Goal: Information Seeking & Learning: Compare options

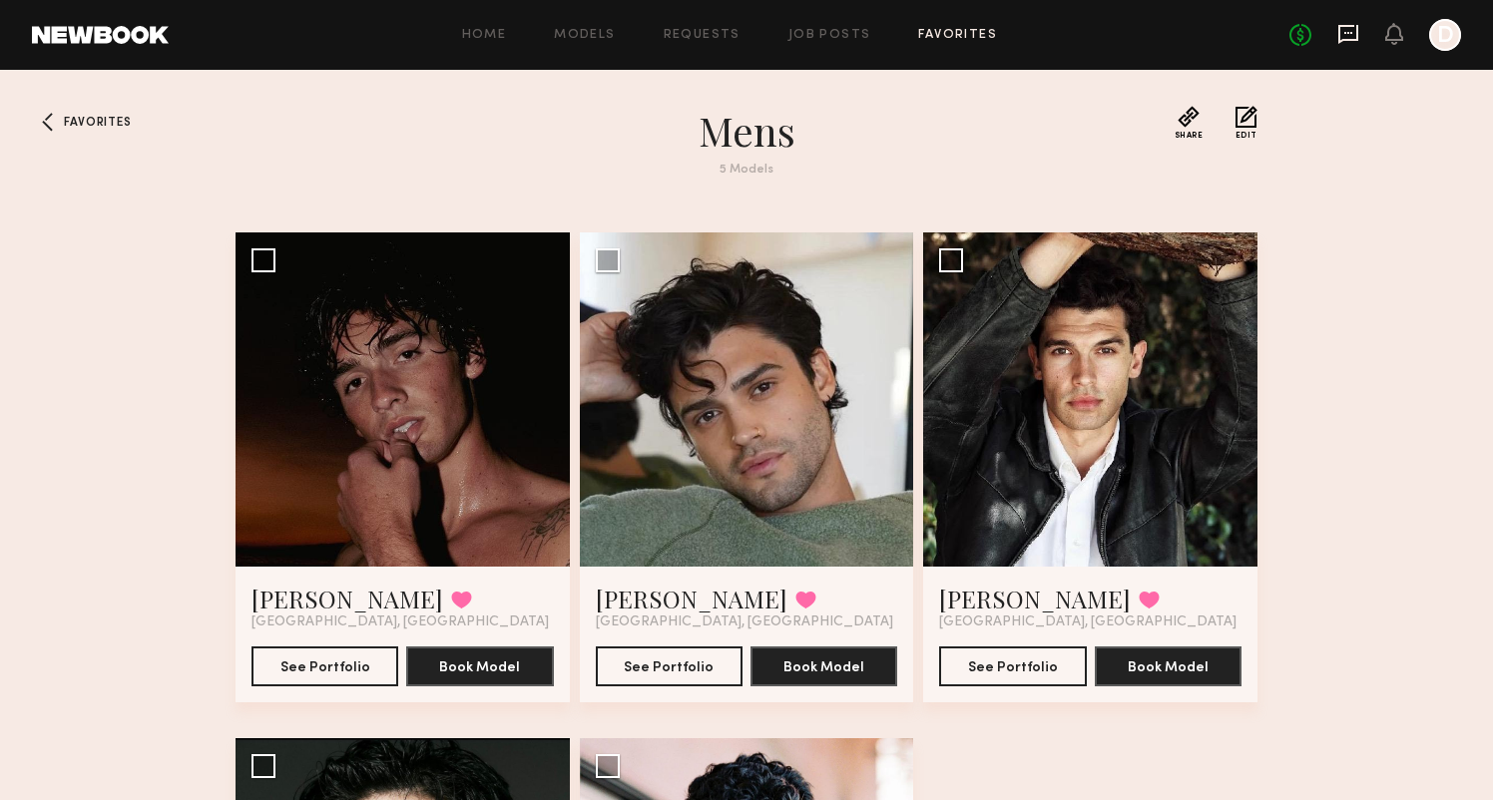
click at [1343, 42] on icon at bounding box center [1348, 34] width 22 height 22
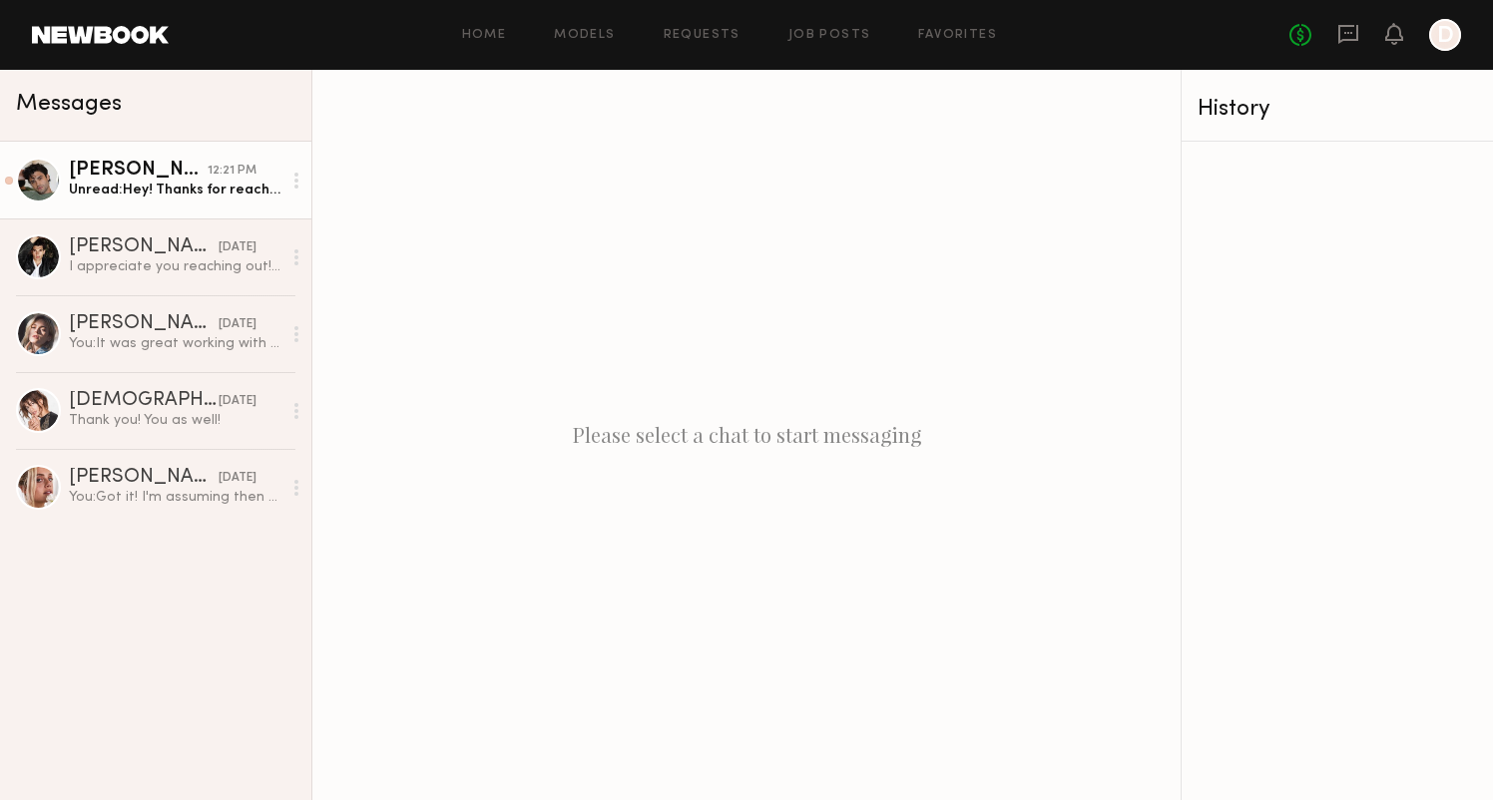
click at [189, 200] on link "Jason K. 12:21 PM Unread: Hey! Thanks for reaching out. Unfortunately I’ll be o…" at bounding box center [155, 180] width 311 height 77
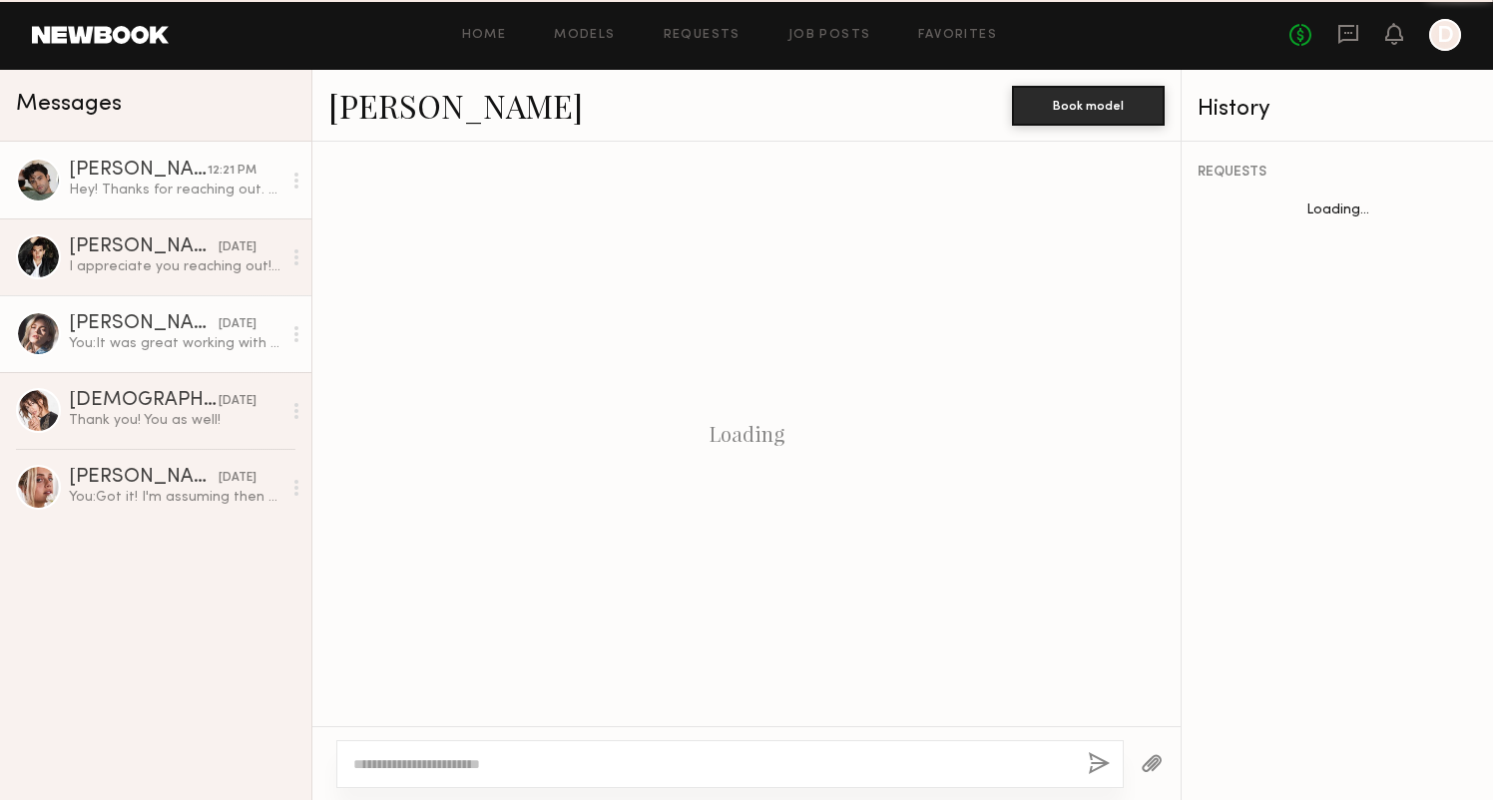
scroll to position [613, 0]
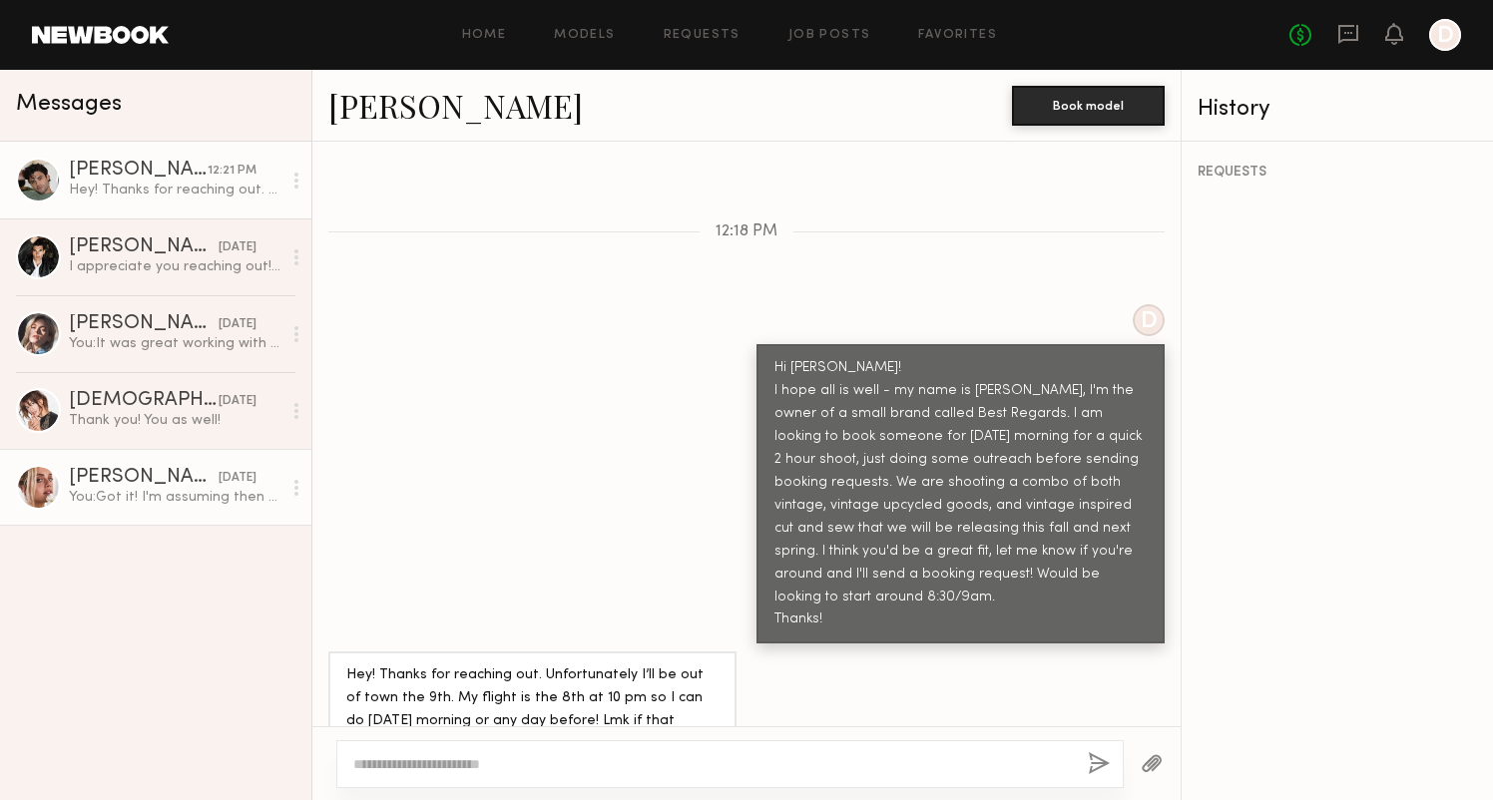
click at [219, 472] on div "08/21/2025" at bounding box center [238, 478] width 38 height 19
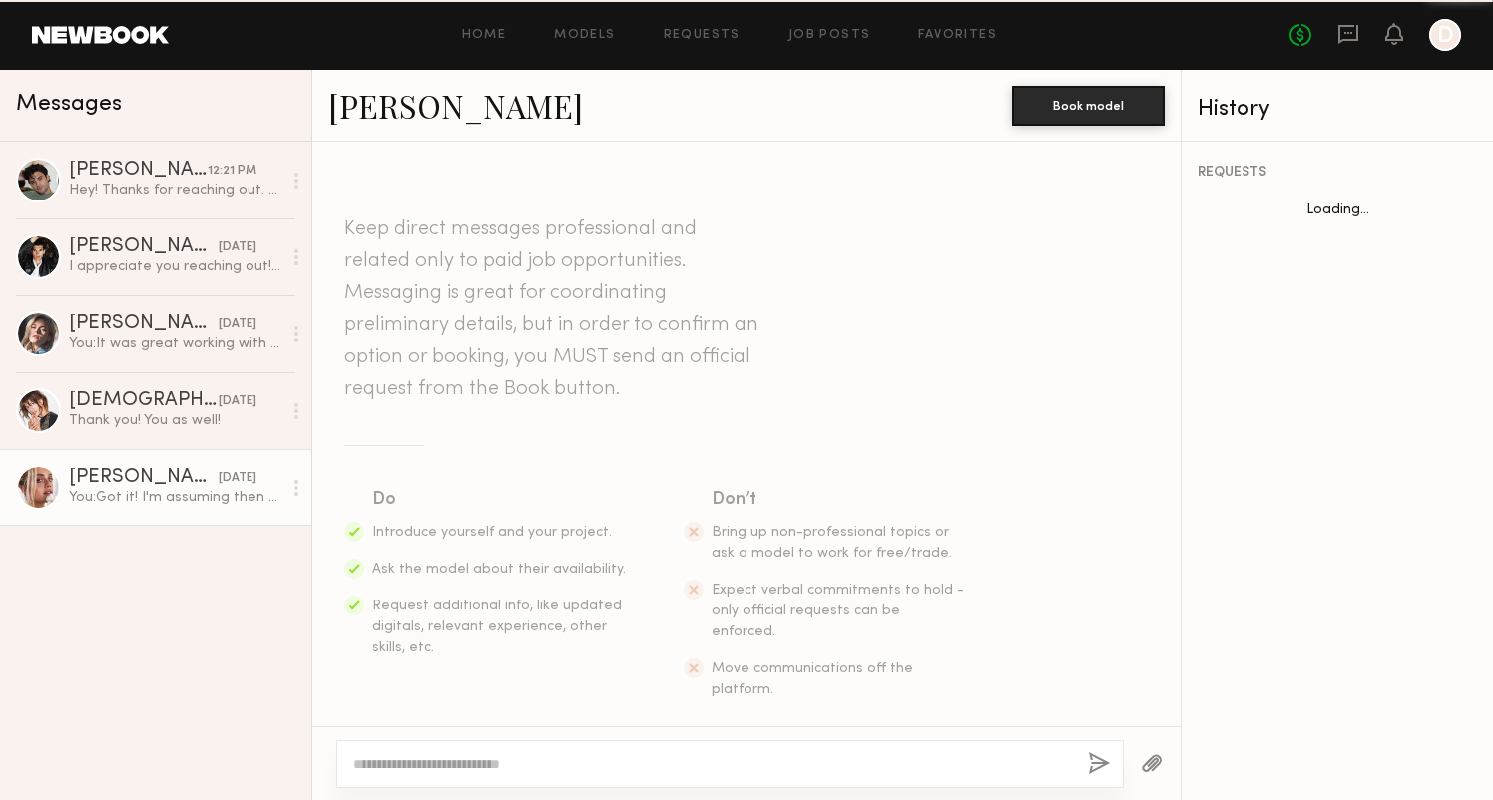
scroll to position [780, 0]
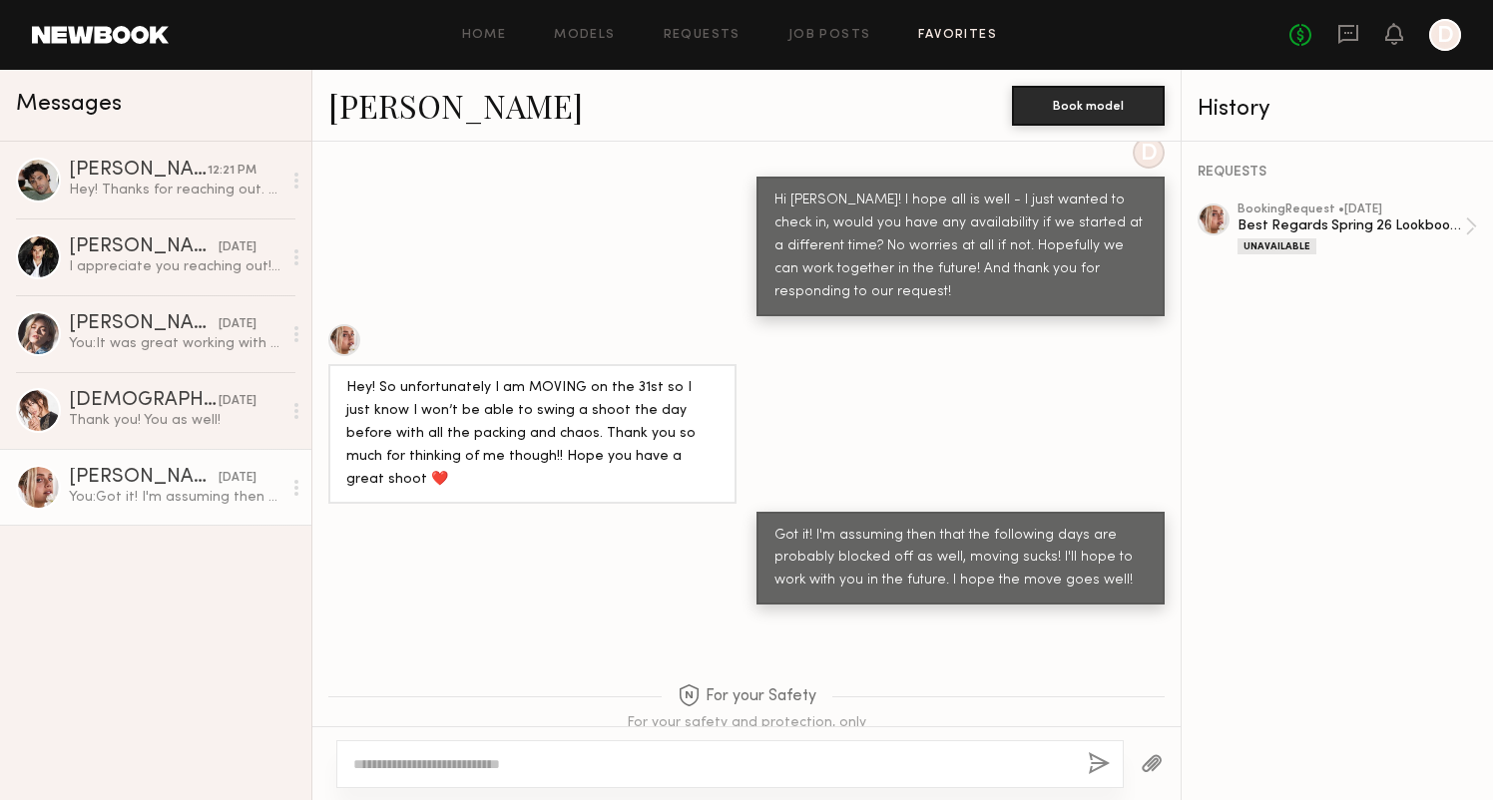
click at [959, 36] on link "Favorites" at bounding box center [957, 35] width 79 height 13
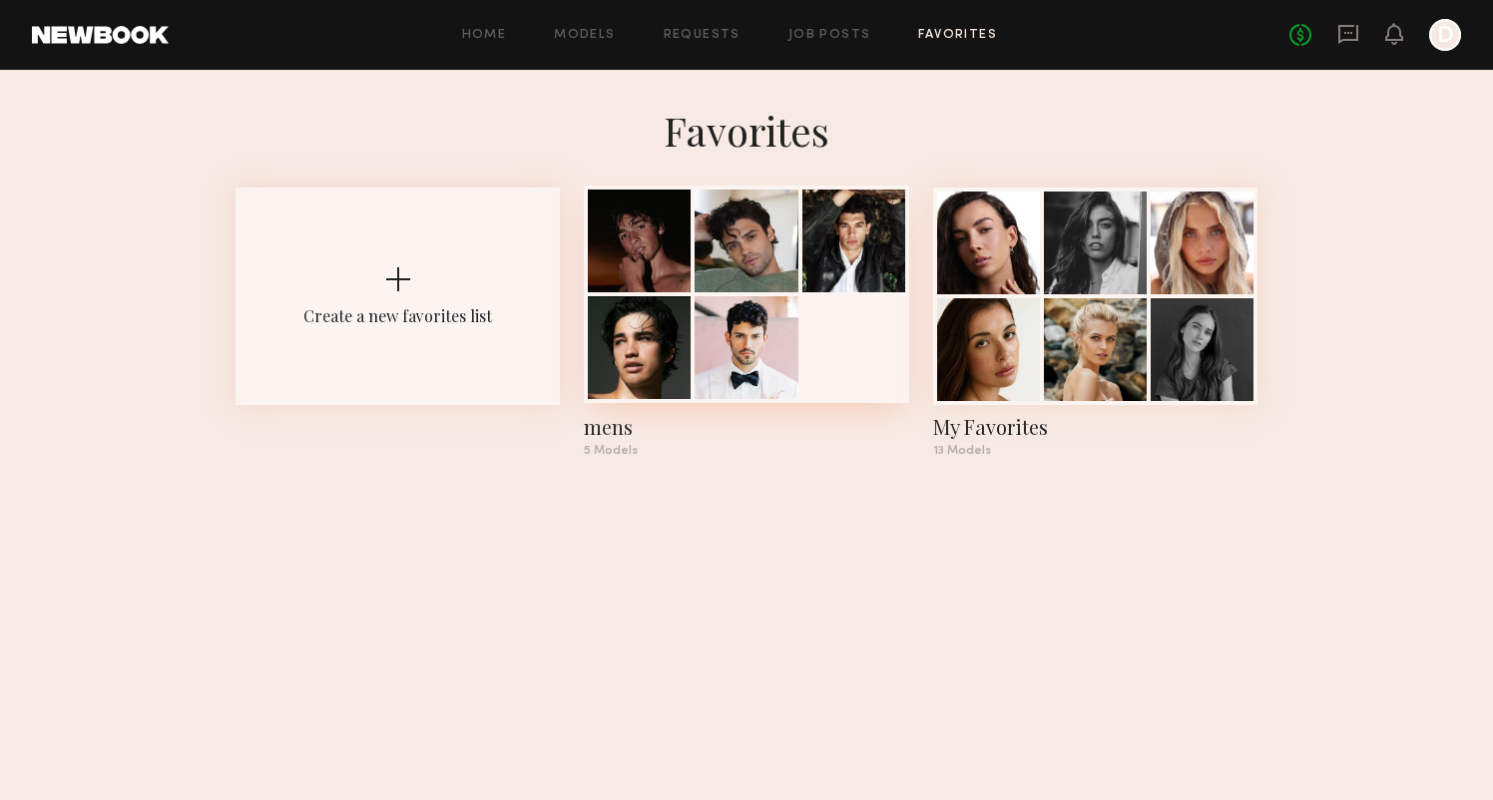
click at [602, 435] on div "mens" at bounding box center [746, 427] width 324 height 28
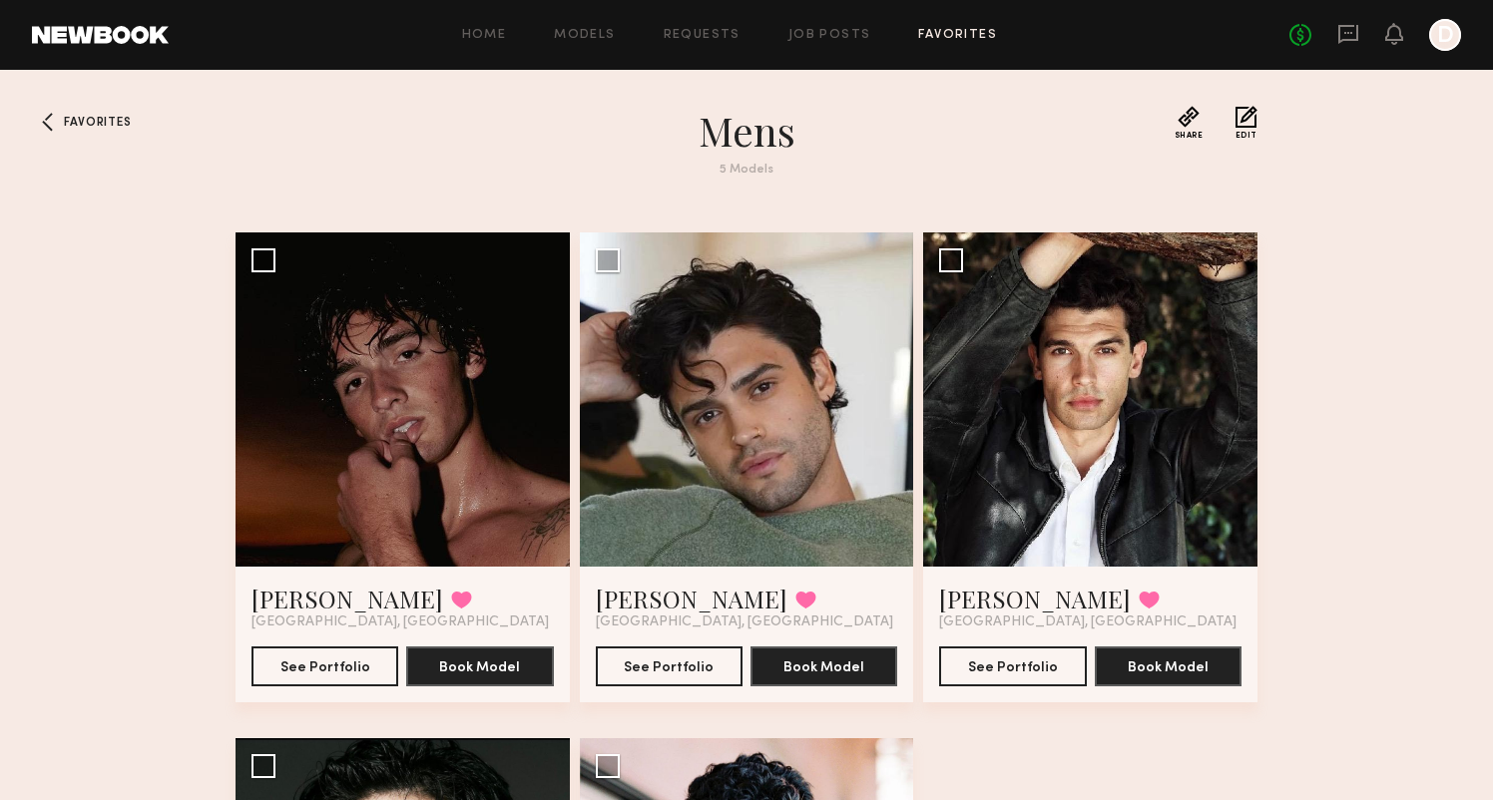
click at [87, 115] on div "Favorites mens 5 Models Share Copy Shareable Link Edit Drue F. Favorited Los An…" at bounding box center [746, 690] width 1493 height 1169
click at [610, 45] on div "Home Models Requests Job Posts Favorites Sign Out No fees up to $5,000 D" at bounding box center [815, 35] width 1292 height 32
click at [590, 33] on link "Models" at bounding box center [584, 35] width 61 height 13
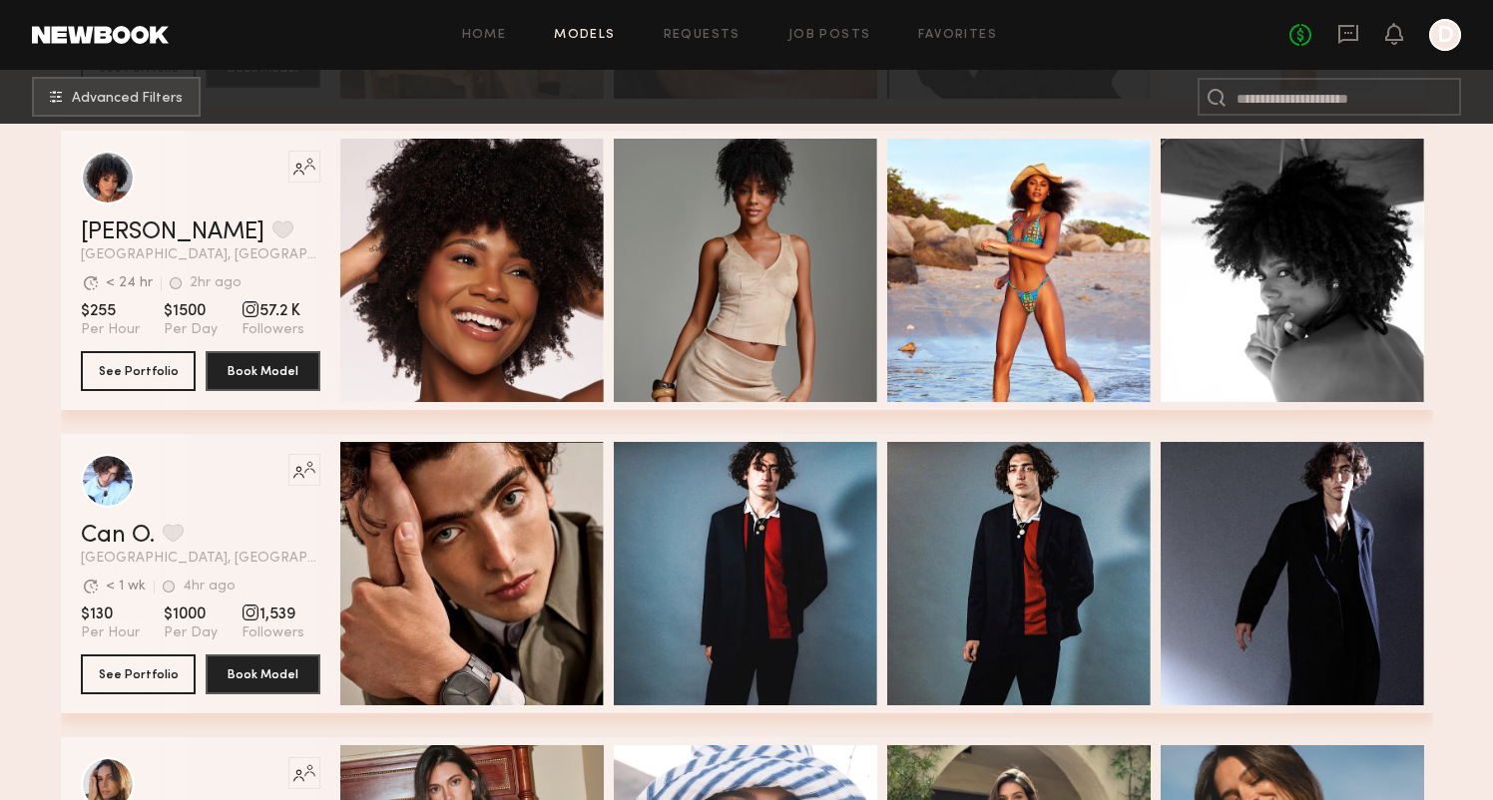
scroll to position [621, 0]
click at [108, 536] on link "Can O." at bounding box center [118, 536] width 74 height 24
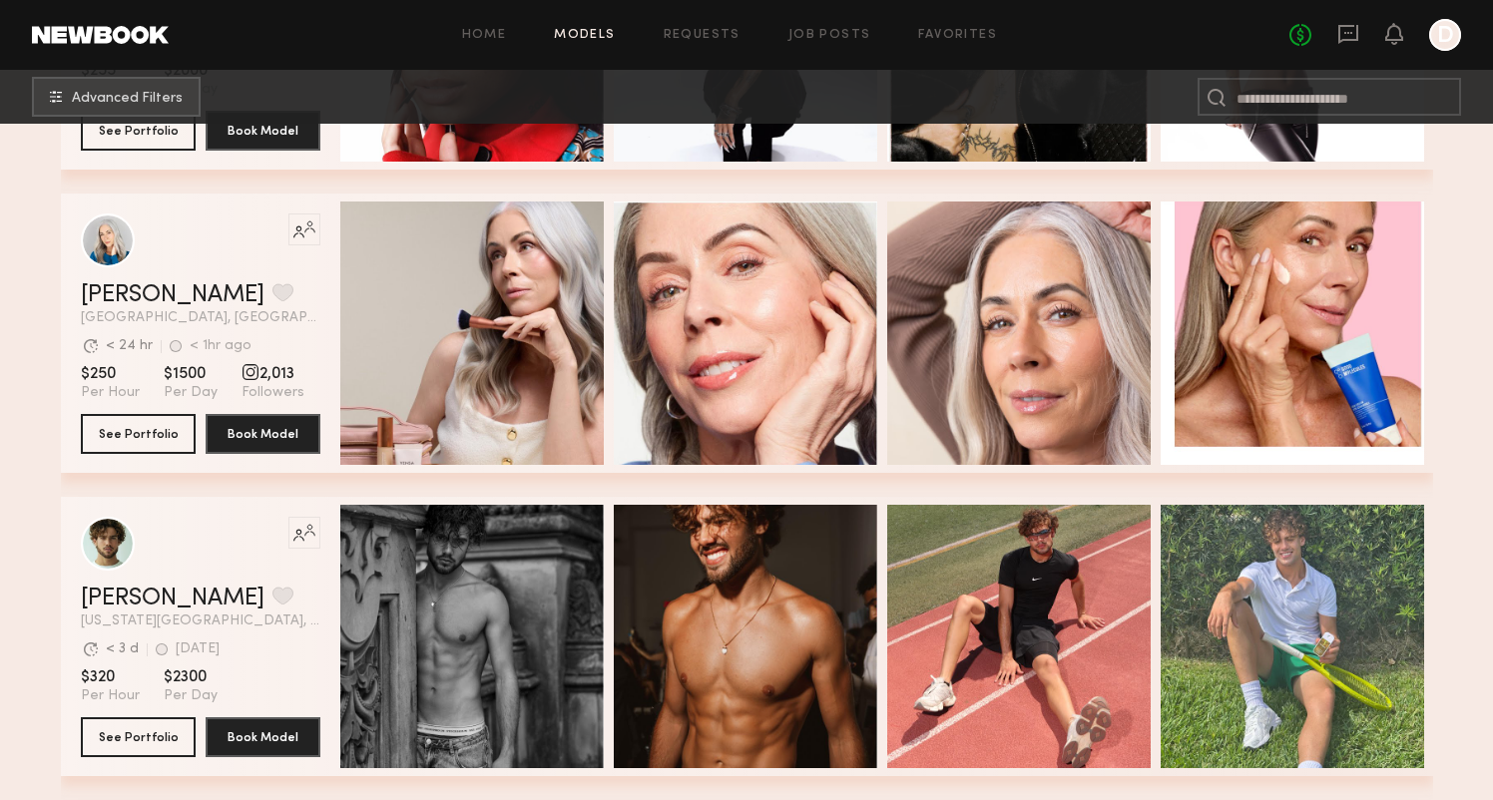
scroll to position [2131, 0]
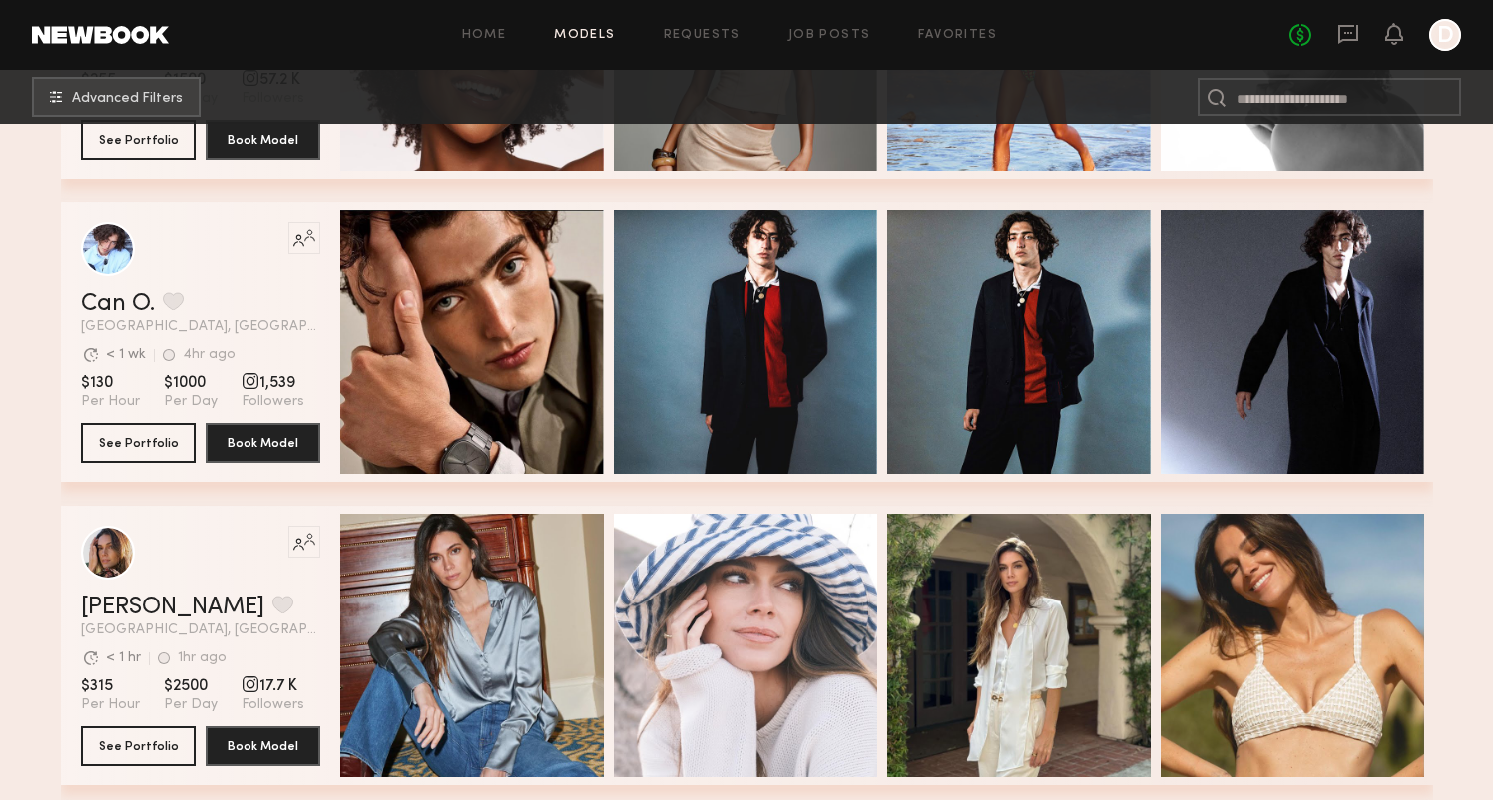
scroll to position [849, 0]
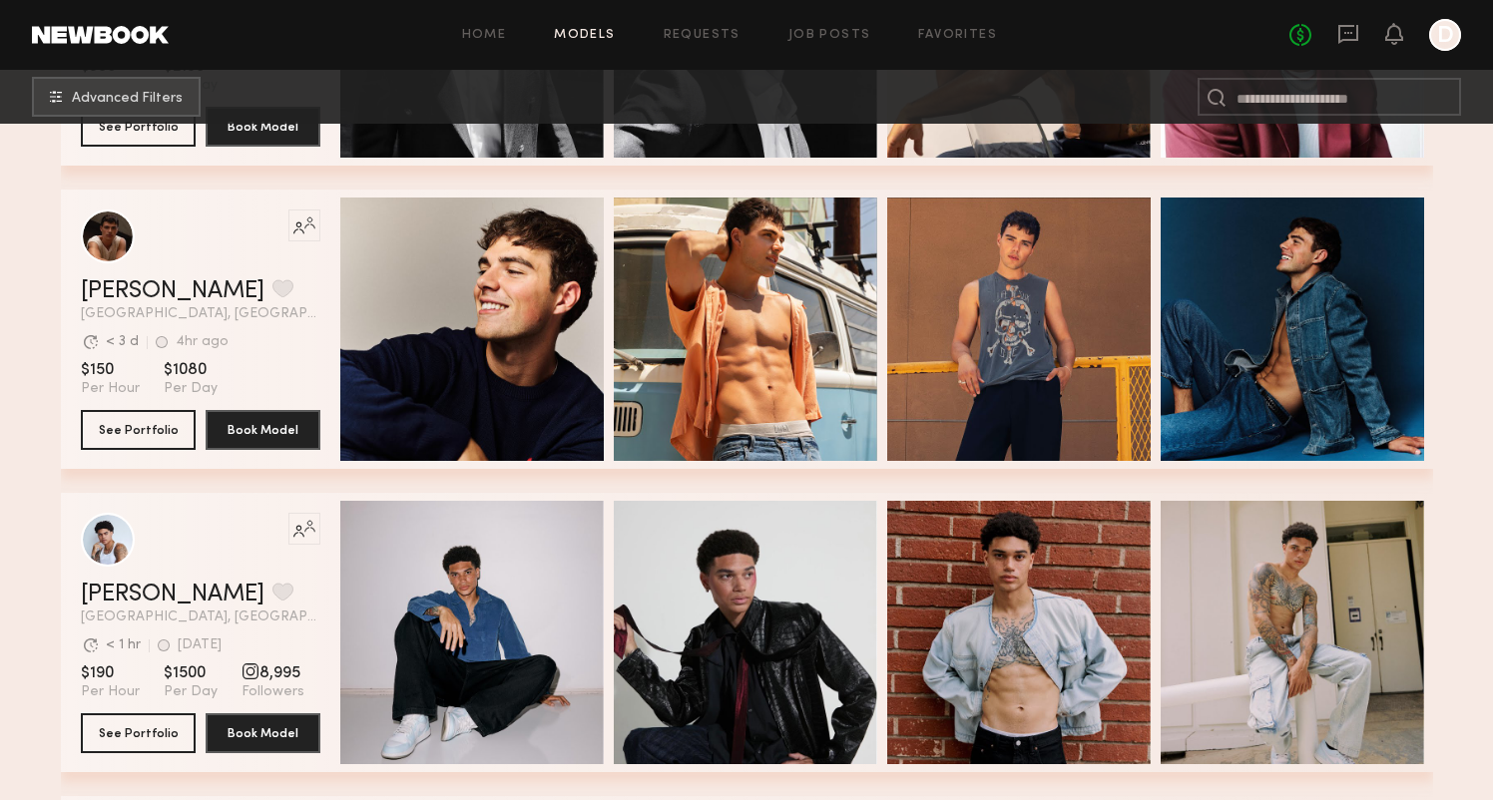
scroll to position [5693, 0]
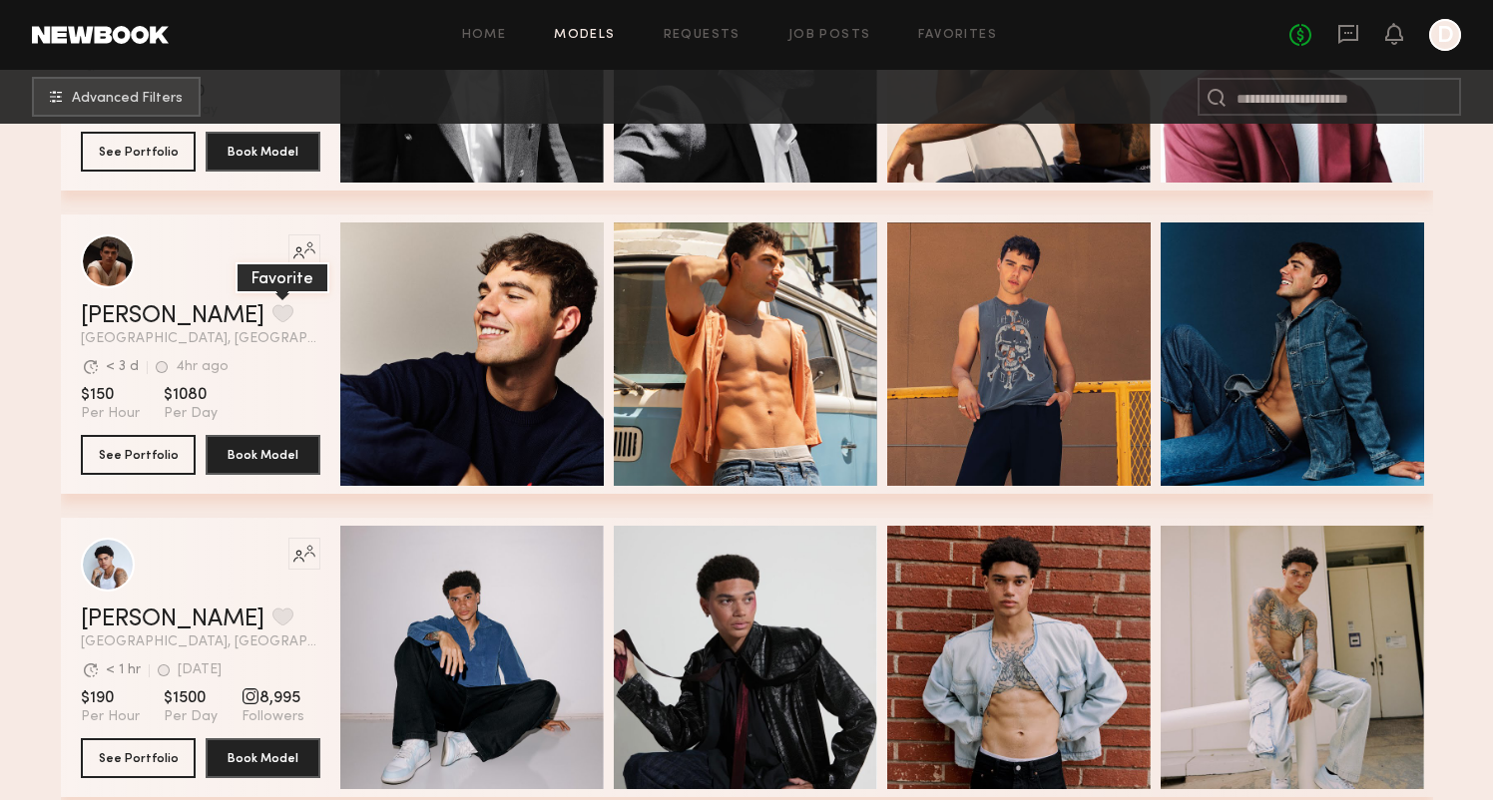
click at [272, 309] on button "grid" at bounding box center [282, 313] width 21 height 18
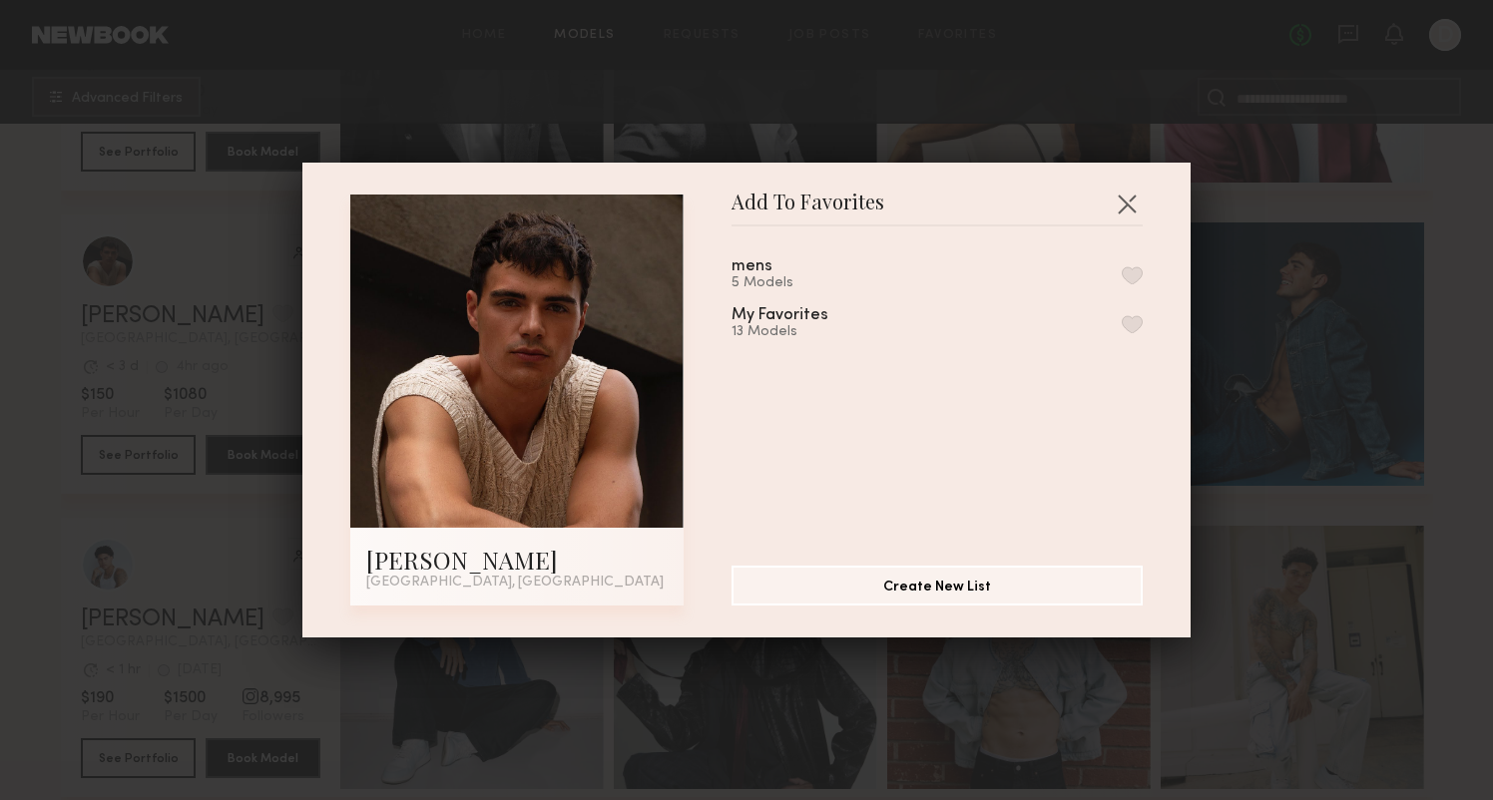
click at [1134, 282] on button "button" at bounding box center [1131, 275] width 21 height 18
click at [1129, 210] on button "button" at bounding box center [1126, 204] width 32 height 32
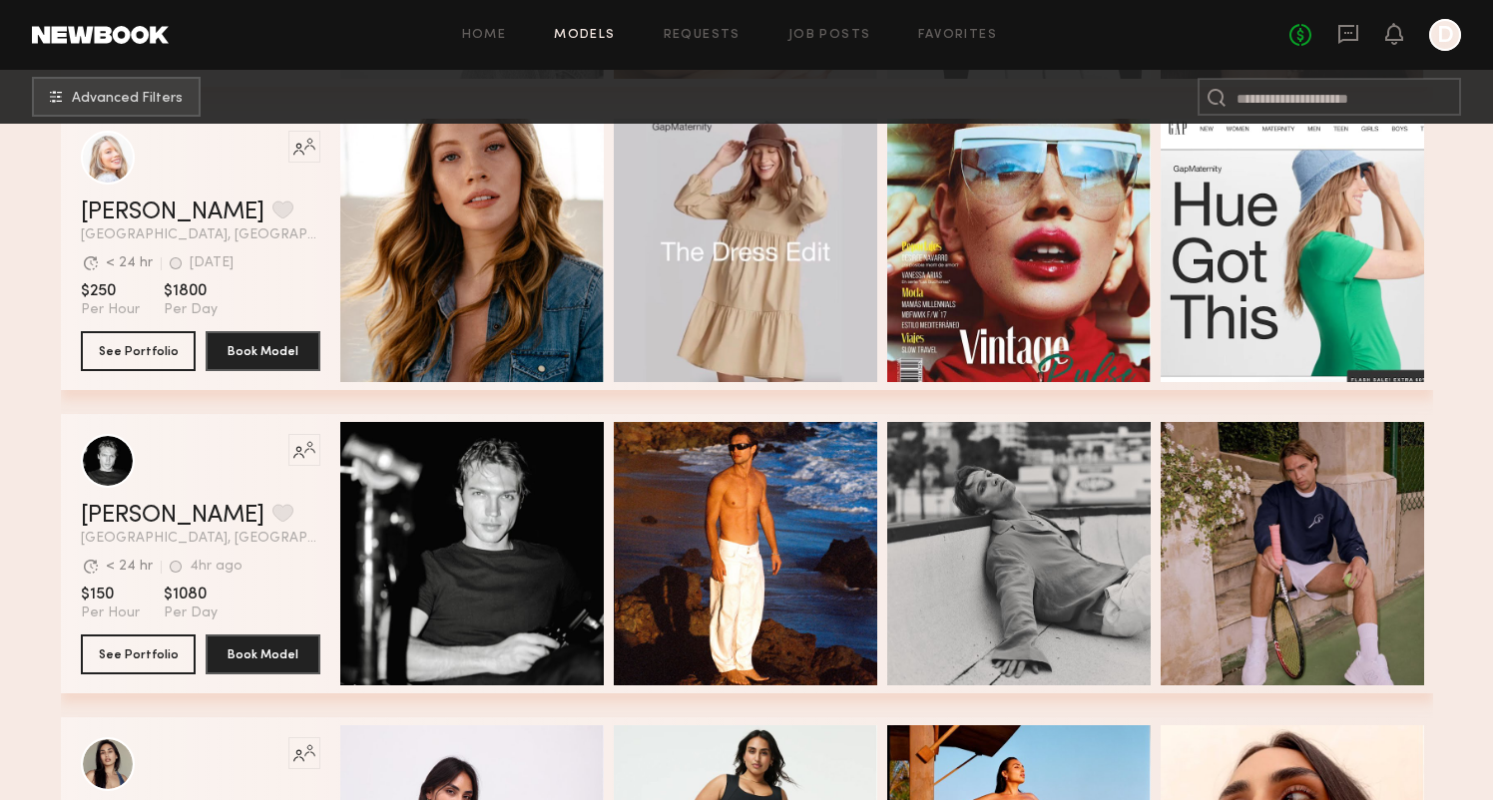
scroll to position [7546, 0]
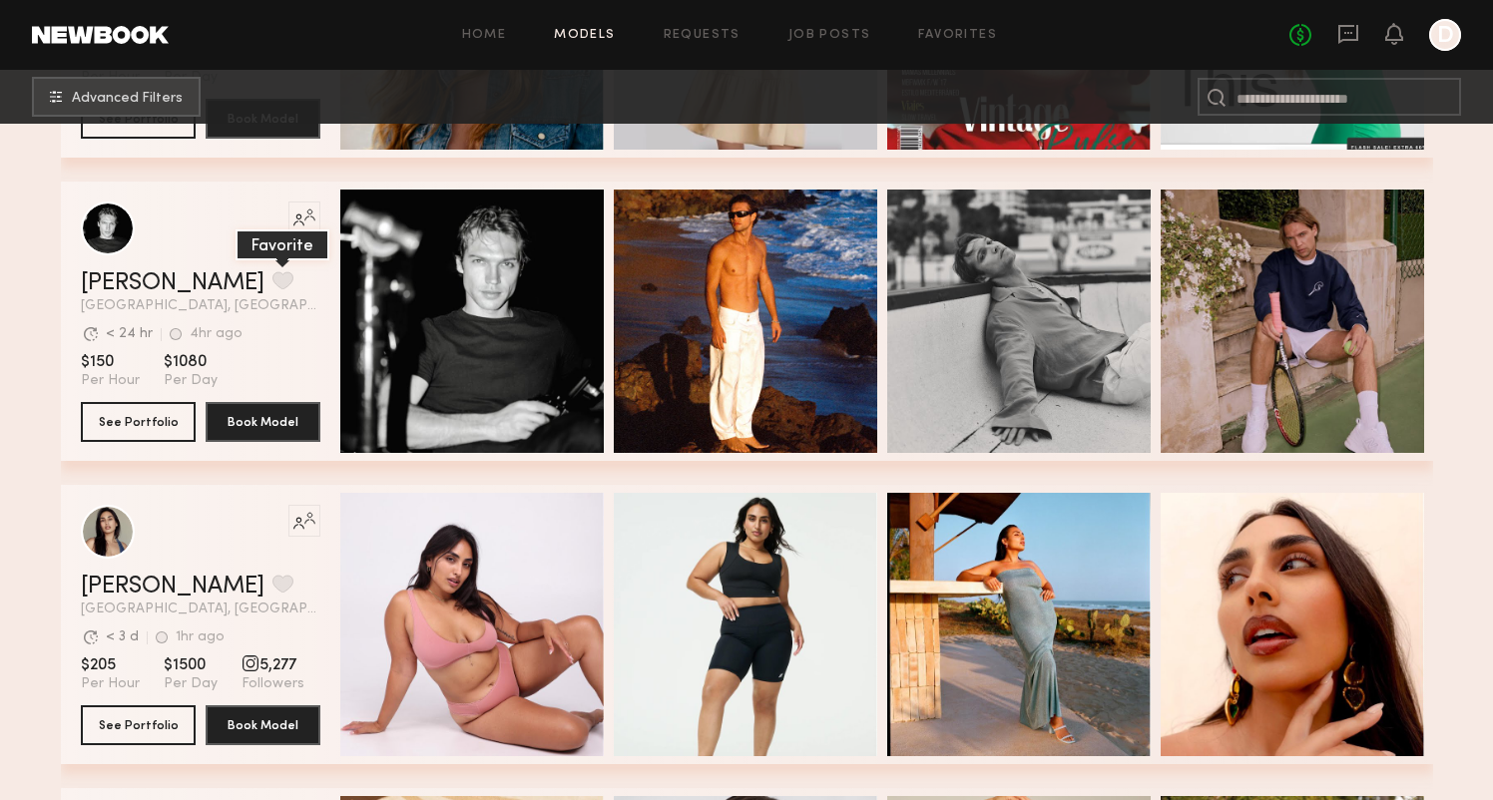
click at [272, 279] on button "grid" at bounding box center [282, 280] width 21 height 18
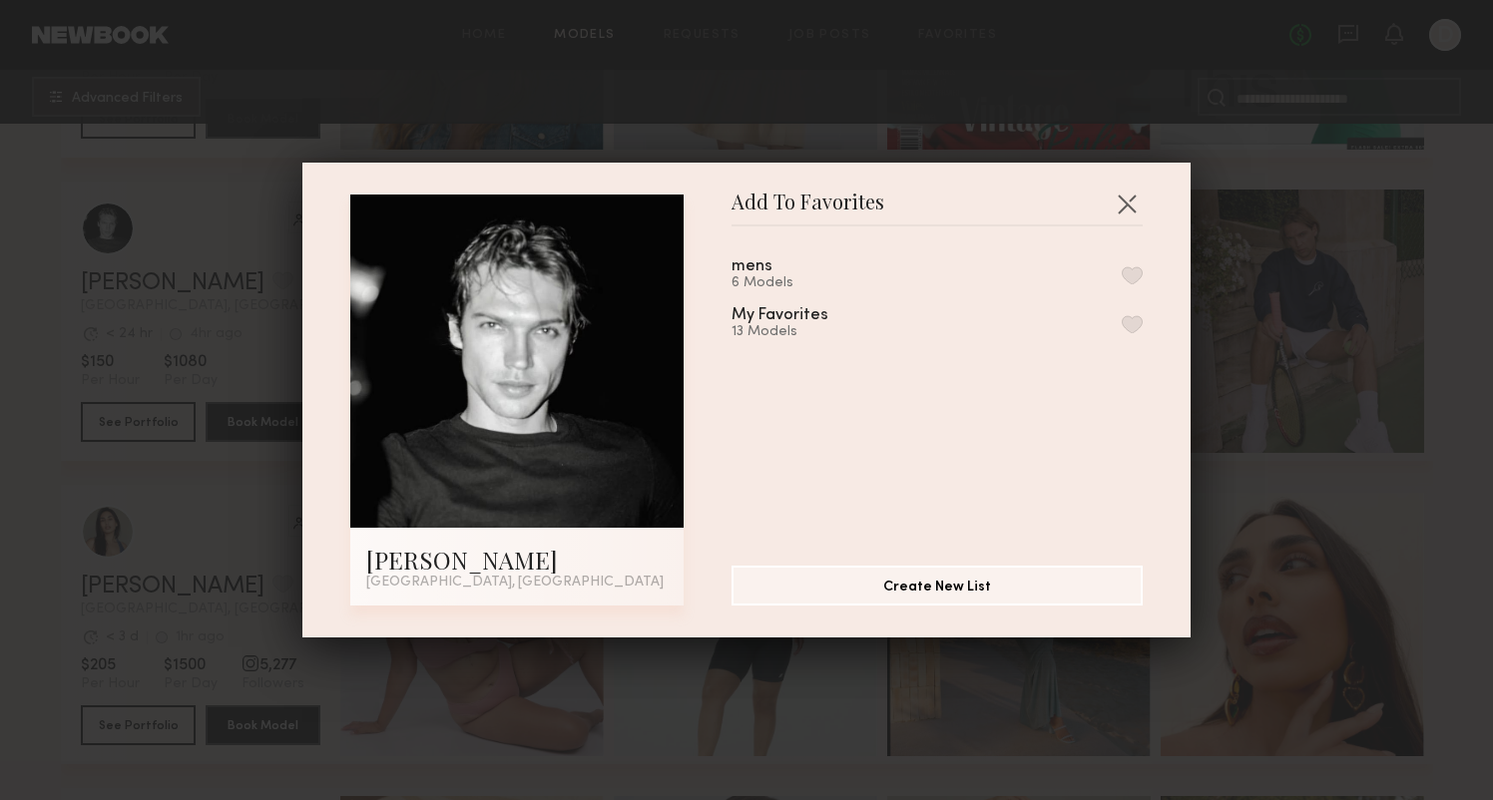
click at [1135, 279] on button "button" at bounding box center [1131, 275] width 21 height 18
click at [118, 311] on div "Add To Favorites Sasha P. Los Angeles, CA Add To Favorites mens 7 Models Remove…" at bounding box center [746, 400] width 1493 height 800
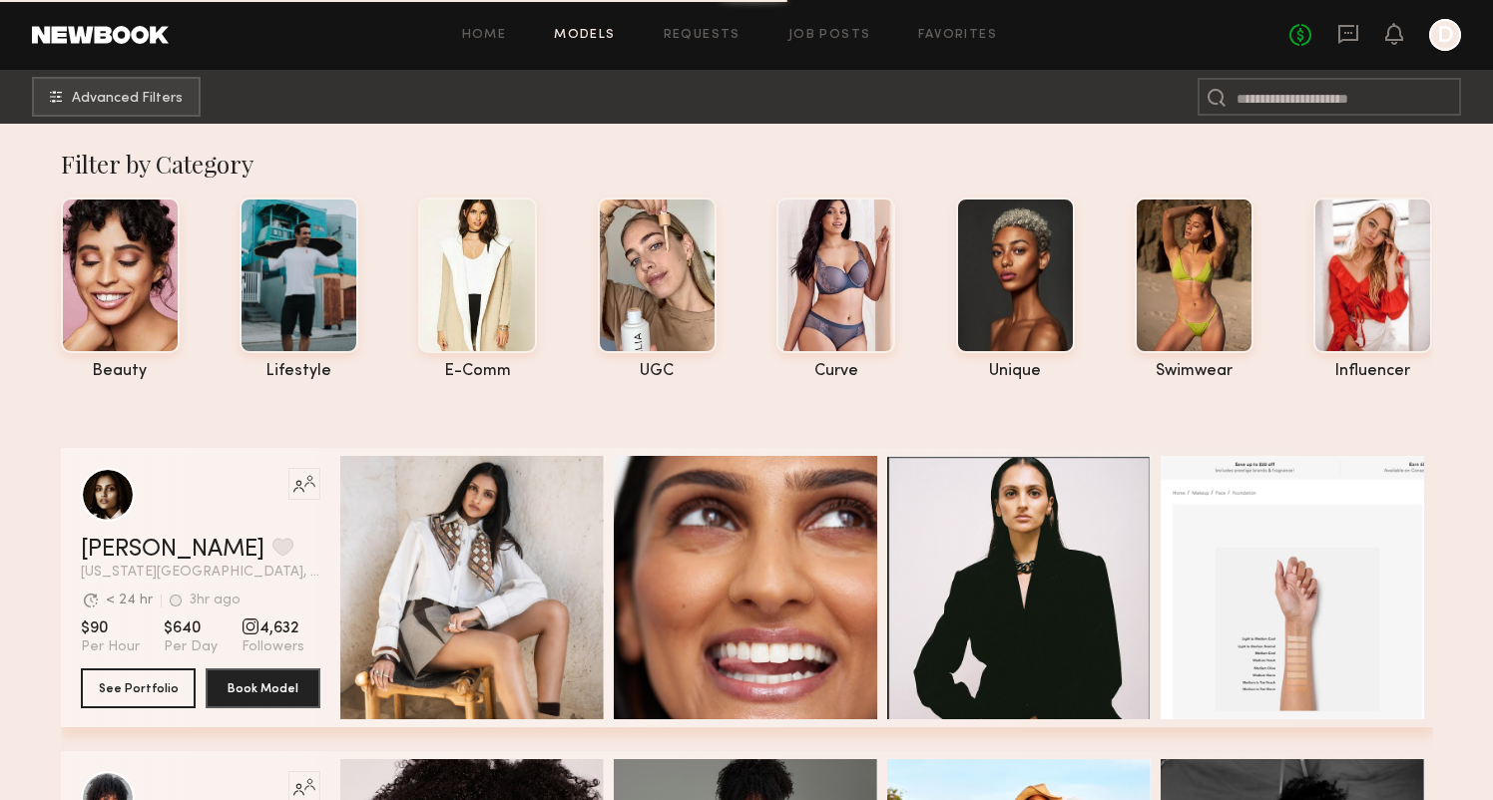
scroll to position [0, 0]
click at [161, 91] on span "Advanced Filters" at bounding box center [127, 98] width 111 height 14
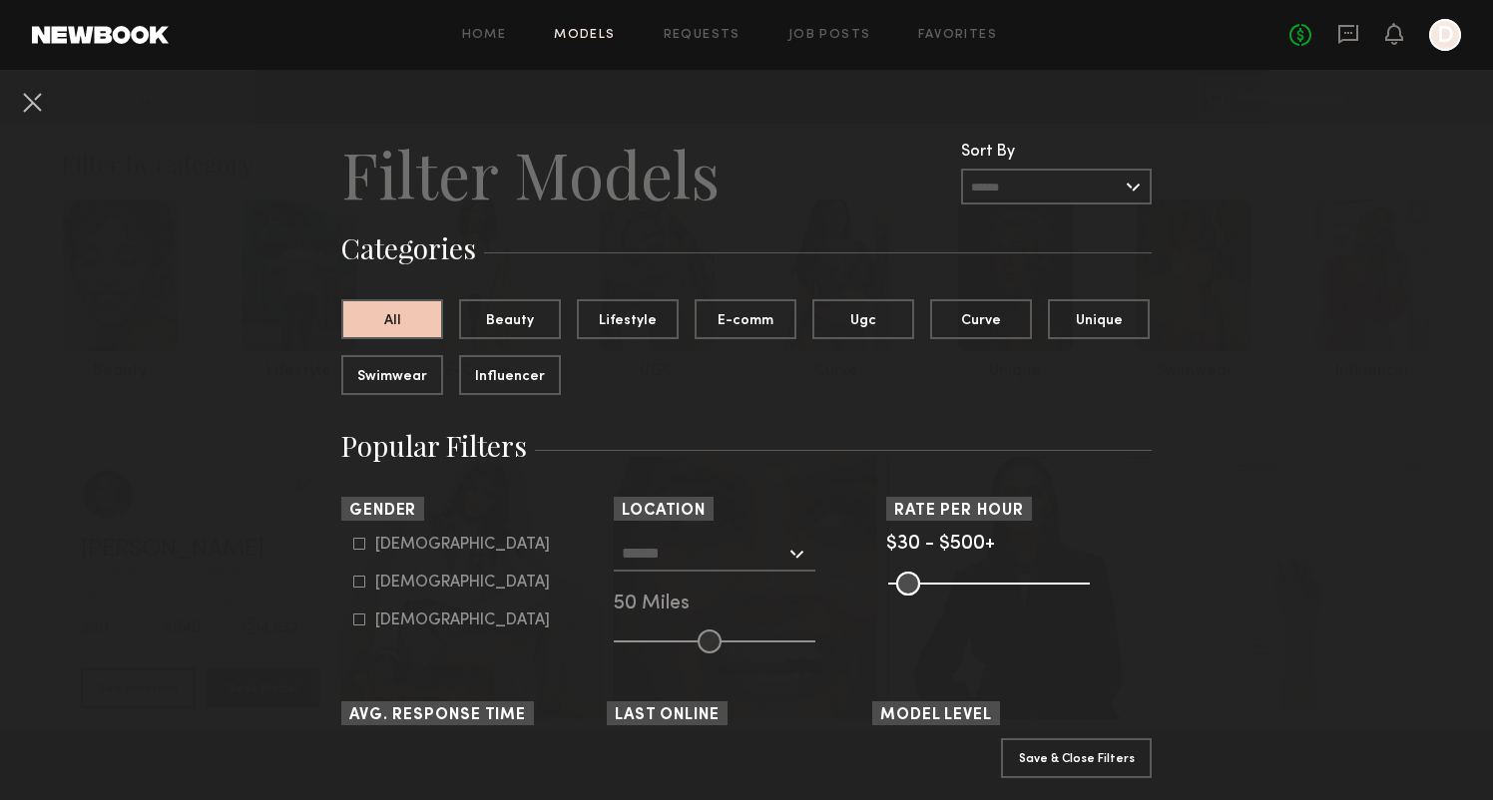
click at [431, 592] on form "Male Female Non-binary" at bounding box center [479, 583] width 253 height 94
click at [406, 589] on div "Female" at bounding box center [462, 583] width 175 height 12
type input "**"
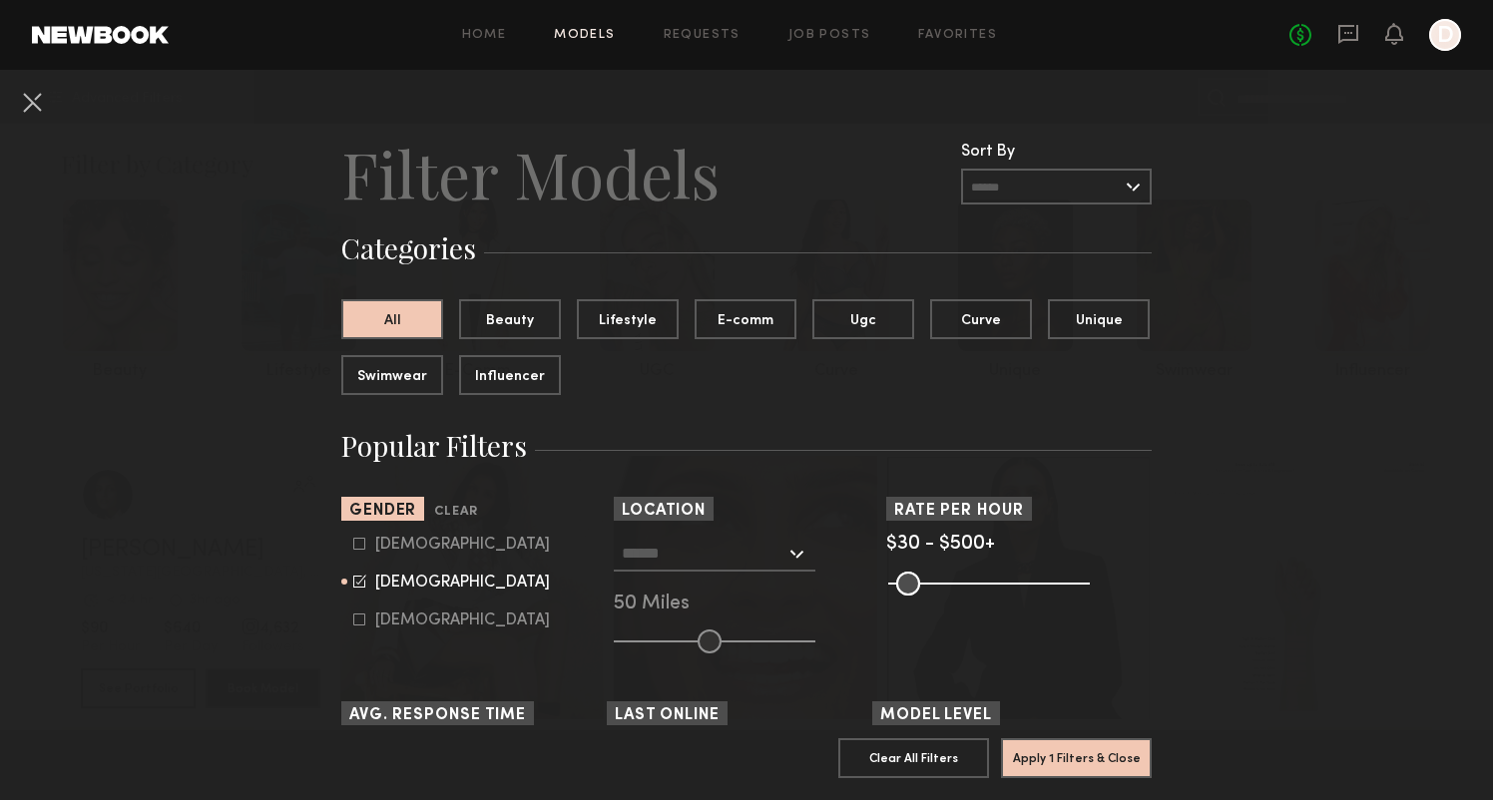
click at [768, 554] on input "text" at bounding box center [704, 553] width 164 height 34
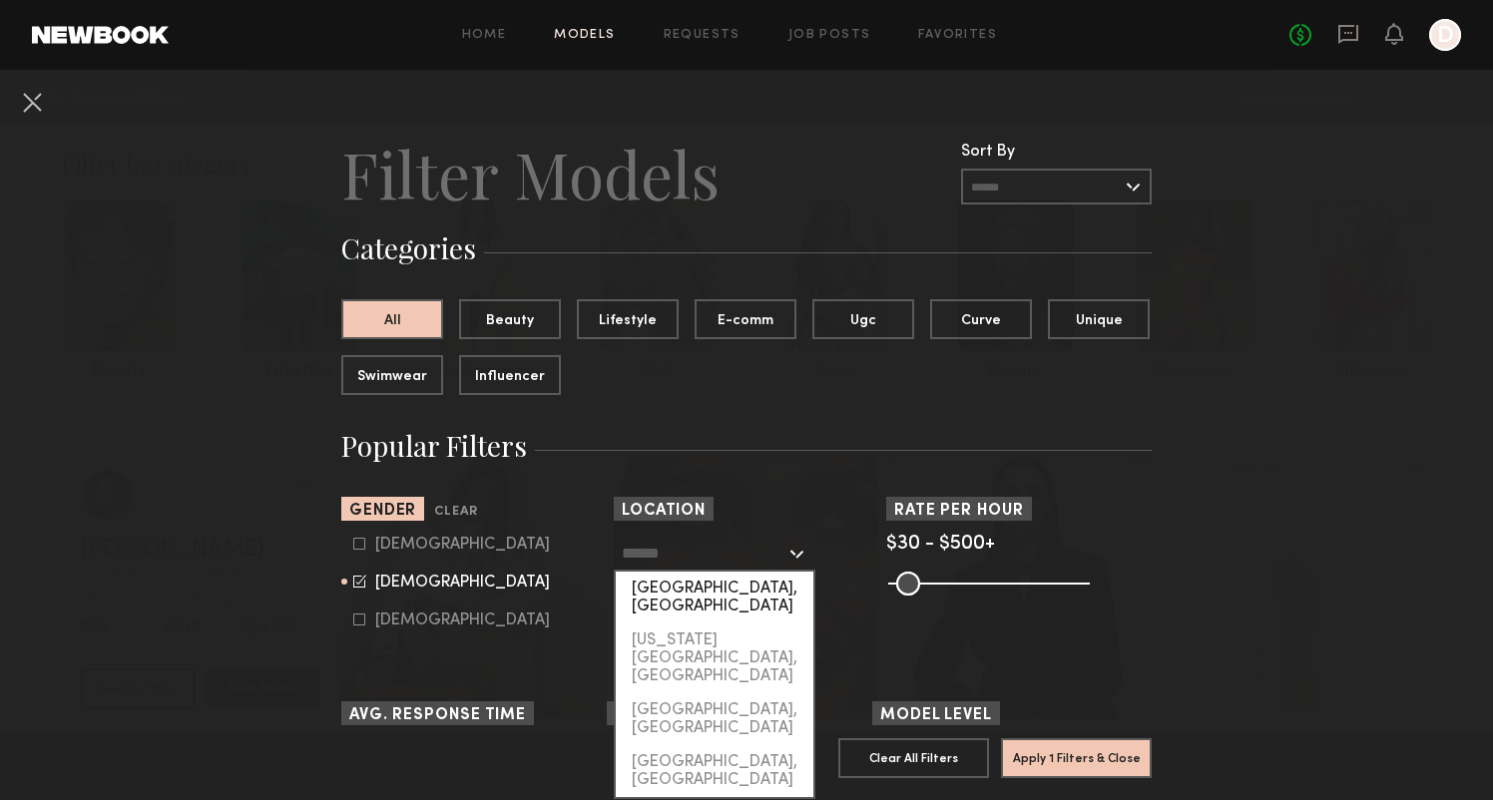
click at [751, 579] on div "[GEOGRAPHIC_DATA], [GEOGRAPHIC_DATA]" at bounding box center [715, 598] width 198 height 52
type input "**********"
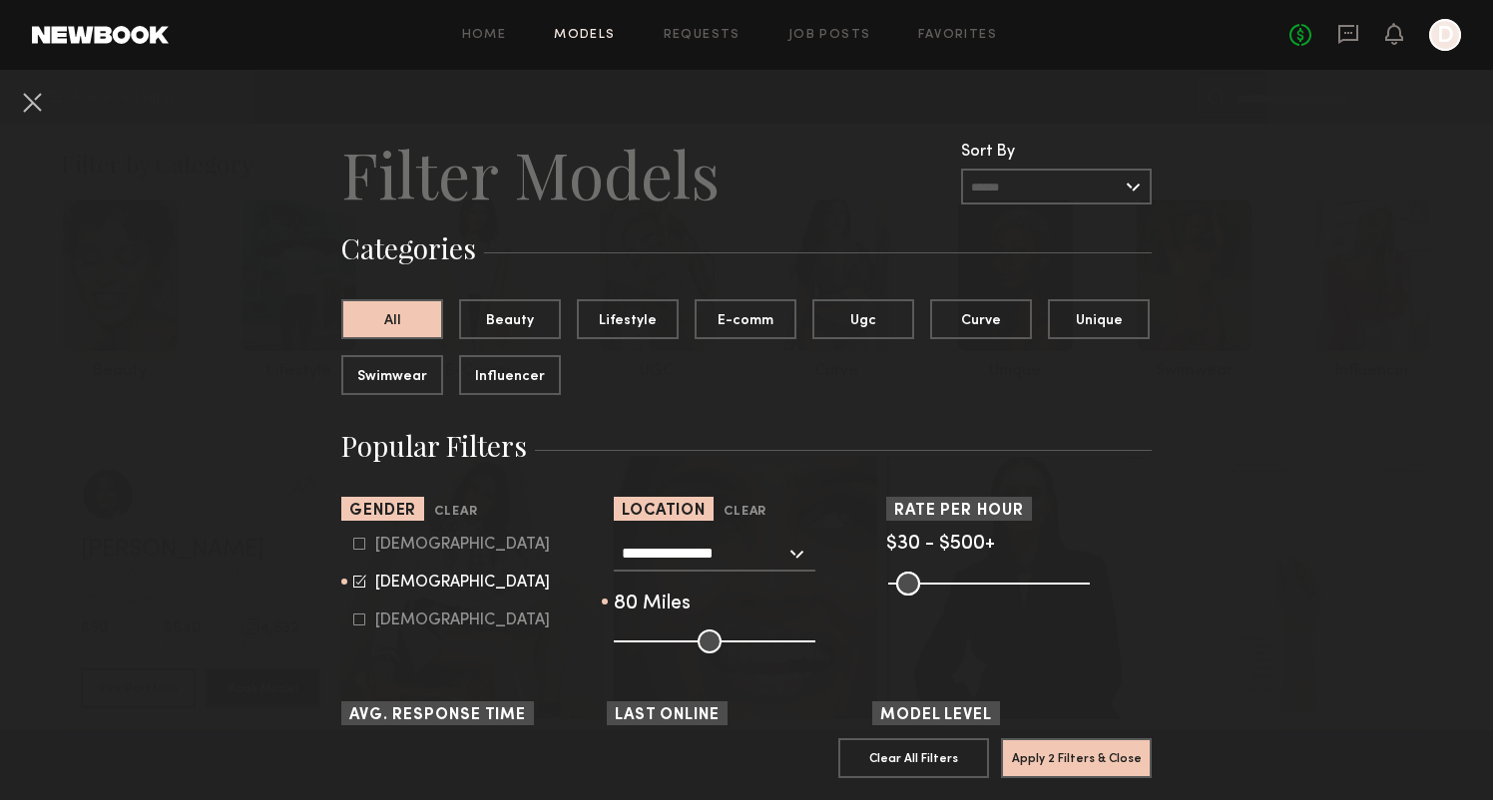
drag, startPoint x: 718, startPoint y: 638, endPoint x: 763, endPoint y: 650, distance: 46.5
type input "**"
click at [763, 650] on input "range" at bounding box center [715, 642] width 202 height 24
click at [1072, 768] on button "Apply 2 Filters & Close" at bounding box center [1076, 757] width 151 height 40
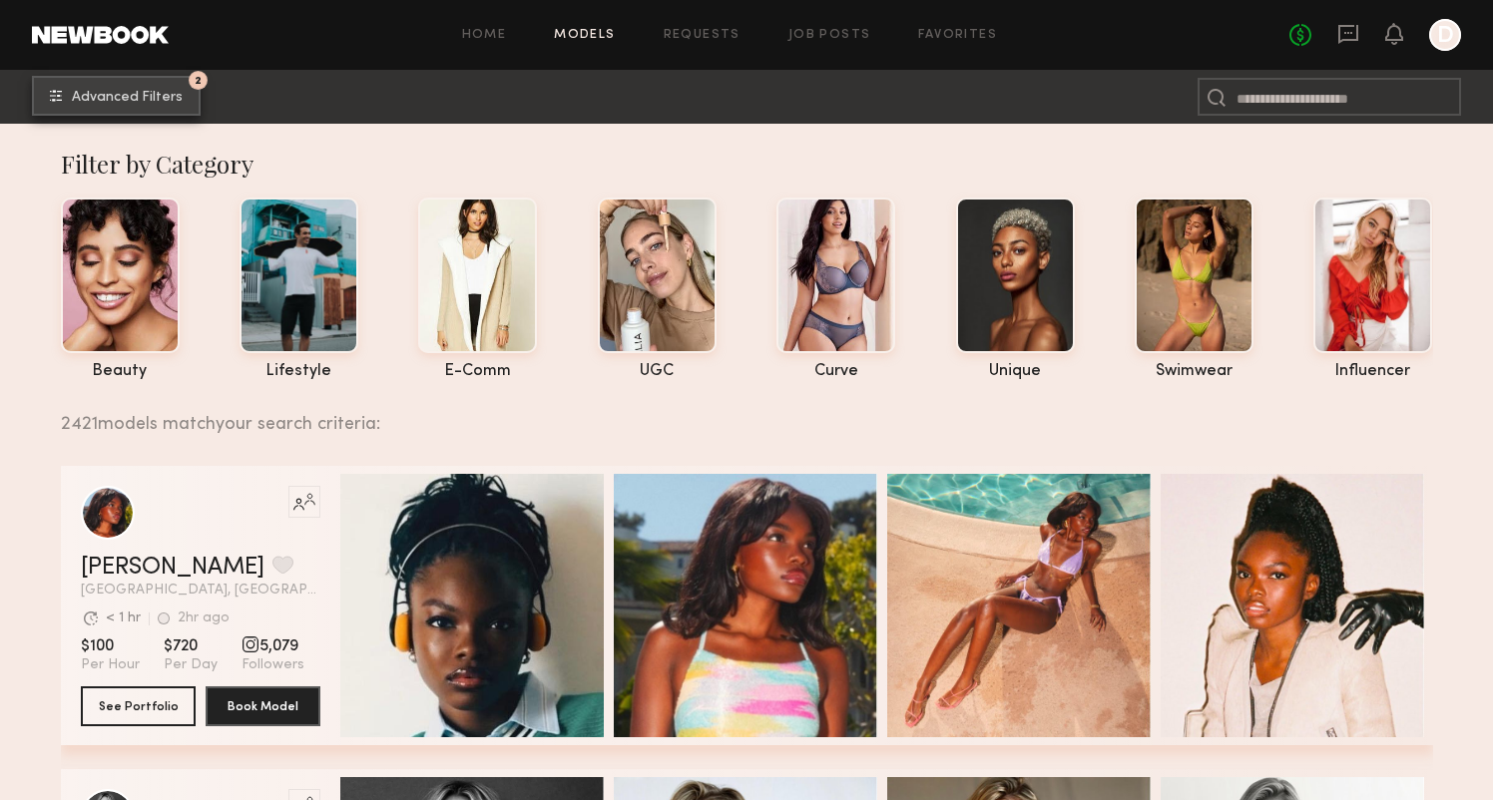
click at [132, 94] on span "Advanced Filters" at bounding box center [127, 98] width 111 height 14
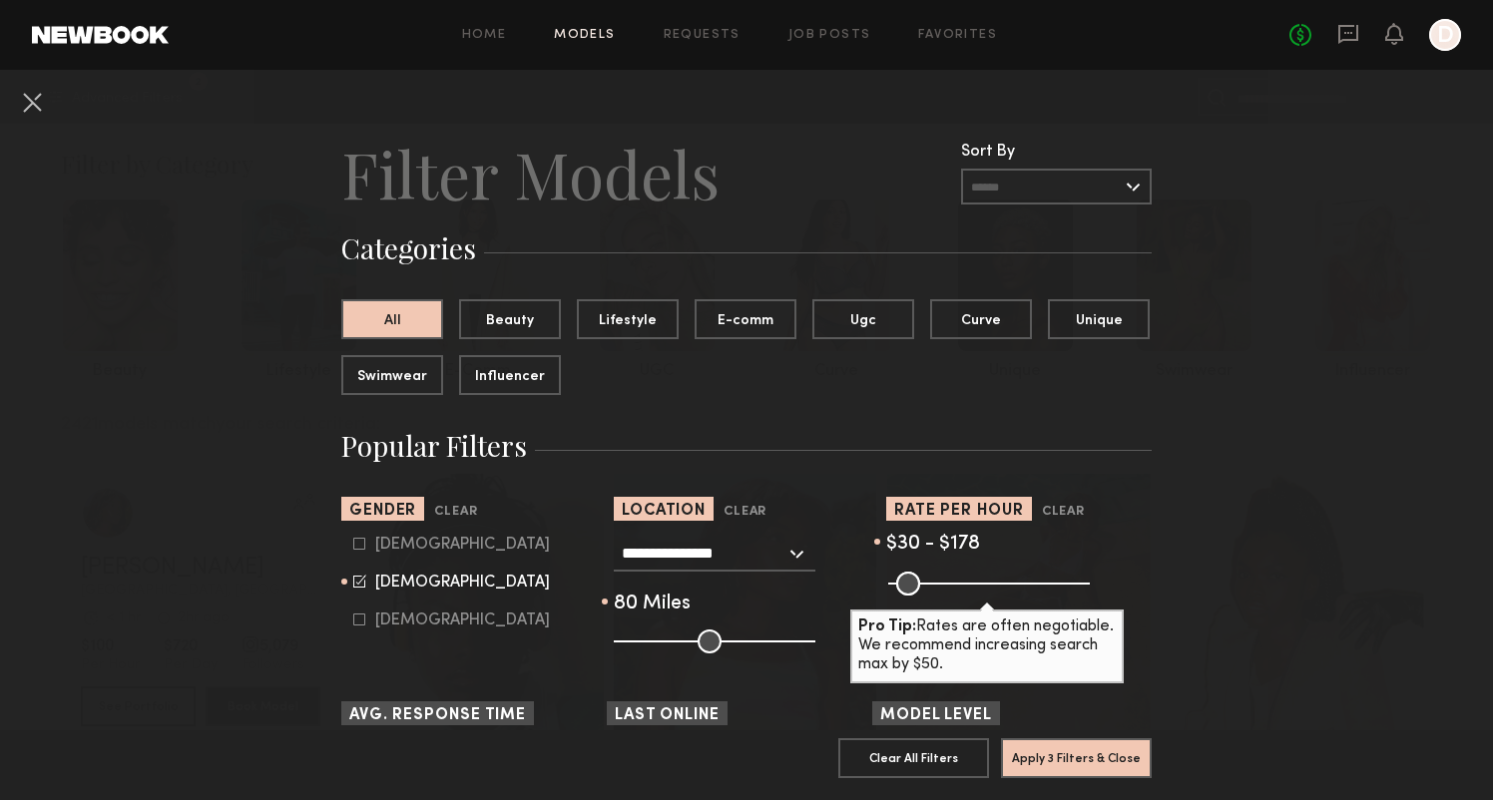
drag, startPoint x: 1074, startPoint y: 591, endPoint x: 956, endPoint y: 595, distance: 117.8
type input "***"
click at [956, 595] on input "range" at bounding box center [989, 584] width 202 height 24
click at [1043, 757] on button "Apply 3 Filters & Close" at bounding box center [1076, 757] width 151 height 40
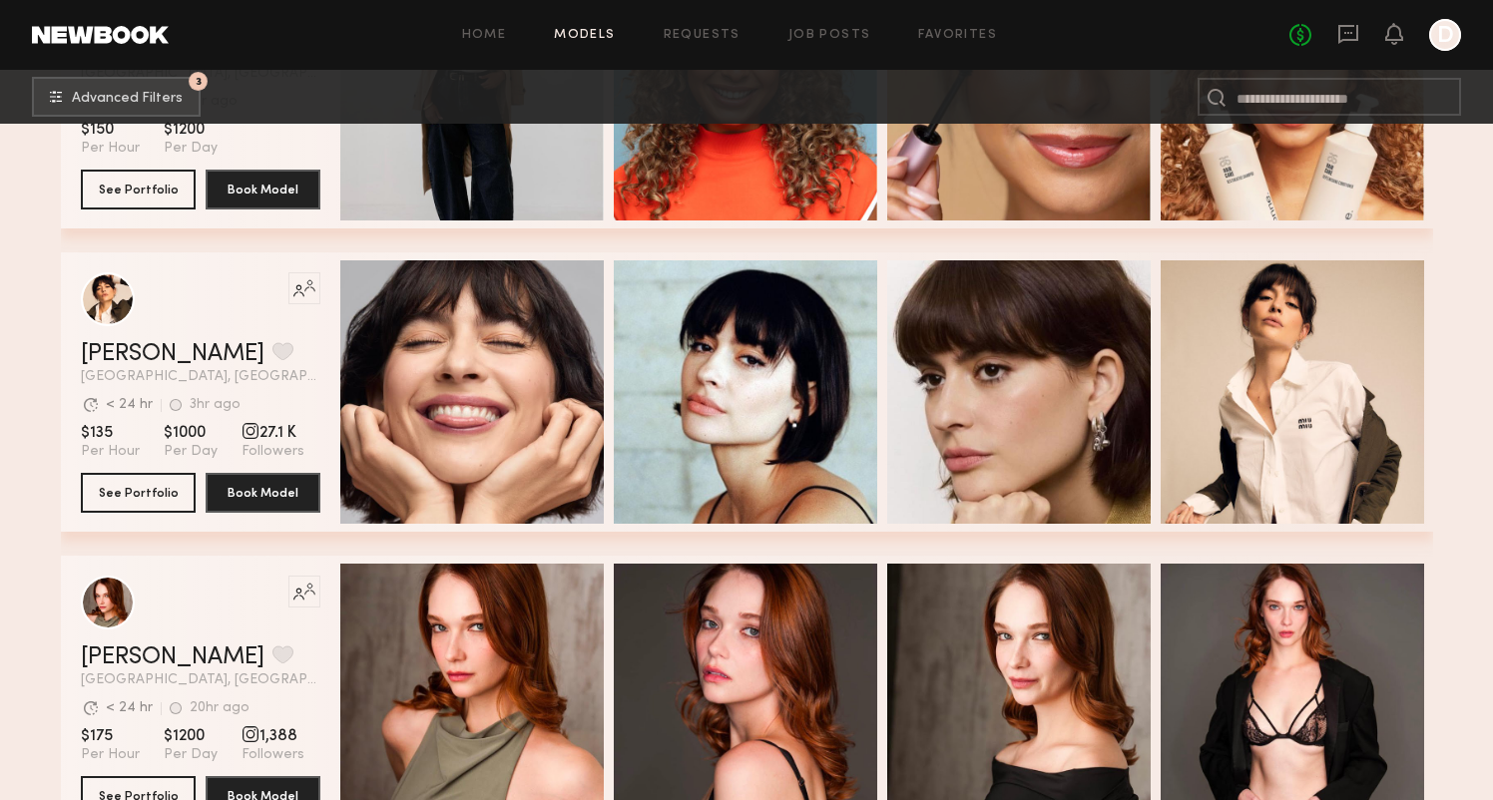
scroll to position [8828, 0]
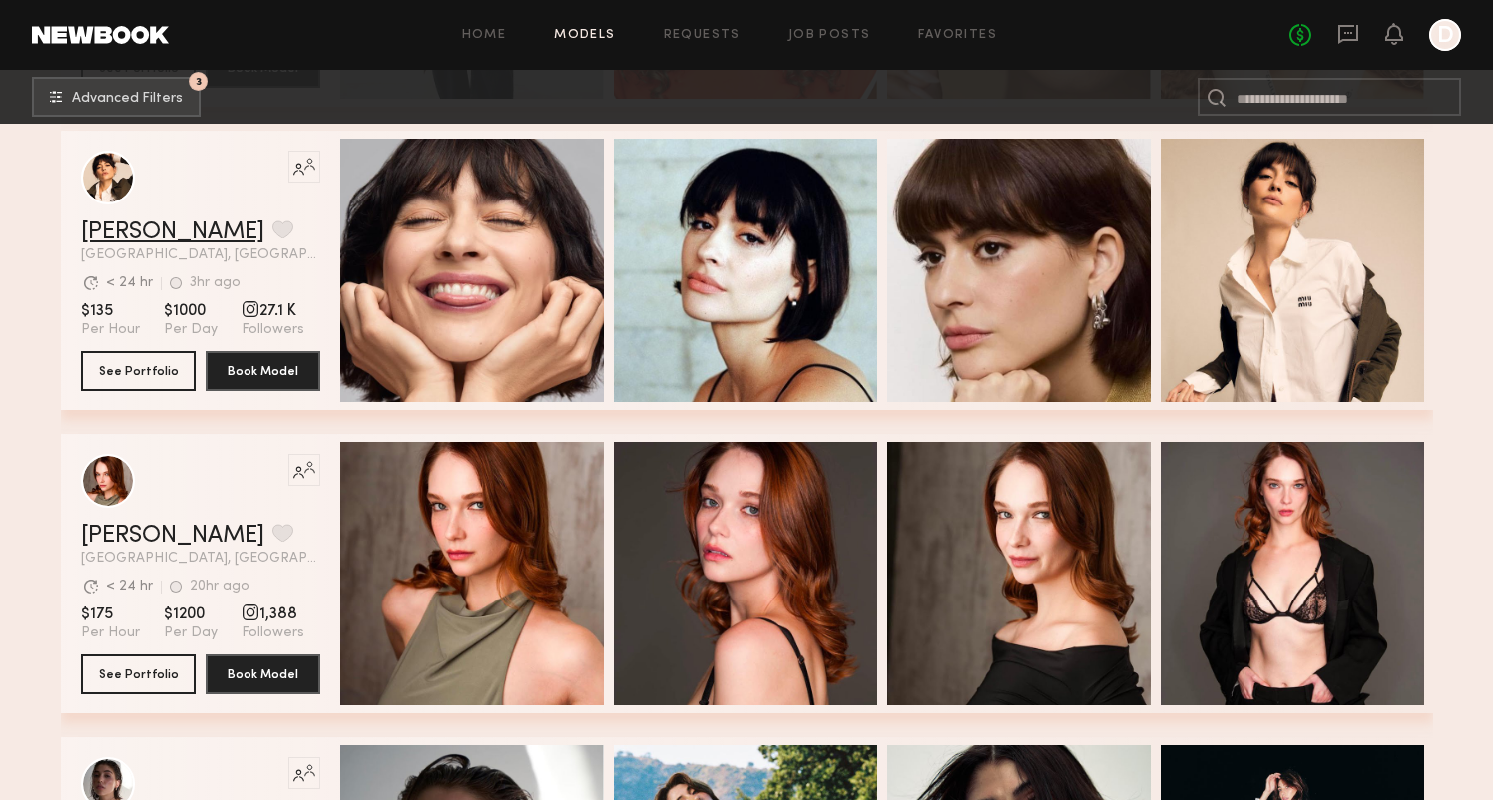
click at [110, 227] on link "Gabriela B." at bounding box center [173, 232] width 184 height 24
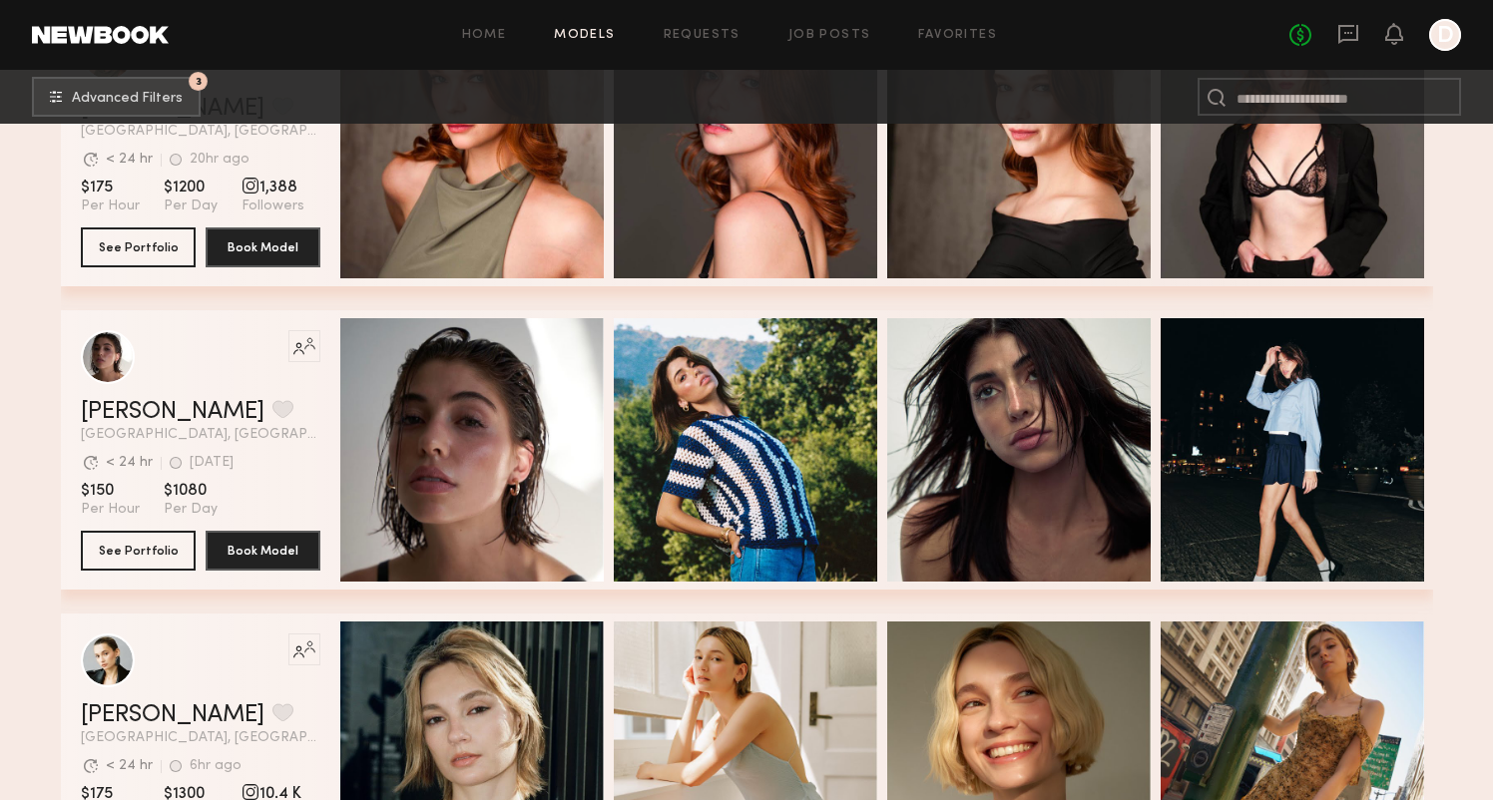
scroll to position [9261, 0]
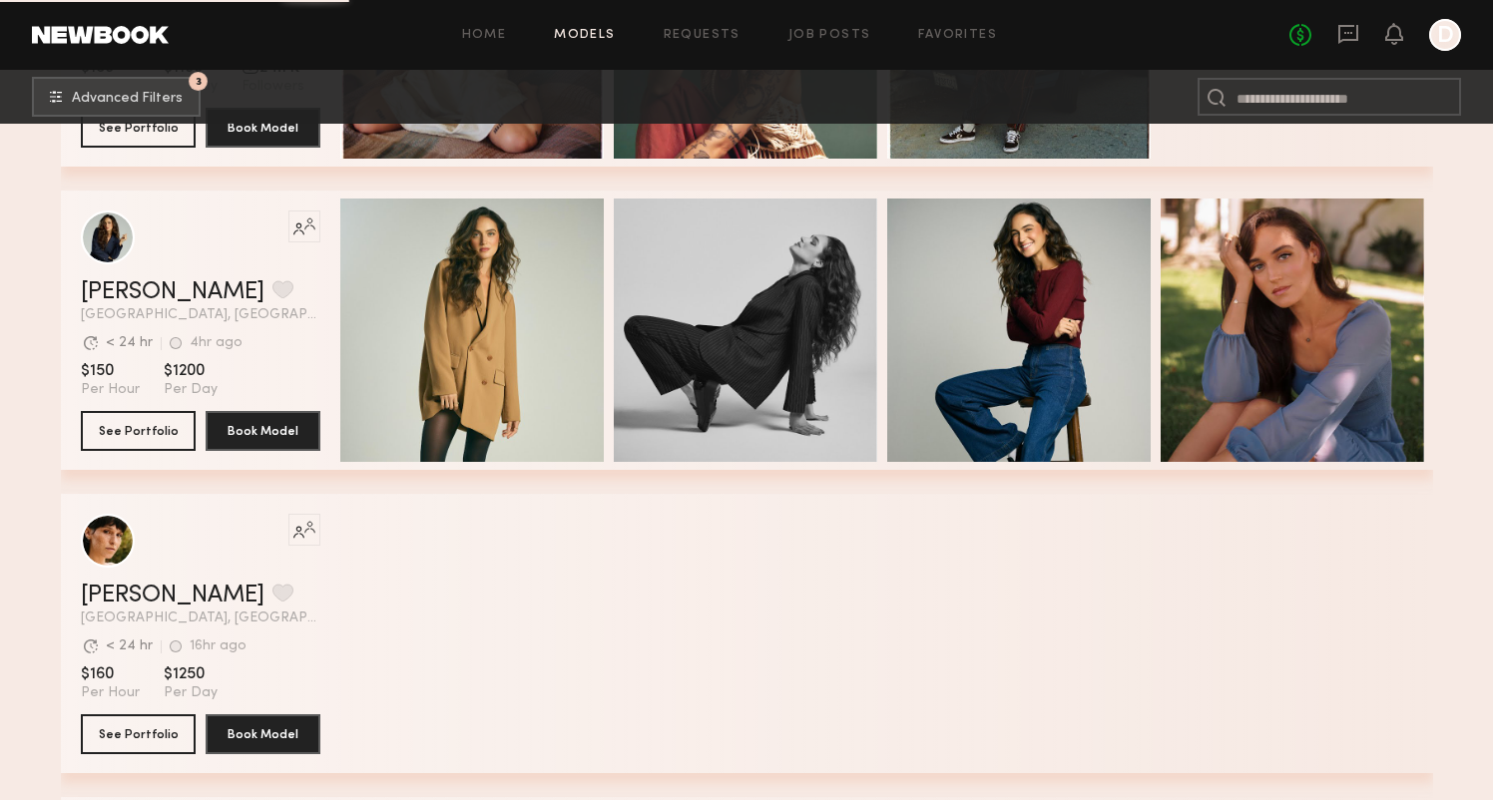
scroll to position [13624, 0]
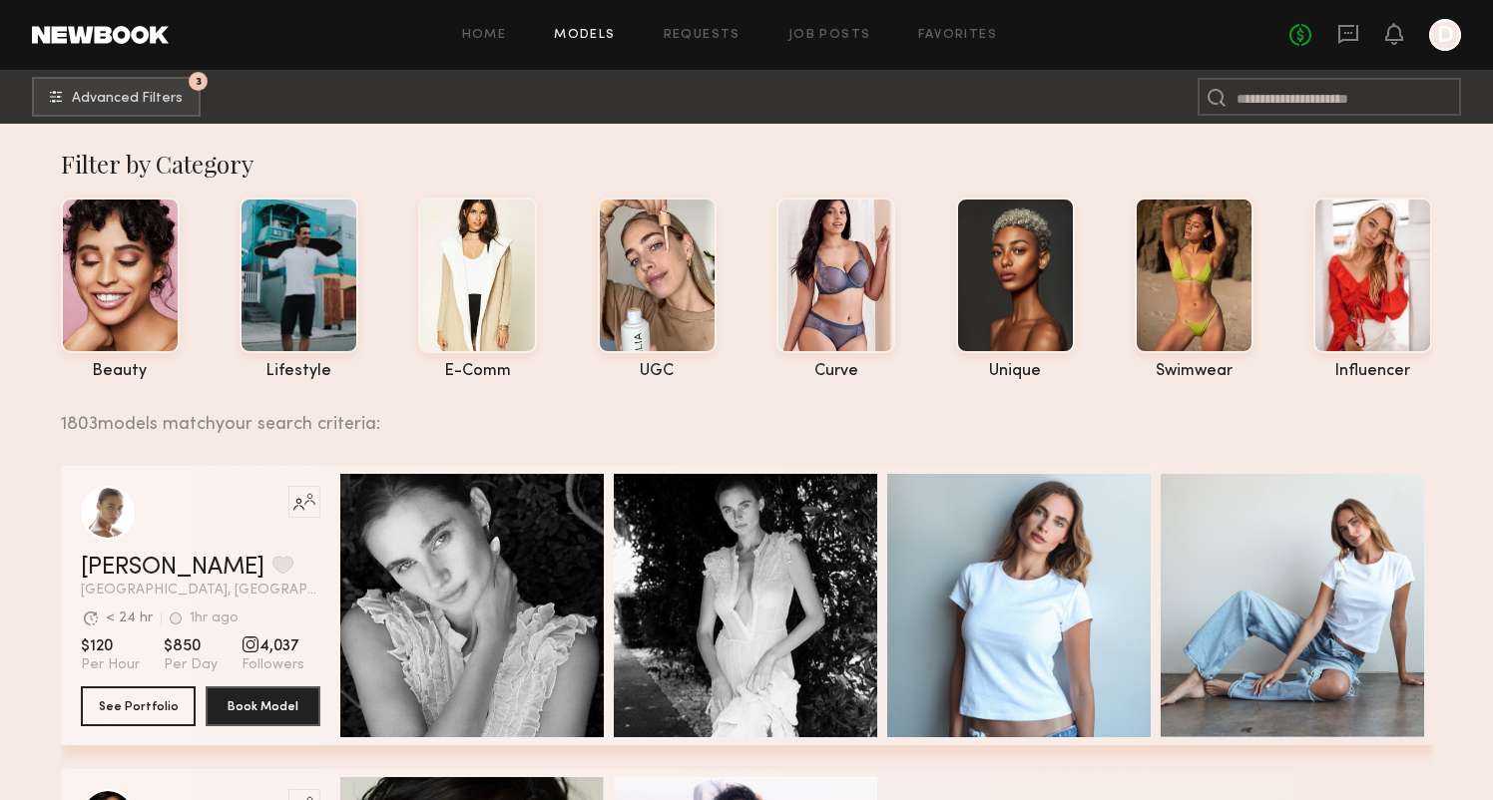
scroll to position [0, 0]
click at [157, 113] on button "3 Advanced Filters" at bounding box center [116, 96] width 169 height 40
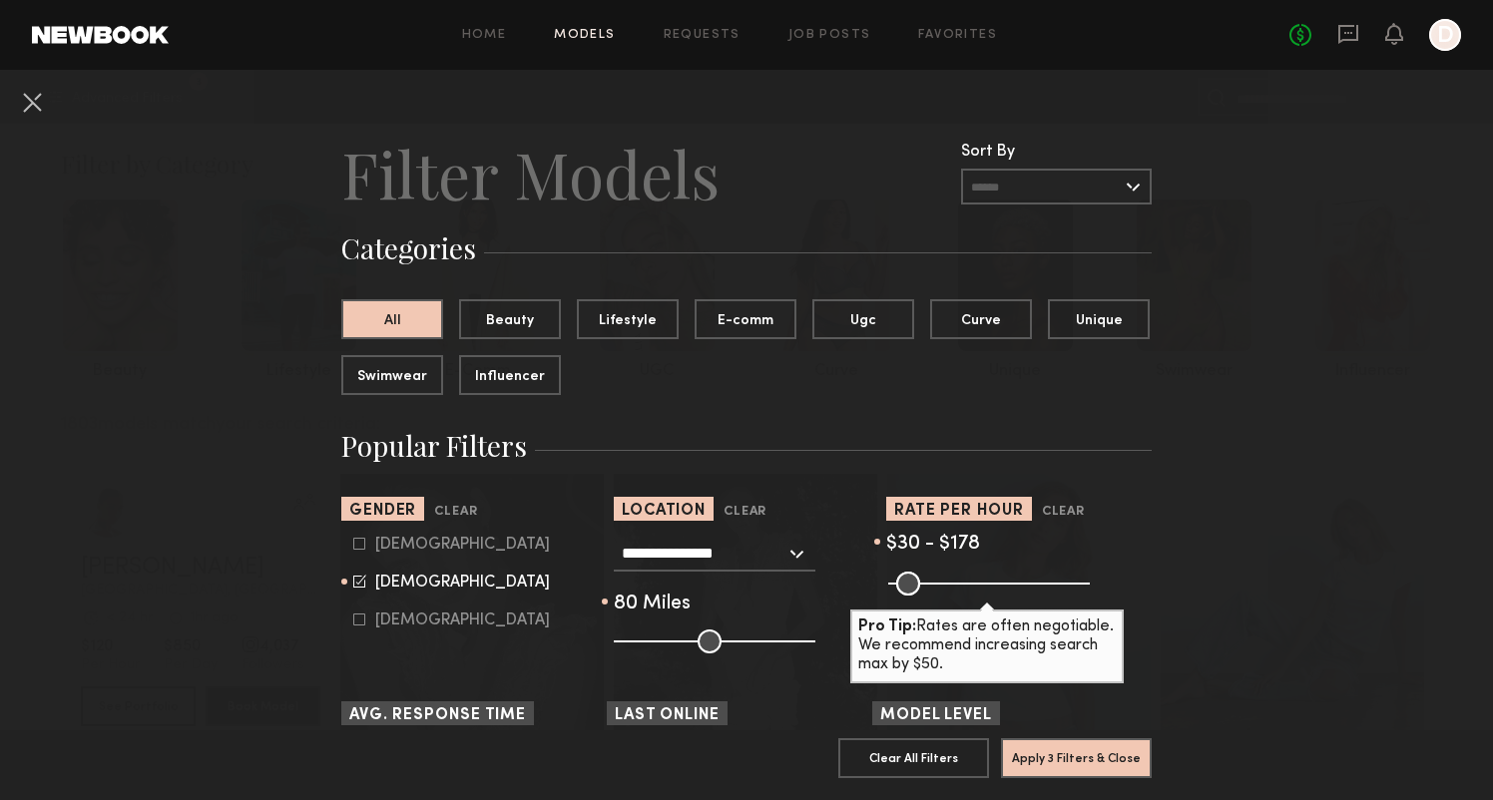
click at [391, 548] on div "Male" at bounding box center [462, 545] width 175 height 12
type input "**"
click at [385, 581] on div "Female" at bounding box center [462, 583] width 175 height 12
type input "*"
click at [1054, 756] on button "Apply 3 Filters & Close" at bounding box center [1076, 757] width 151 height 40
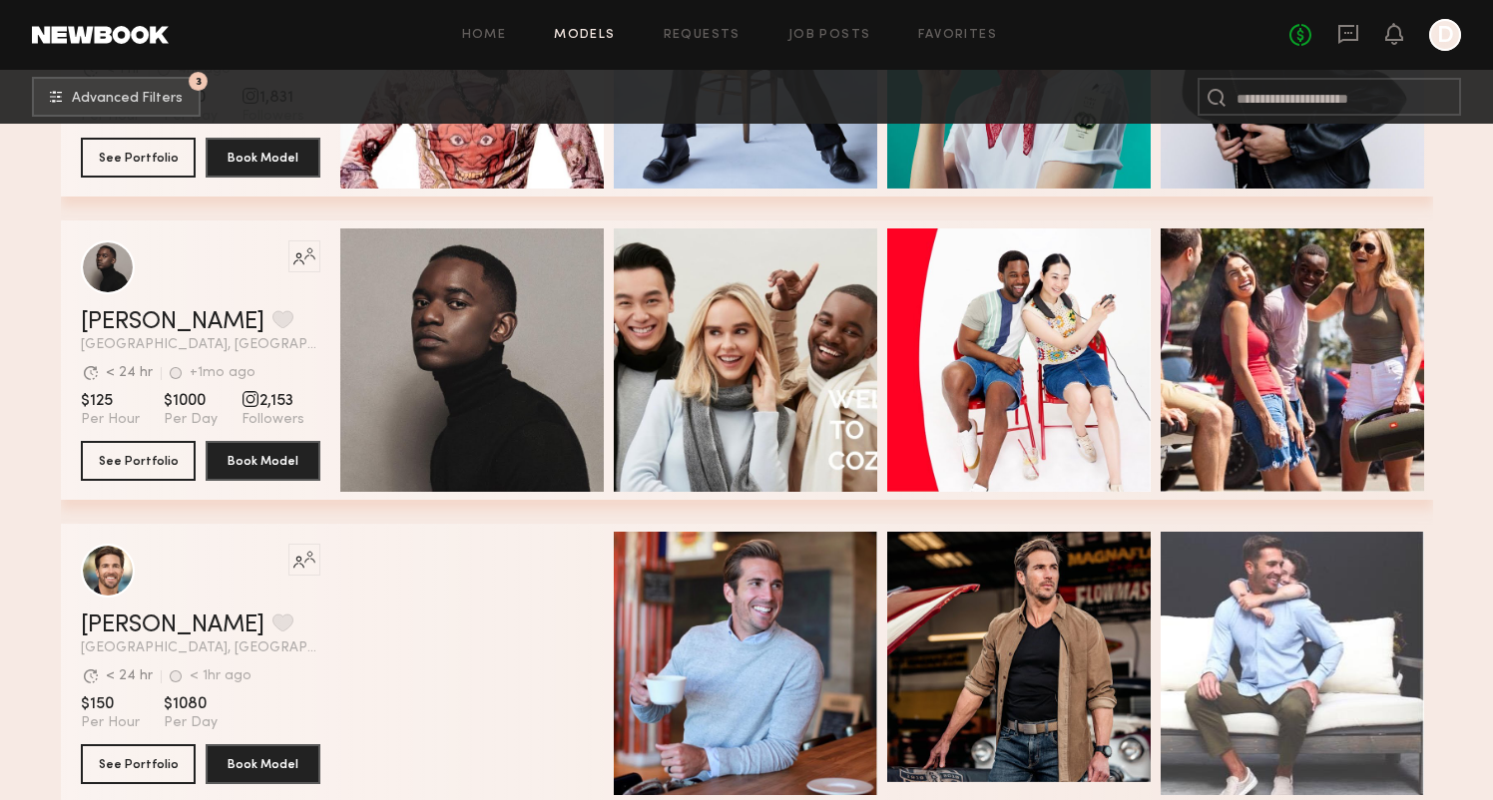
scroll to position [11773, 0]
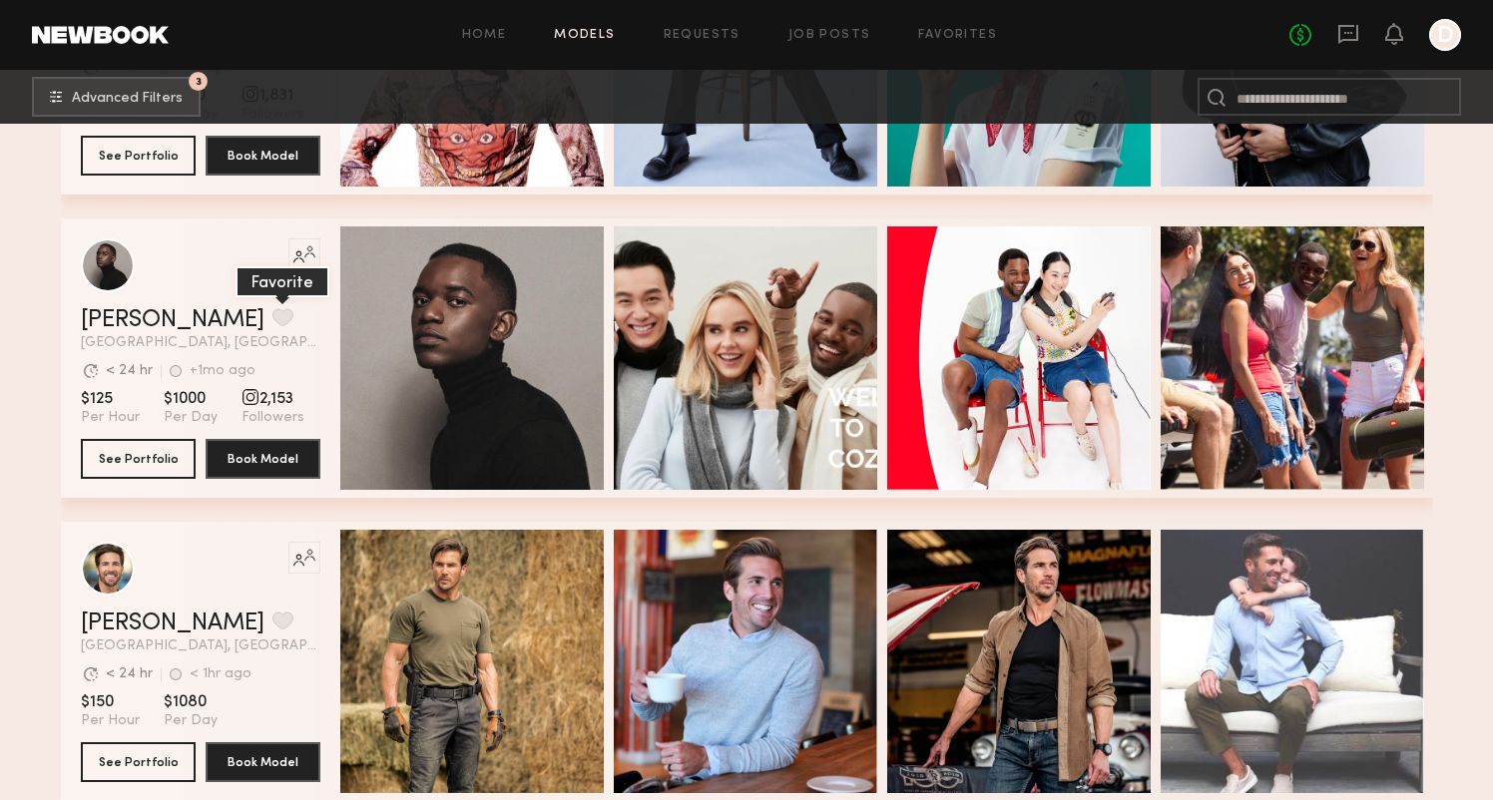
click at [272, 319] on button "grid" at bounding box center [282, 317] width 21 height 18
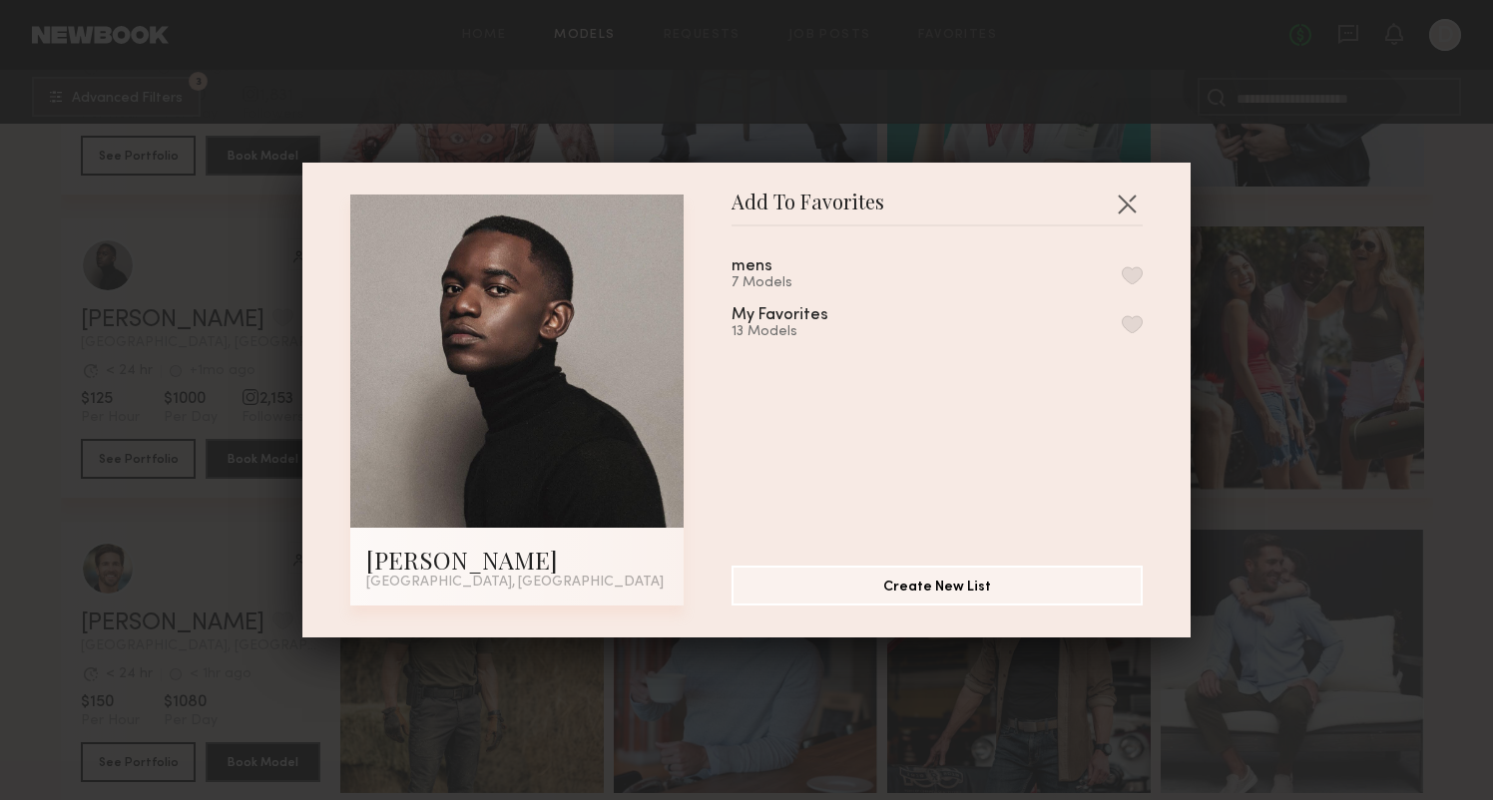
click at [842, 254] on div "mens 7 Models My Favorites 13 Models" at bounding box center [946, 387] width 431 height 291
click at [1139, 270] on button "button" at bounding box center [1131, 275] width 21 height 18
click at [1126, 202] on button "button" at bounding box center [1126, 204] width 32 height 32
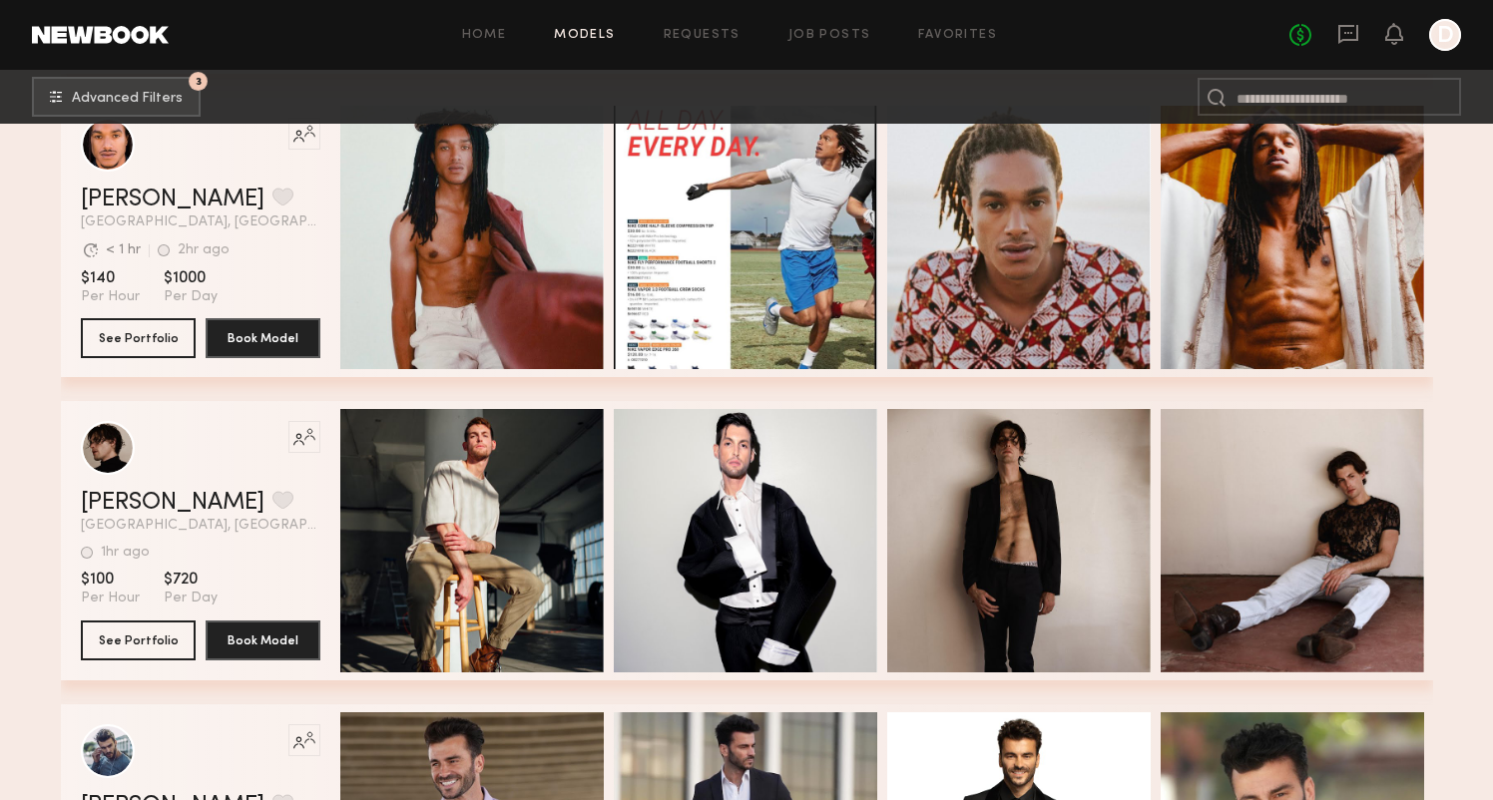
scroll to position [13110, 0]
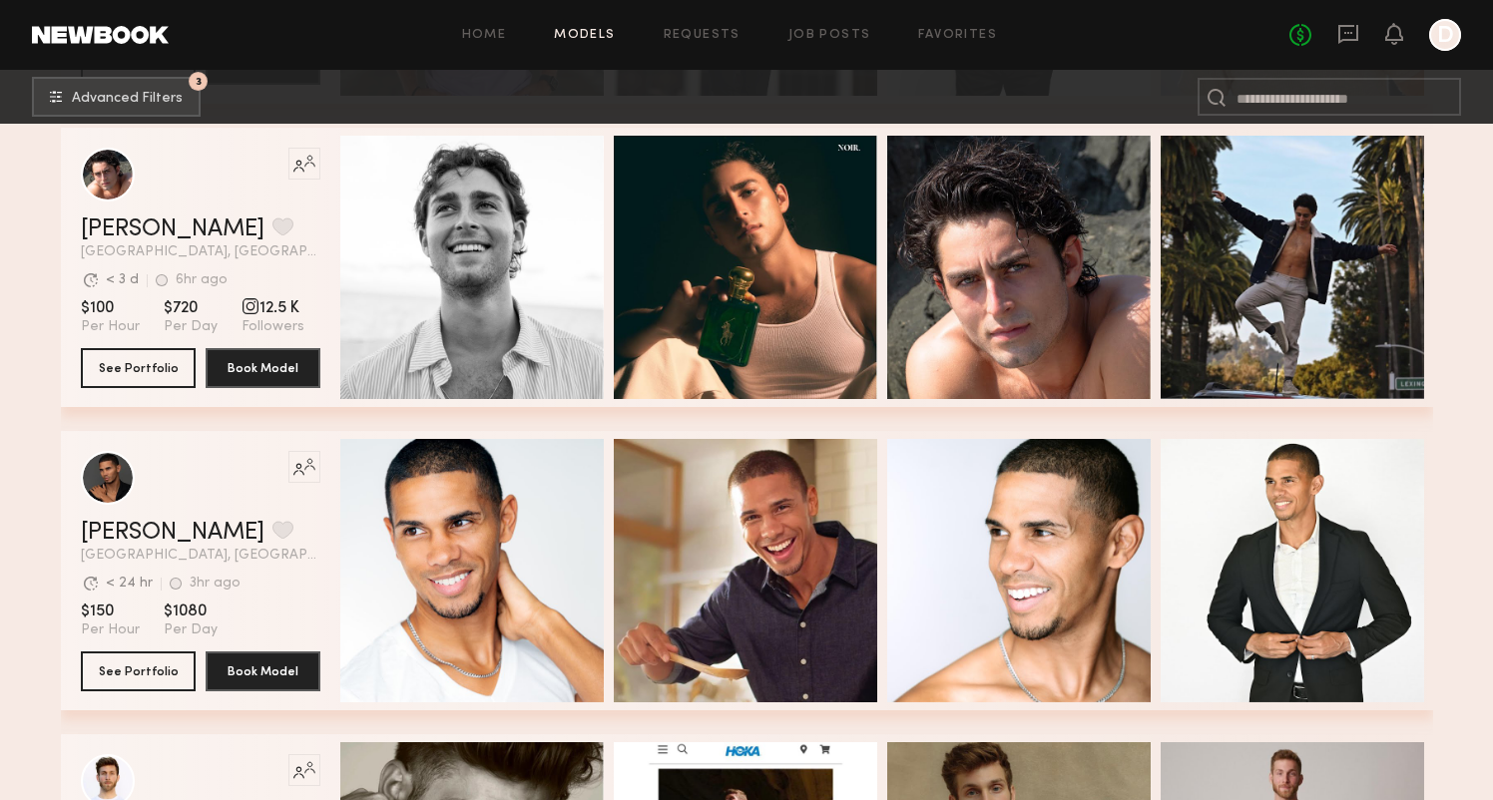
scroll to position [13996, 0]
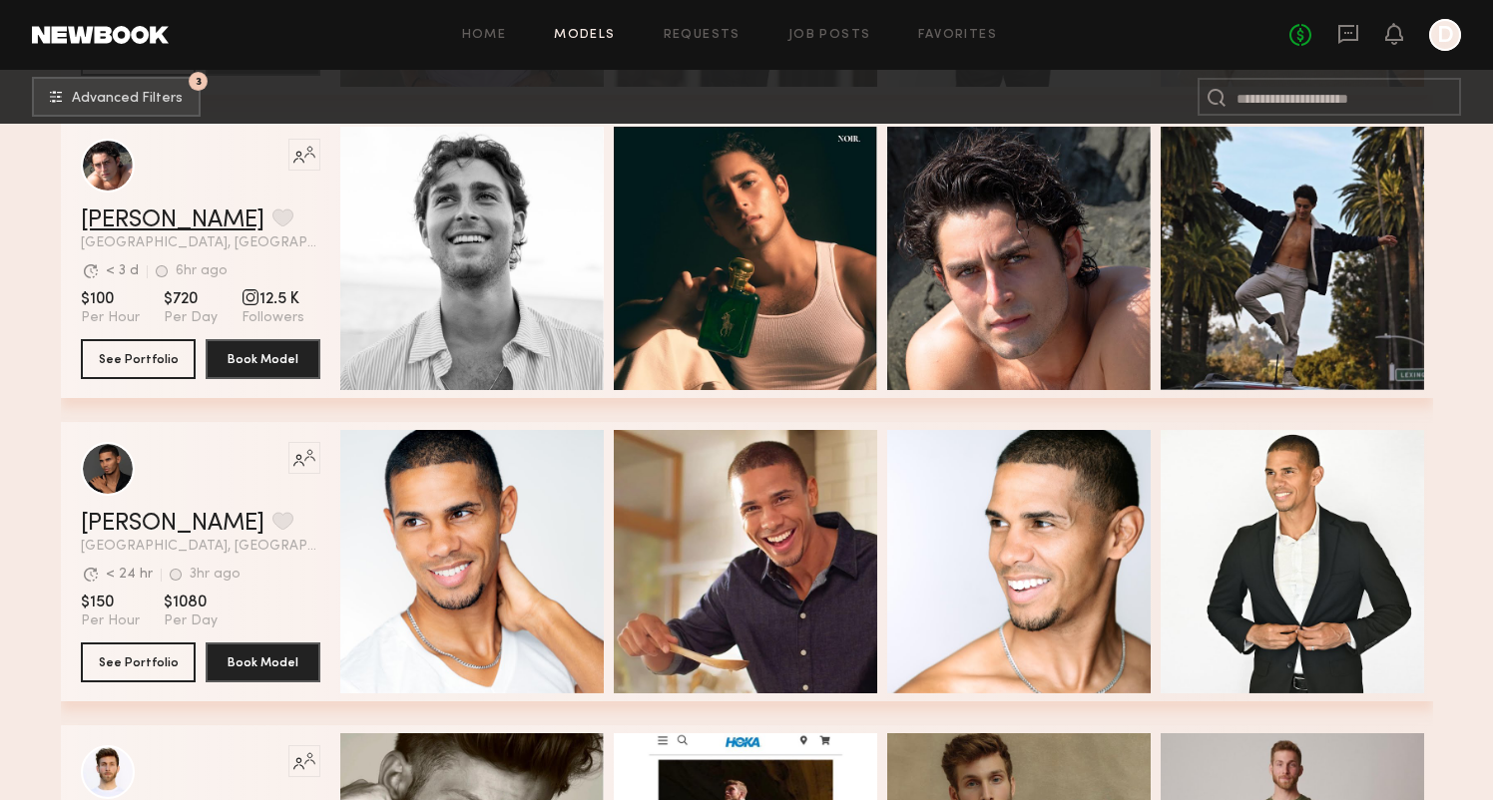
click at [134, 222] on link "Pablo V." at bounding box center [173, 221] width 184 height 24
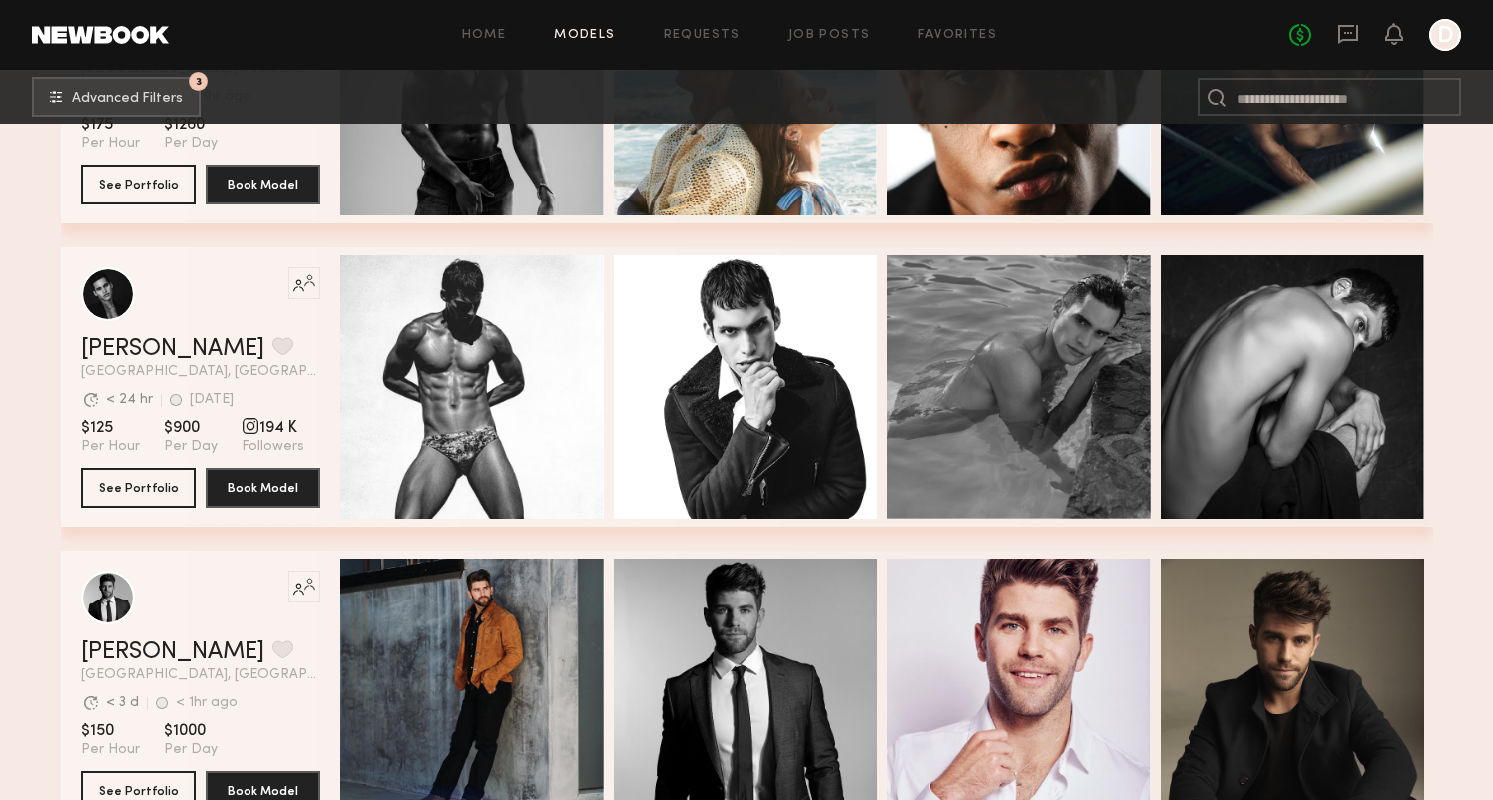
scroll to position [15450, 0]
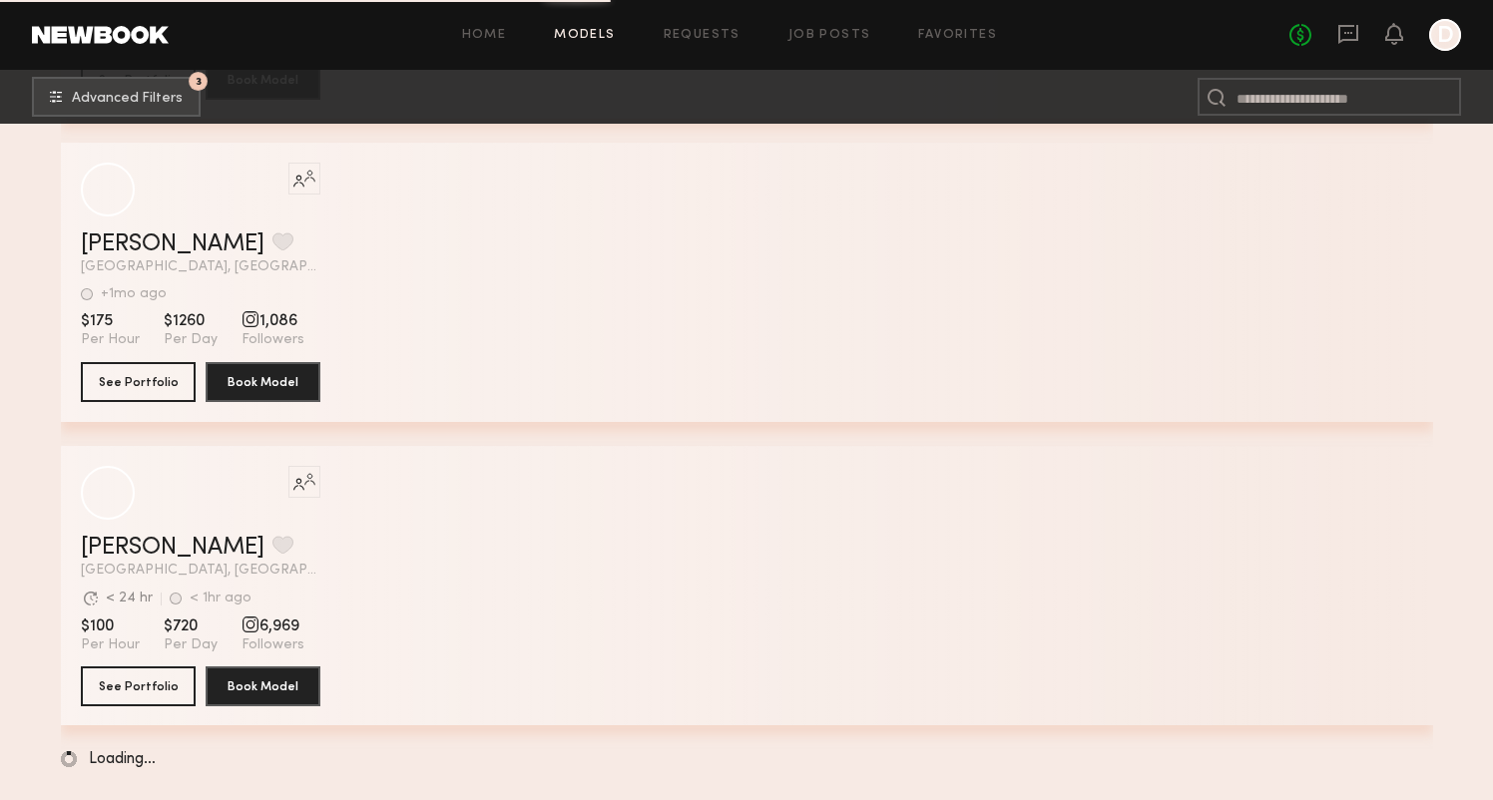
scroll to position [32474, 0]
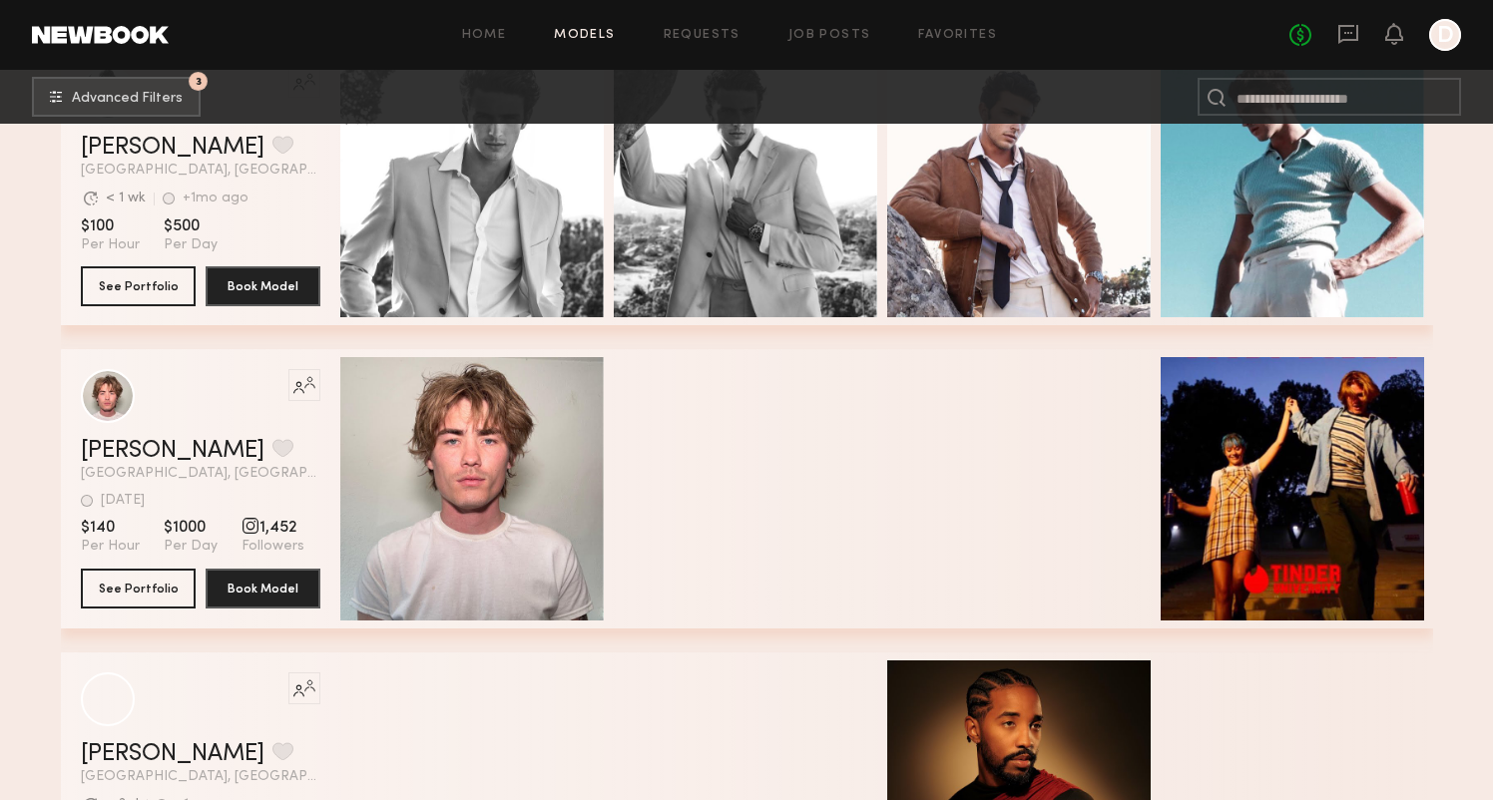
scroll to position [41264, 0]
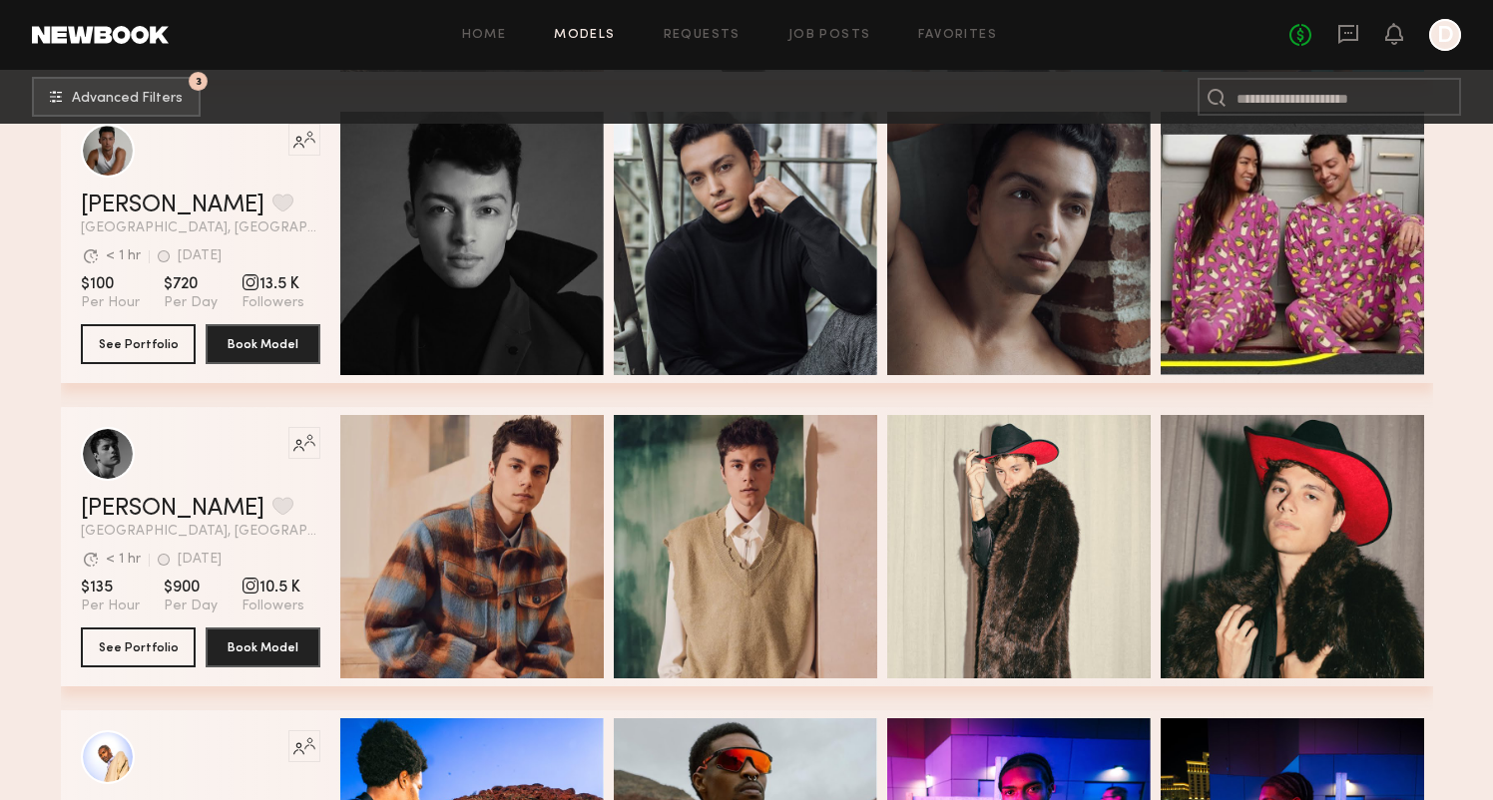
scroll to position [50591, 0]
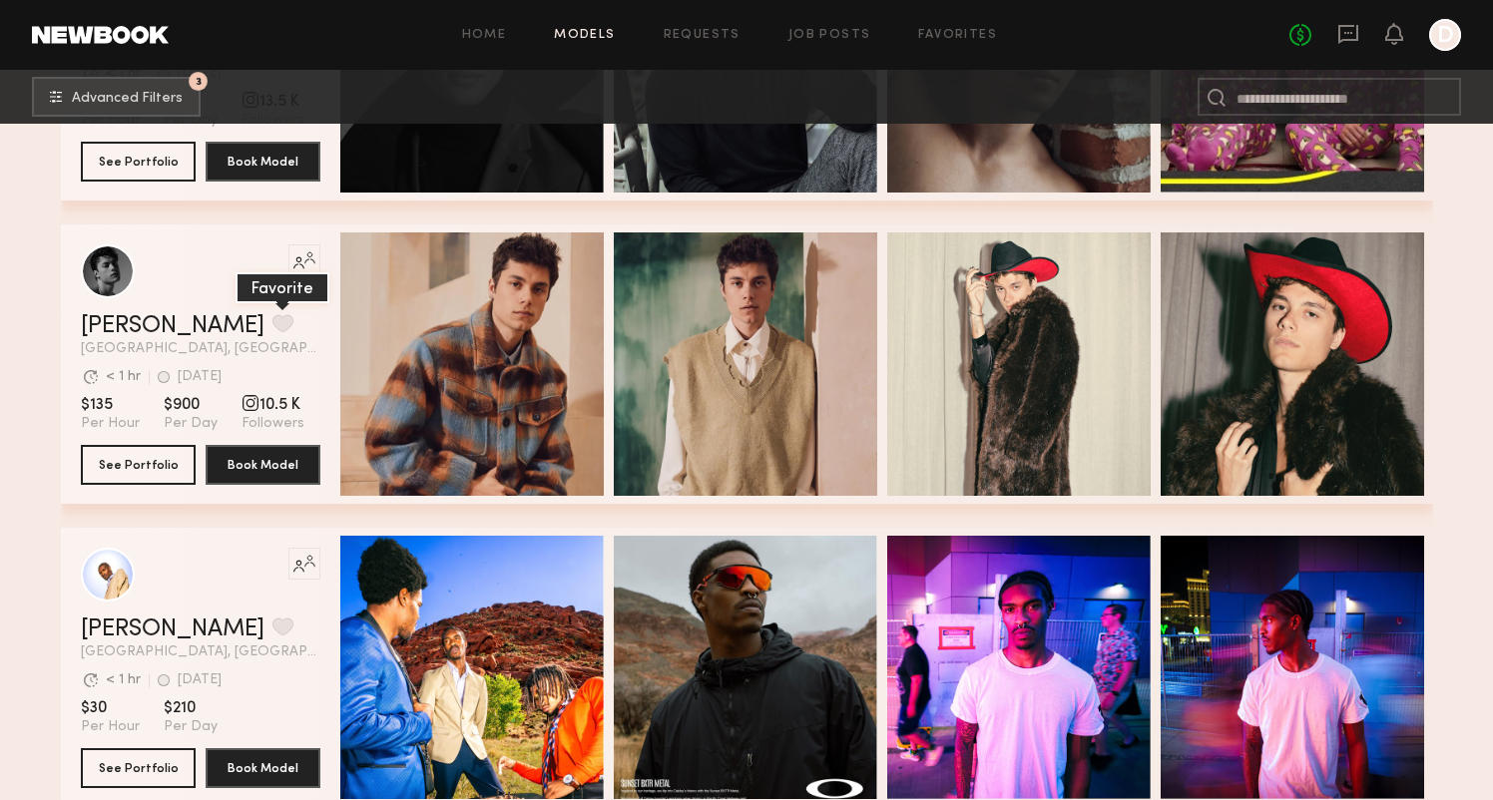
click at [272, 328] on button "grid" at bounding box center [282, 323] width 21 height 18
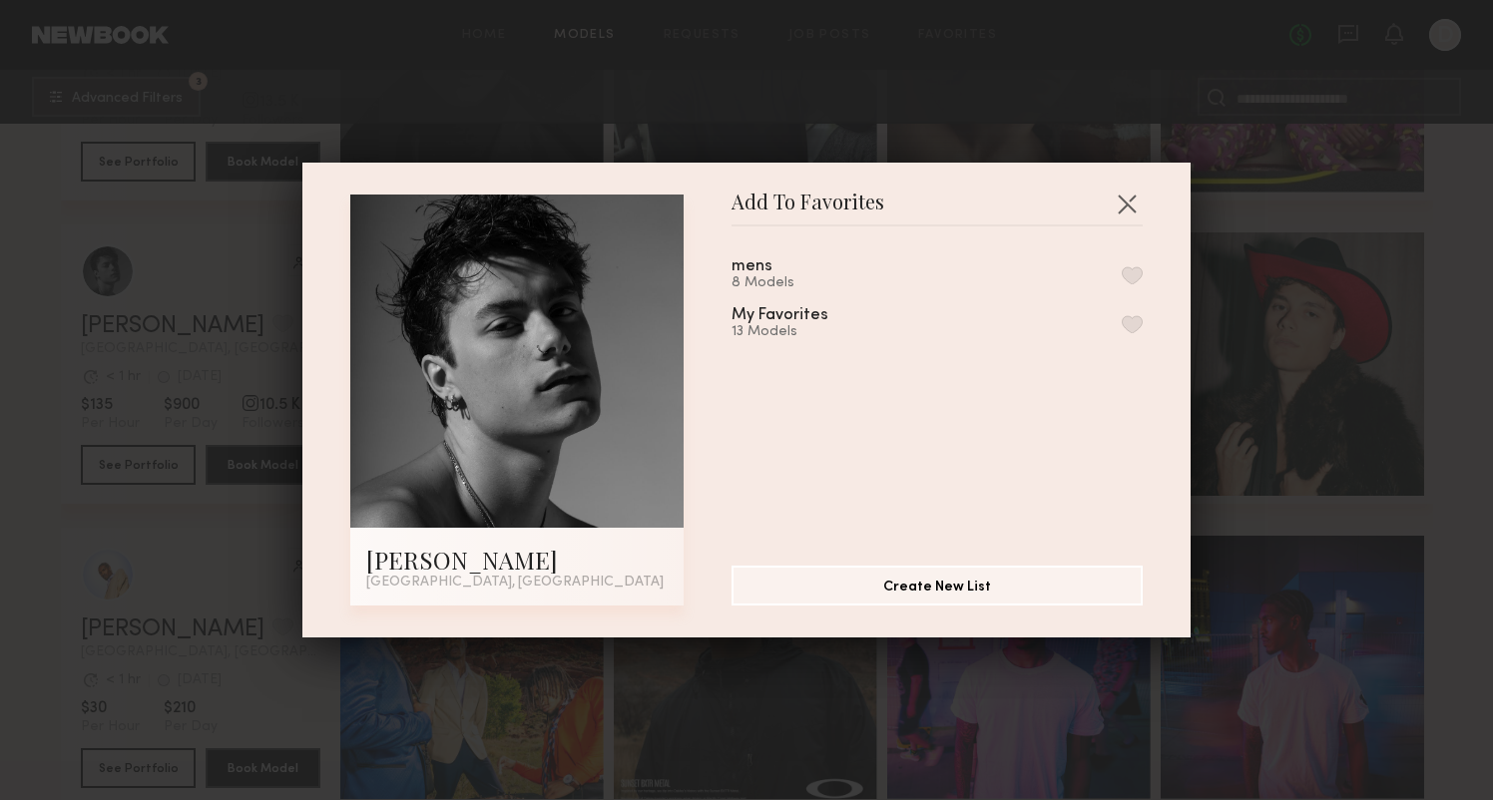
click at [1126, 274] on button "button" at bounding box center [1131, 275] width 21 height 18
click at [1131, 206] on button "button" at bounding box center [1126, 204] width 32 height 32
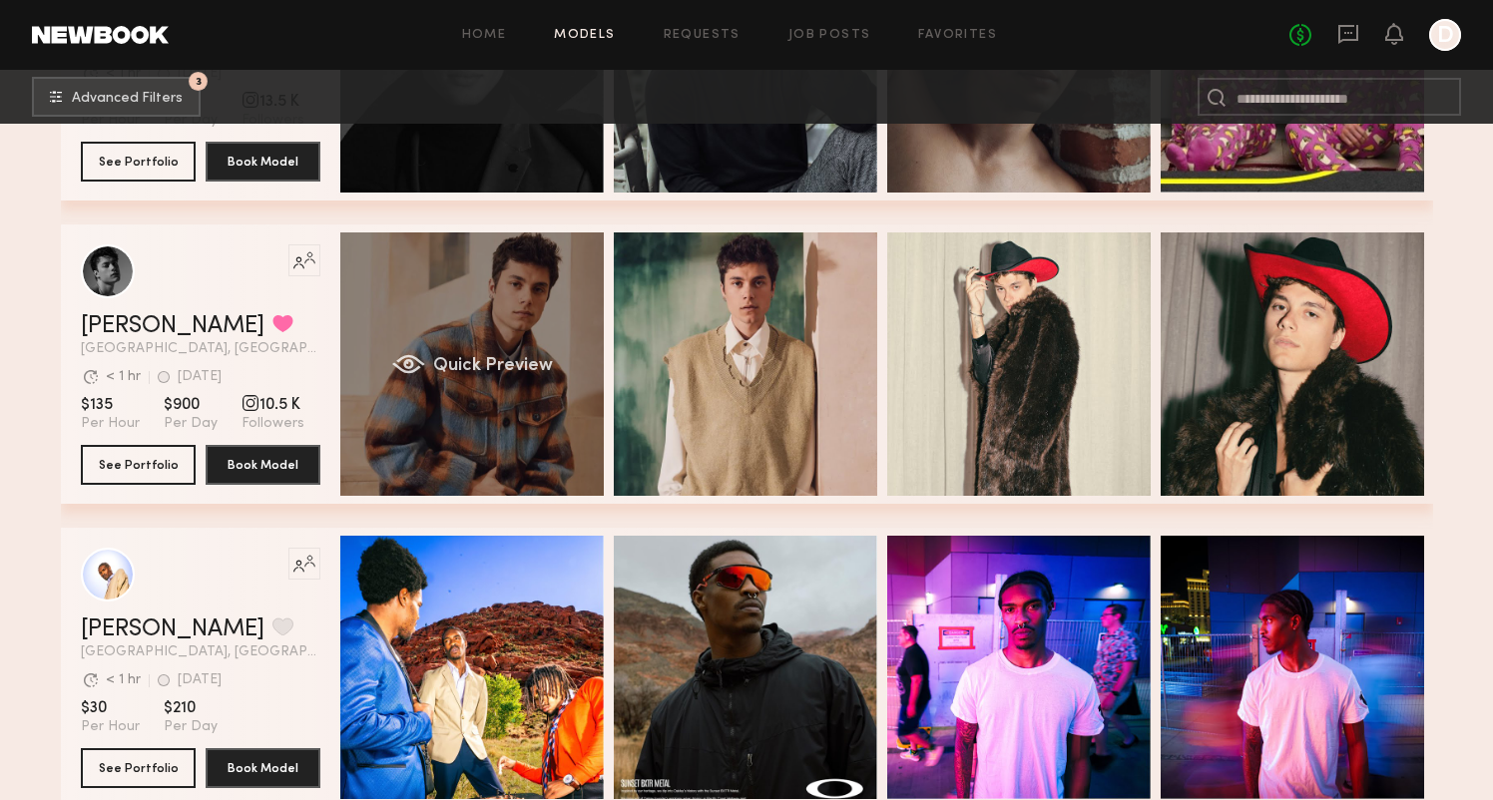
click at [503, 326] on div "Quick Preview" at bounding box center [471, 363] width 263 height 263
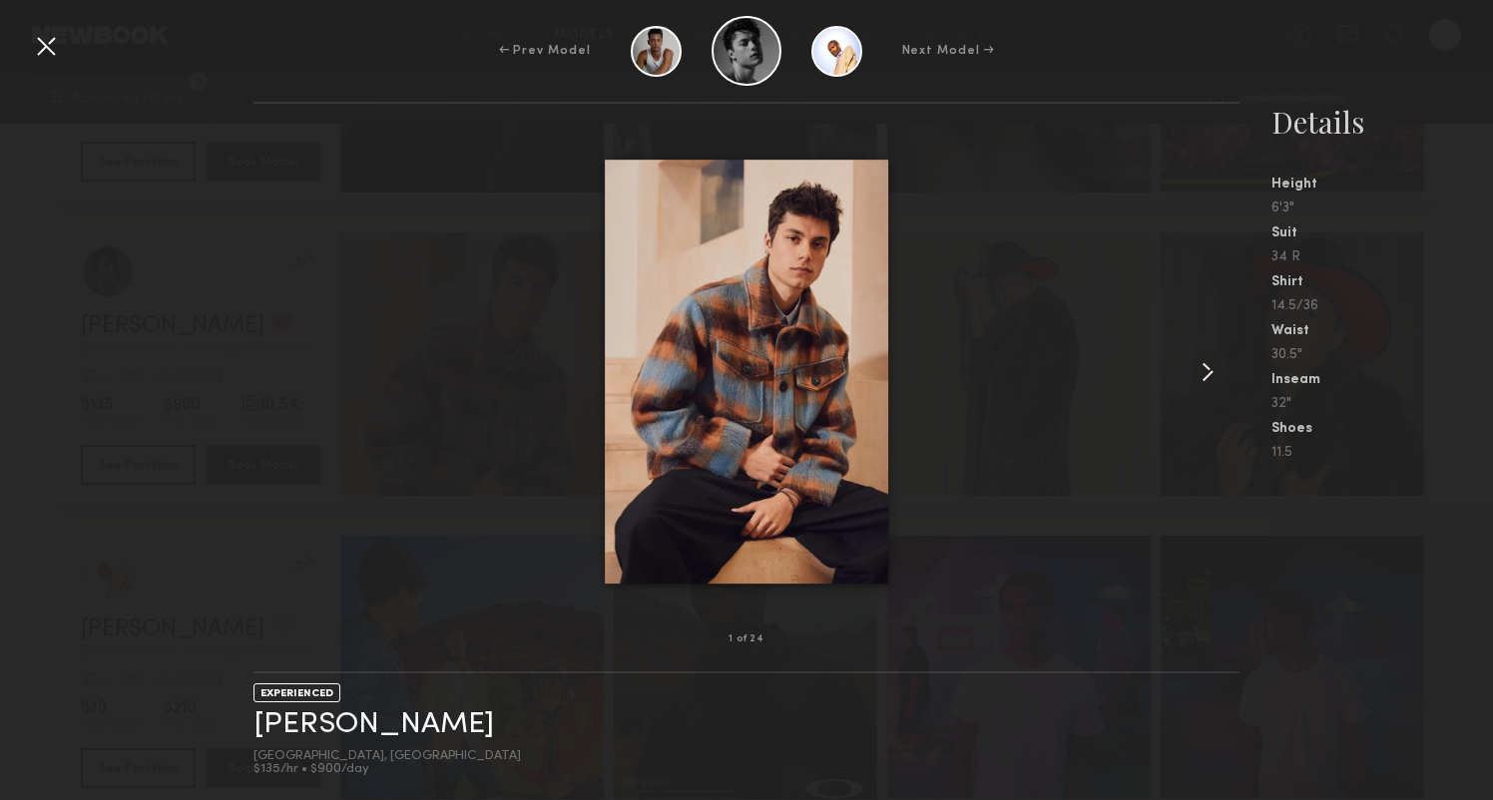
click at [1216, 373] on common-icon at bounding box center [1207, 372] width 32 height 32
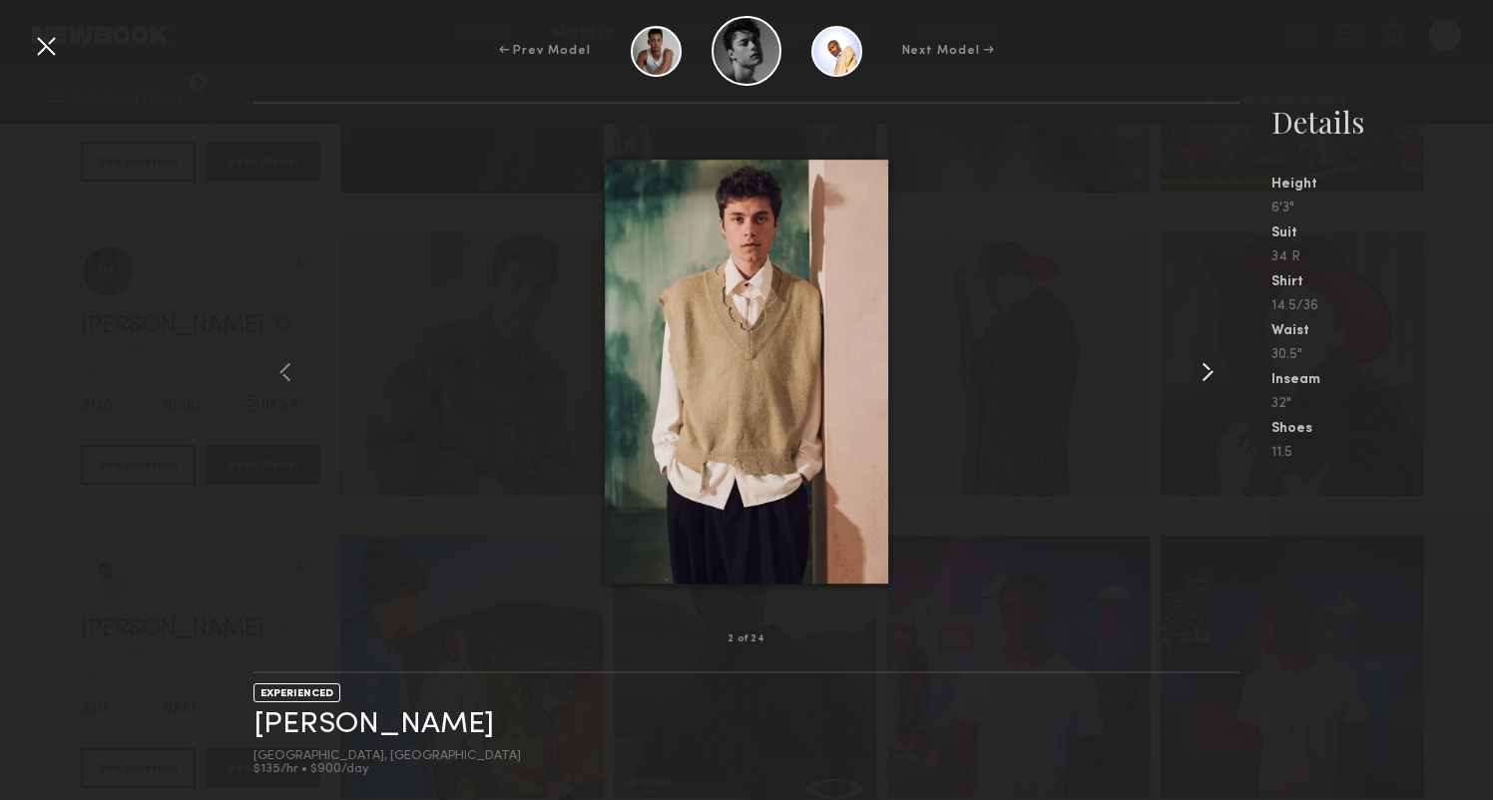
click at [1216, 373] on common-icon at bounding box center [1207, 372] width 32 height 32
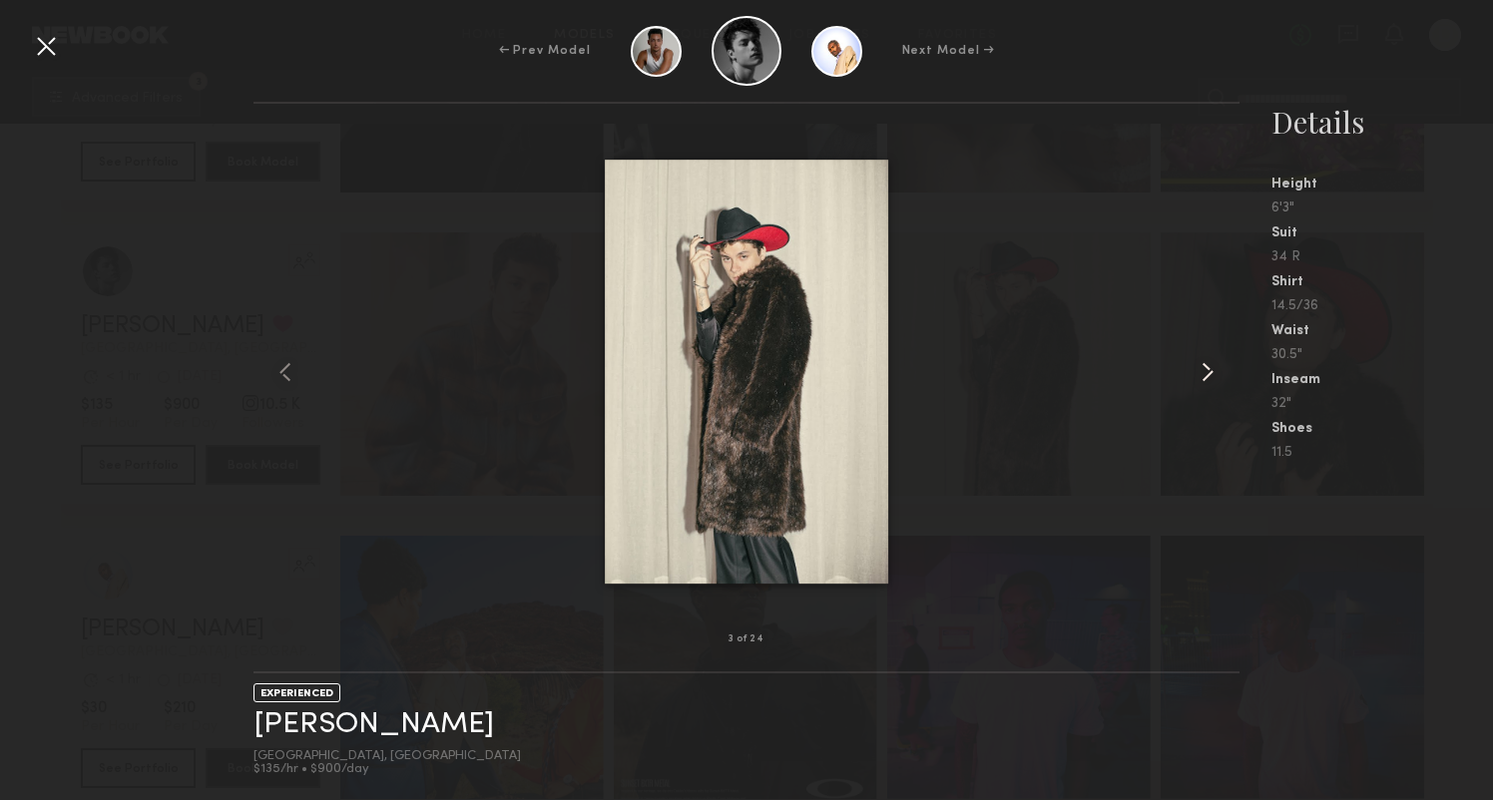
click at [1216, 373] on common-icon at bounding box center [1207, 372] width 32 height 32
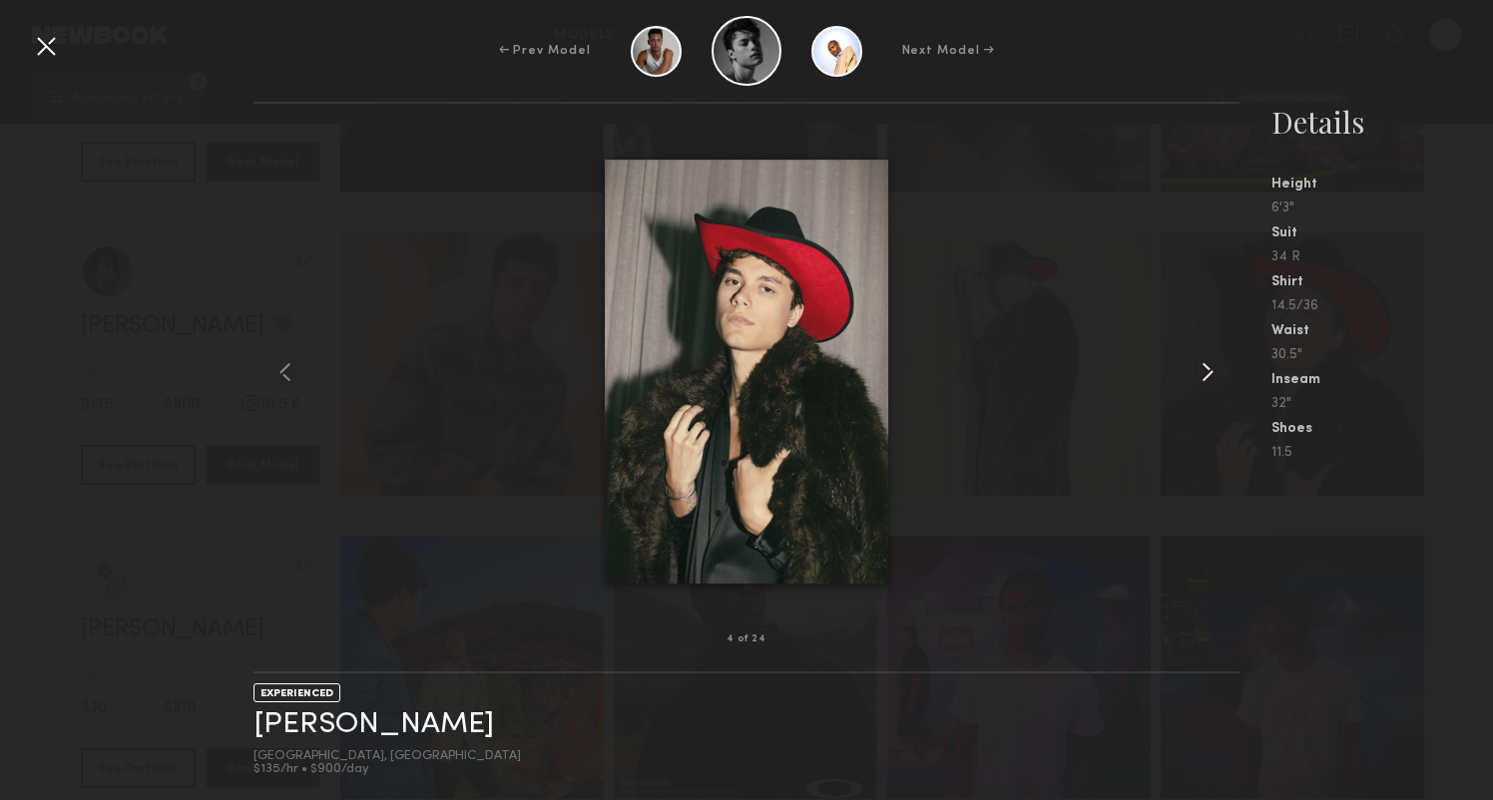
click at [1216, 373] on common-icon at bounding box center [1207, 372] width 32 height 32
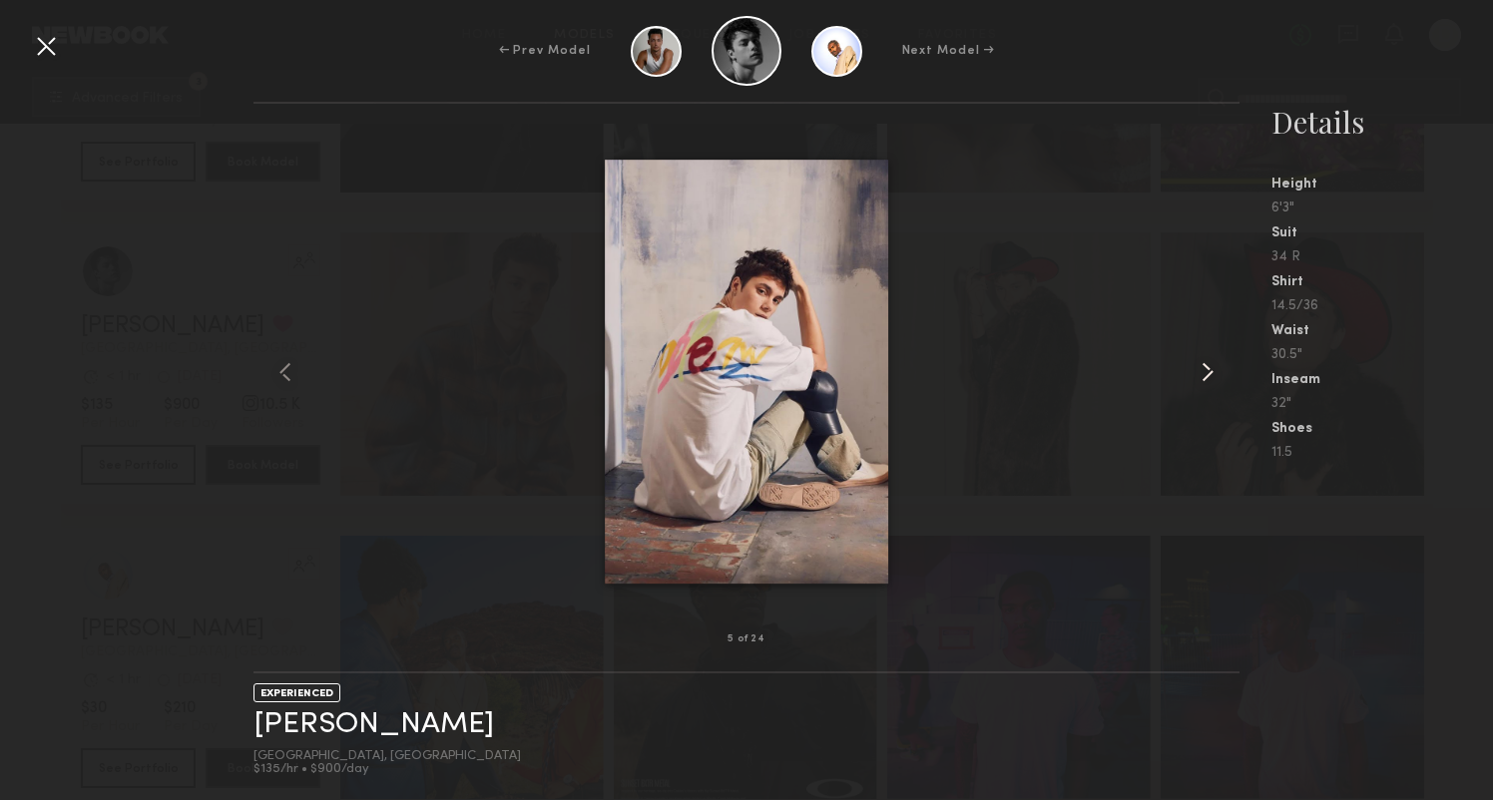
click at [1216, 373] on common-icon at bounding box center [1207, 372] width 32 height 32
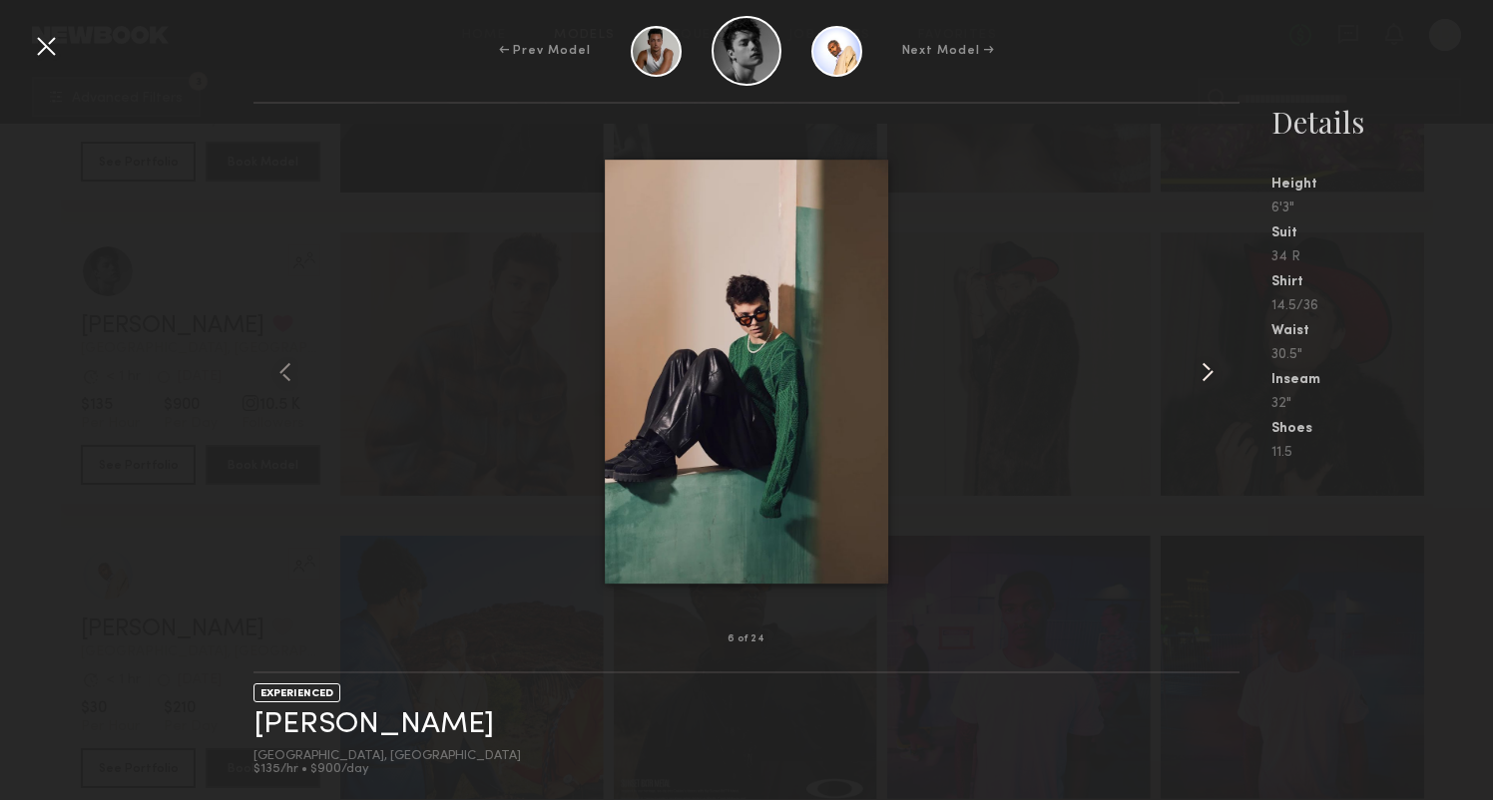
click at [1216, 373] on common-icon at bounding box center [1207, 372] width 32 height 32
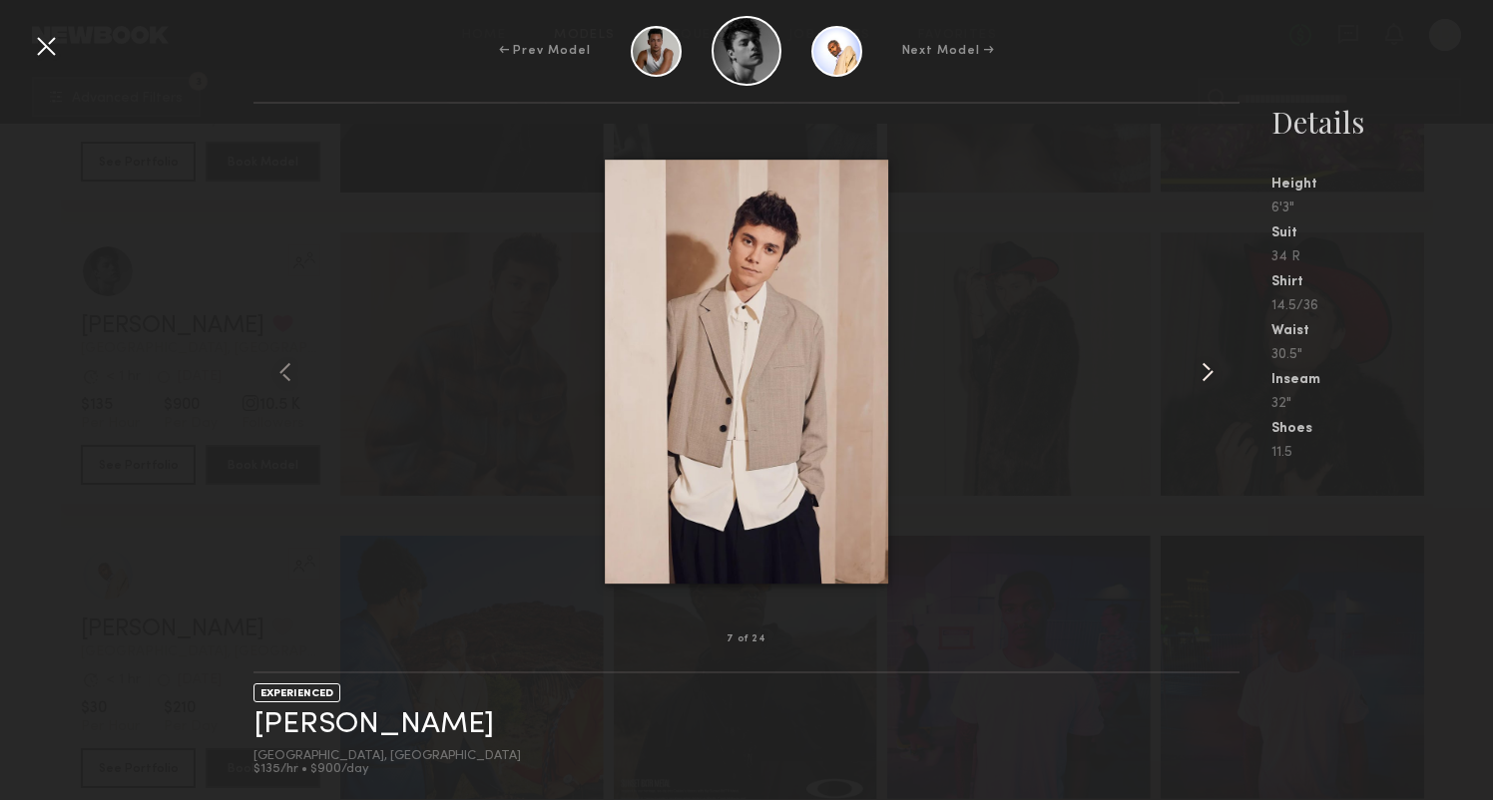
click at [1216, 373] on common-icon at bounding box center [1207, 372] width 32 height 32
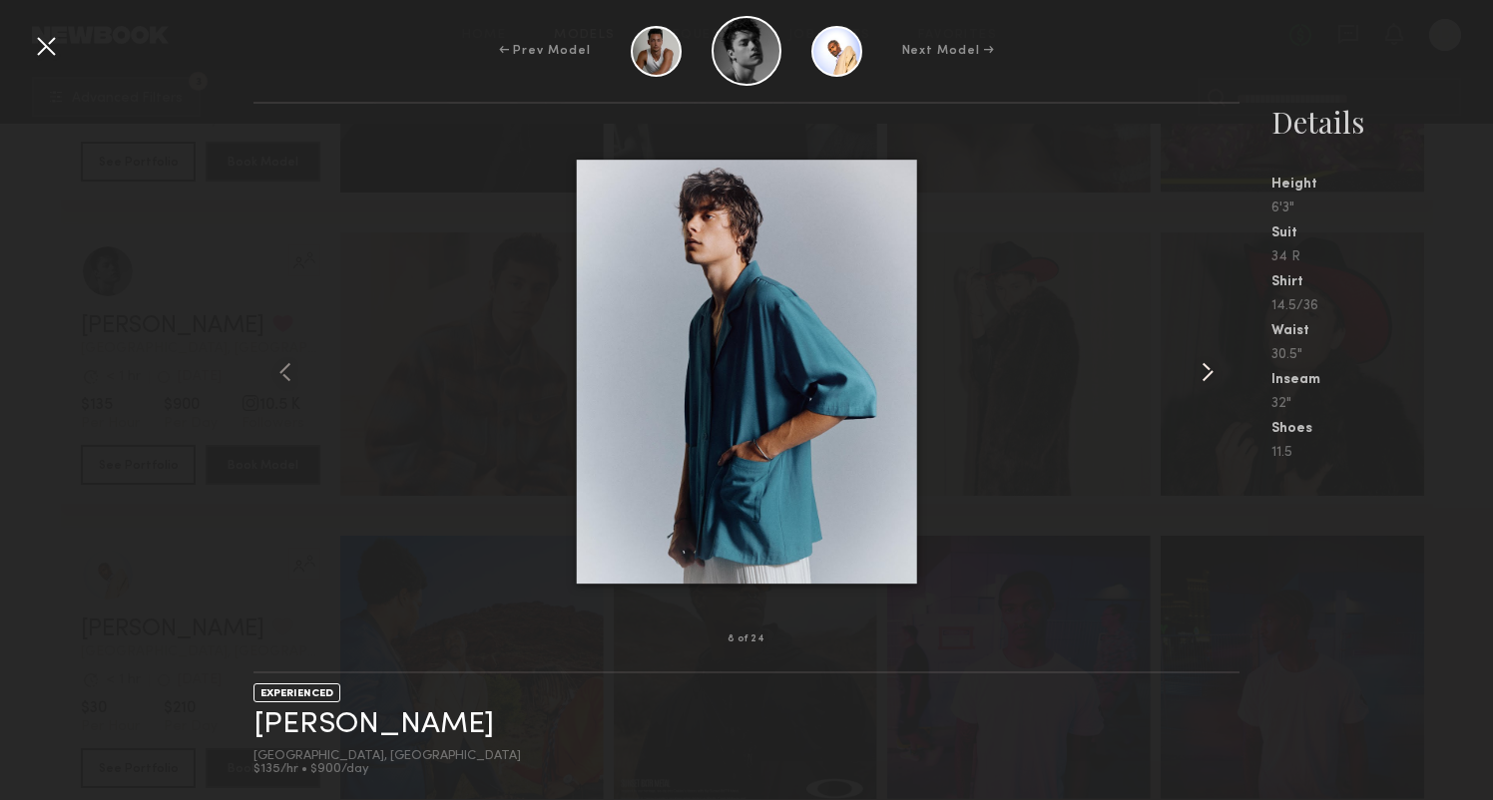
click at [1216, 373] on common-icon at bounding box center [1207, 372] width 32 height 32
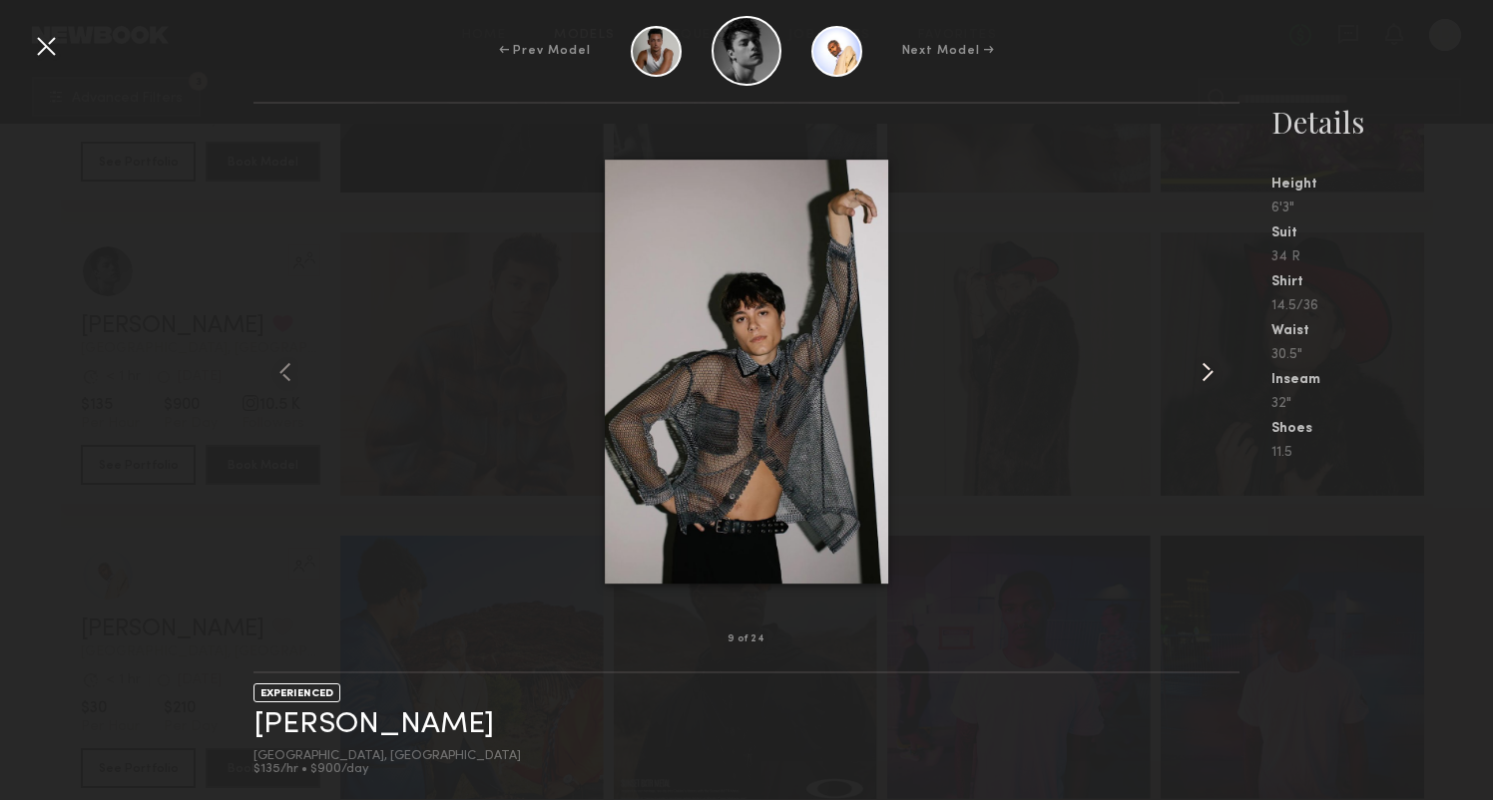
click at [1216, 373] on common-icon at bounding box center [1207, 372] width 32 height 32
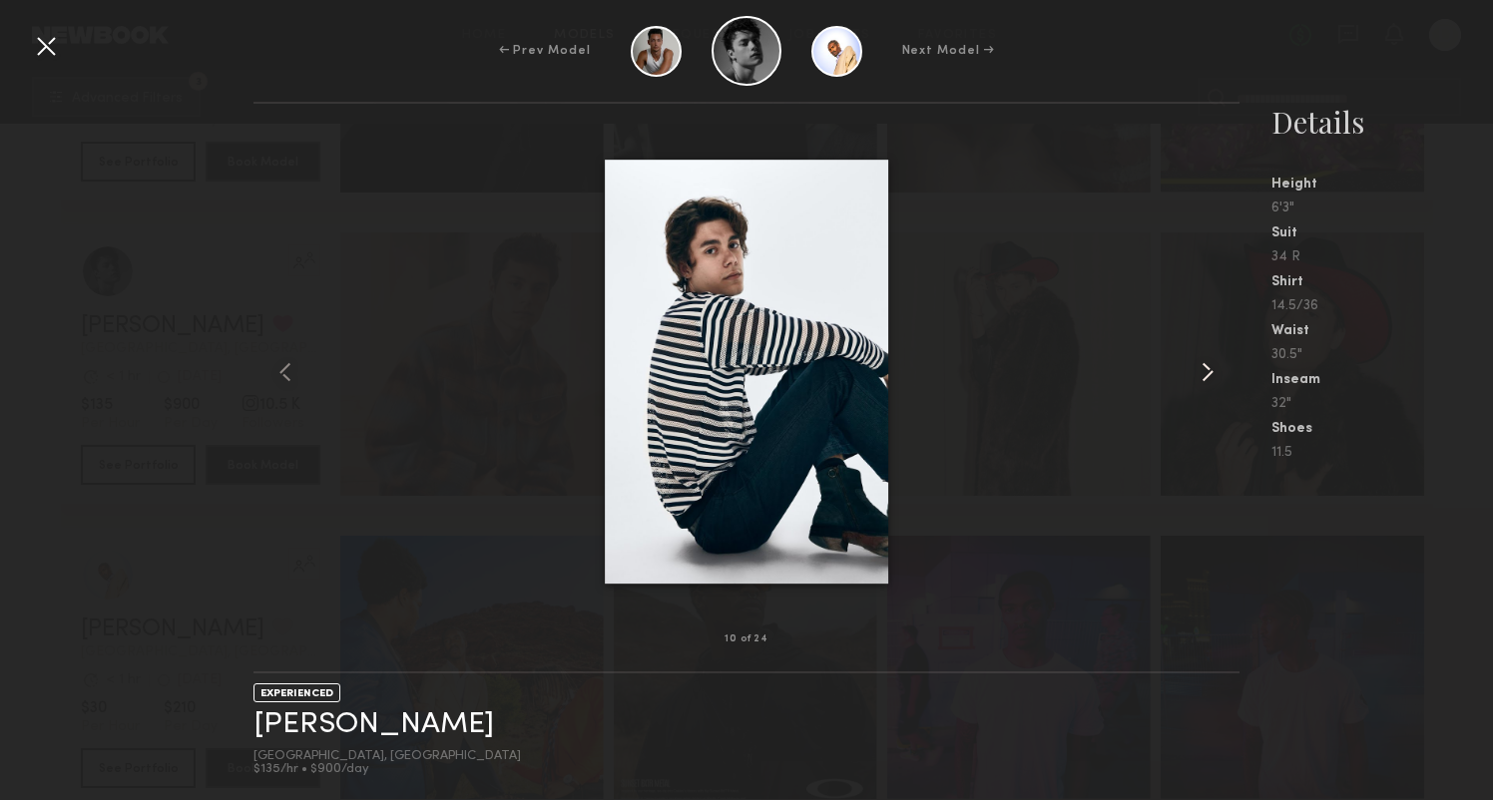
click at [1216, 373] on common-icon at bounding box center [1207, 372] width 32 height 32
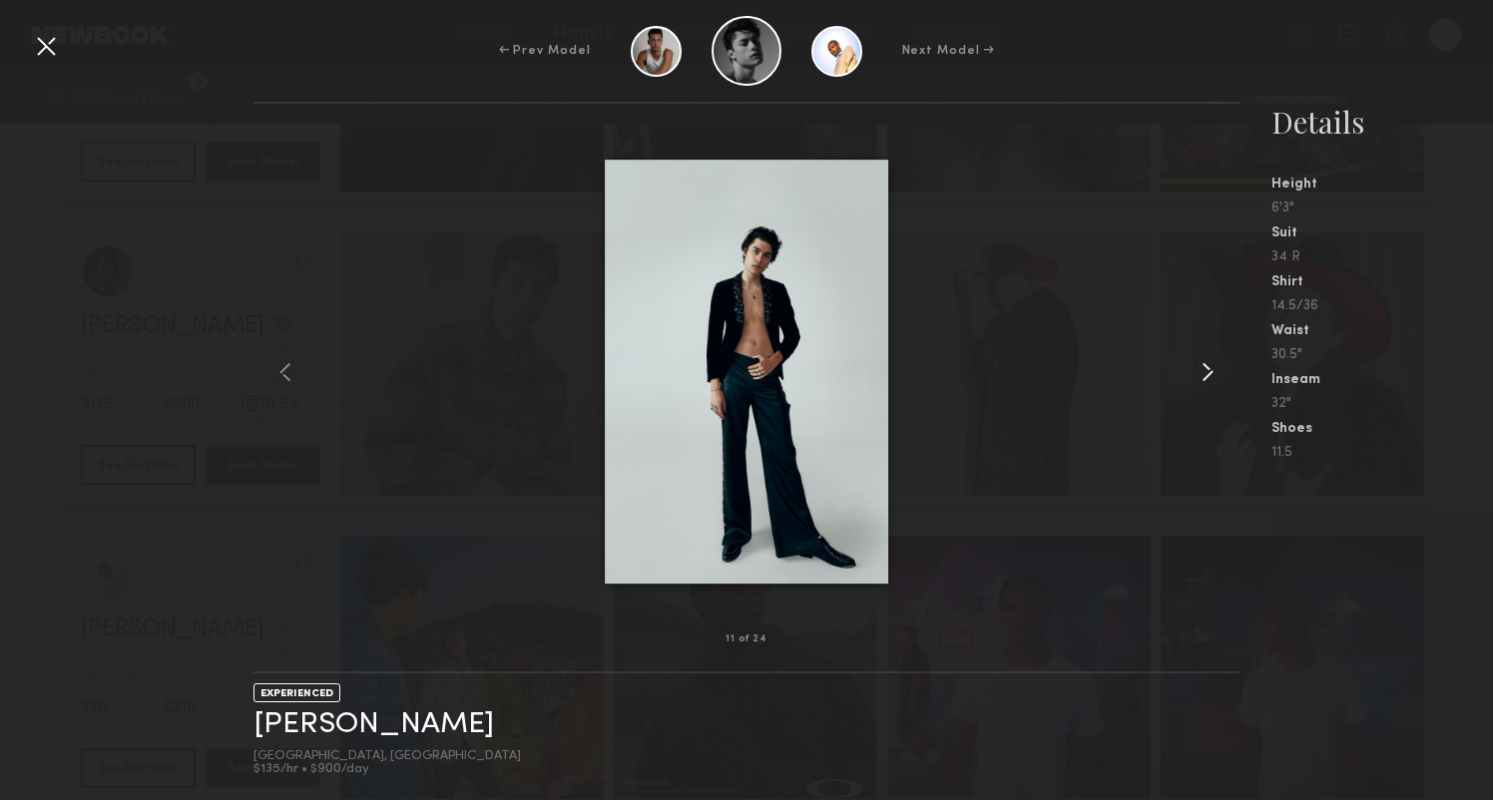
click at [1216, 373] on common-icon at bounding box center [1207, 372] width 32 height 32
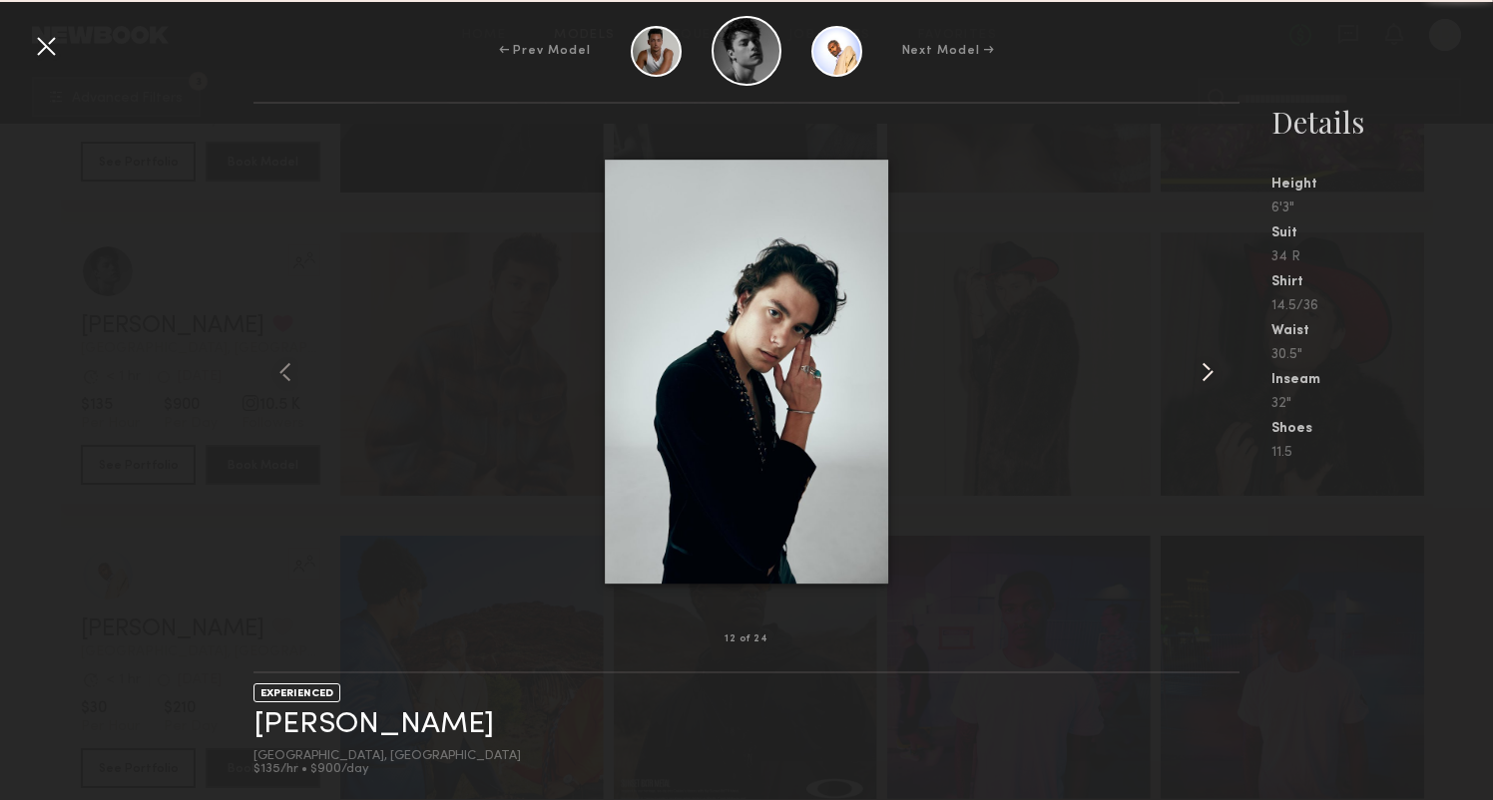
click at [1216, 373] on common-icon at bounding box center [1207, 372] width 32 height 32
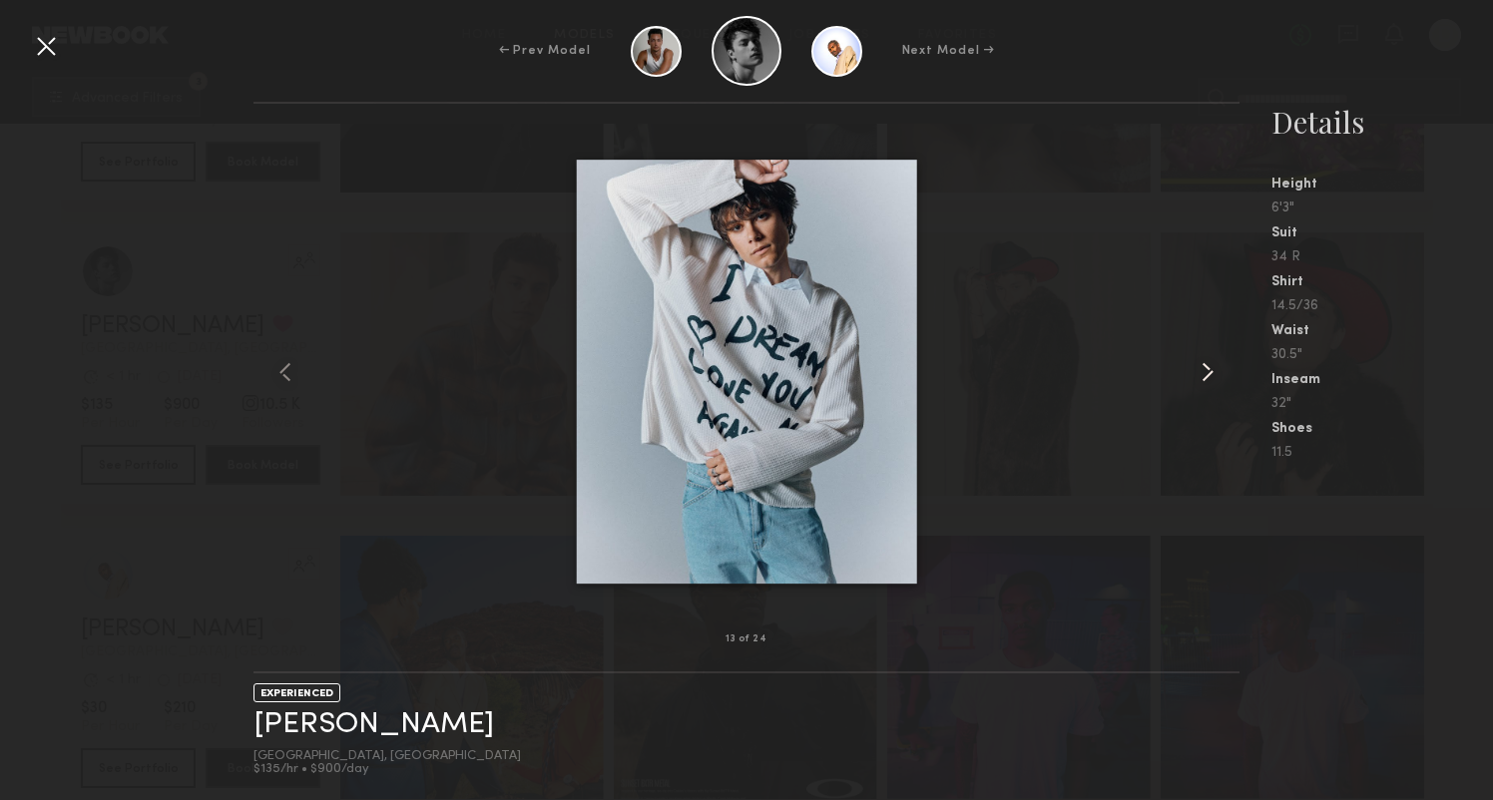
click at [1216, 373] on common-icon at bounding box center [1207, 372] width 32 height 32
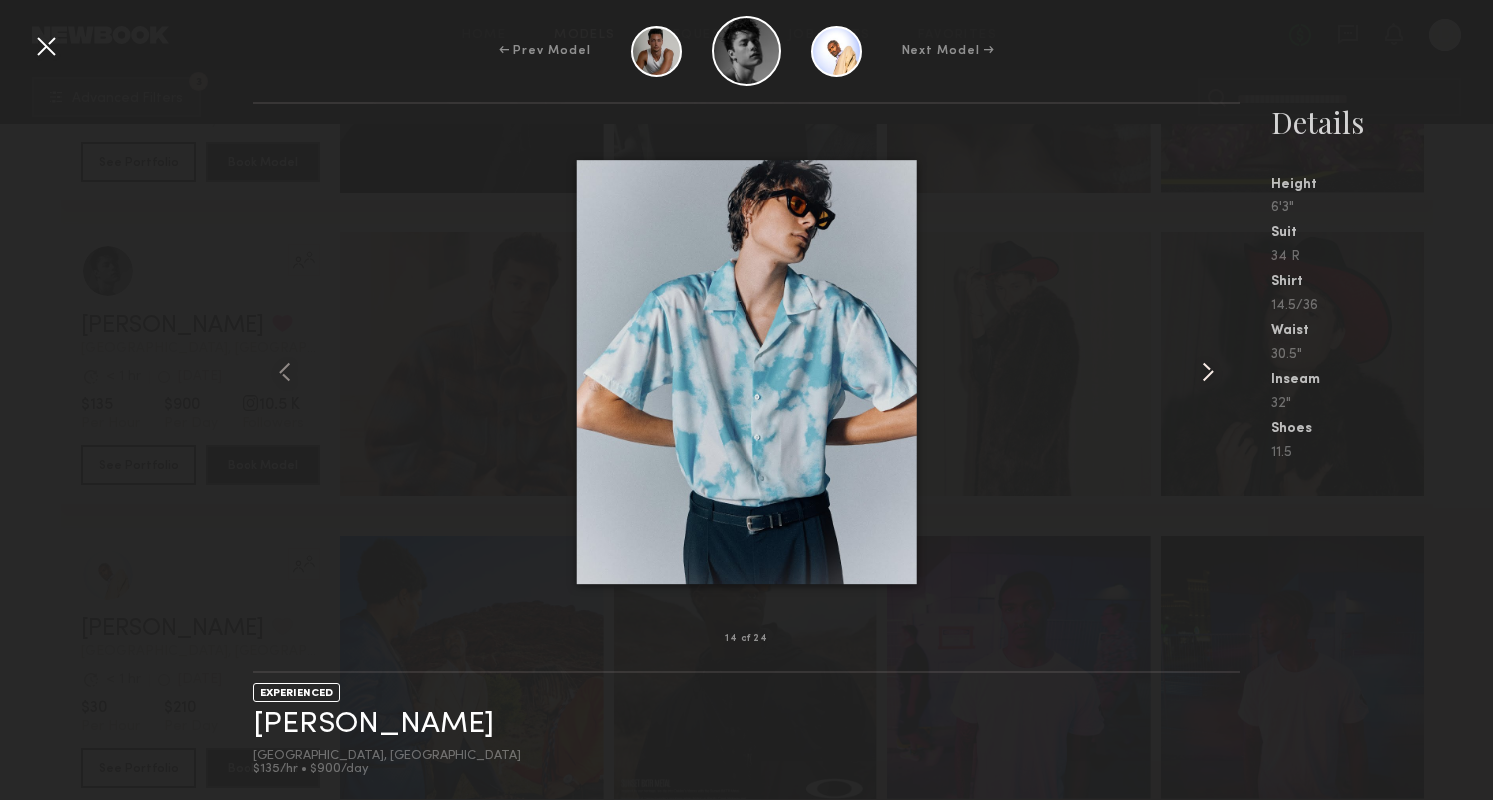
click at [1216, 373] on common-icon at bounding box center [1207, 372] width 32 height 32
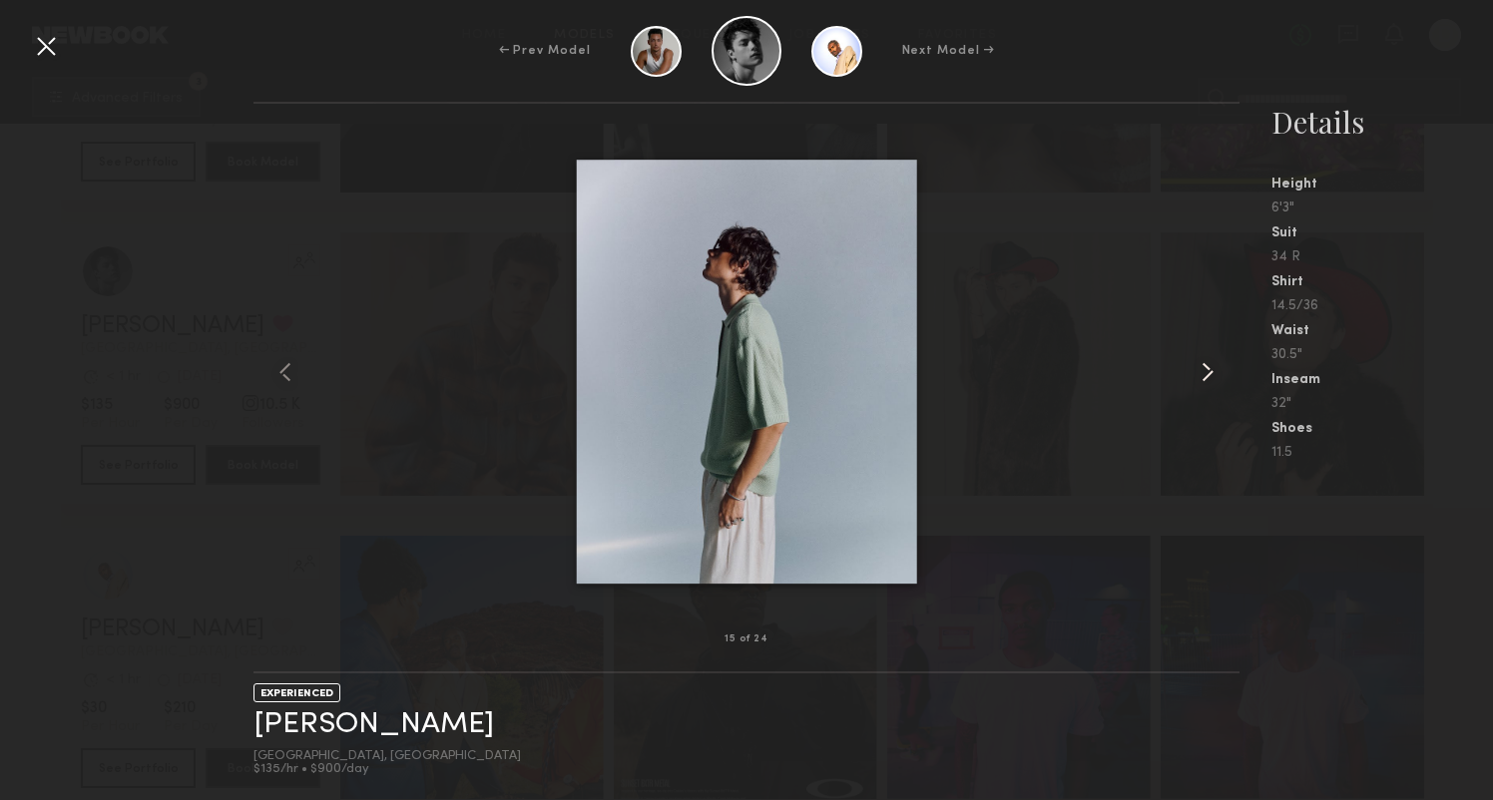
click at [1216, 373] on common-icon at bounding box center [1207, 372] width 32 height 32
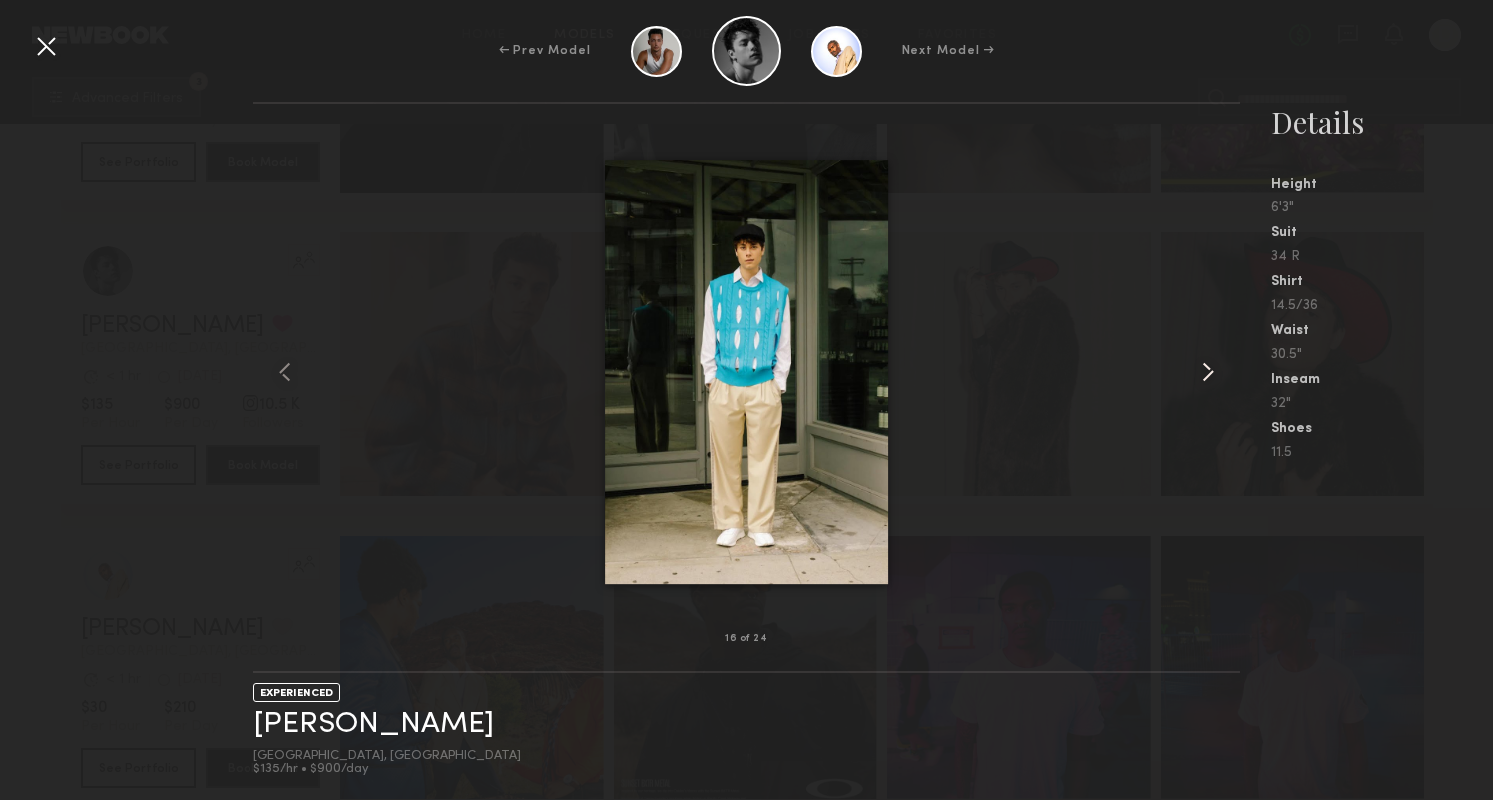
click at [1216, 373] on common-icon at bounding box center [1207, 372] width 32 height 32
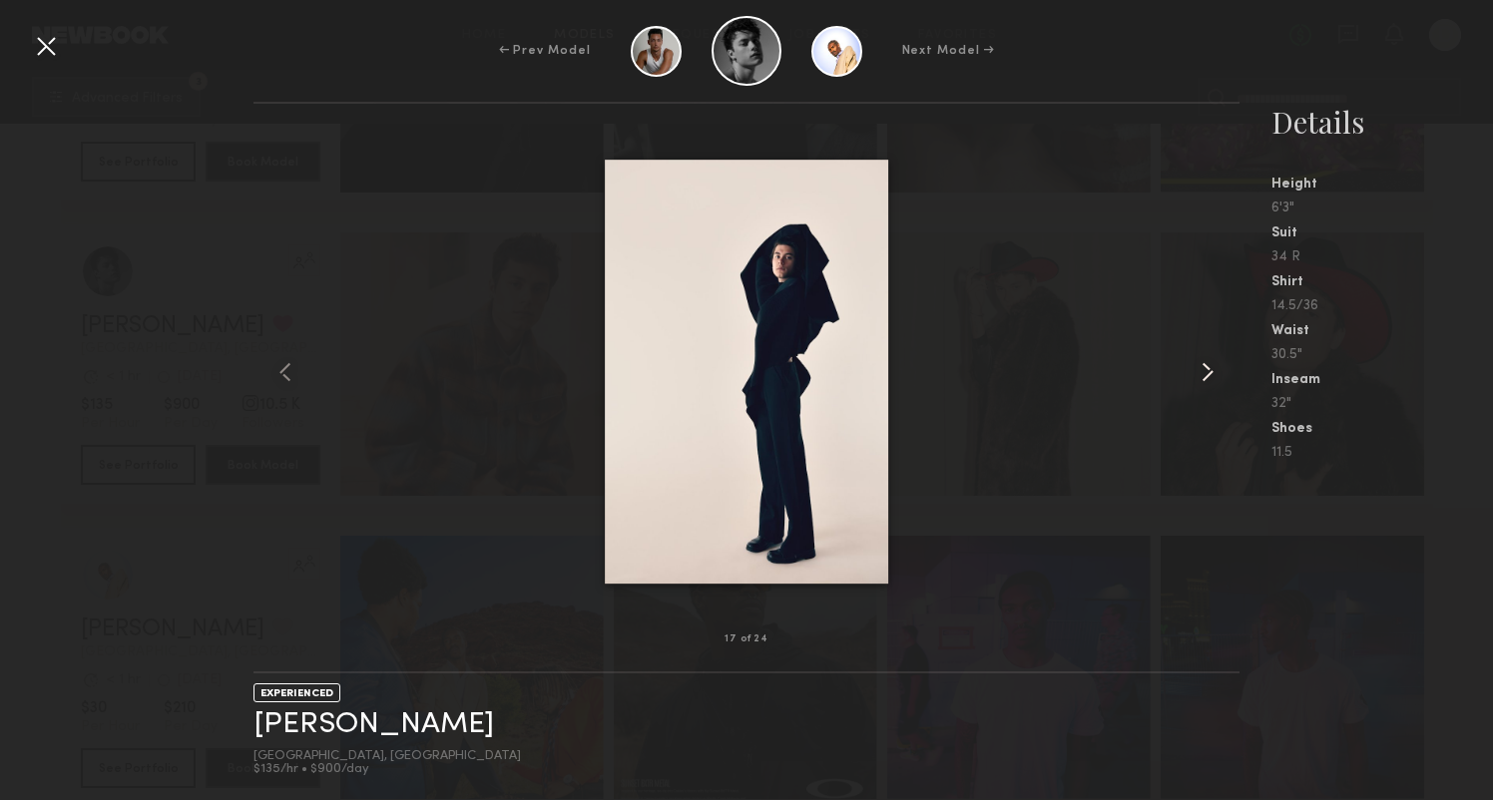
click at [1216, 373] on common-icon at bounding box center [1207, 372] width 32 height 32
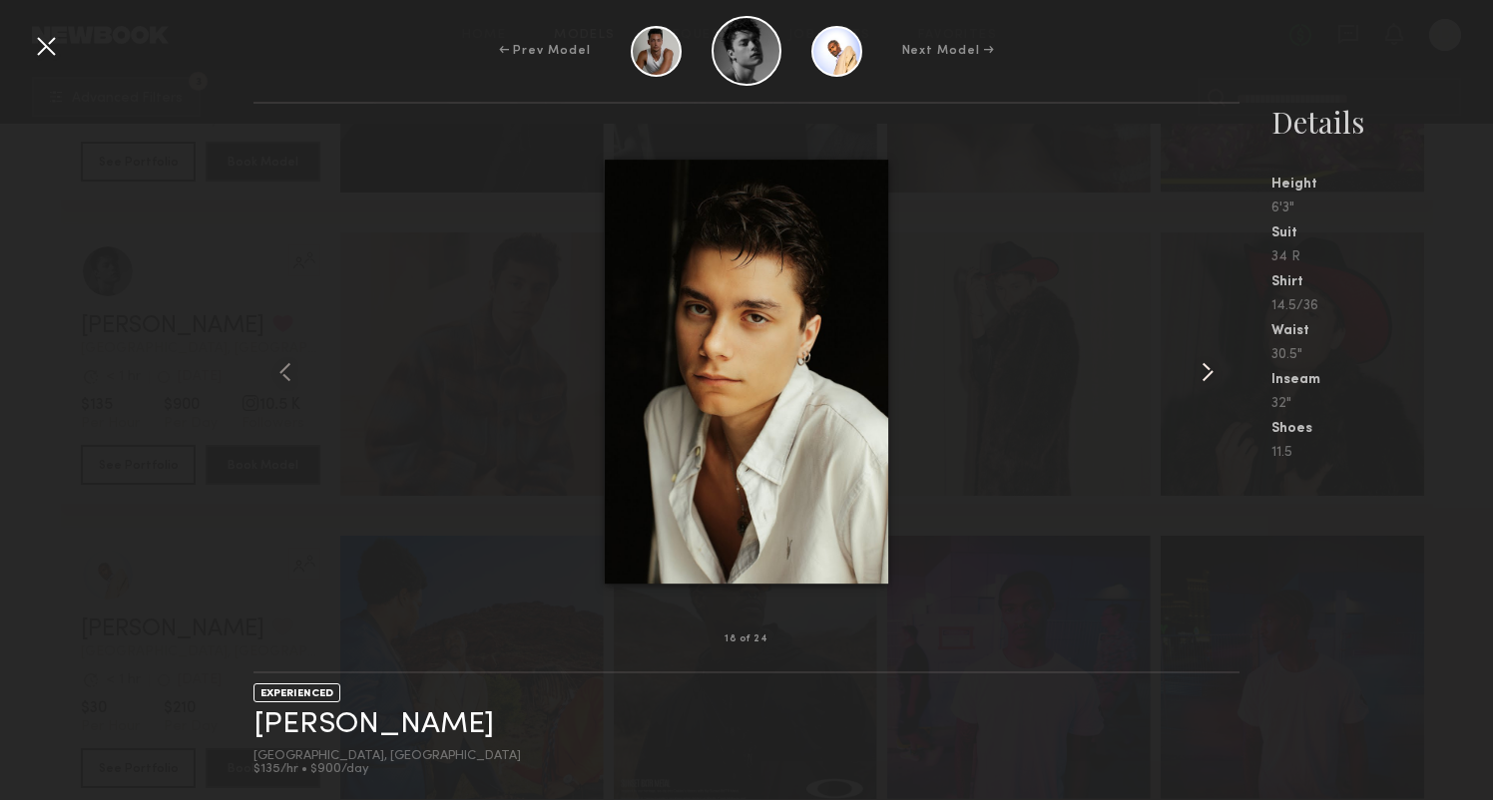
click at [1216, 373] on common-icon at bounding box center [1207, 372] width 32 height 32
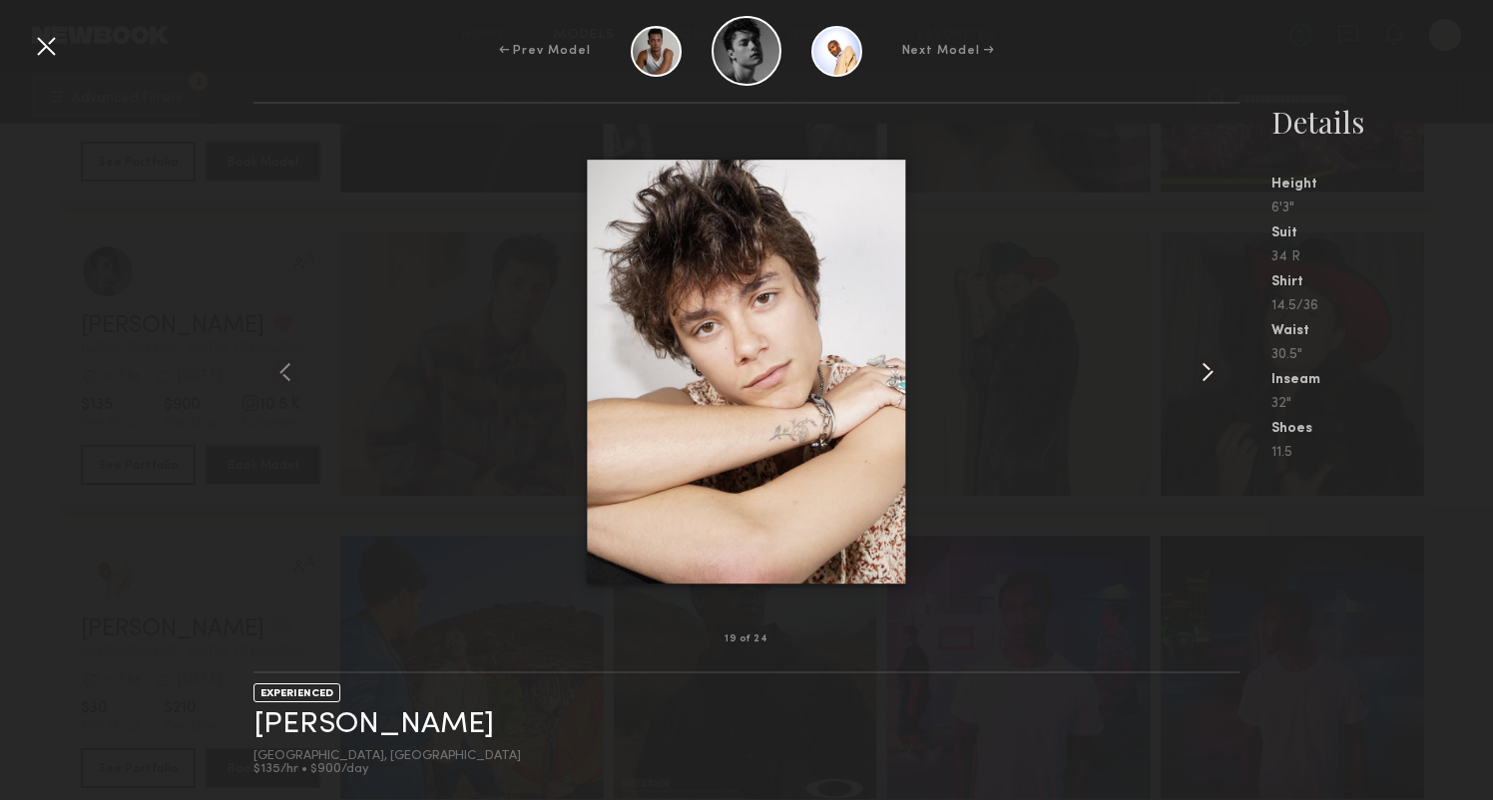
click at [1216, 373] on common-icon at bounding box center [1207, 372] width 32 height 32
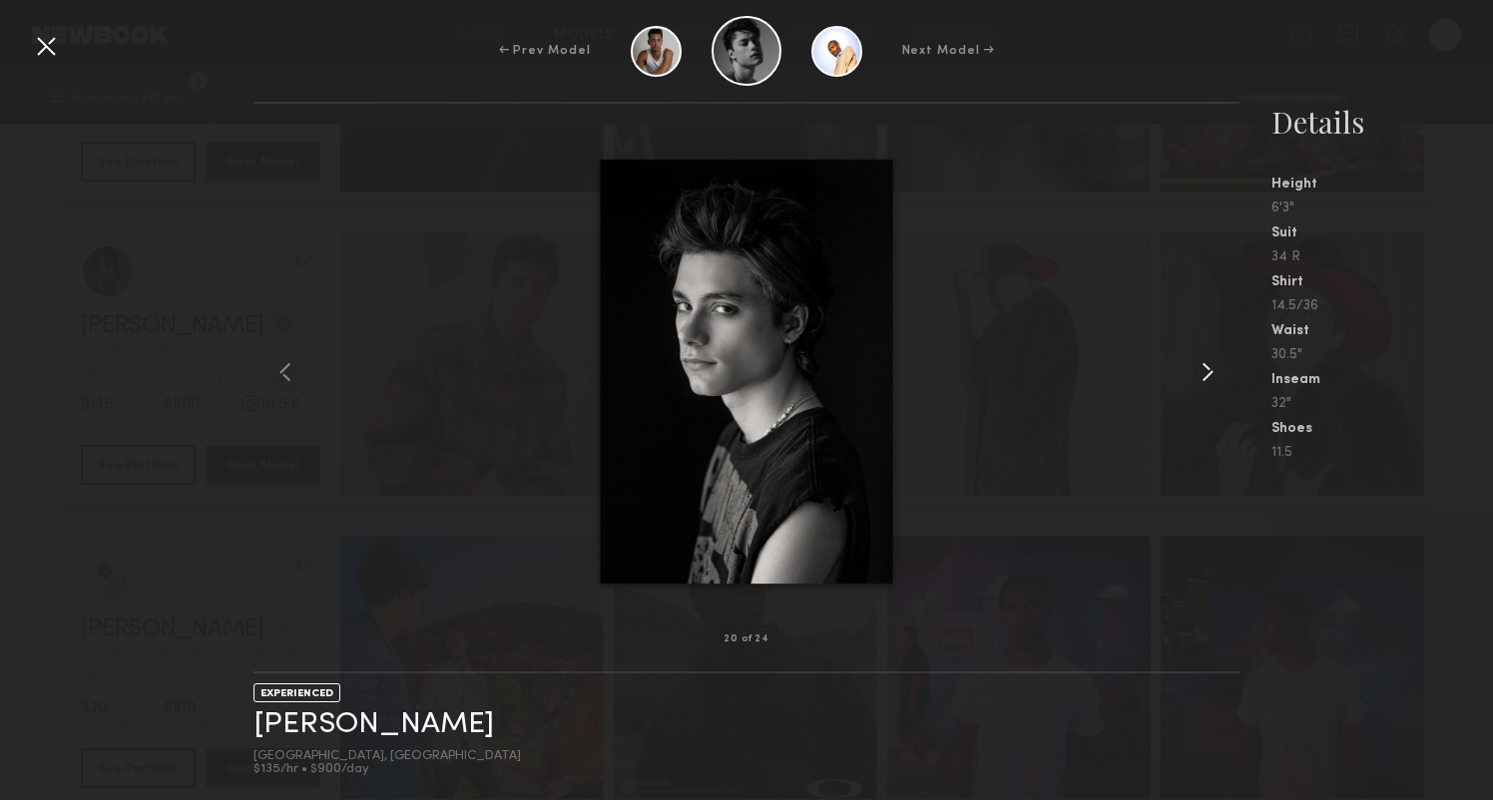
click at [1216, 373] on common-icon at bounding box center [1207, 372] width 32 height 32
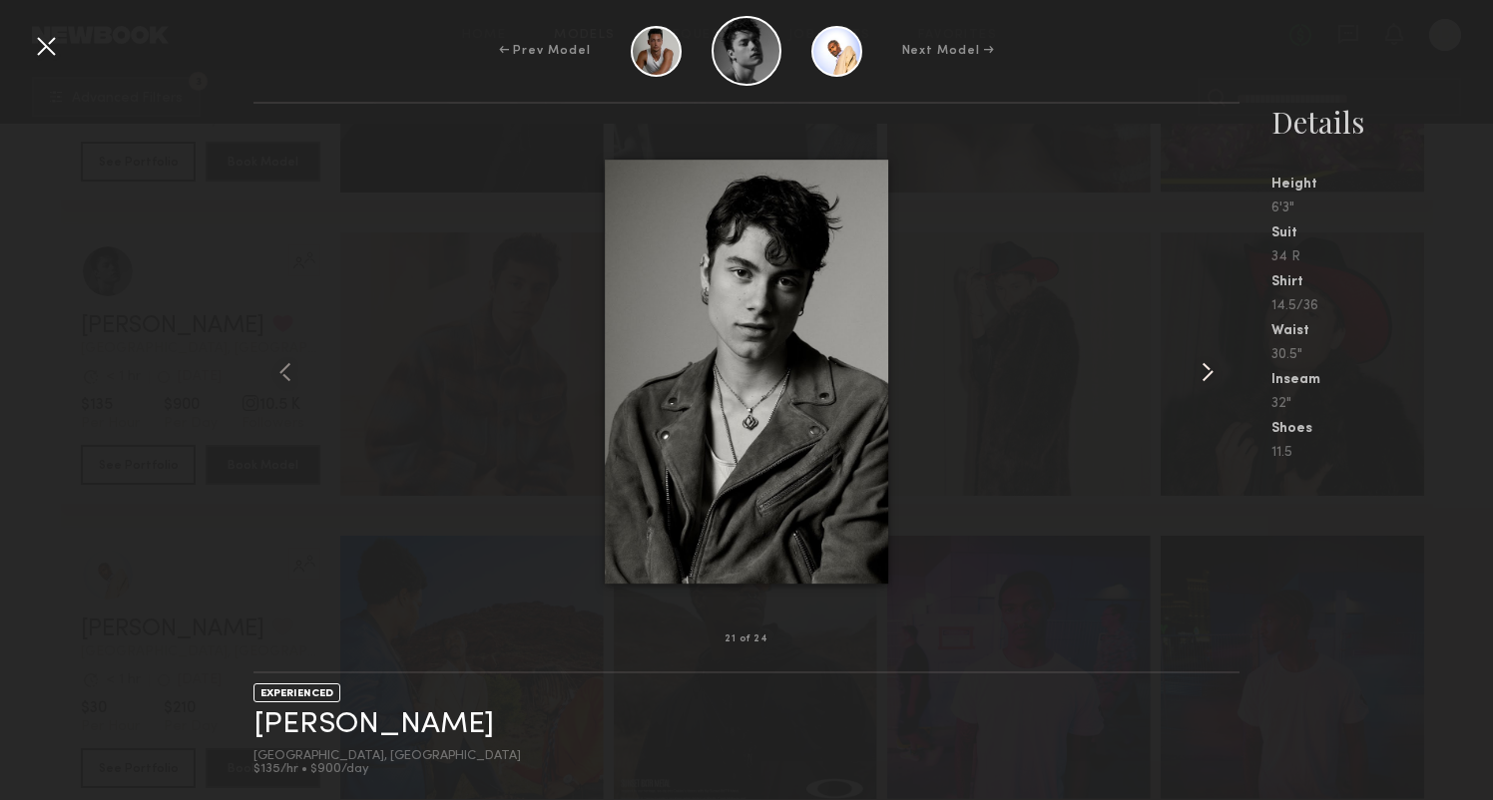
click at [1216, 373] on common-icon at bounding box center [1207, 372] width 32 height 32
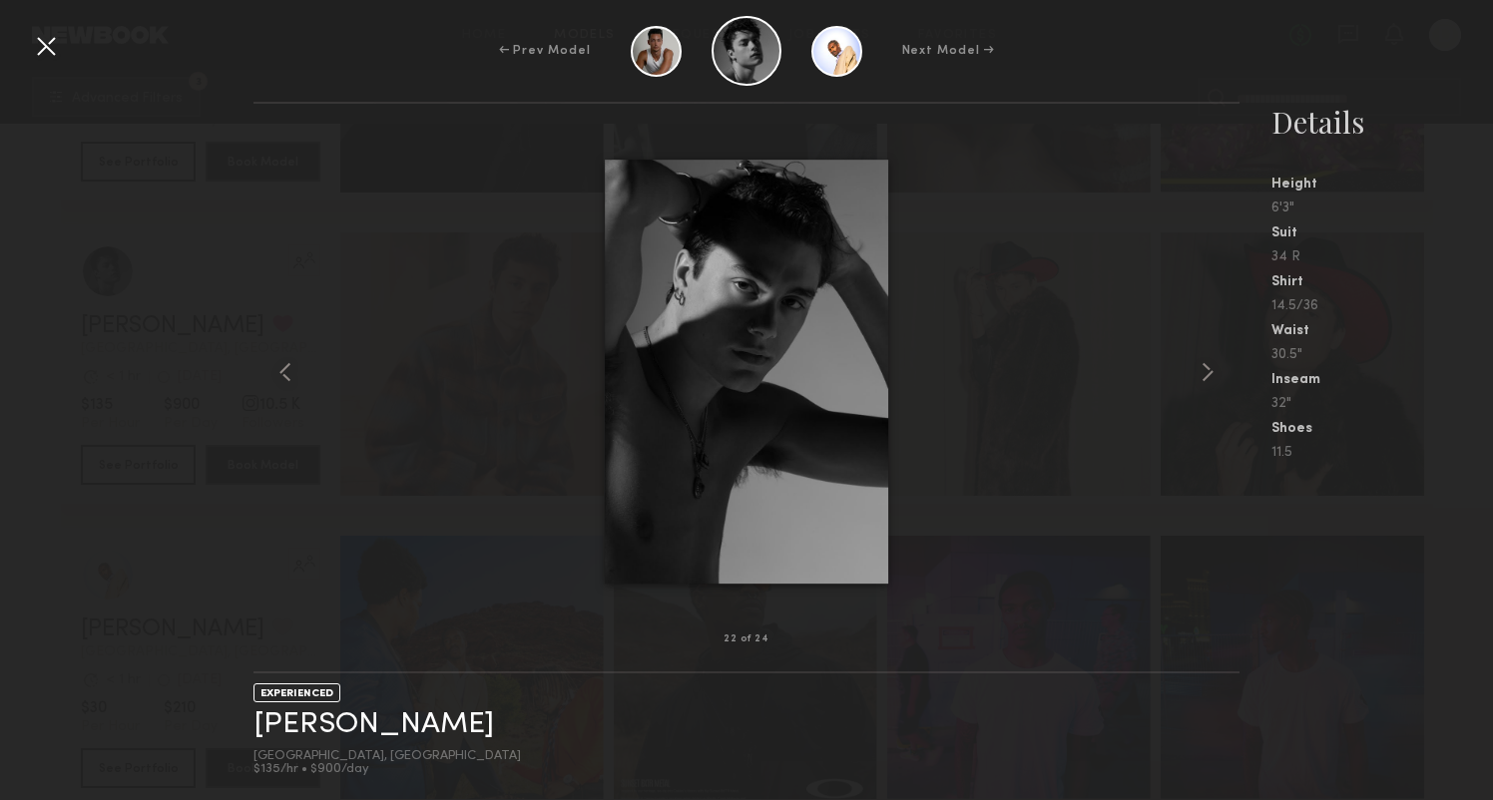
click at [49, 39] on div at bounding box center [46, 46] width 32 height 32
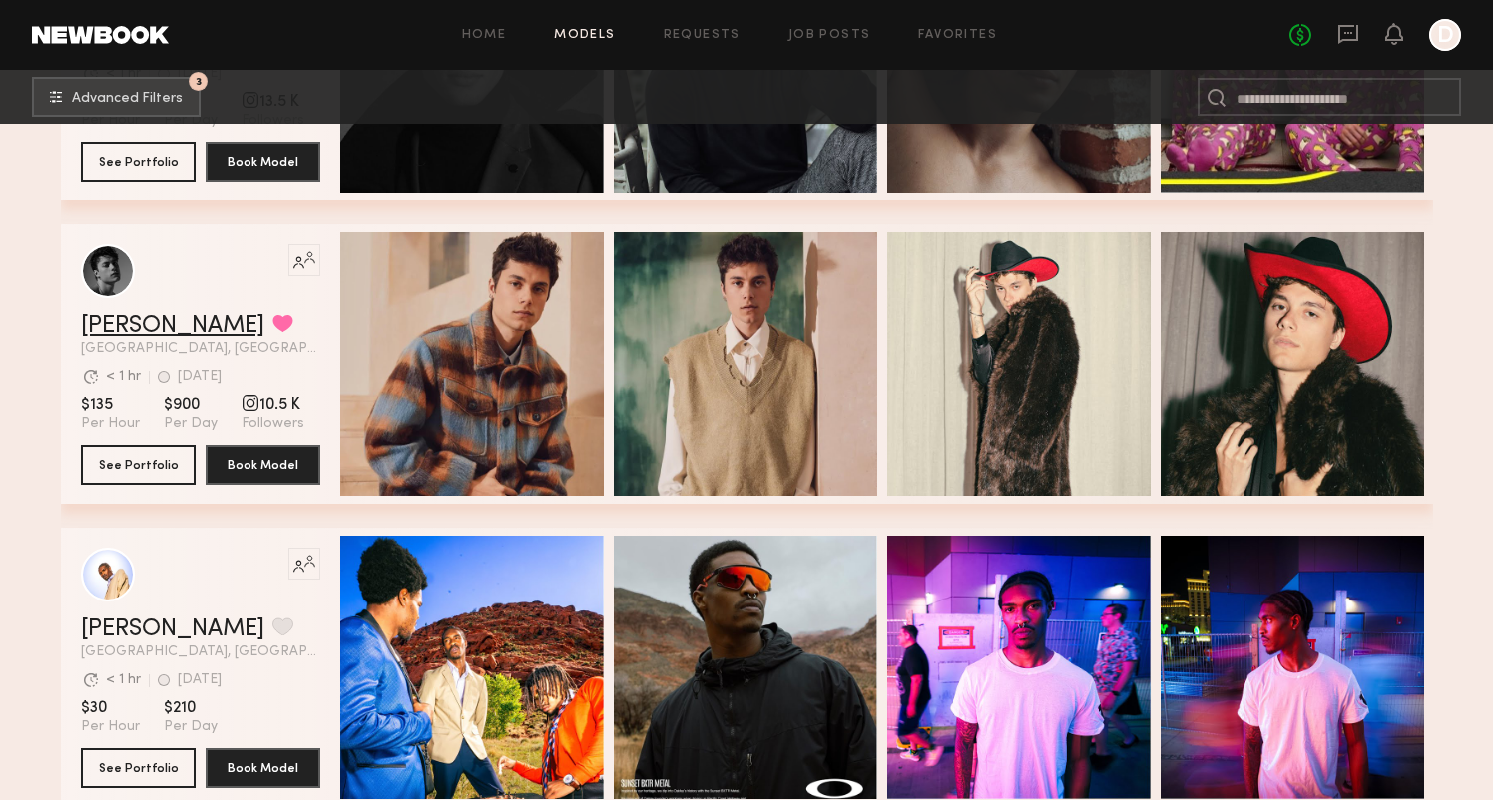
click at [138, 329] on link "Daniel F." at bounding box center [173, 326] width 184 height 24
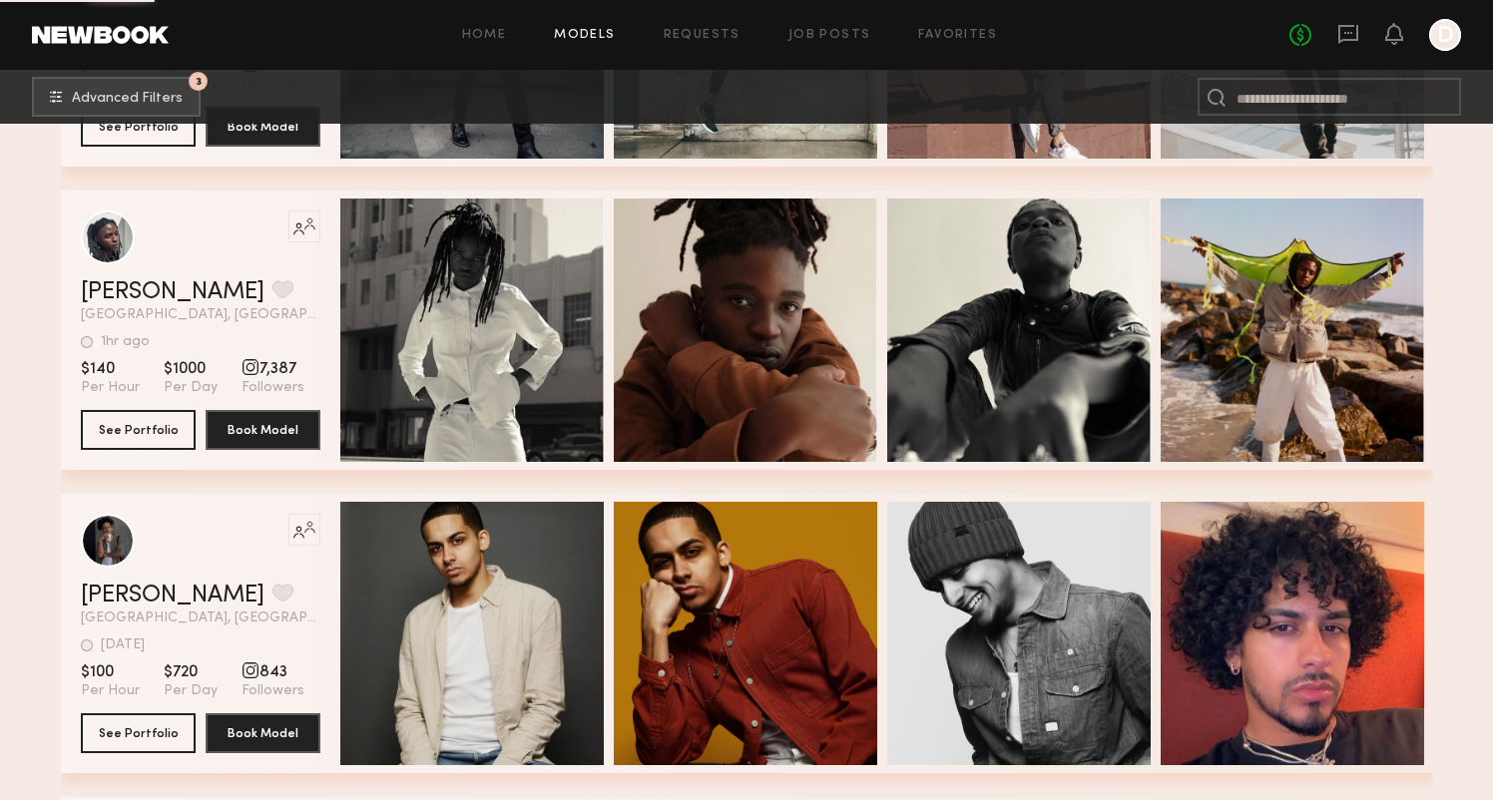
scroll to position [53351, 0]
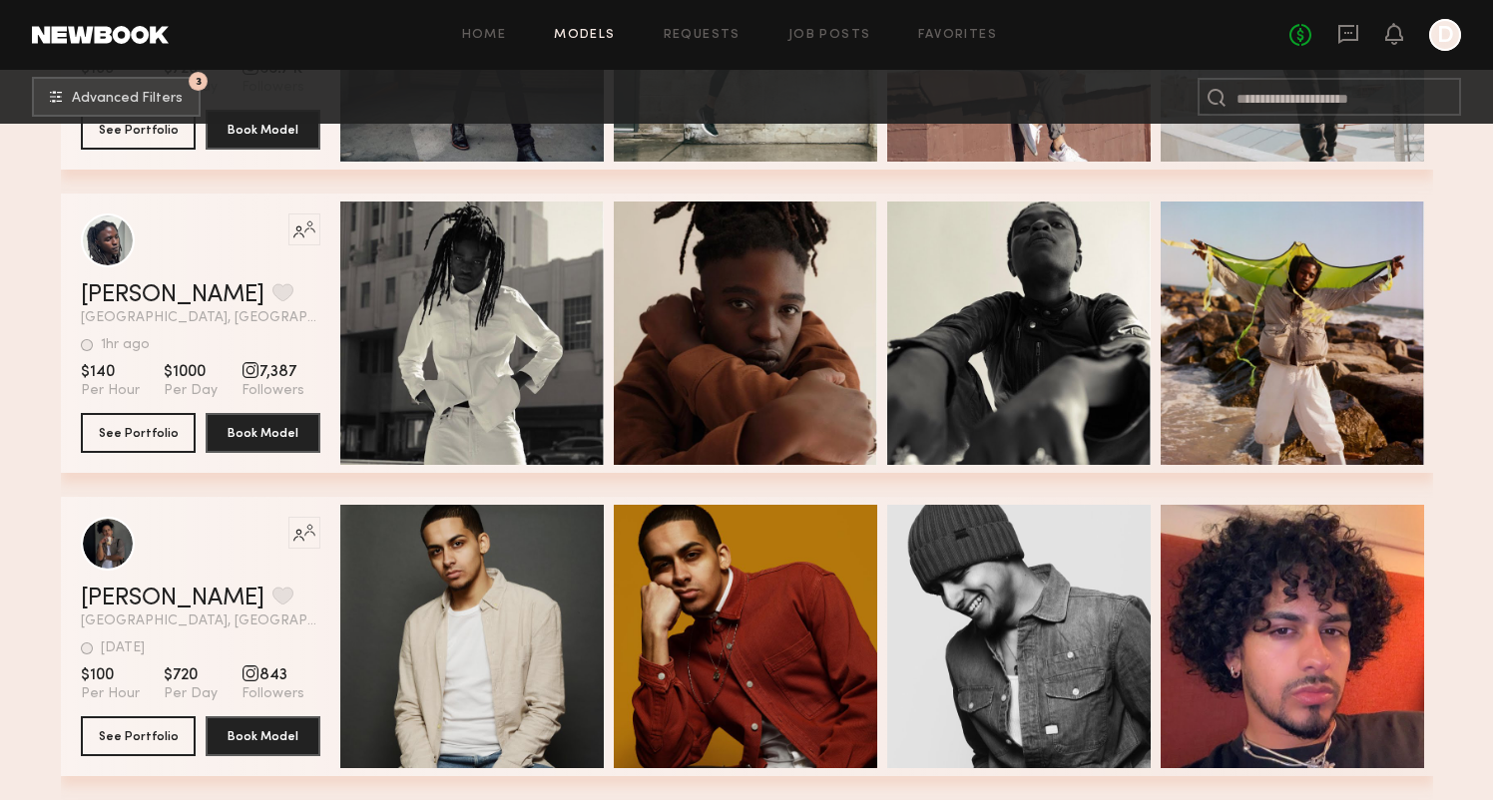
click at [62, 605] on div "Like this model’s look? Tap to explore similar talent profiles. Luis G. Favorit…" at bounding box center [747, 636] width 1372 height 279
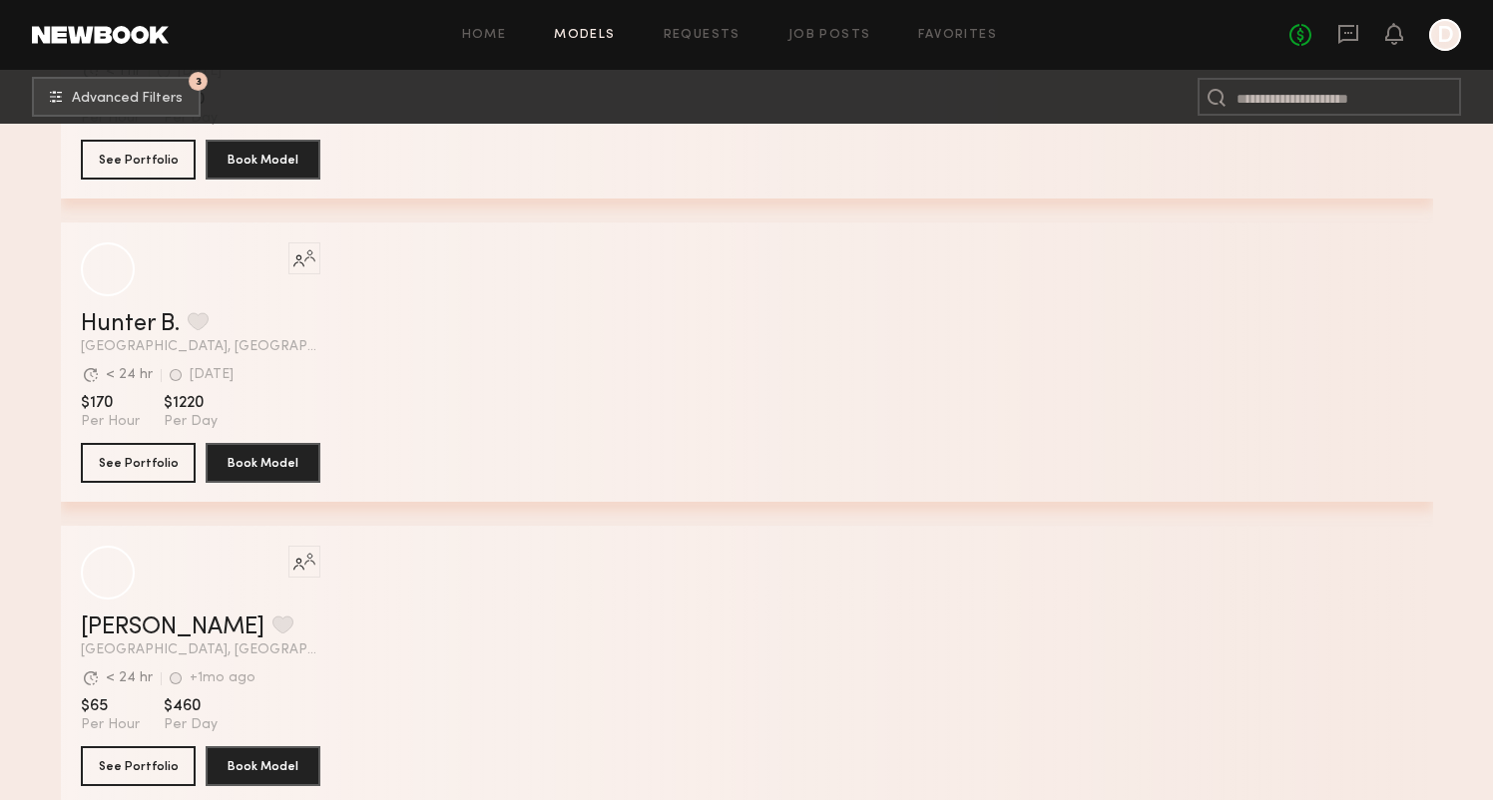
scroll to position [59087, 0]
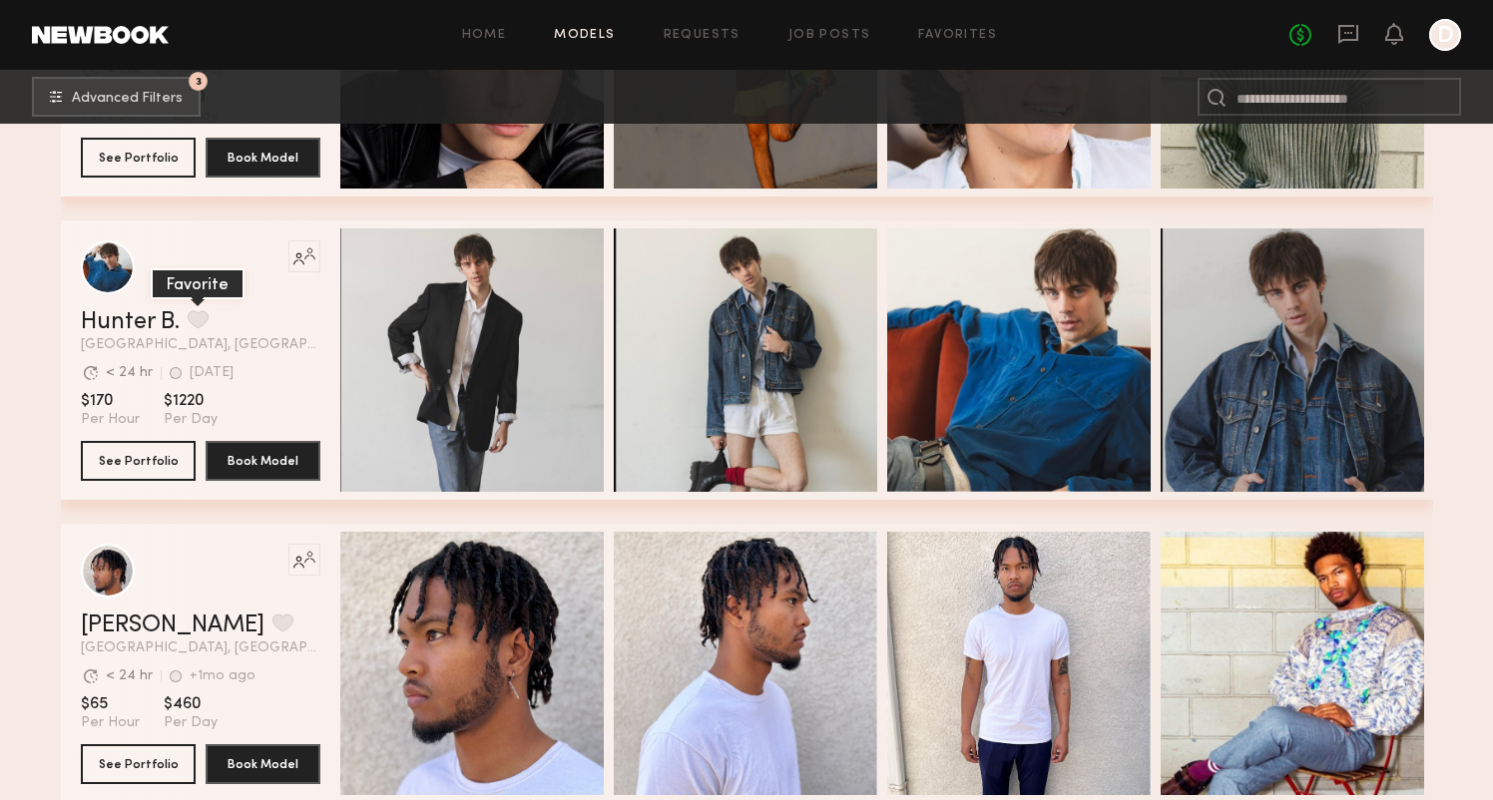
click at [190, 322] on button "grid" at bounding box center [198, 319] width 21 height 18
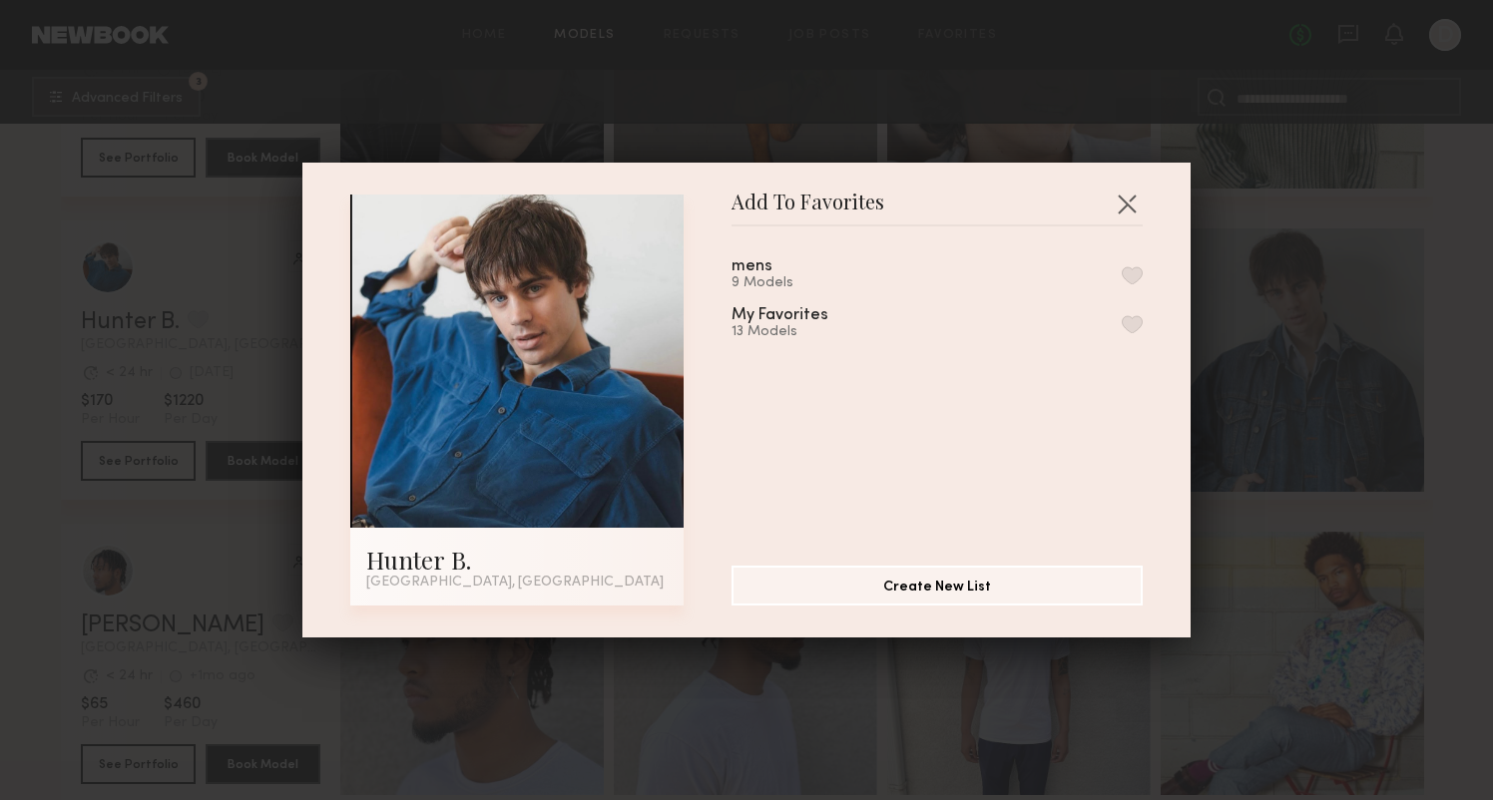
click at [1138, 271] on button "button" at bounding box center [1131, 275] width 21 height 18
click at [1125, 209] on button "button" at bounding box center [1126, 204] width 32 height 32
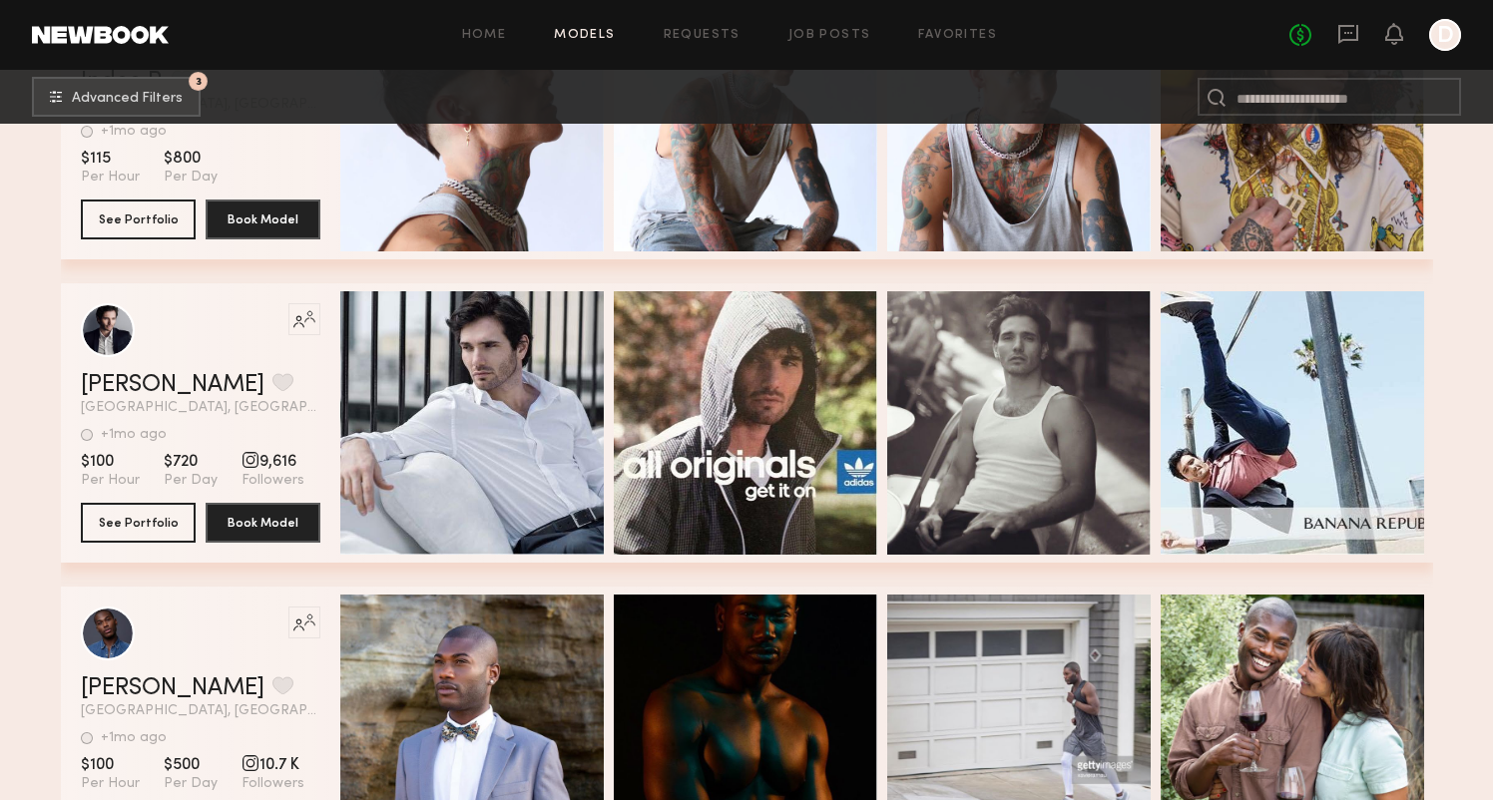
scroll to position [60245, 0]
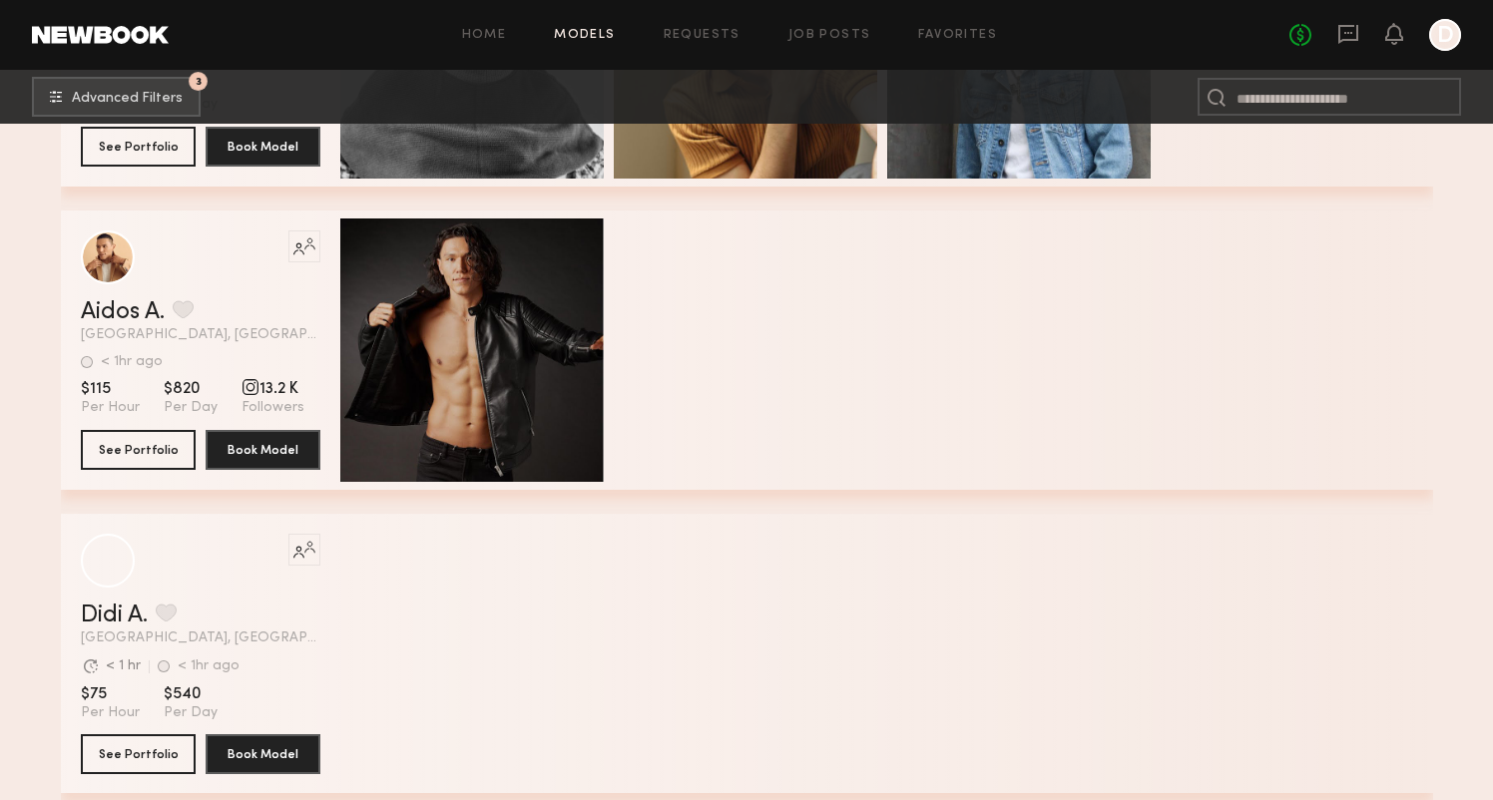
scroll to position [65526, 0]
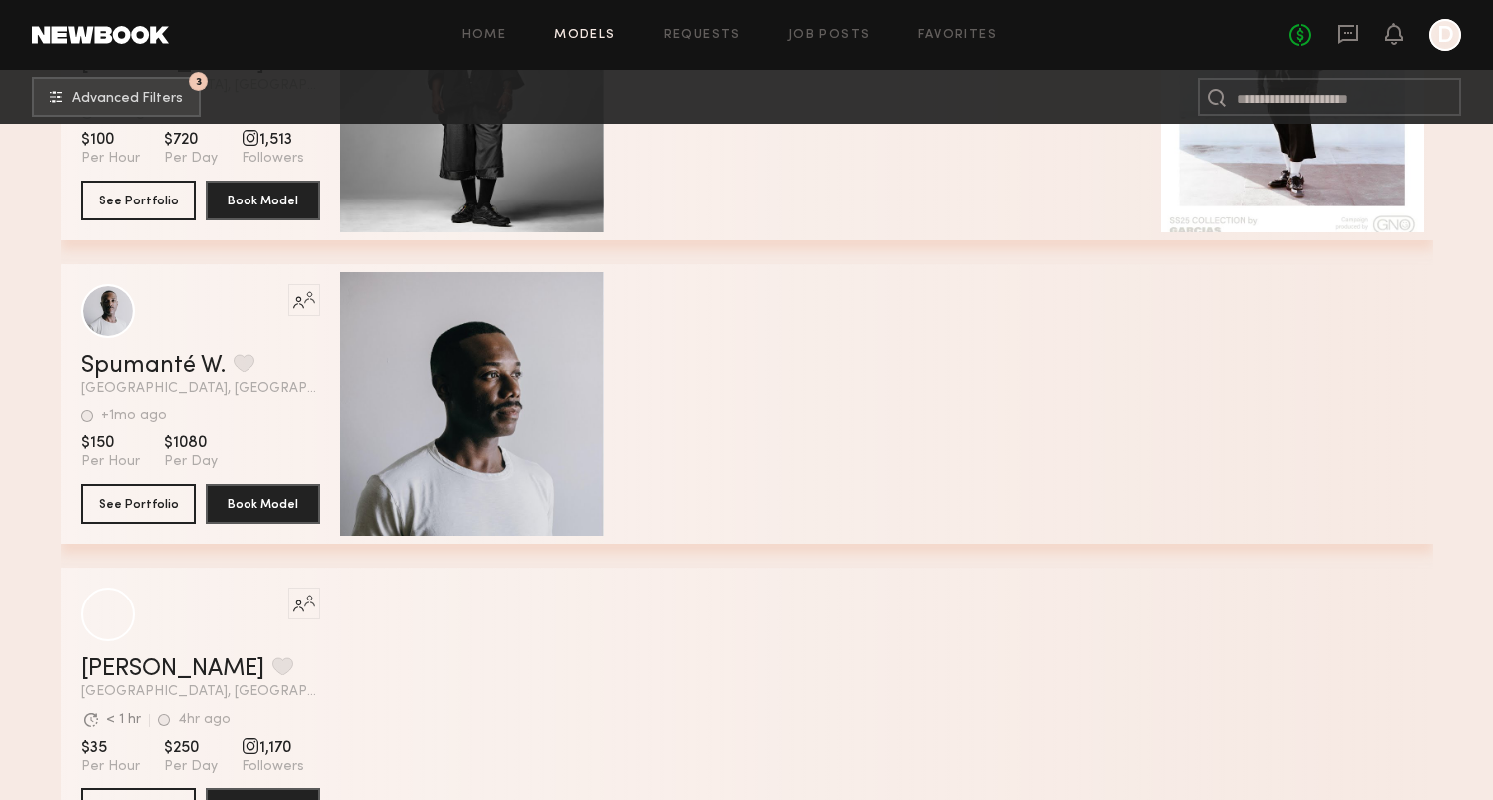
scroll to position [69674, 0]
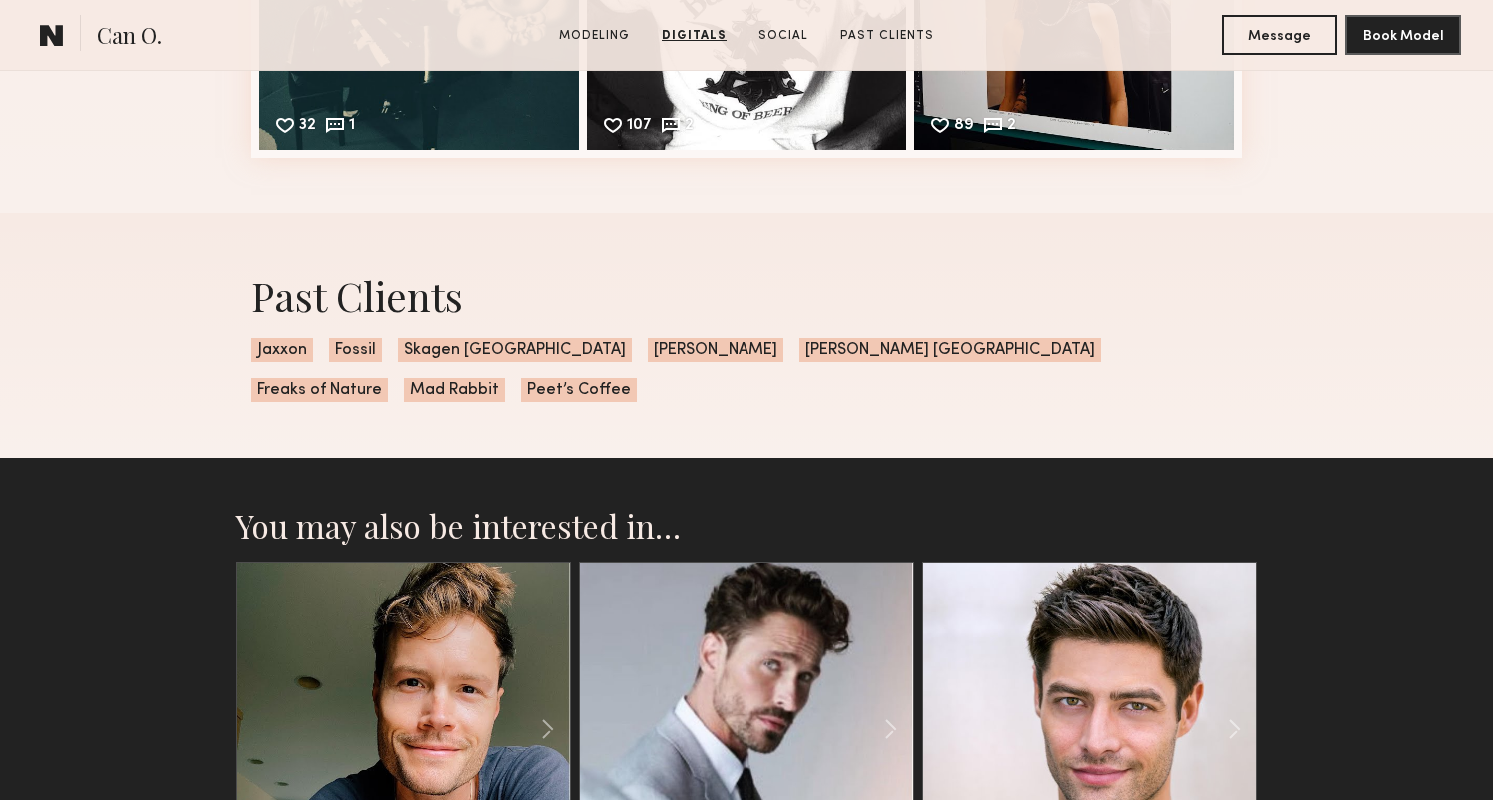
scroll to position [3566, 0]
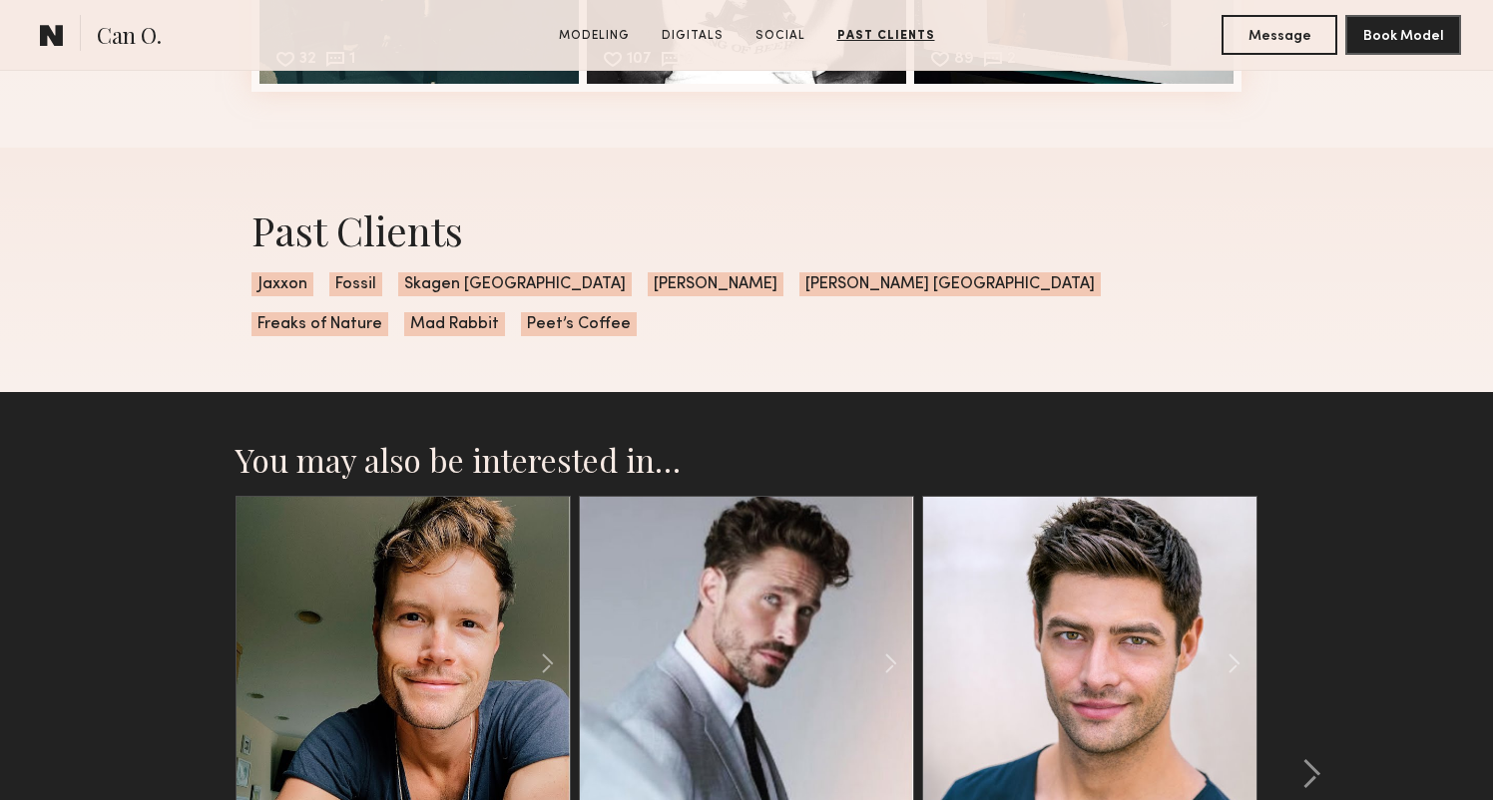
click at [189, 314] on div "Past Clients Jaxxon Fossil Skagen Denmark Paul Mitchell Louis Cartel Paris Frea…" at bounding box center [746, 270] width 1493 height 244
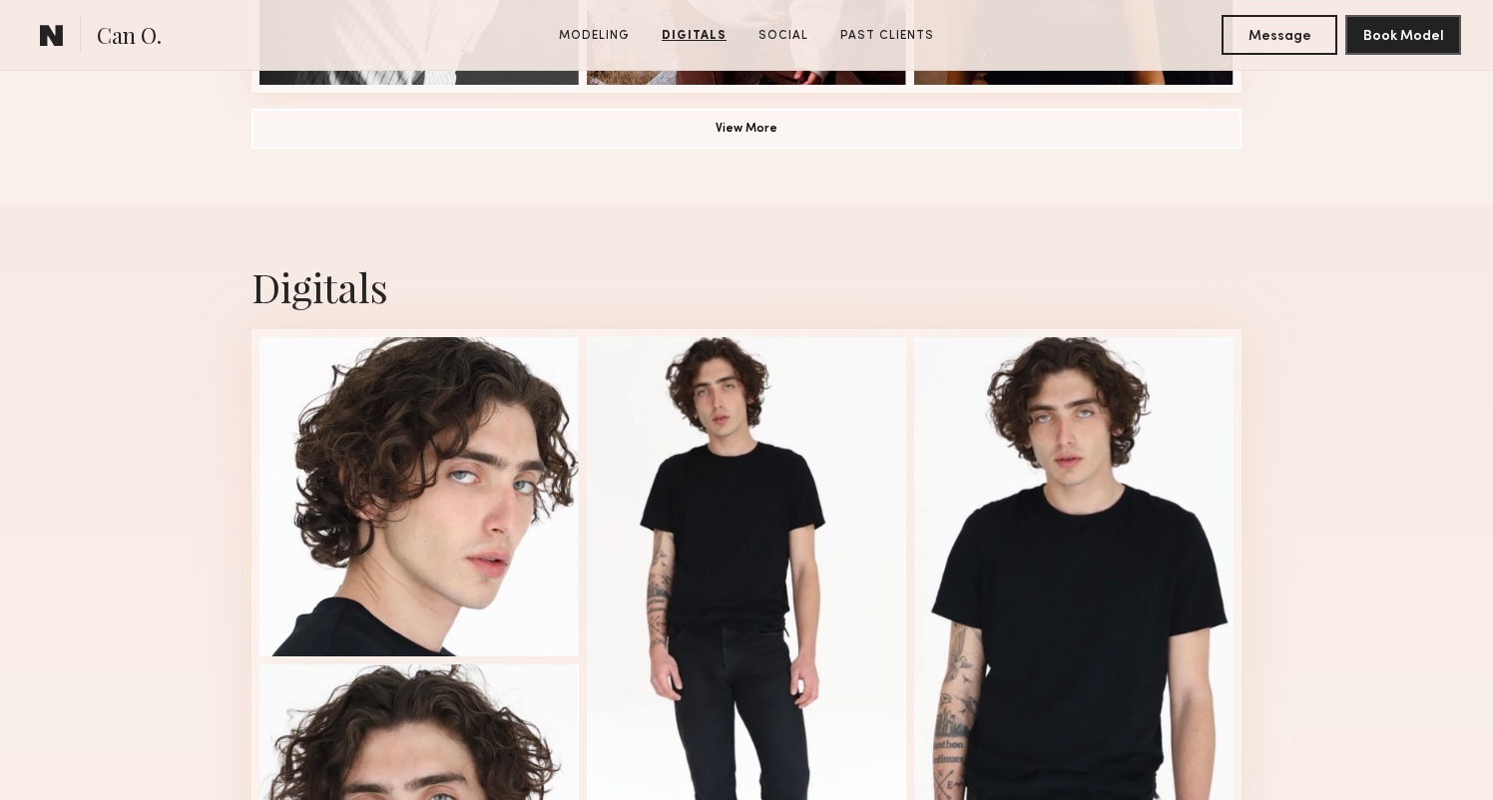
scroll to position [1289, 0]
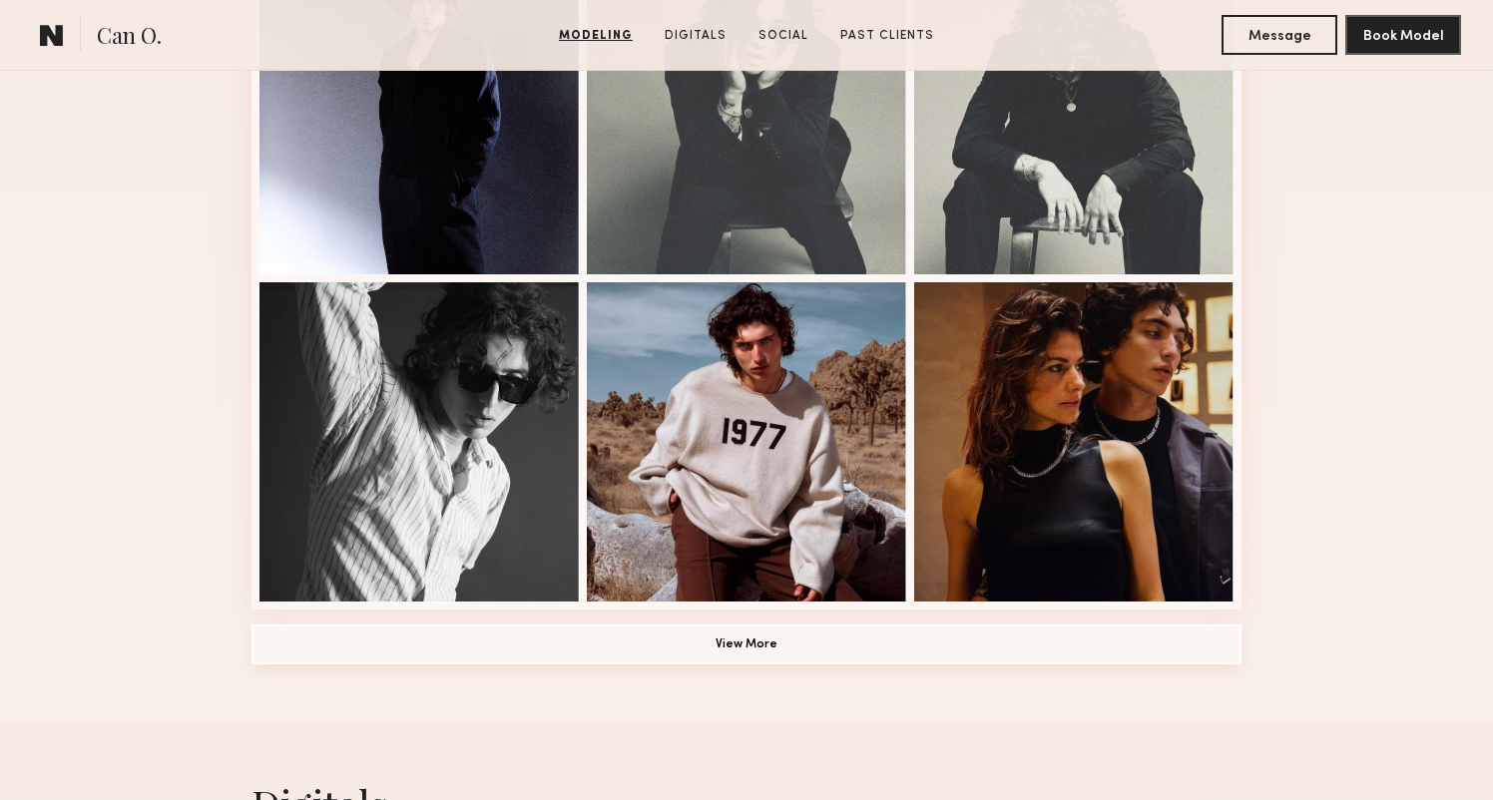
click at [742, 653] on button "View More" at bounding box center [746, 645] width 990 height 40
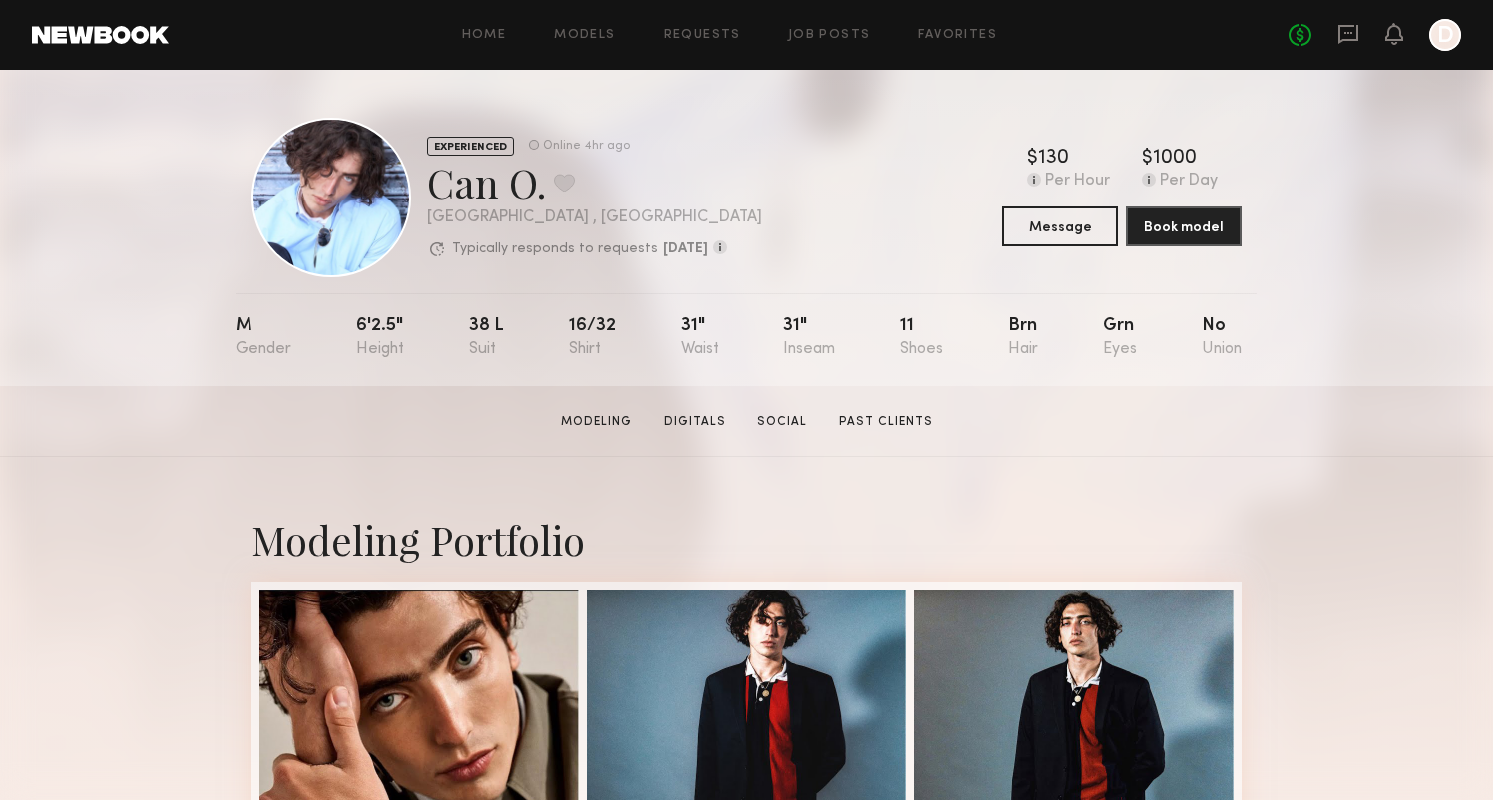
scroll to position [0, 0]
click at [568, 183] on button at bounding box center [564, 183] width 21 height 18
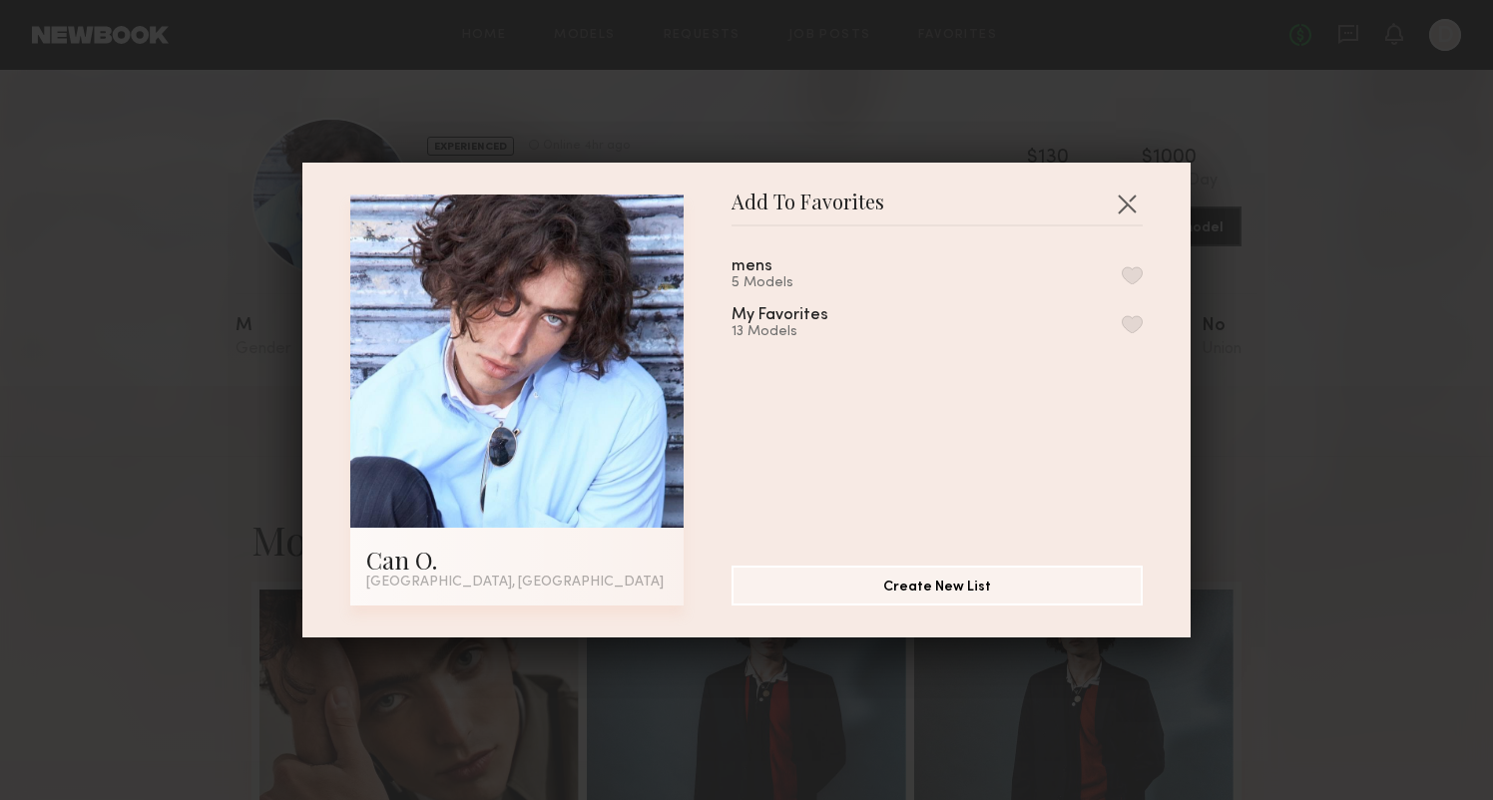
click at [1149, 271] on div "mens 5 Models My Favorites 13 Models" at bounding box center [946, 387] width 431 height 291
click at [1129, 271] on button "button" at bounding box center [1131, 275] width 21 height 18
click at [1129, 212] on button "button" at bounding box center [1126, 204] width 32 height 32
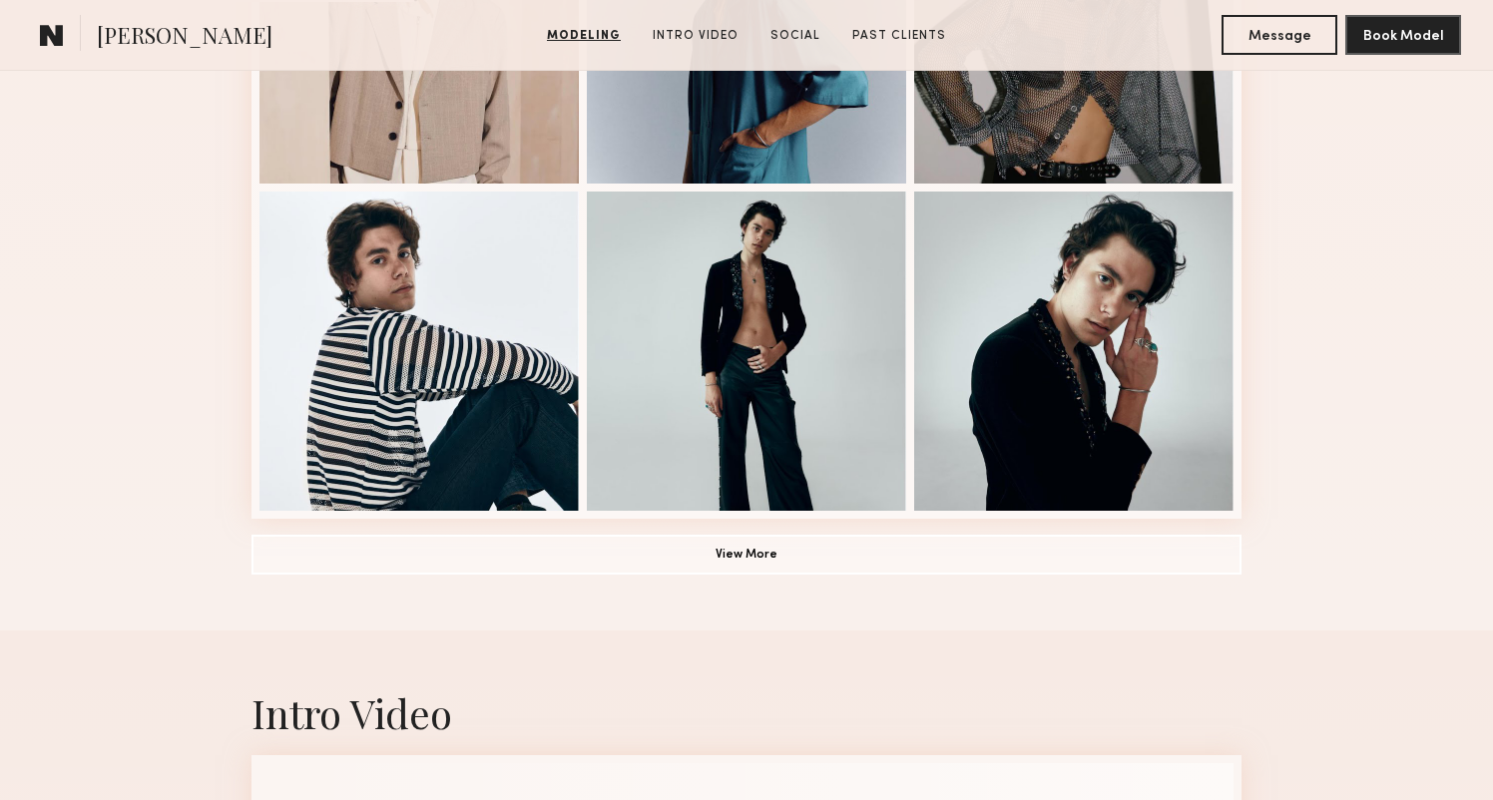
scroll to position [1441, 0]
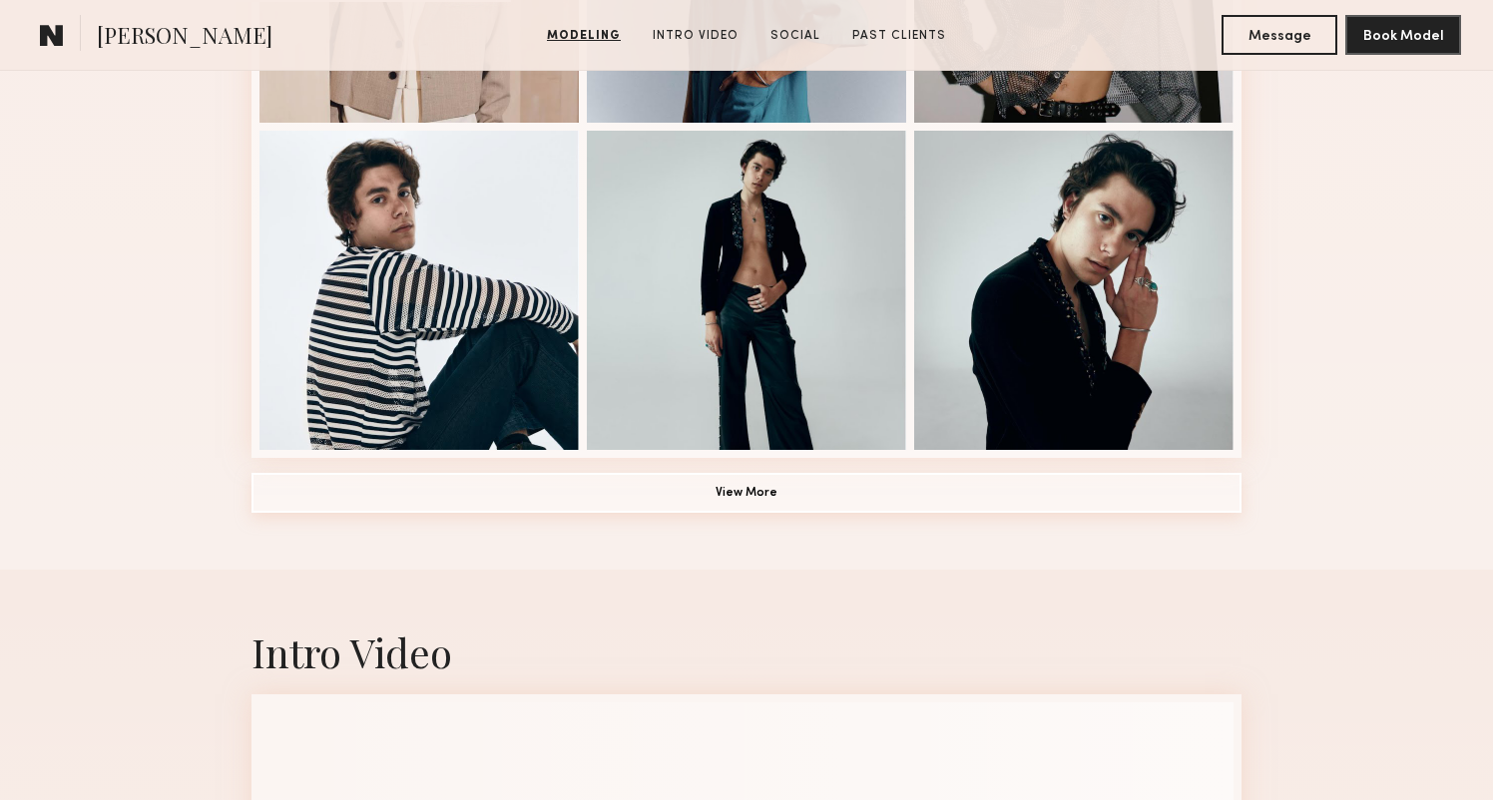
click at [755, 492] on button "View More" at bounding box center [746, 493] width 990 height 40
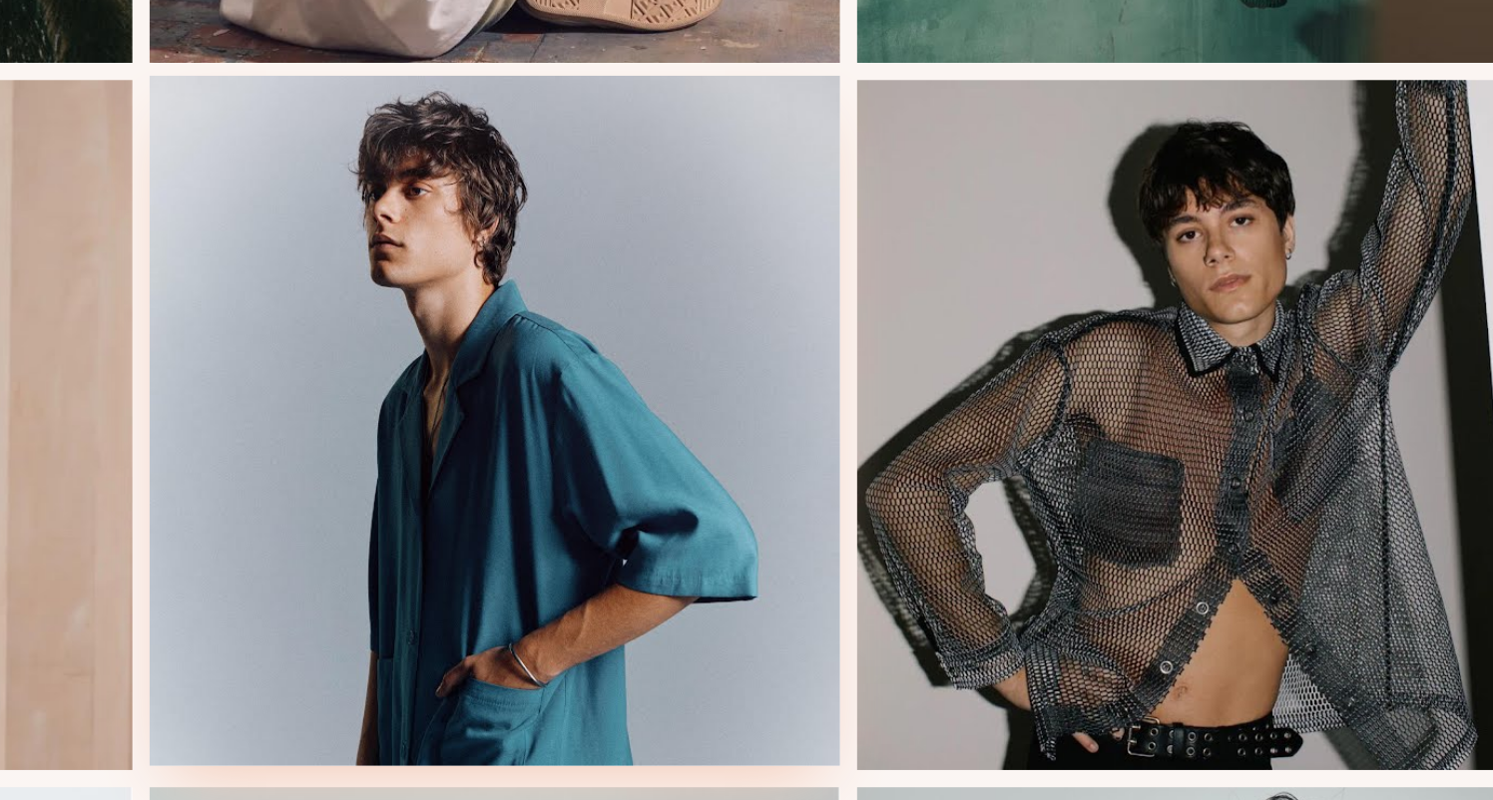
scroll to position [786, 0]
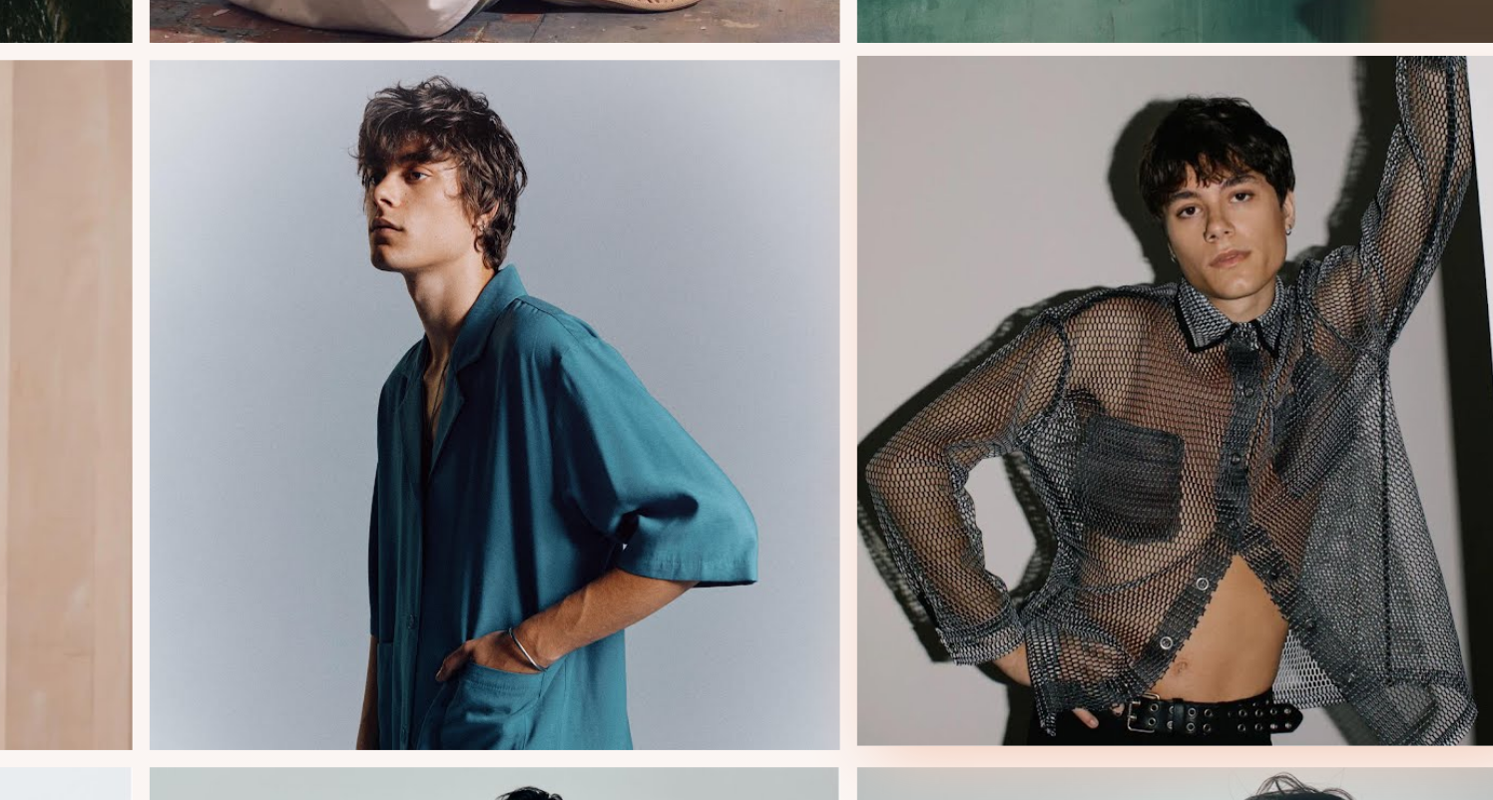
click at [914, 456] on div at bounding box center [1073, 615] width 319 height 319
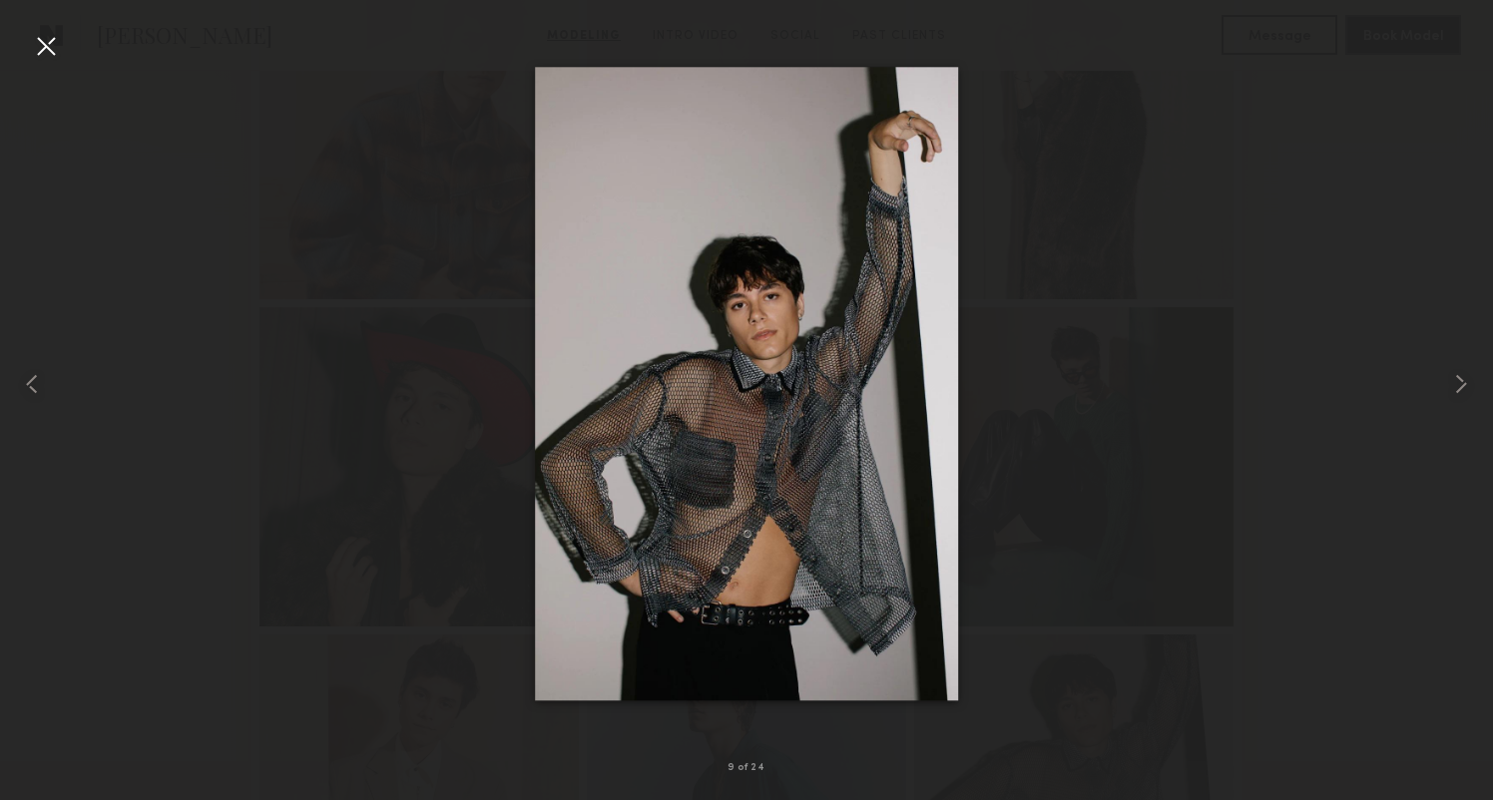
scroll to position [616, 0]
click at [27, 381] on common-icon at bounding box center [32, 384] width 32 height 32
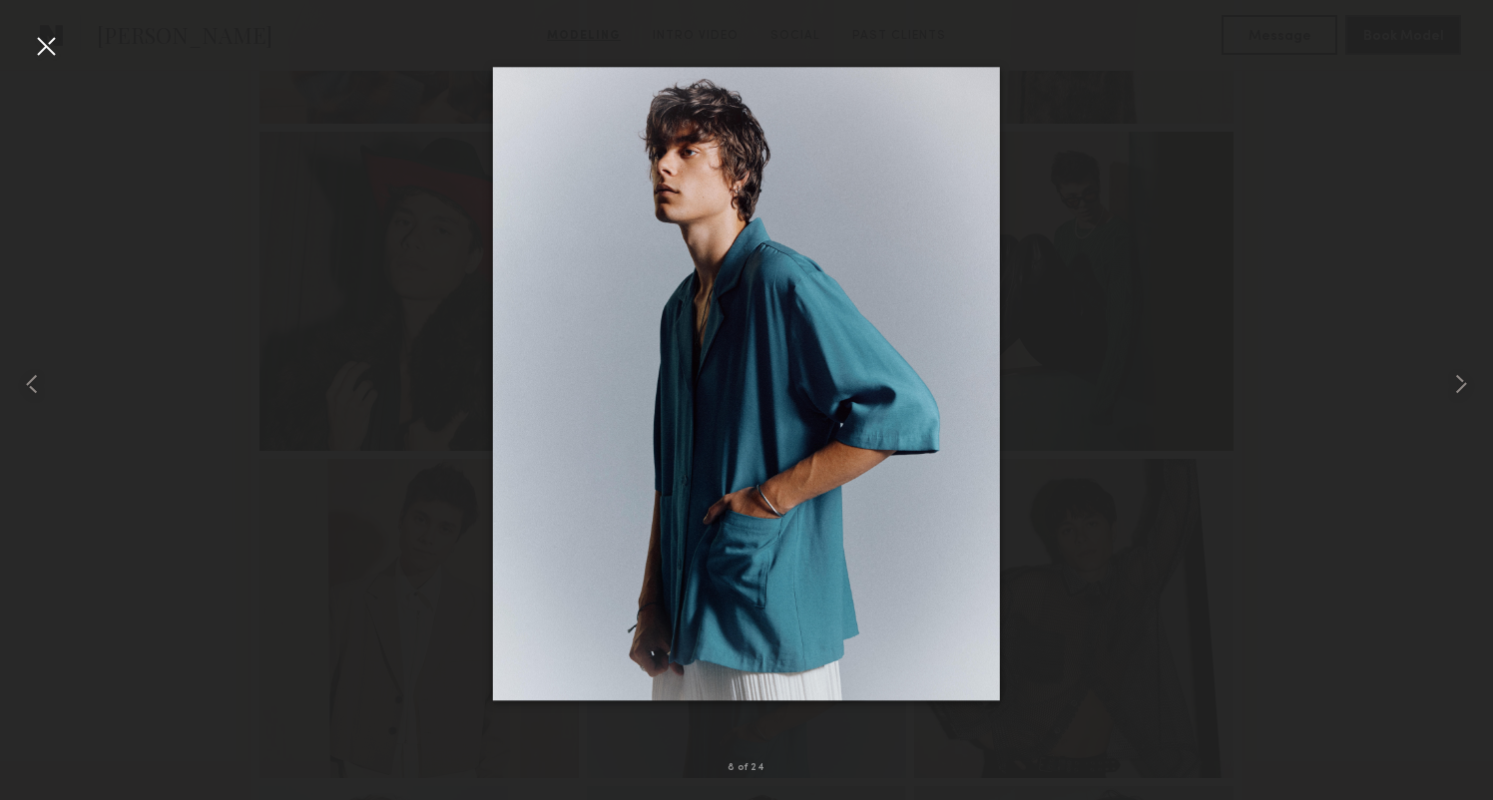
scroll to position [634, 0]
click at [481, 187] on div at bounding box center [746, 384] width 1493 height 704
click at [41, 44] on div at bounding box center [46, 46] width 32 height 32
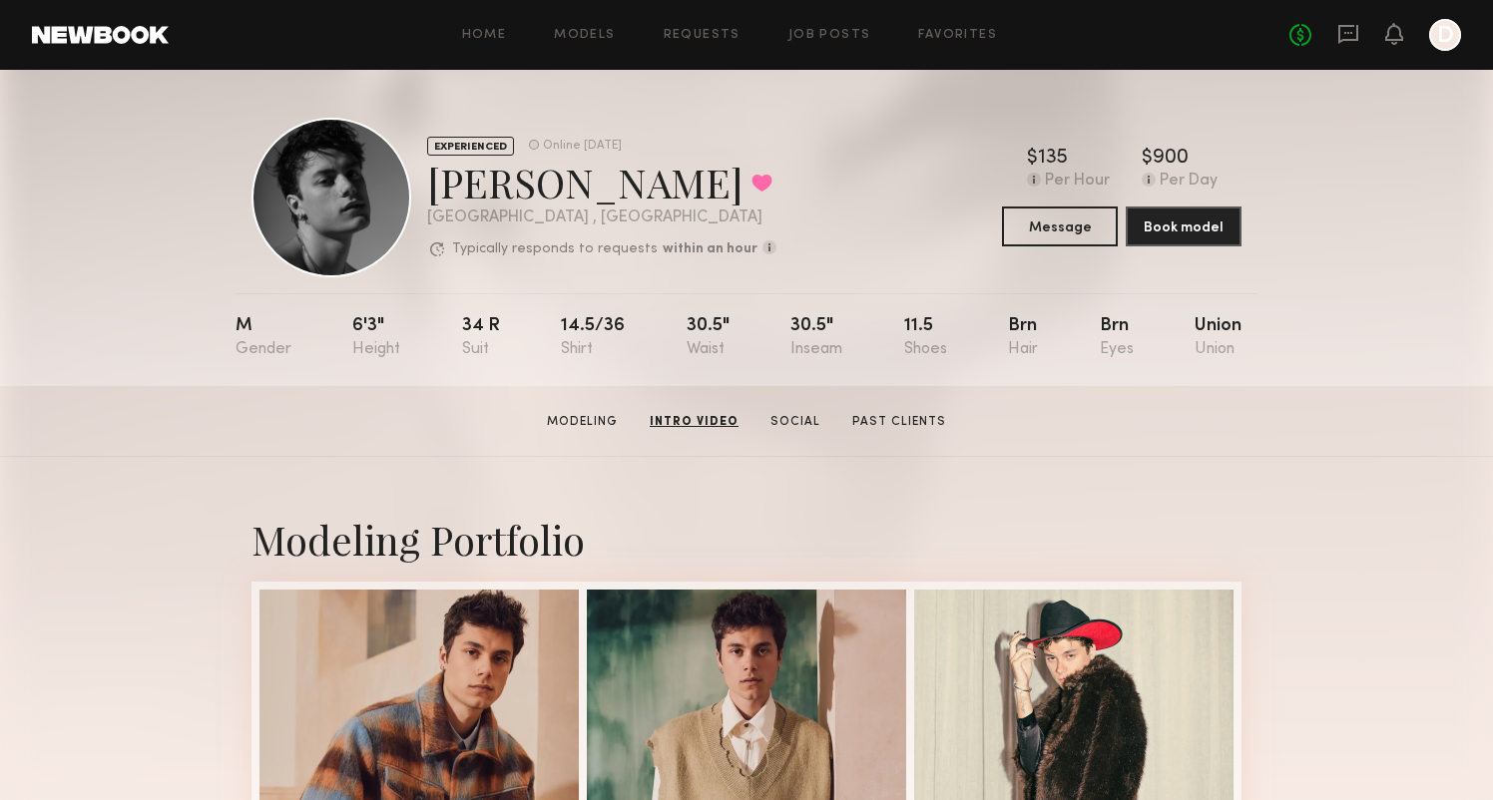
scroll to position [0, 0]
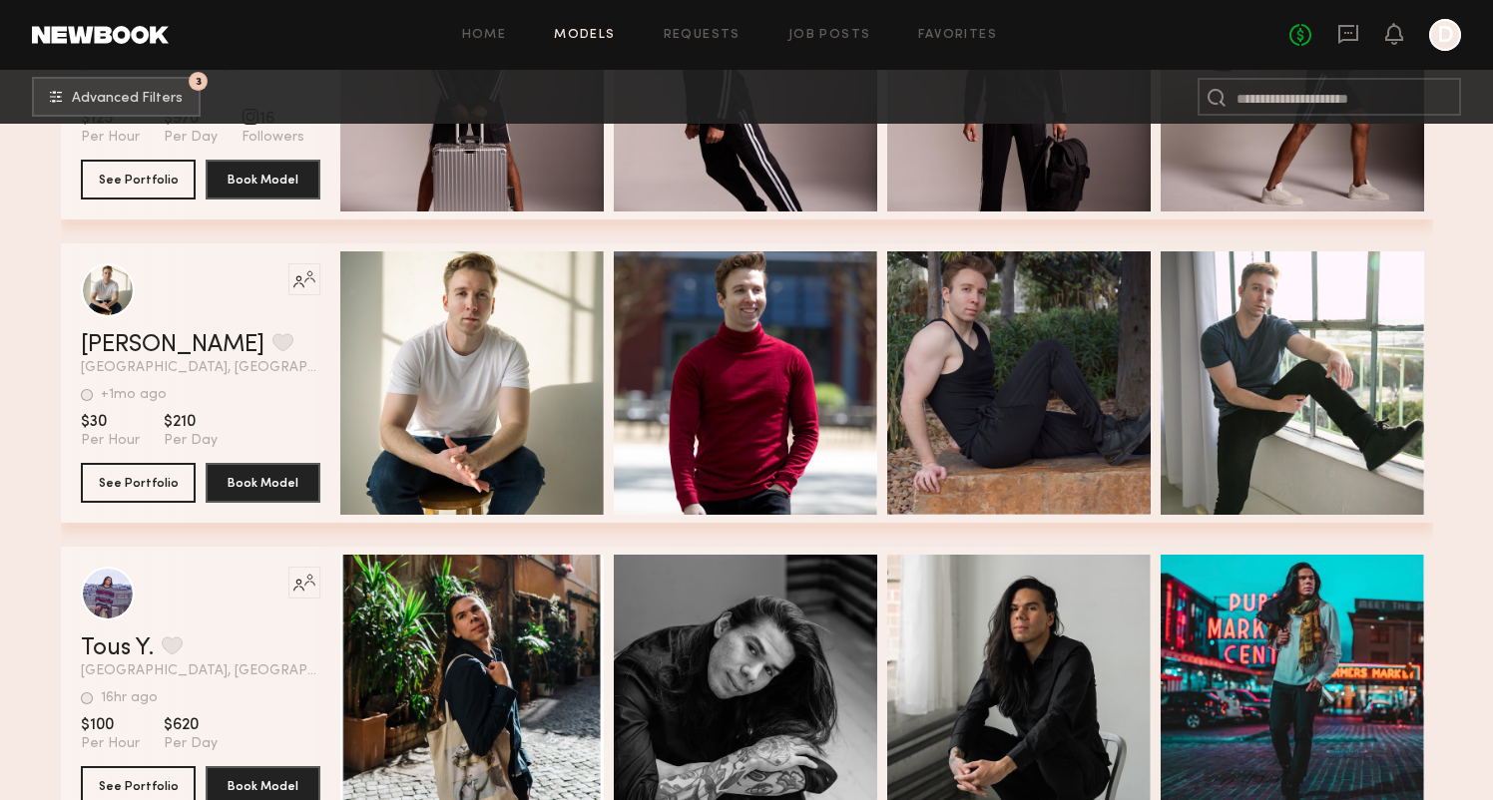
scroll to position [70595, 0]
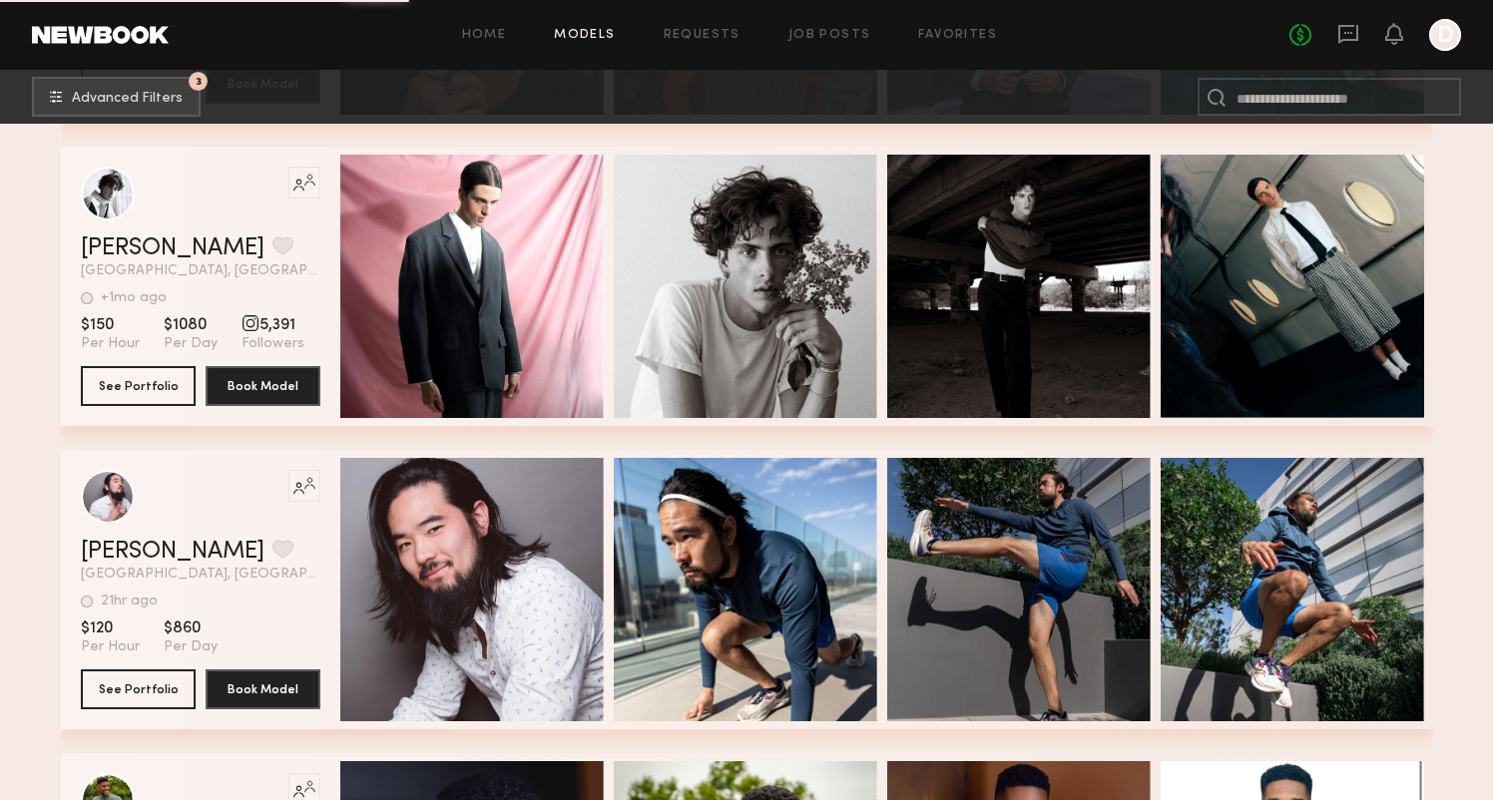
scroll to position [71883, 0]
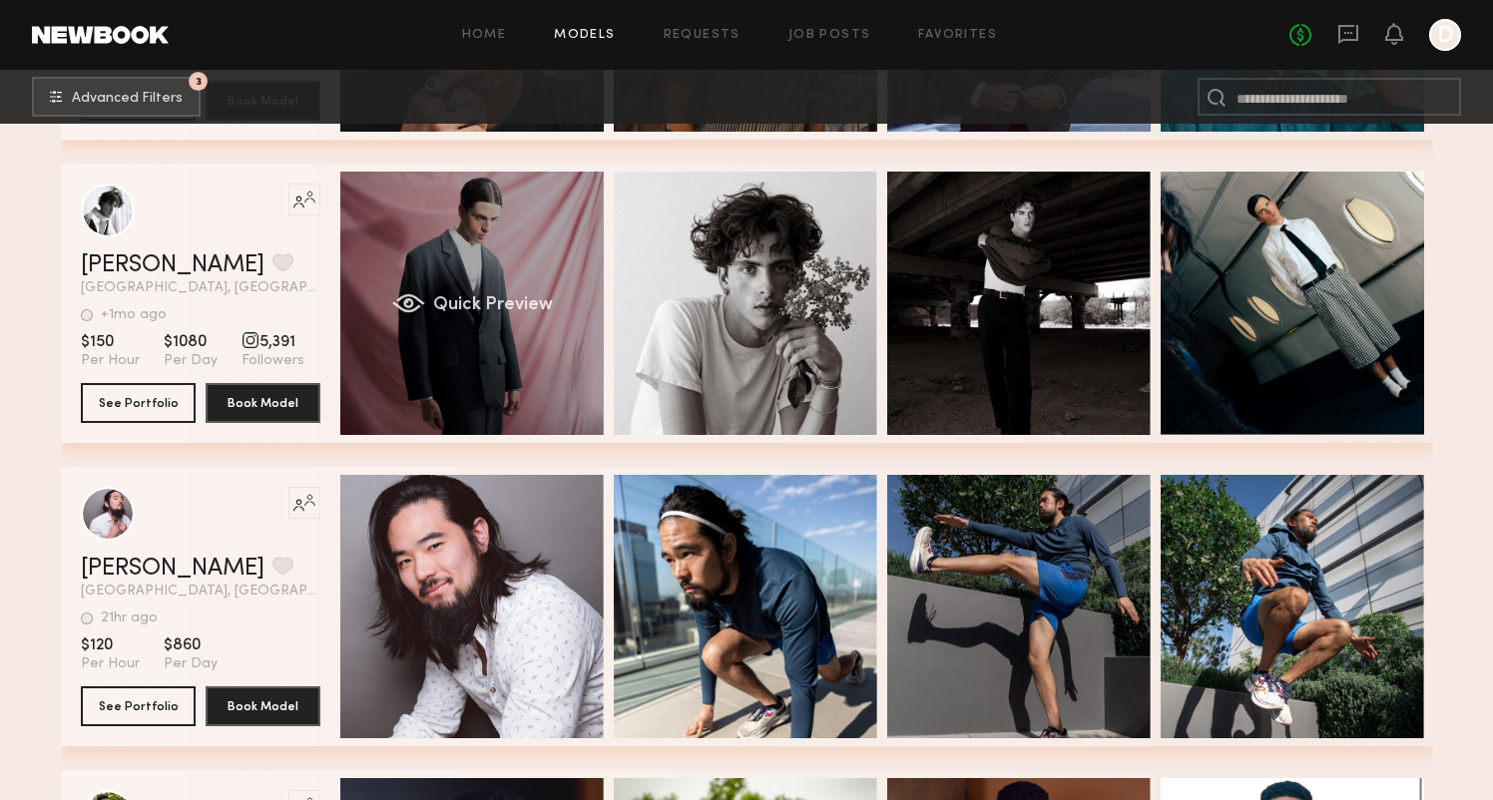
click at [467, 276] on div "Quick Preview" at bounding box center [471, 303] width 263 height 263
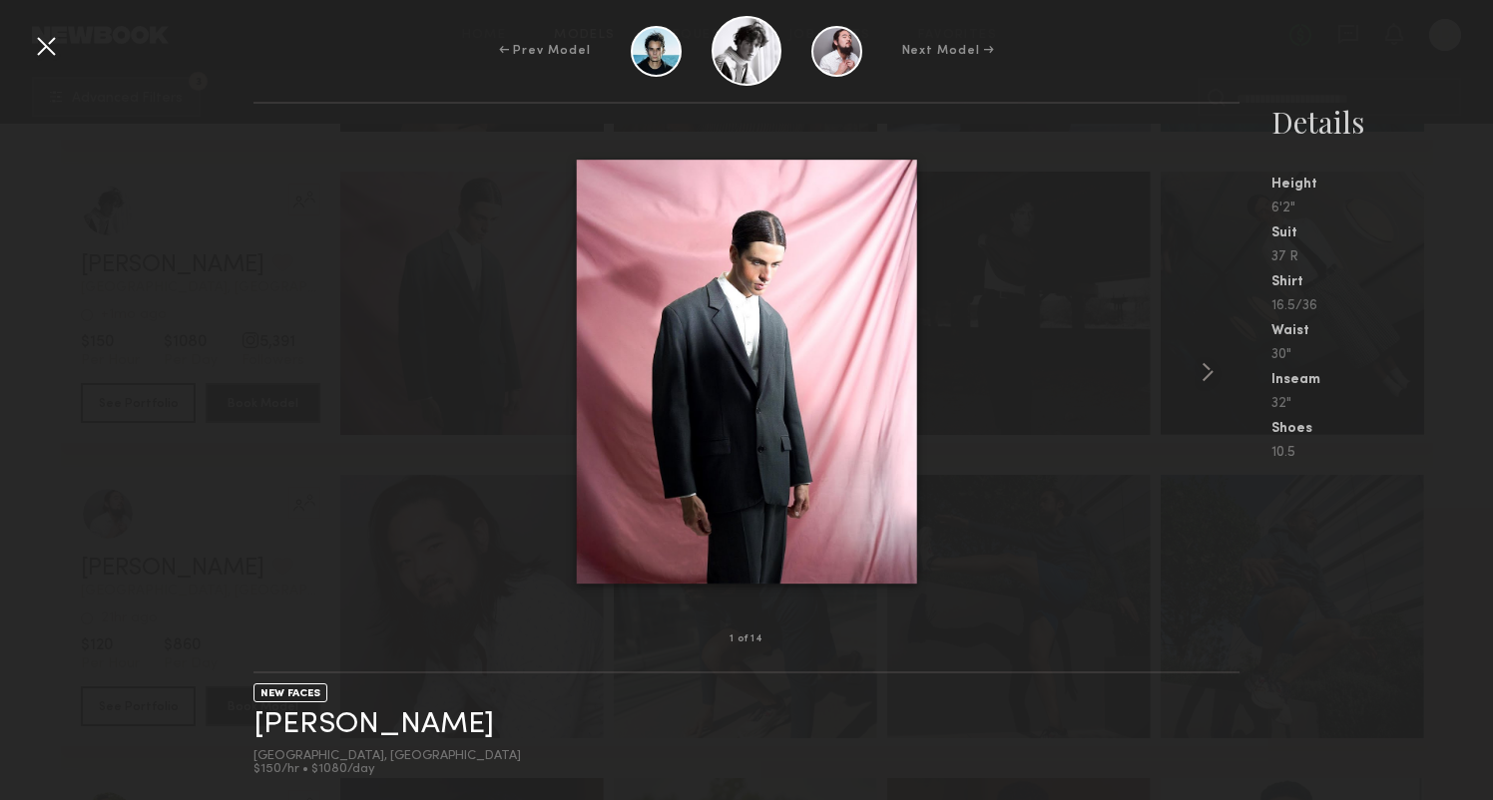
click at [615, 306] on img at bounding box center [747, 372] width 340 height 425
click at [478, 329] on div at bounding box center [745, 372] width 985 height 472
click at [45, 65] on div "← Prev Model Next Model →" at bounding box center [746, 51] width 1493 height 70
click at [45, 52] on div at bounding box center [46, 46] width 32 height 32
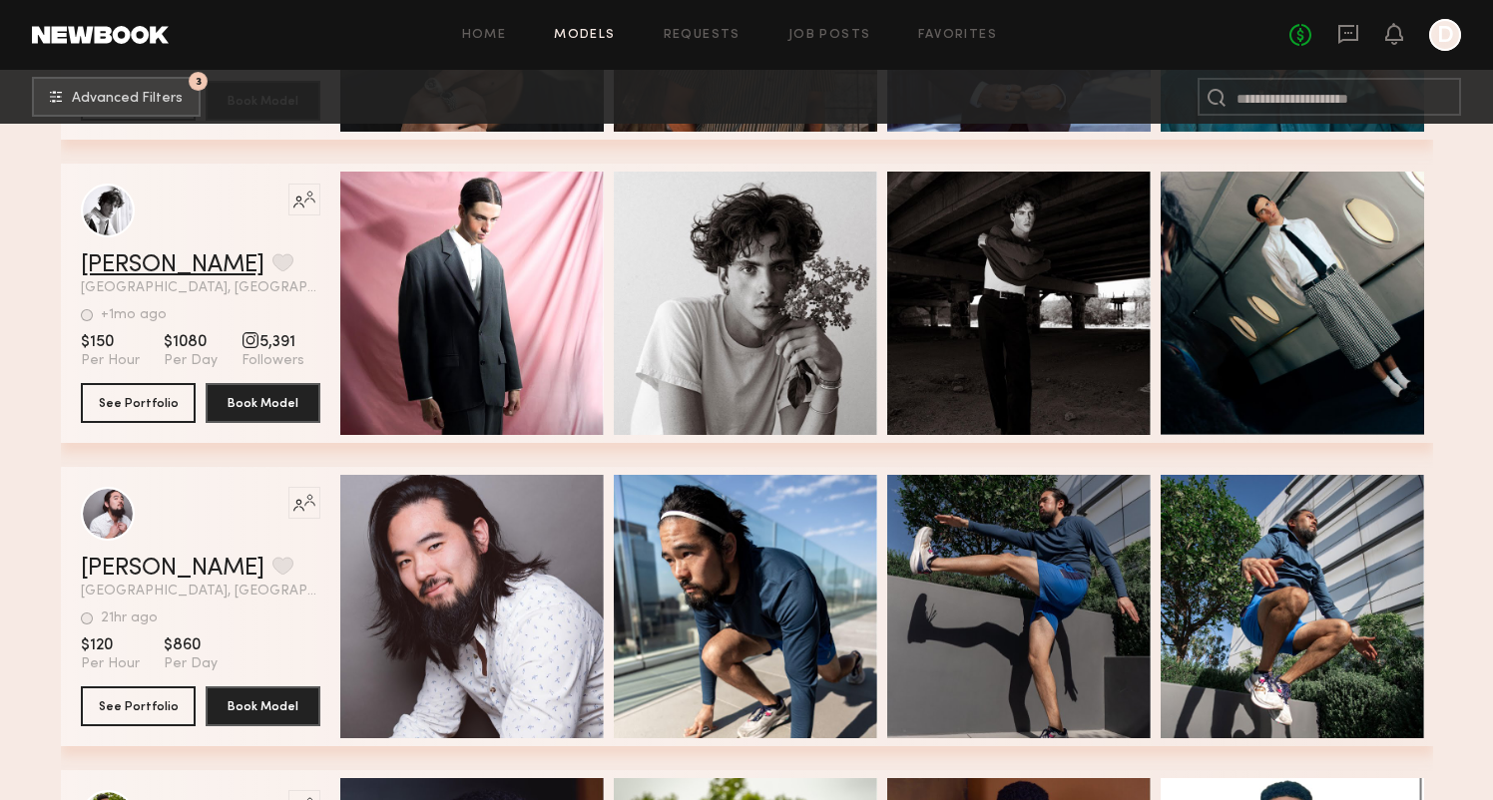
click at [139, 265] on link "Timothy Y." at bounding box center [173, 265] width 184 height 24
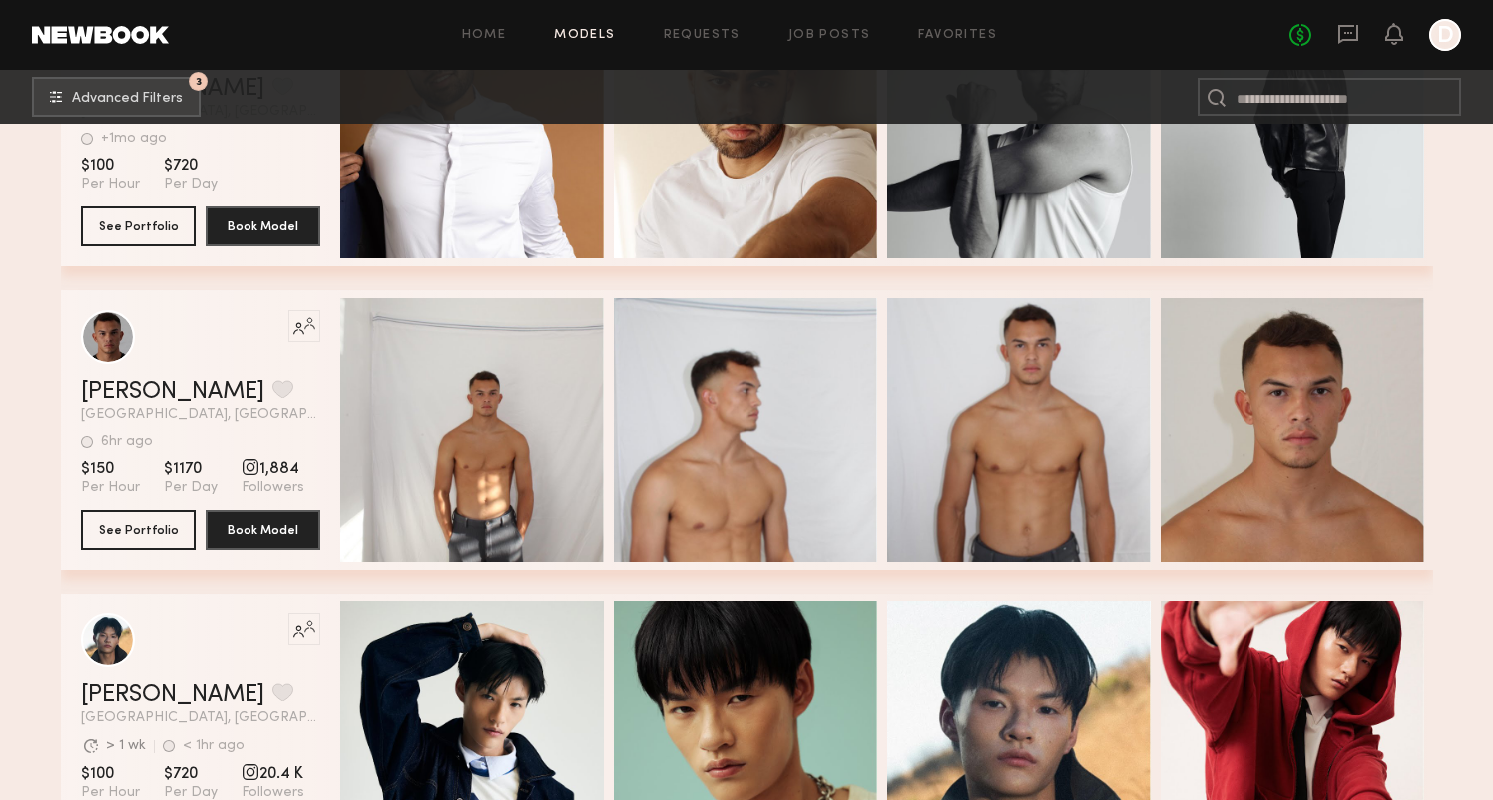
scroll to position [74495, 0]
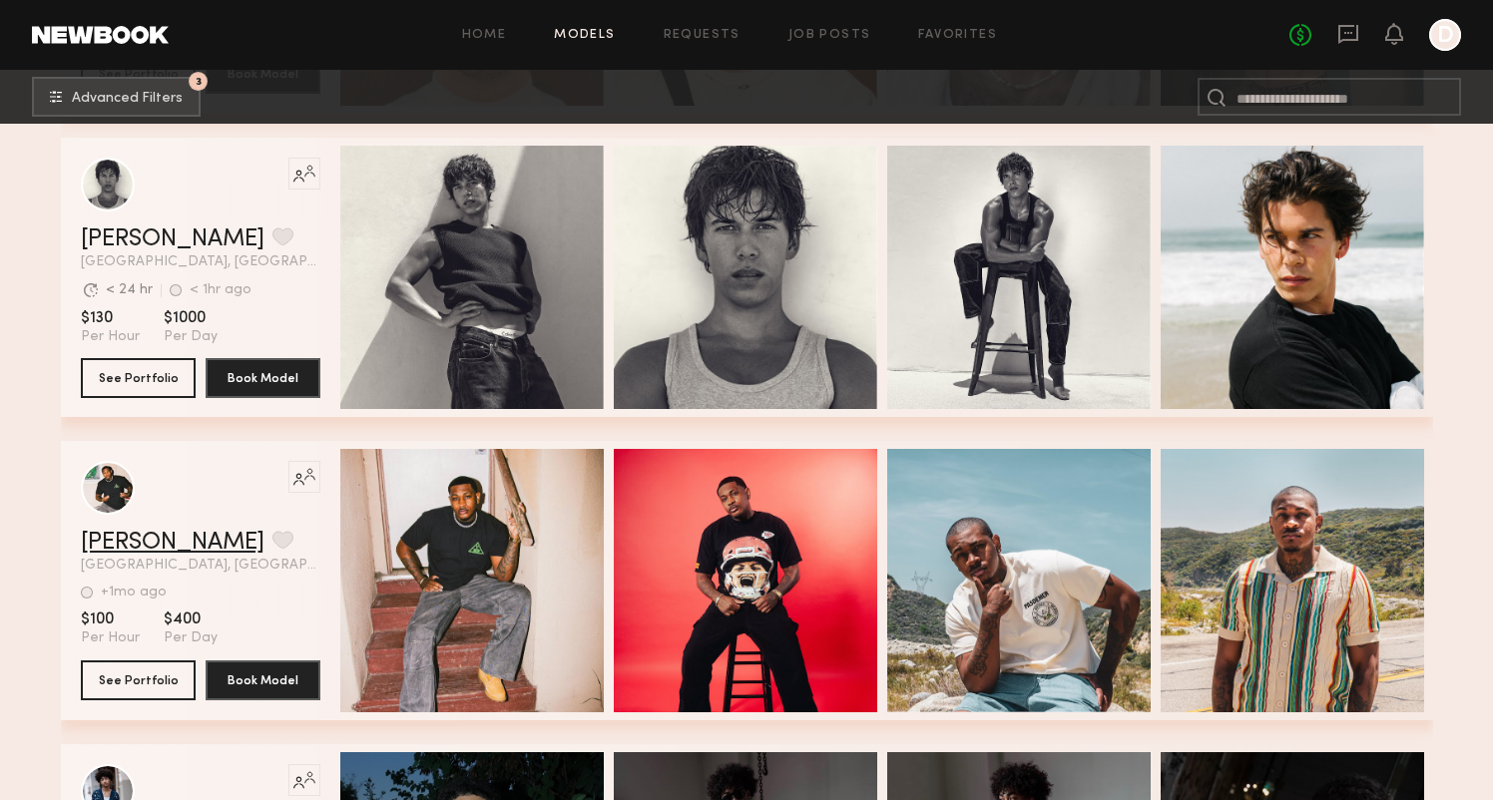
scroll to position [79170, 0]
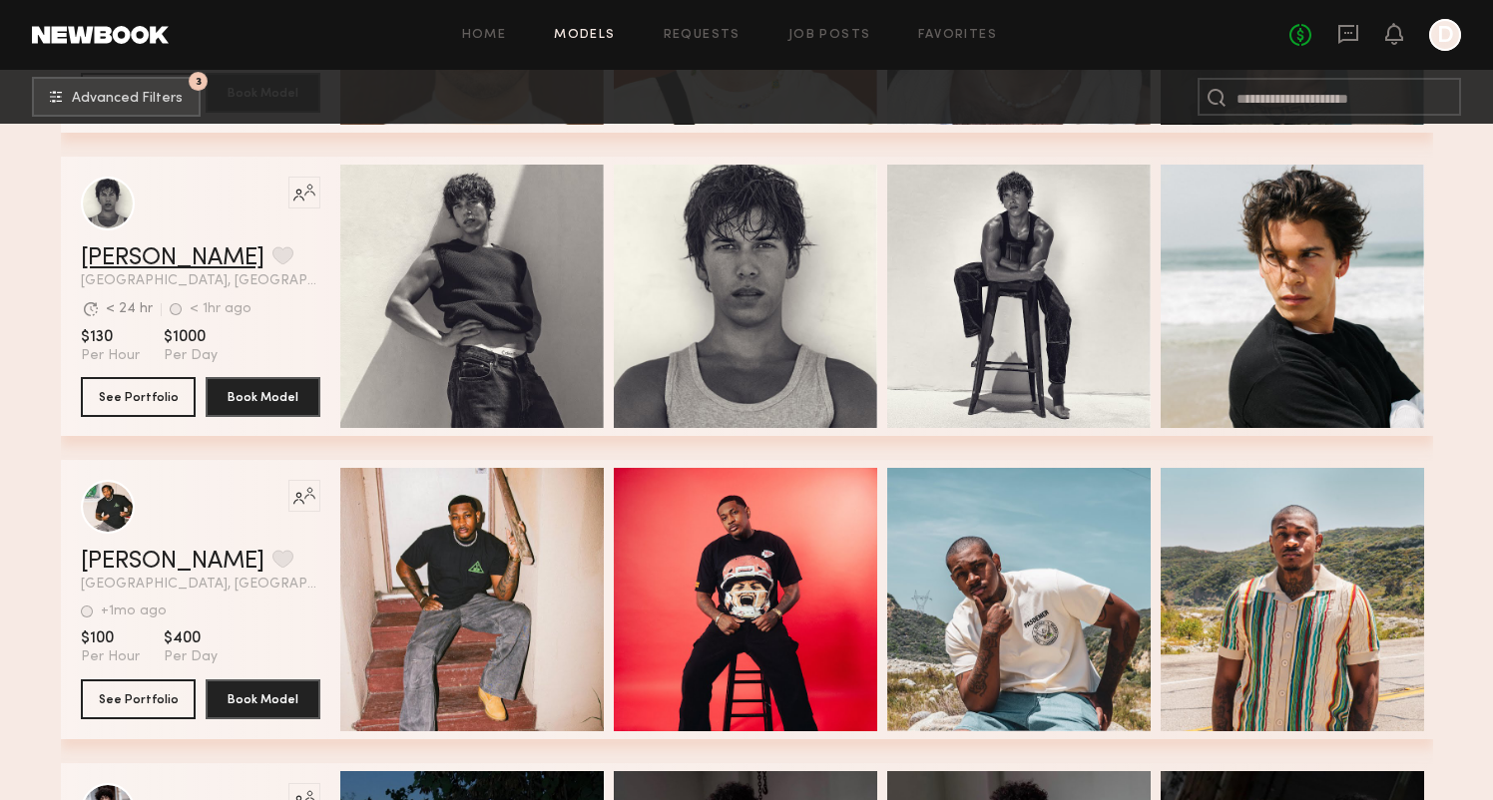
click at [115, 256] on link "Nick B." at bounding box center [173, 258] width 184 height 24
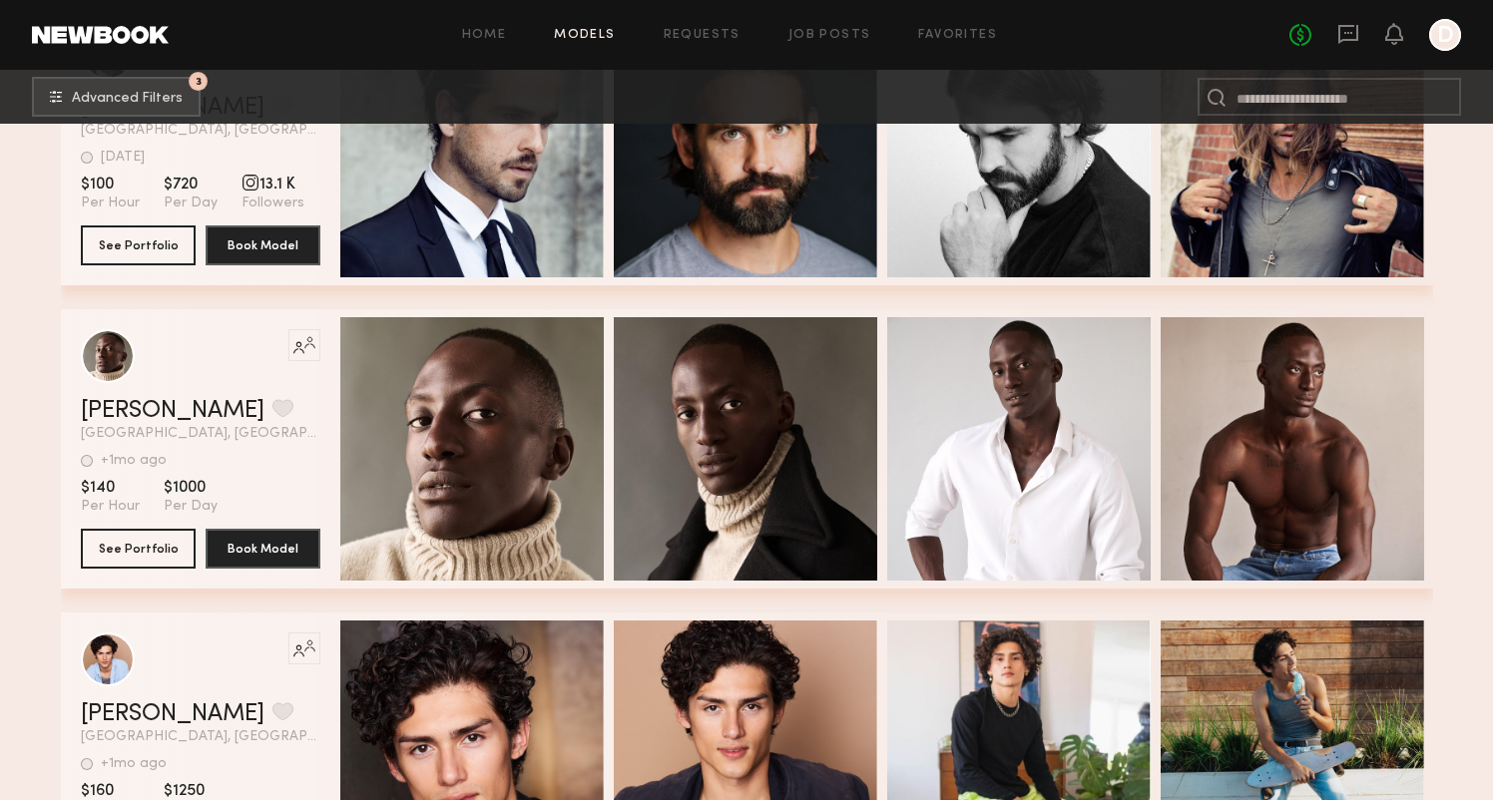
scroll to position [80782, 0]
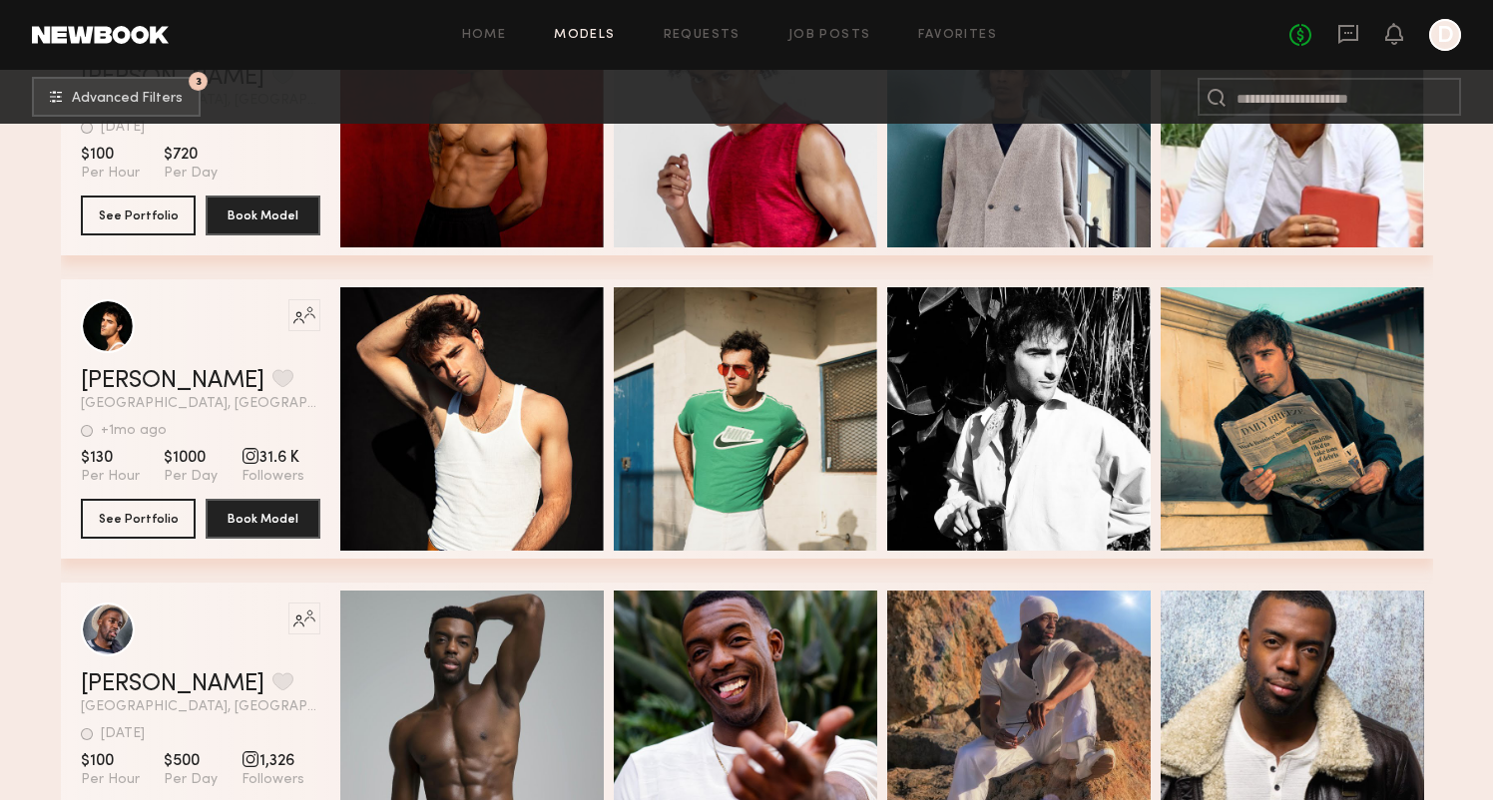
scroll to position [81788, 0]
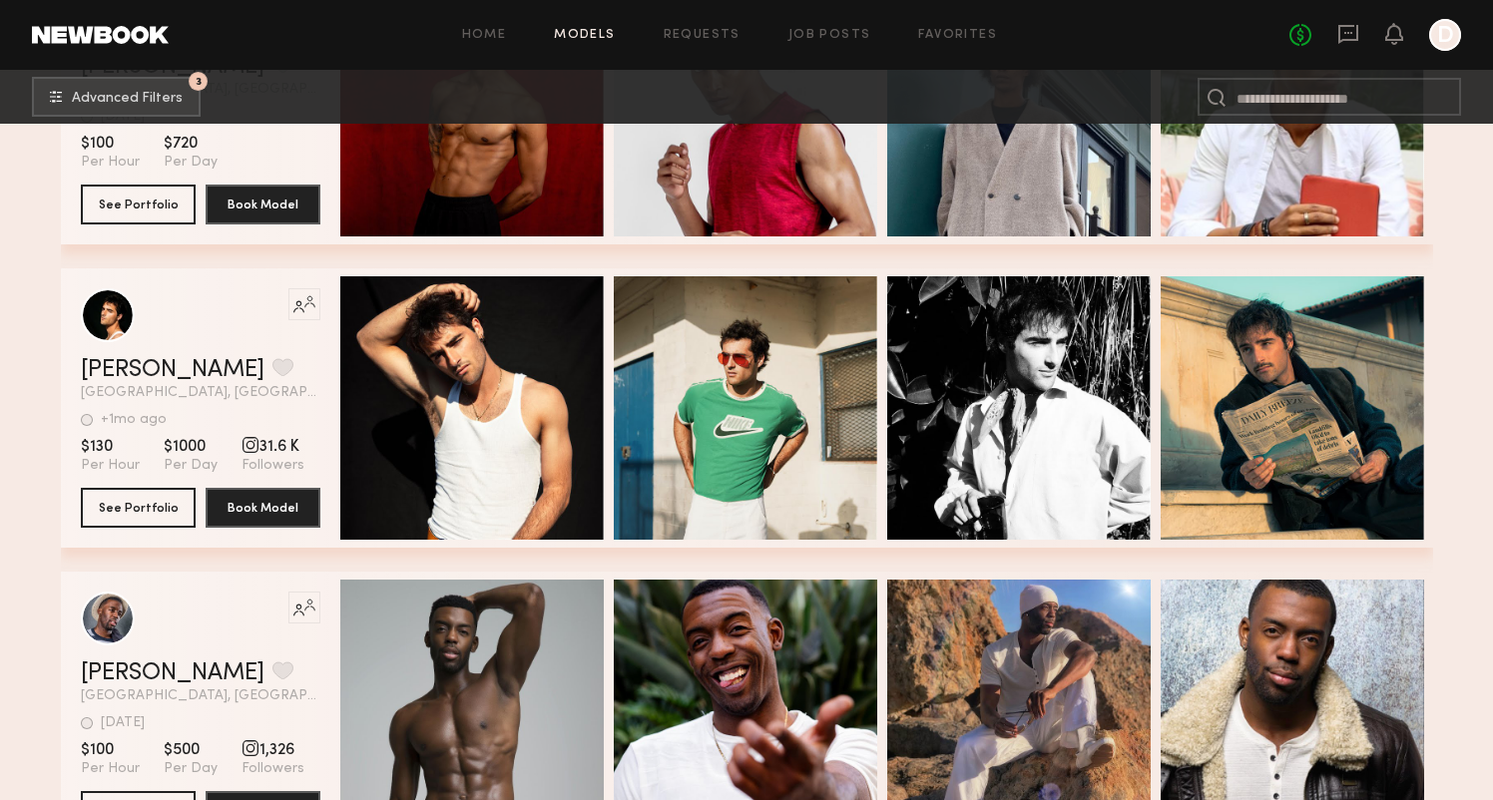
click at [179, 376] on link "Maximillian R." at bounding box center [173, 370] width 184 height 24
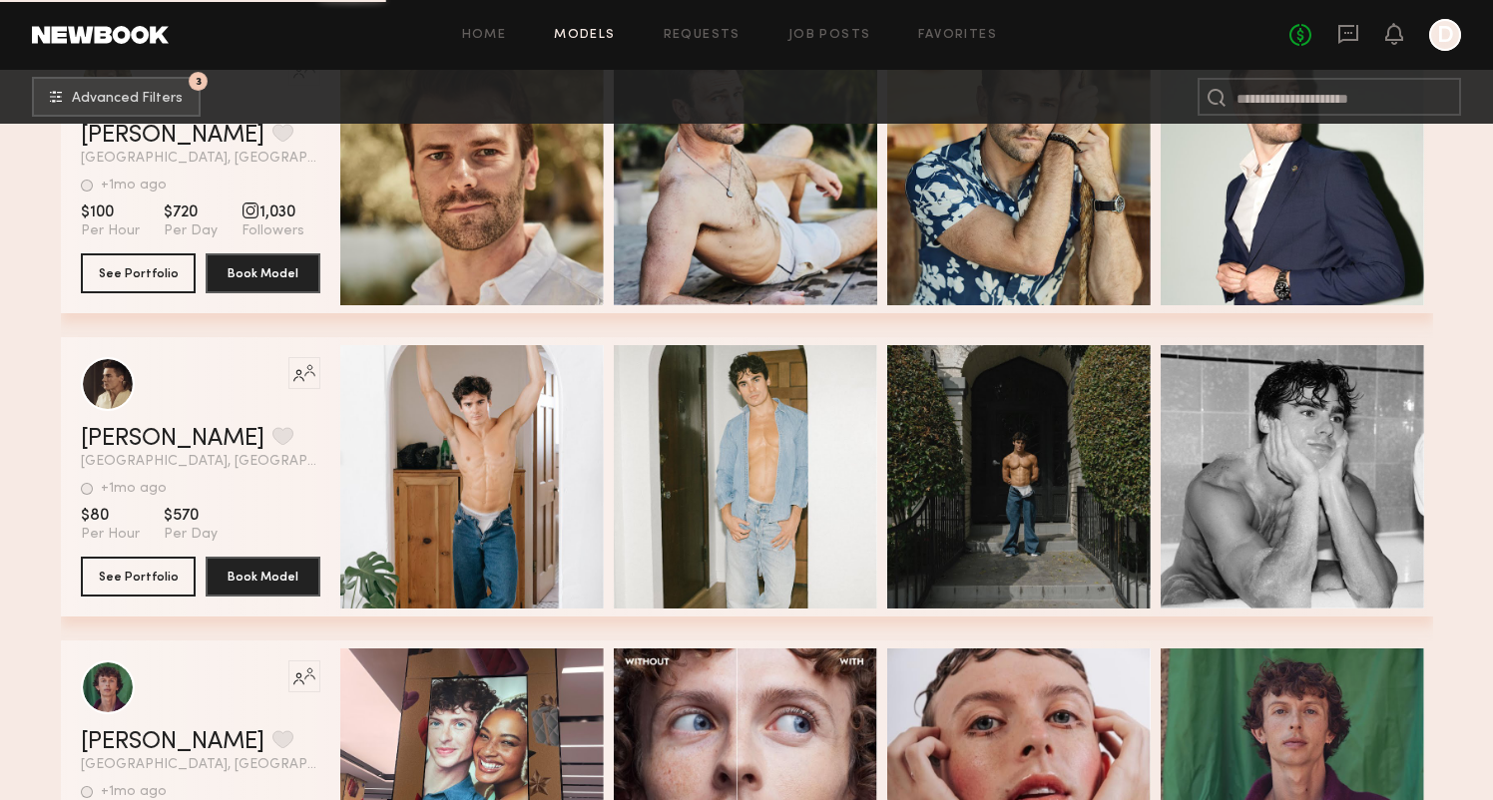
scroll to position [82933, 0]
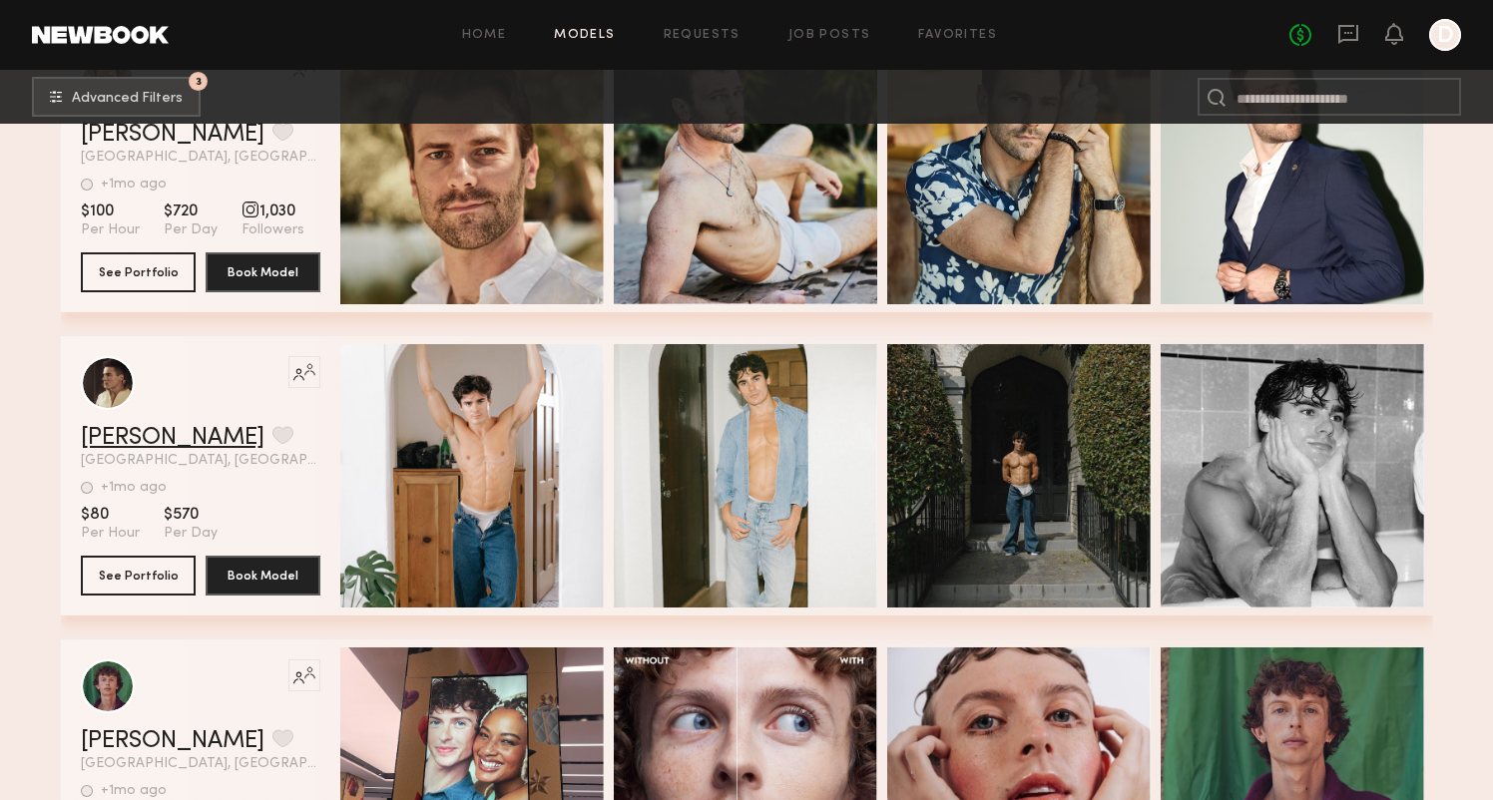
click at [173, 439] on link "Connell O." at bounding box center [173, 438] width 184 height 24
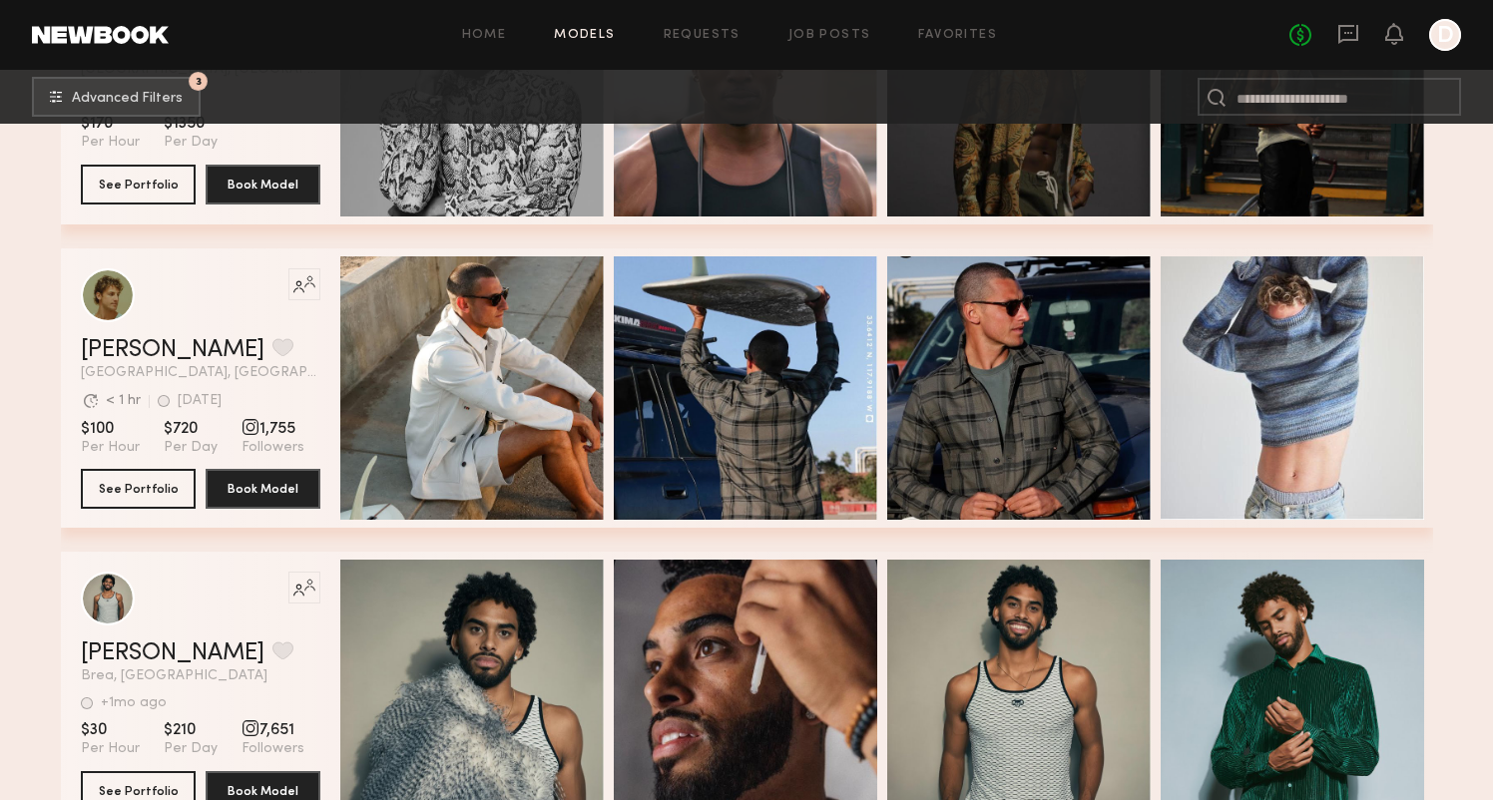
scroll to position [84871, 0]
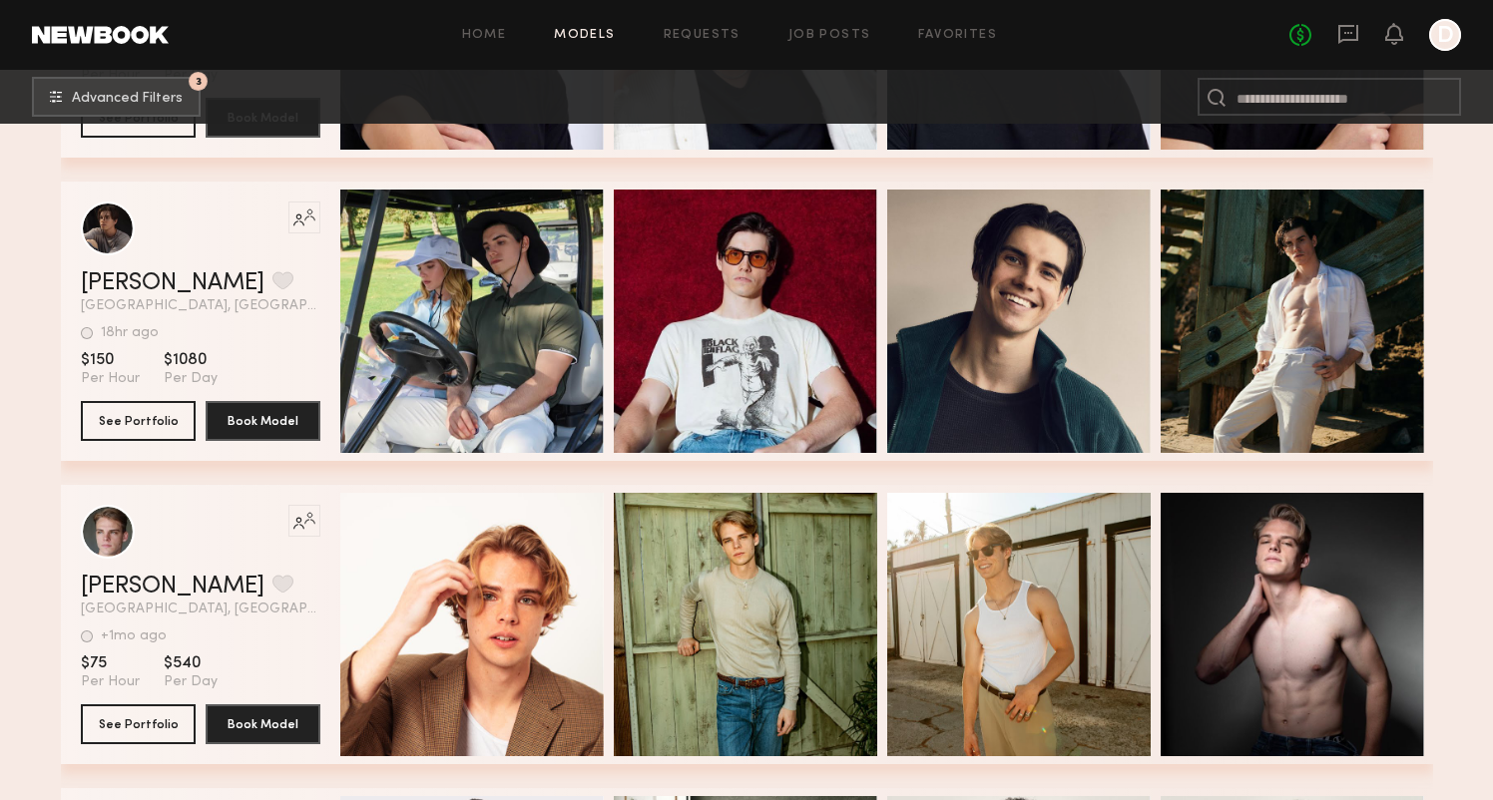
scroll to position [127683, 0]
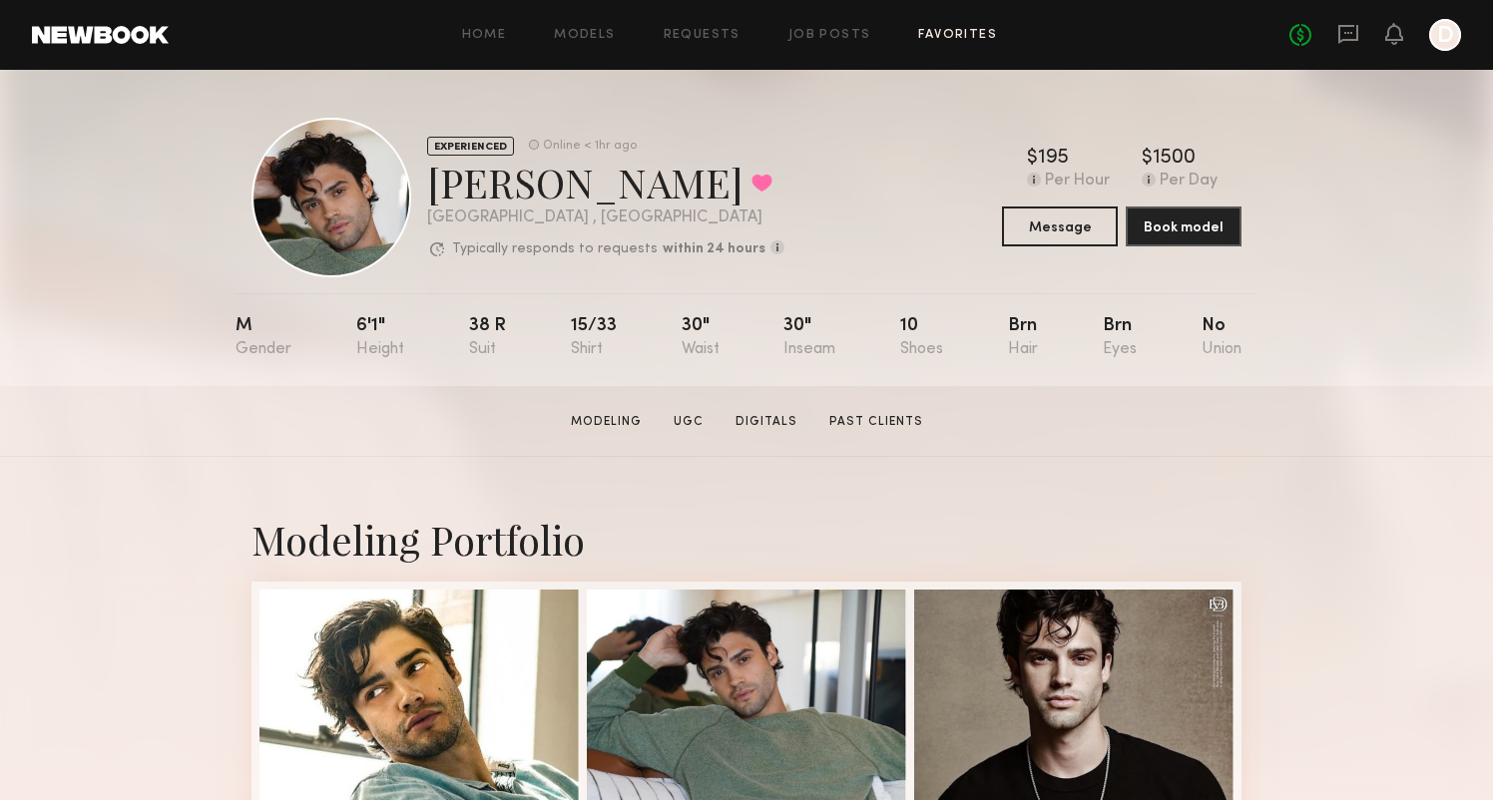
click at [978, 35] on link "Favorites" at bounding box center [957, 35] width 79 height 13
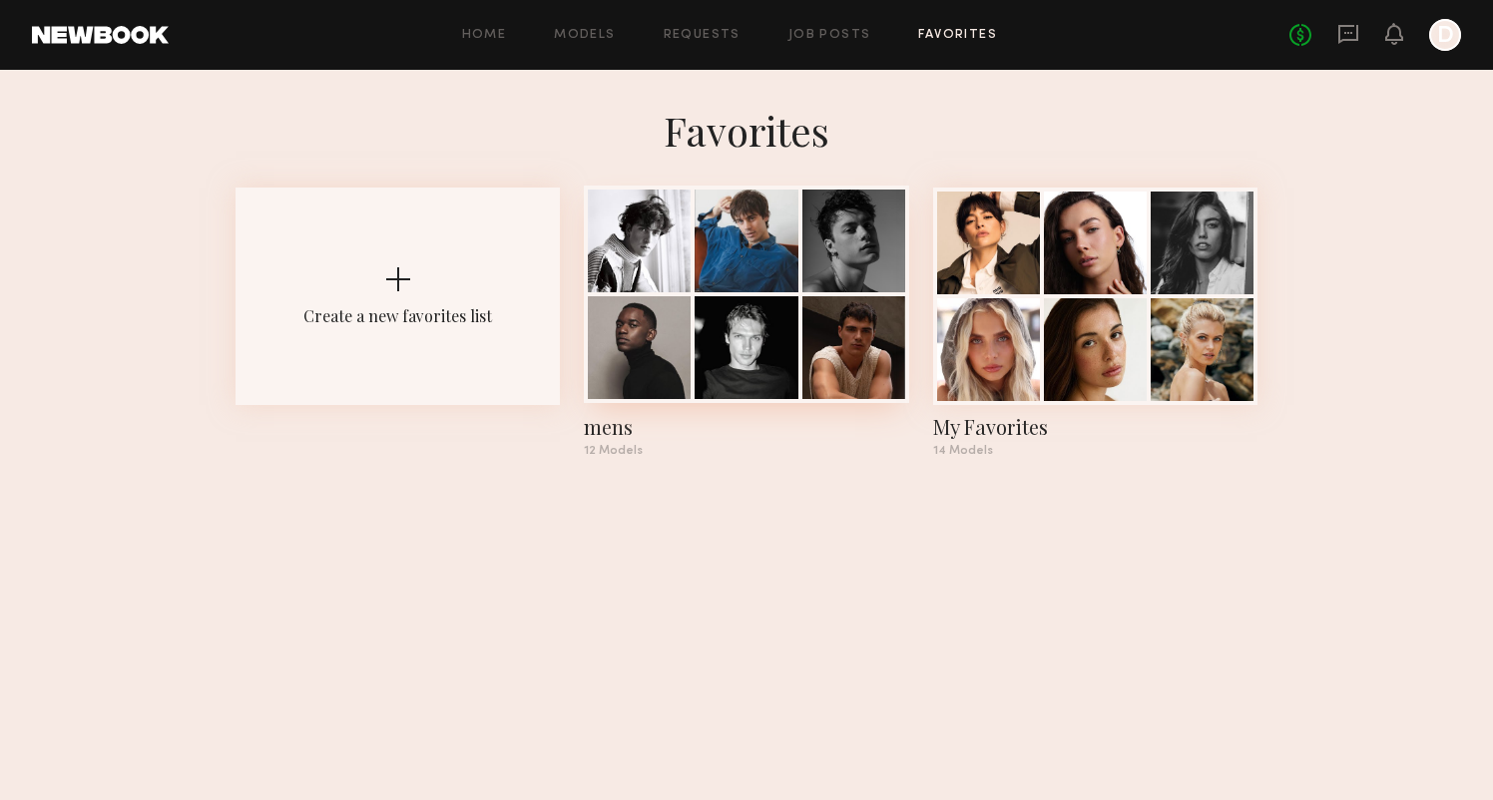
click at [603, 421] on div "mens" at bounding box center [746, 427] width 324 height 28
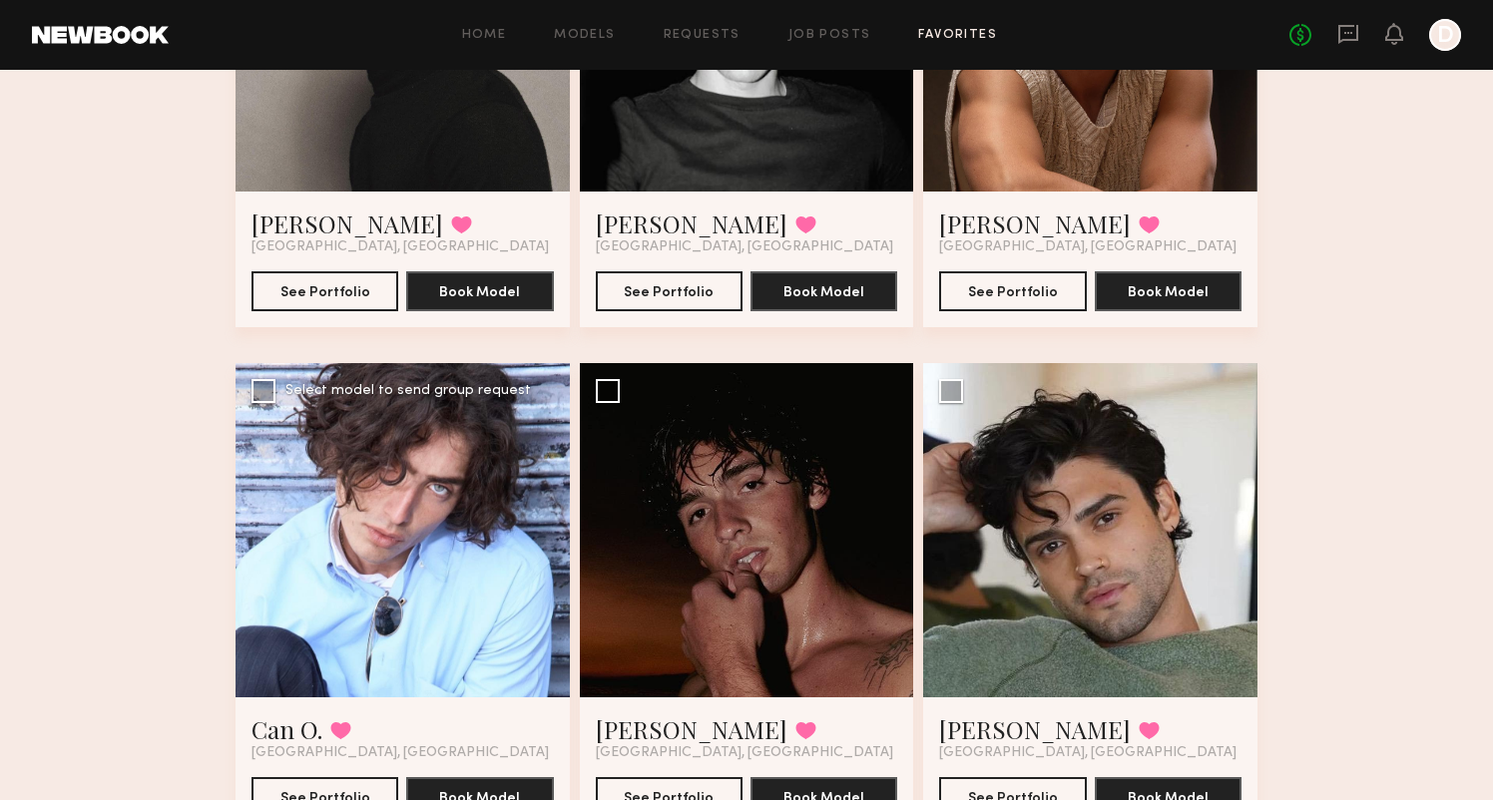
scroll to position [896, 0]
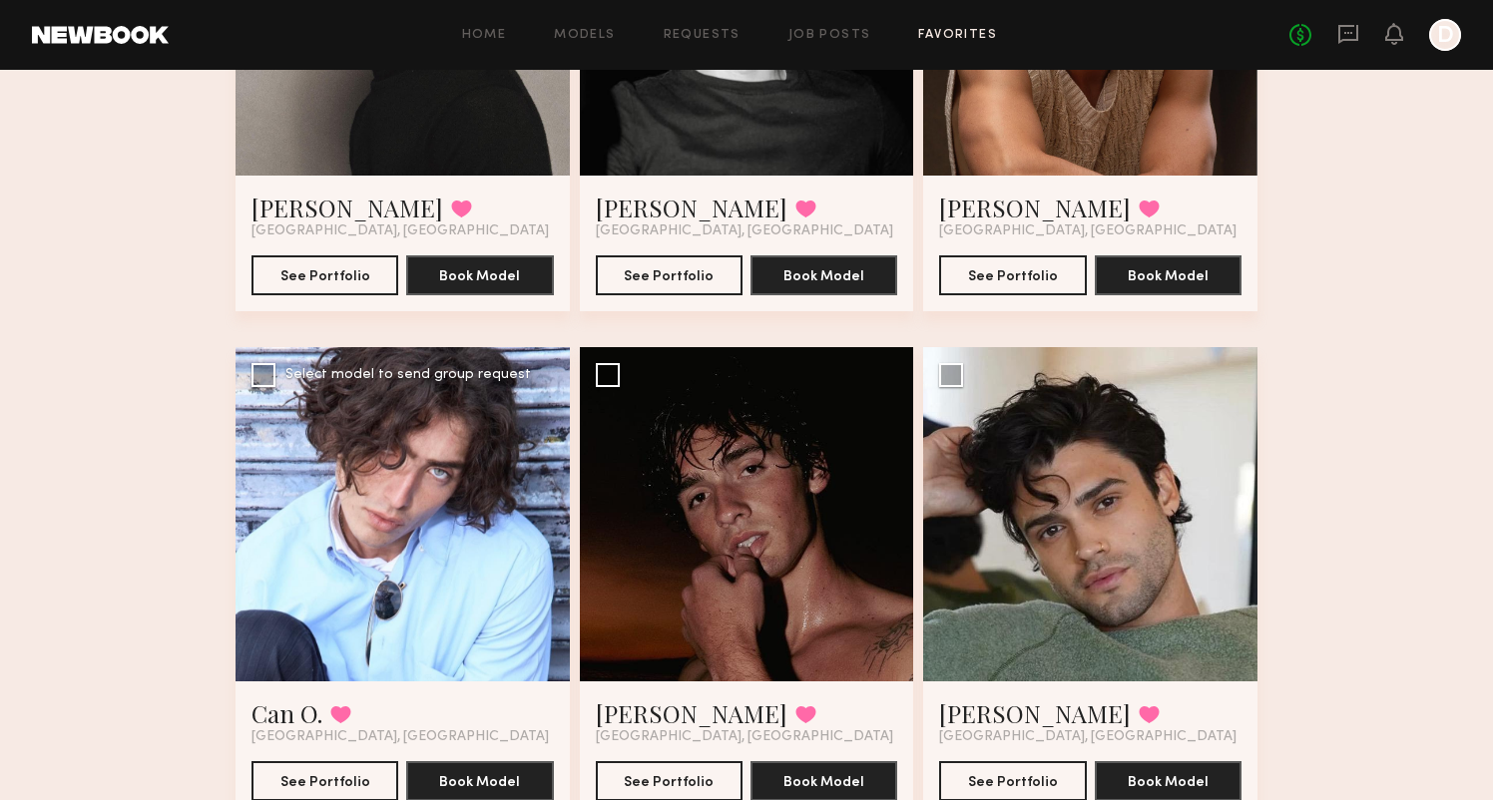
click at [368, 592] on div at bounding box center [402, 514] width 334 height 334
click at [304, 715] on link "Can O." at bounding box center [286, 713] width 71 height 32
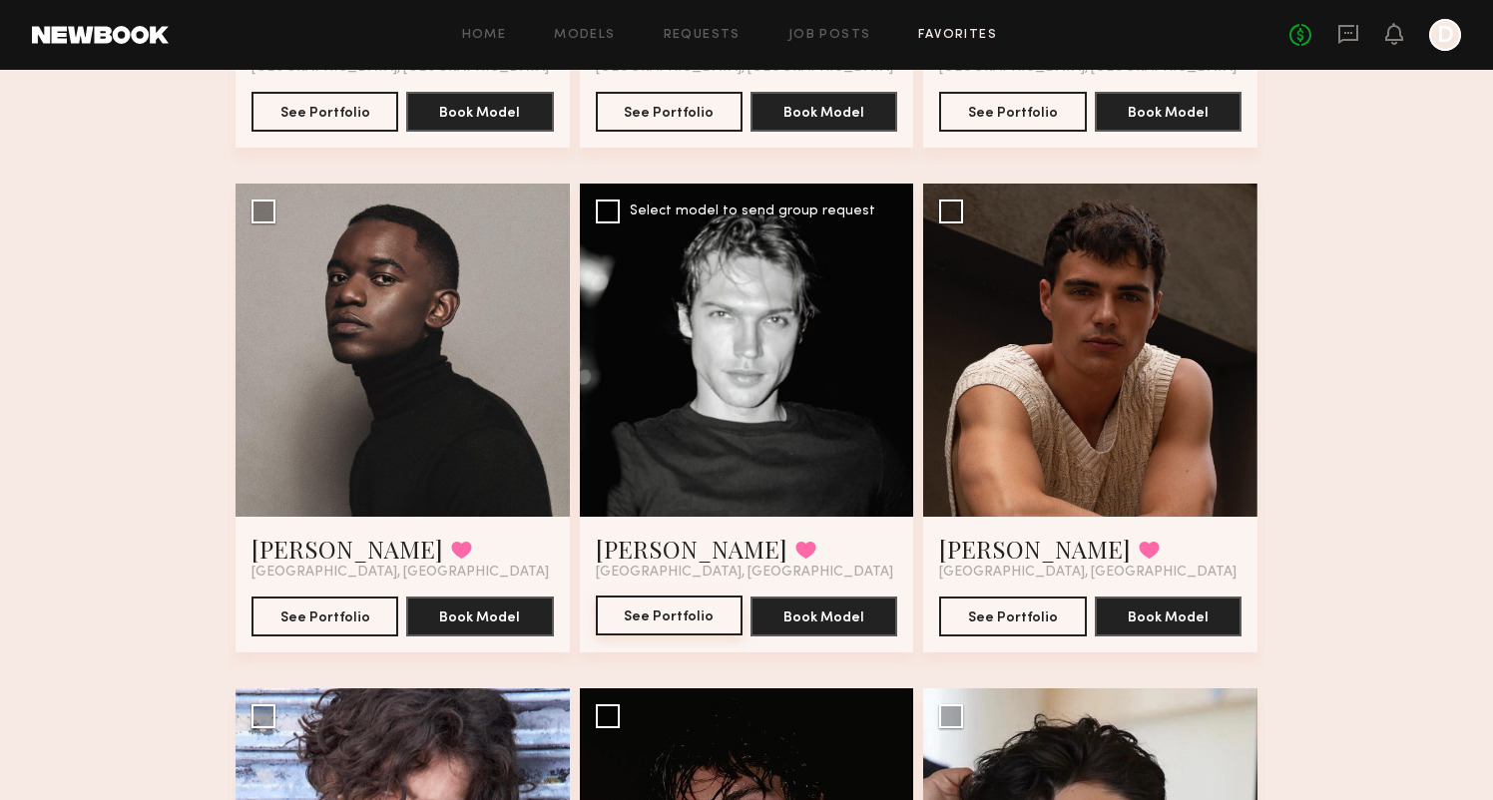
scroll to position [553, 0]
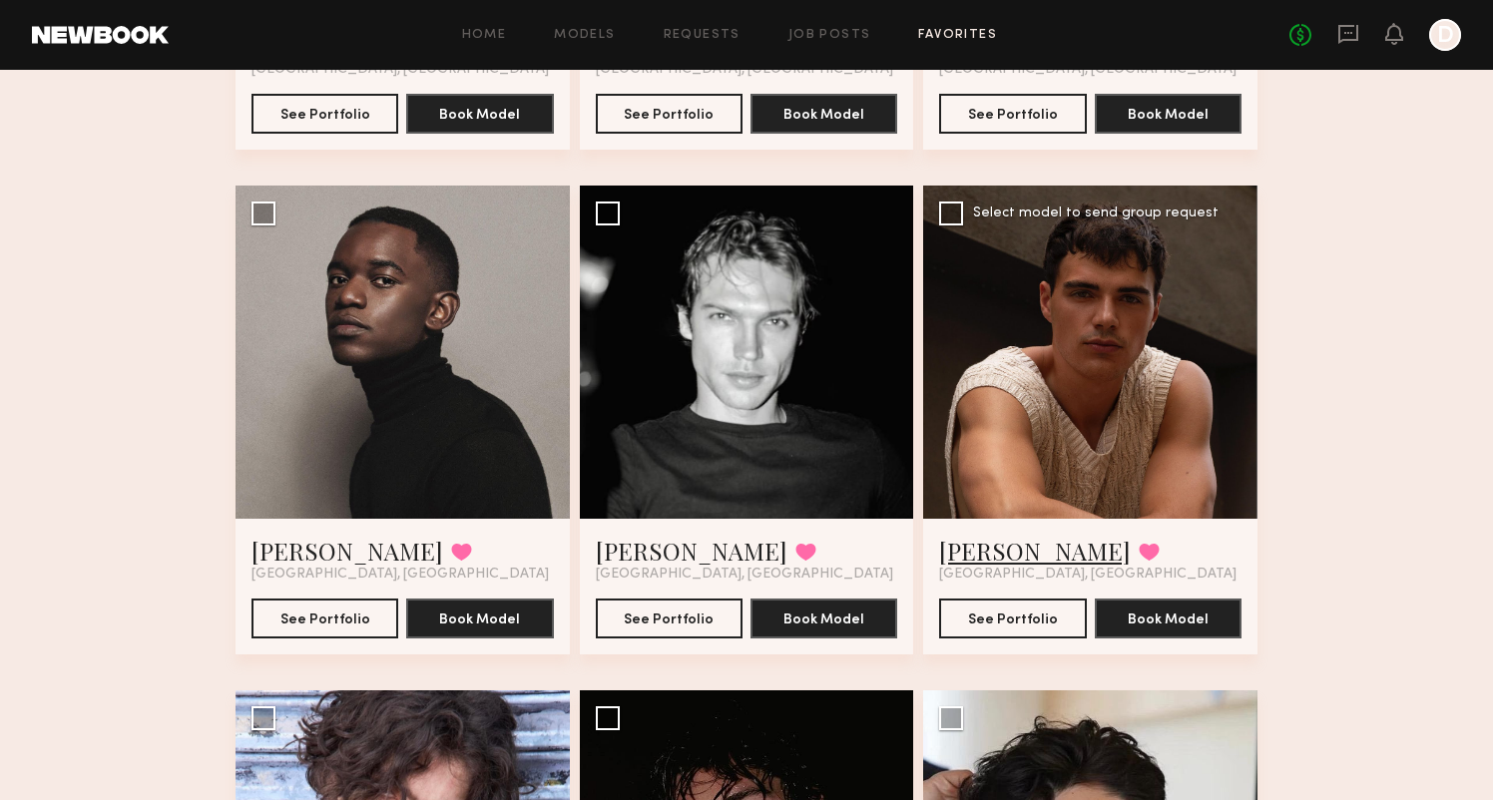
click at [1000, 549] on link "Sterling R." at bounding box center [1035, 551] width 192 height 32
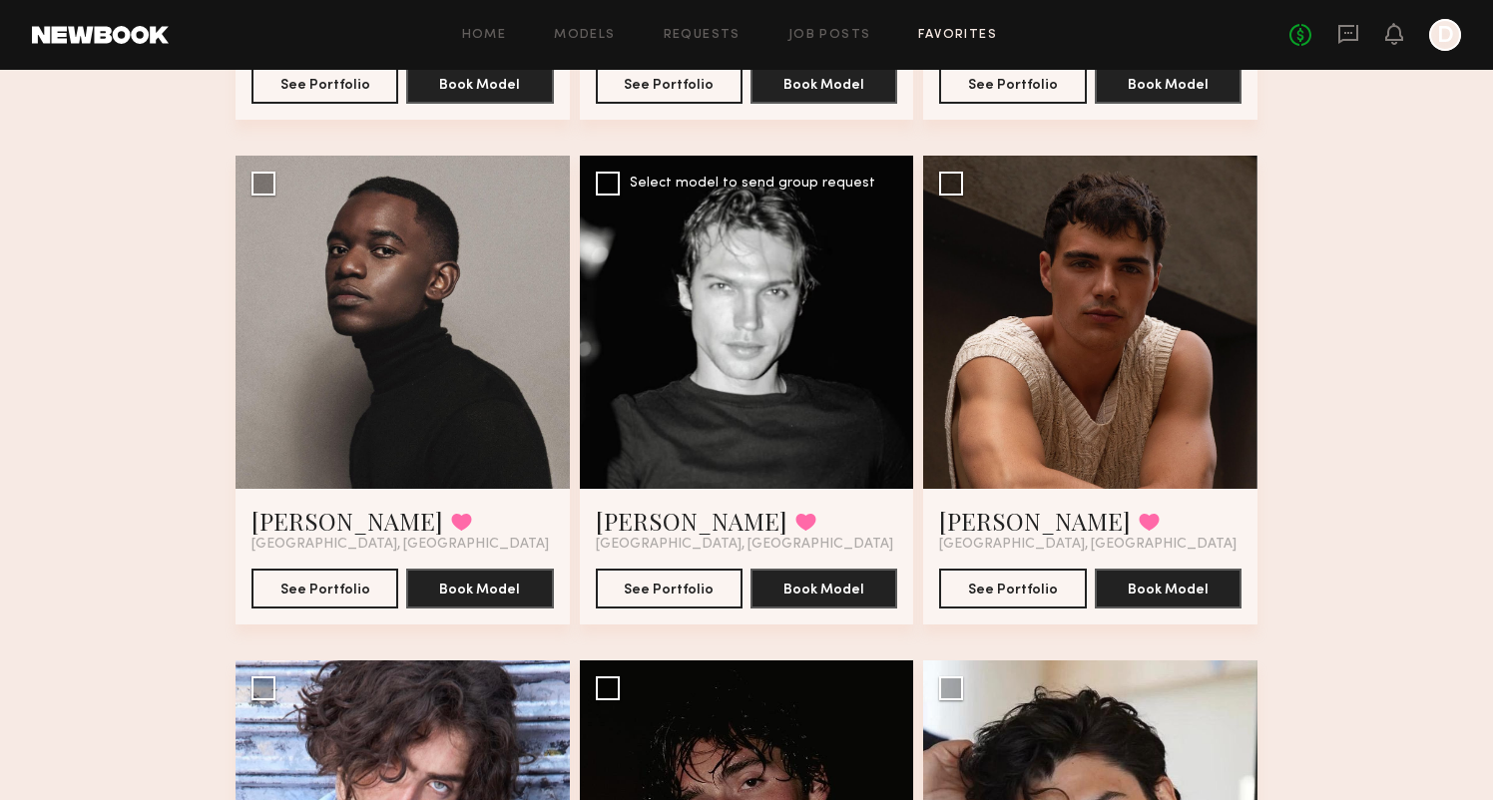
scroll to position [591, 0]
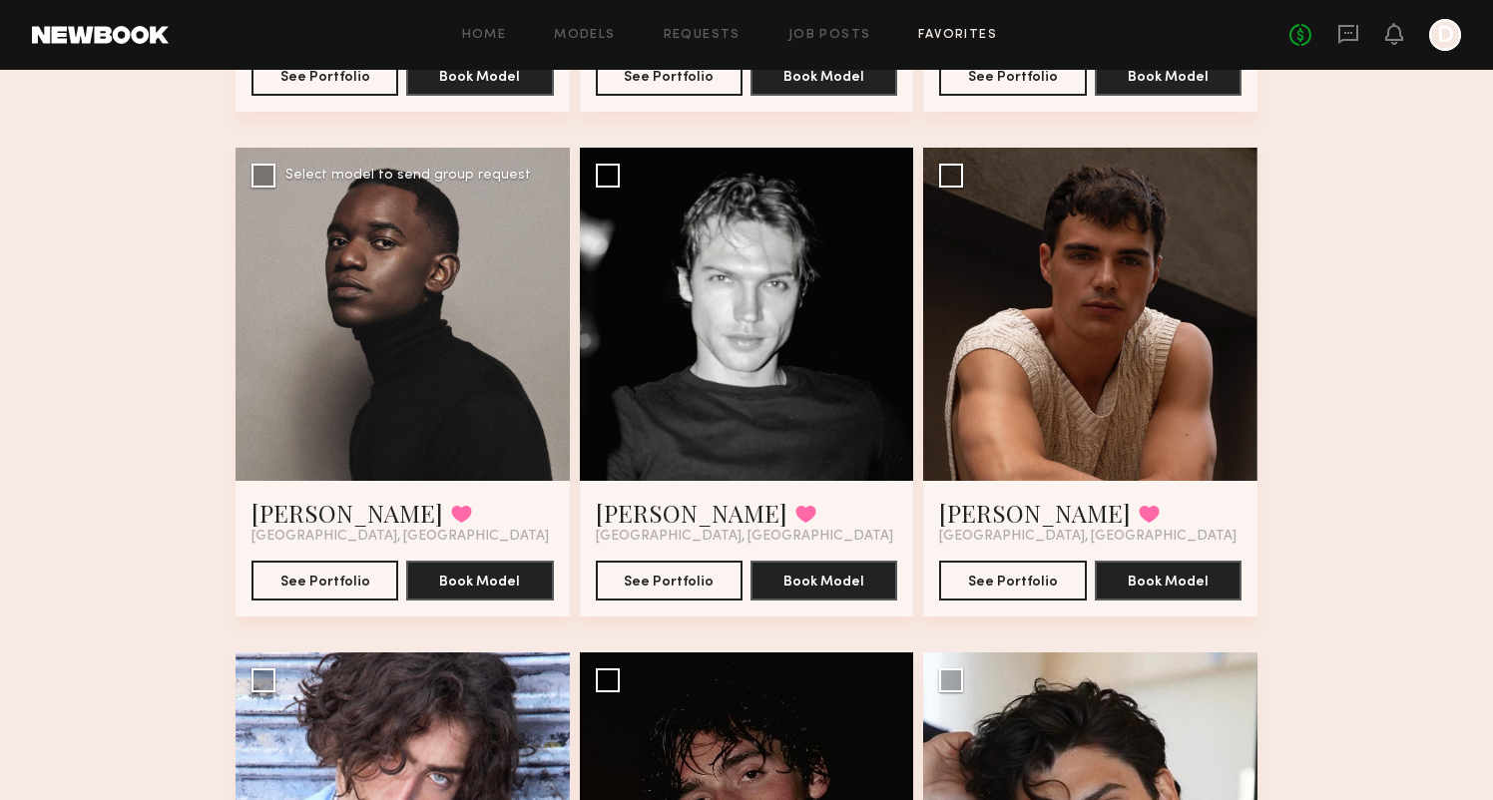
click at [417, 353] on div at bounding box center [402, 315] width 334 height 334
click at [266, 516] on link "EJ J." at bounding box center [347, 513] width 192 height 32
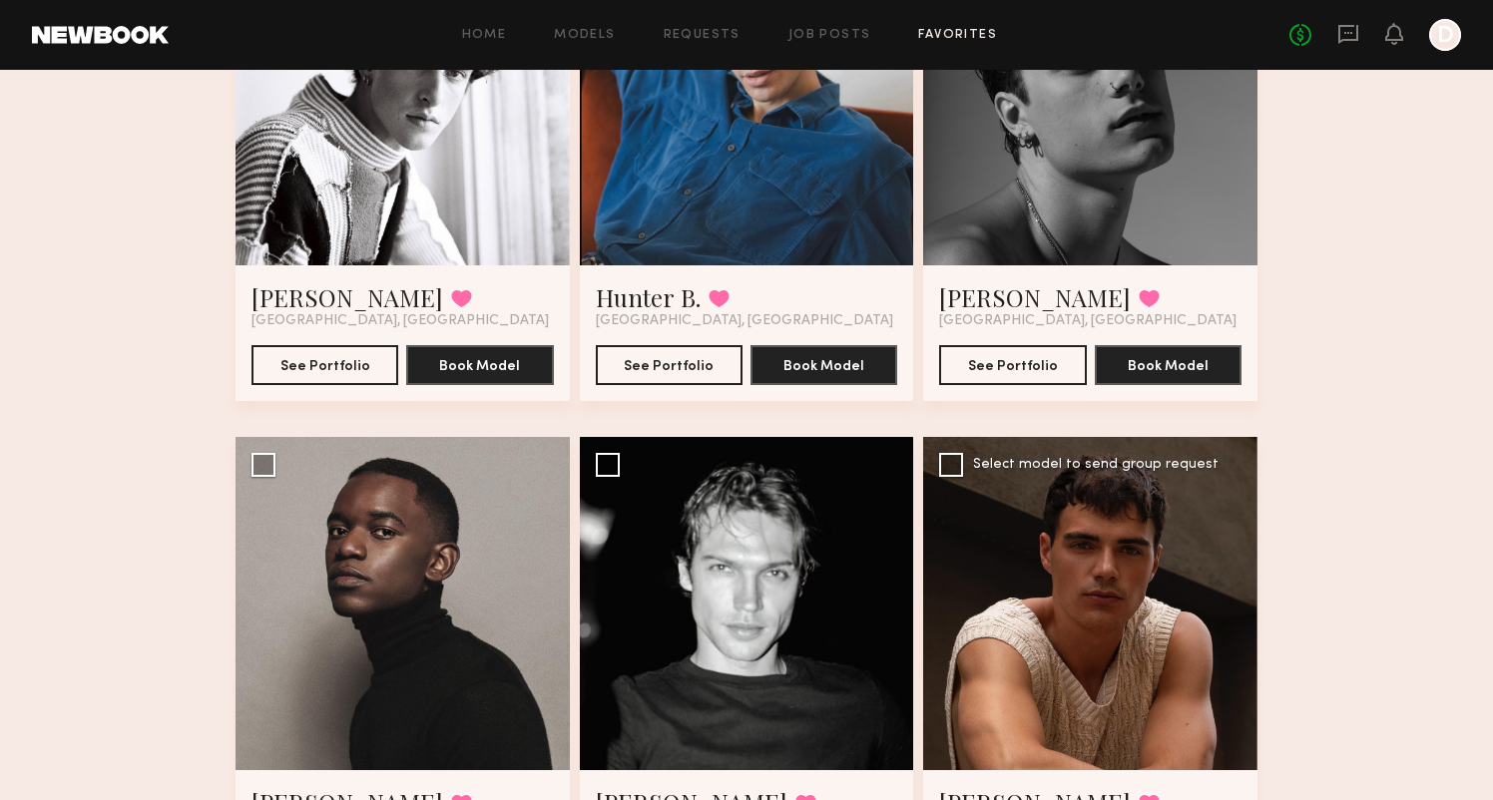
scroll to position [292, 0]
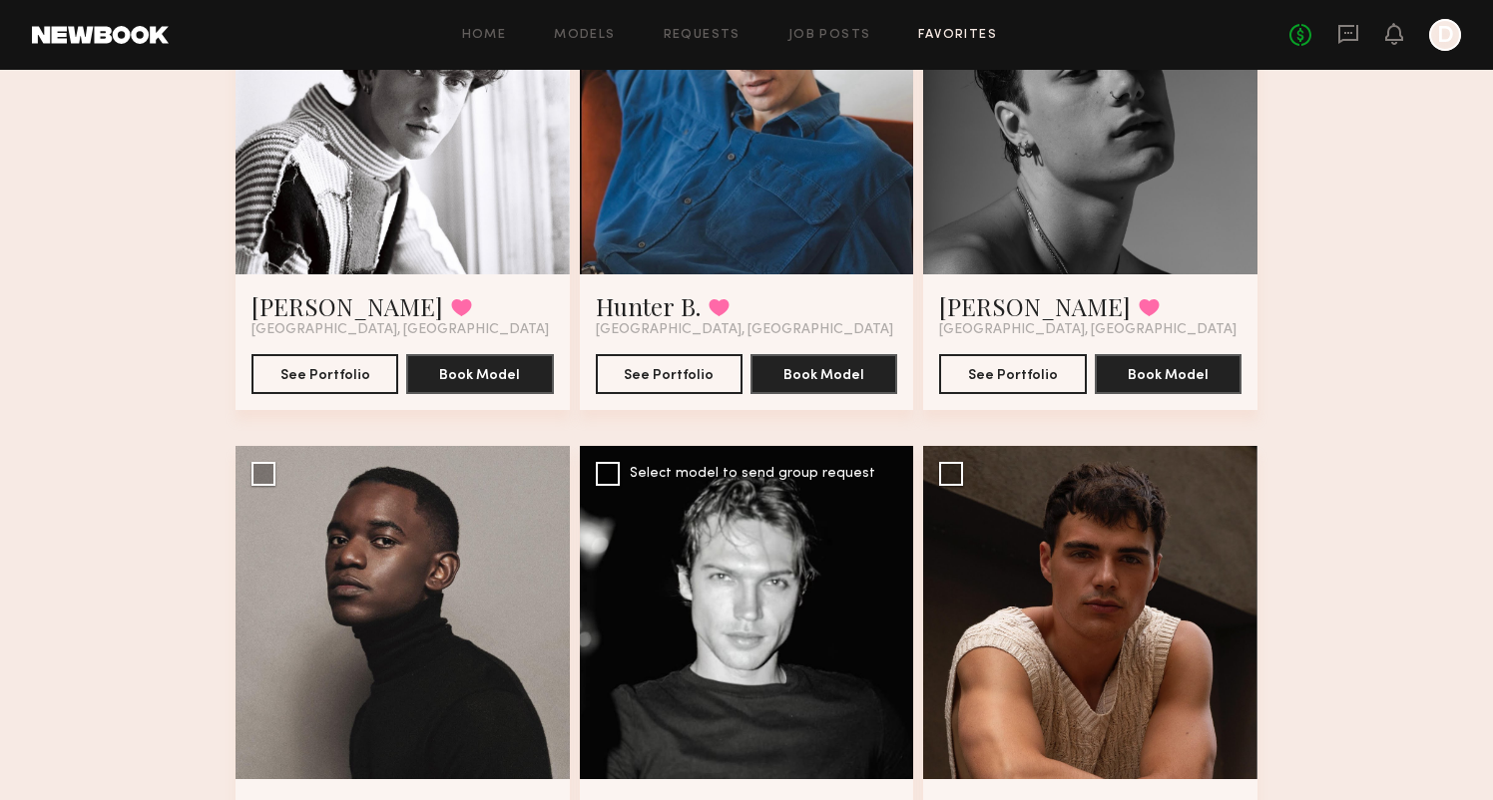
click at [736, 622] on div at bounding box center [747, 613] width 334 height 334
click at [822, 617] on div at bounding box center [747, 613] width 334 height 334
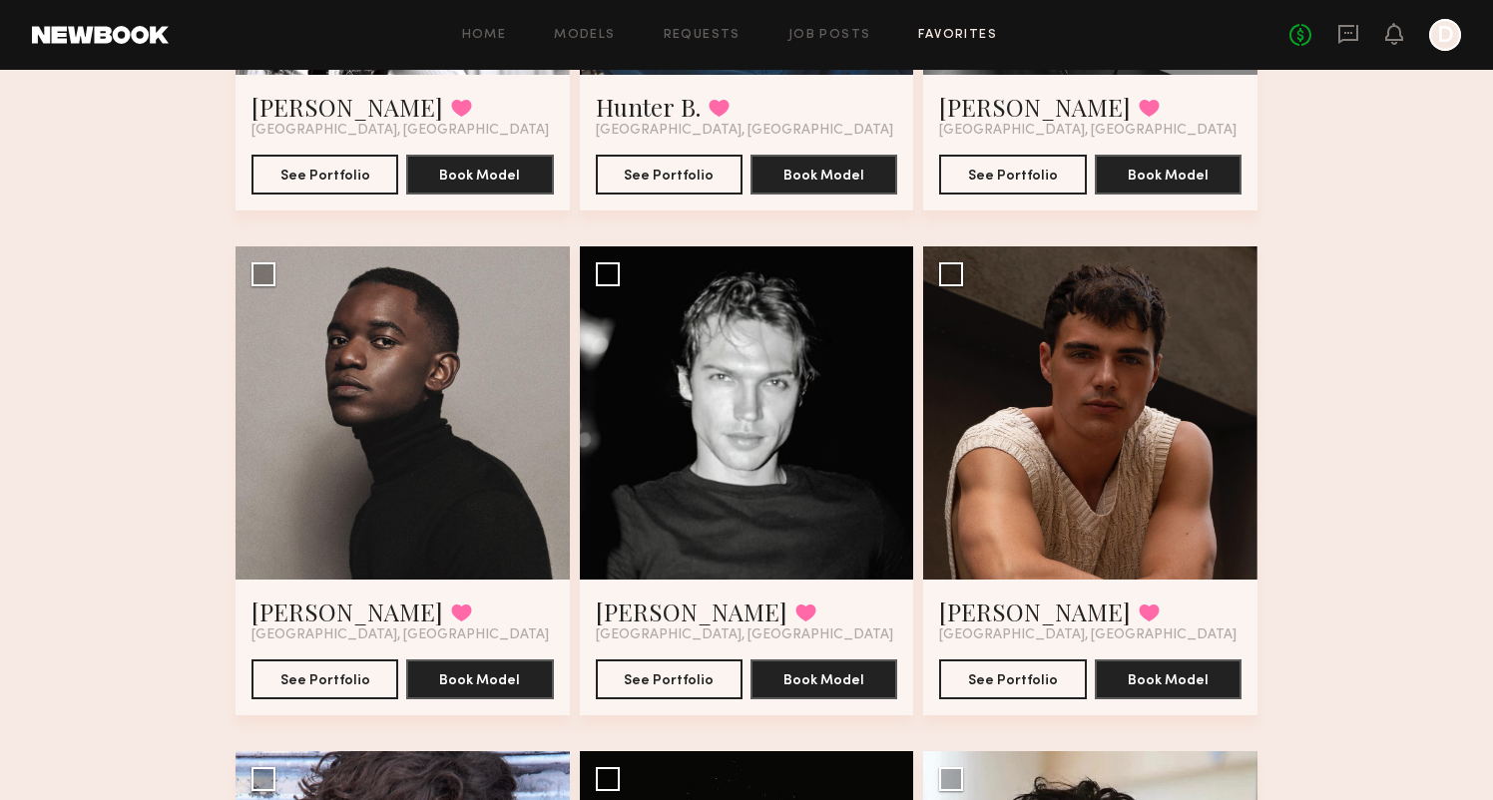
scroll to position [601, 0]
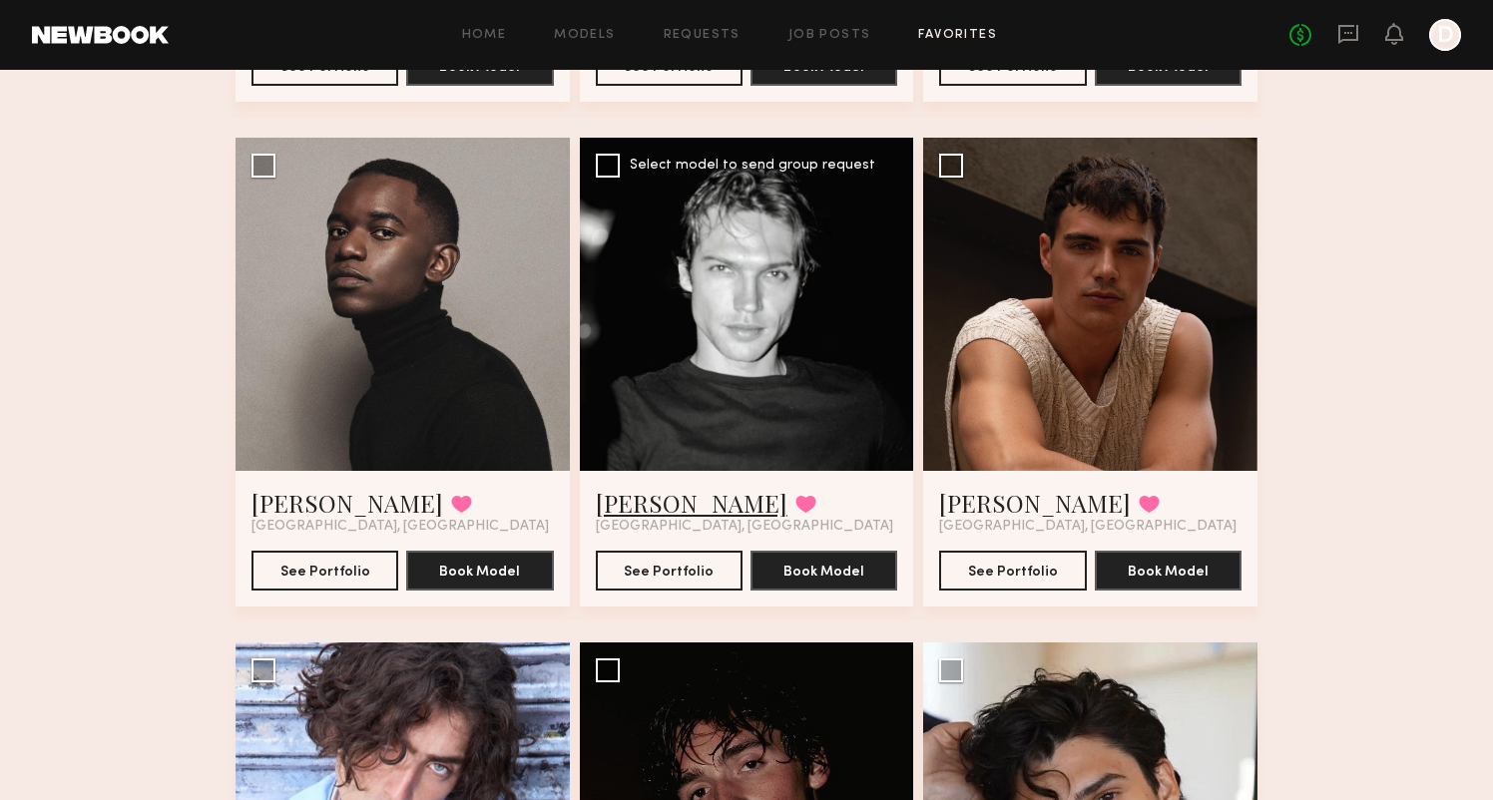
click at [651, 501] on link "Sasha P." at bounding box center [692, 503] width 192 height 32
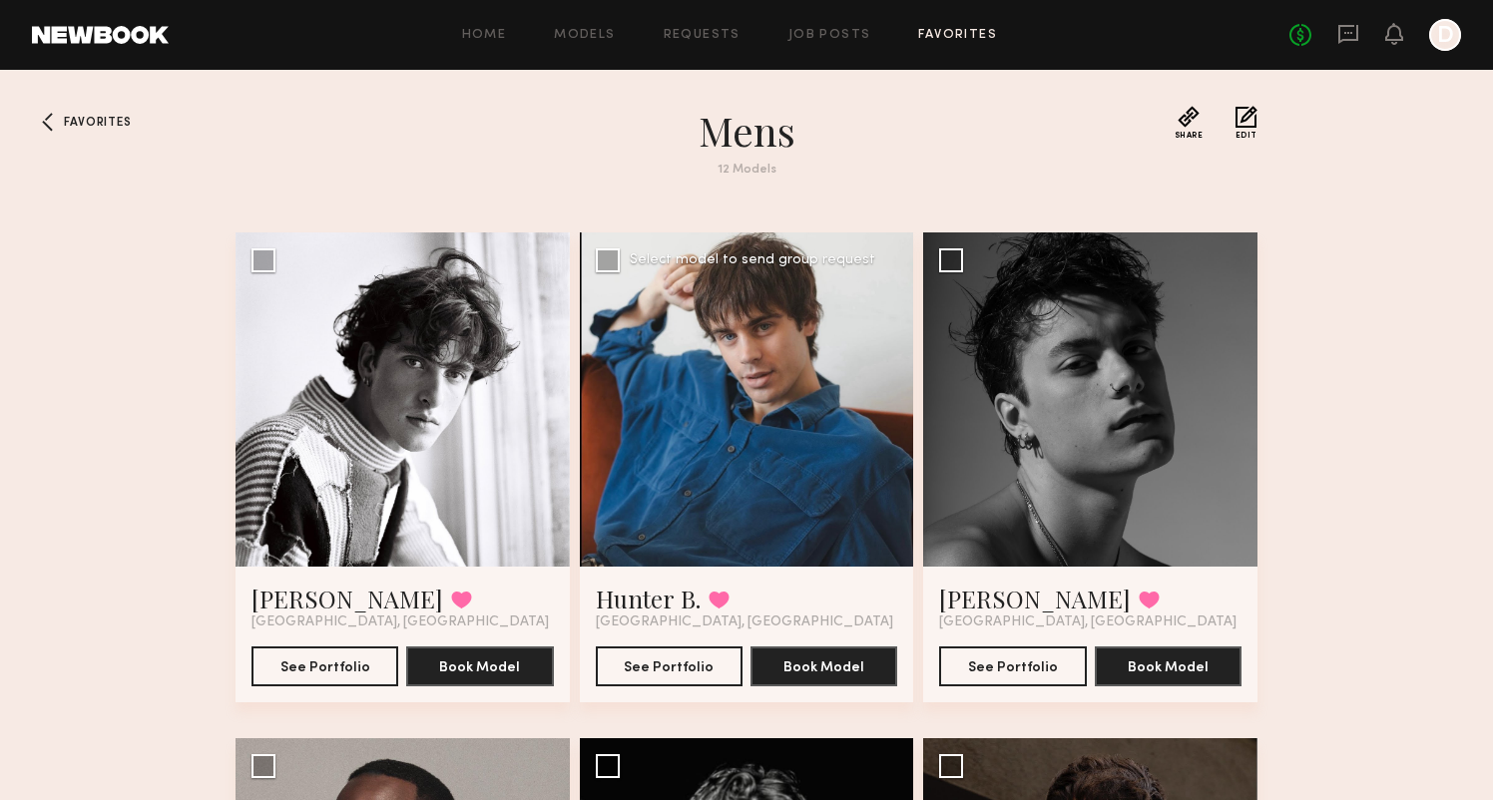
scroll to position [0, 0]
click at [640, 597] on link "Hunter B." at bounding box center [648, 599] width 105 height 32
click at [320, 600] on link "Timothy Y." at bounding box center [347, 599] width 192 height 32
click at [284, 593] on link "Timothy Y." at bounding box center [347, 599] width 192 height 32
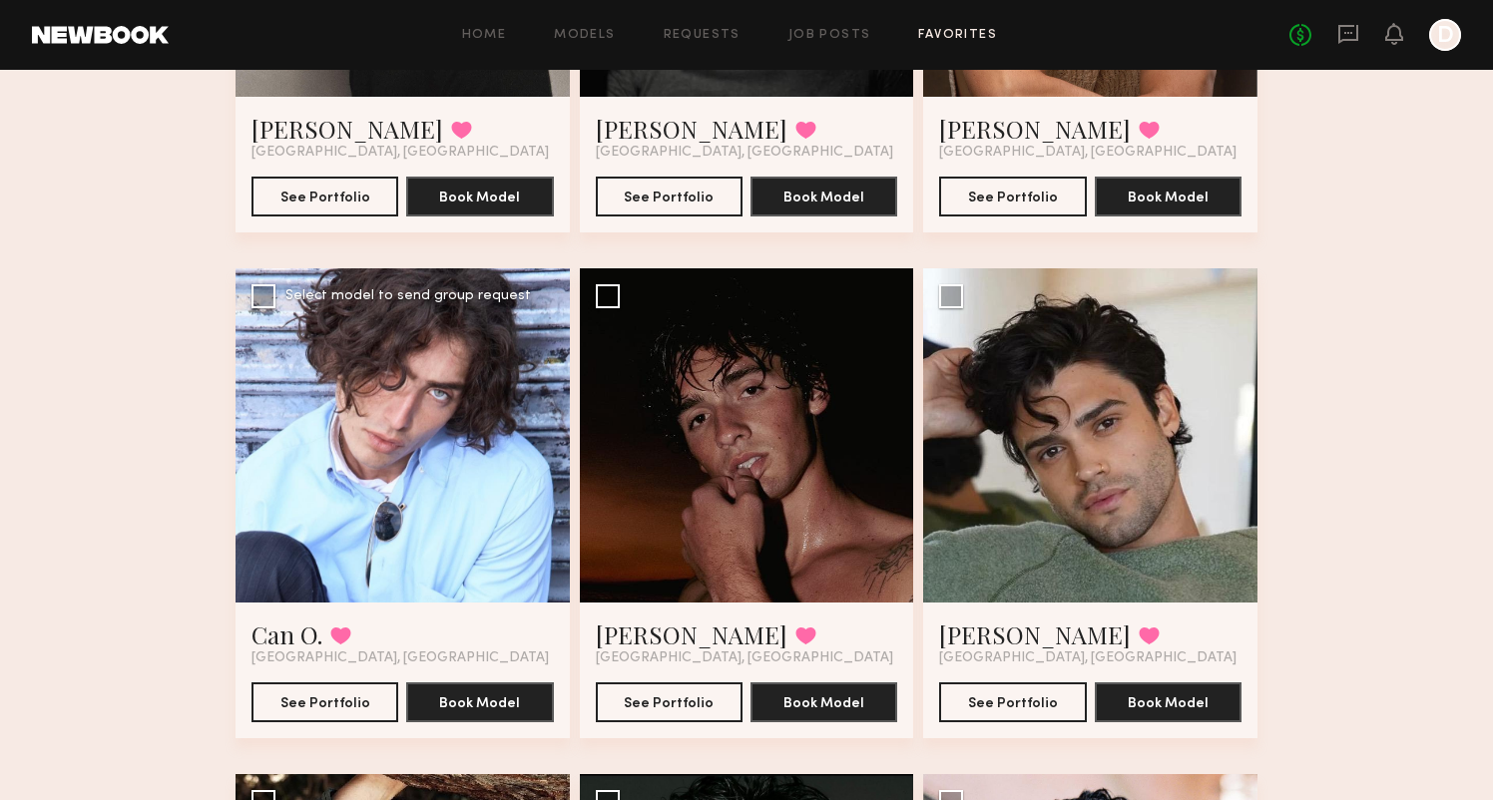
scroll to position [977, 0]
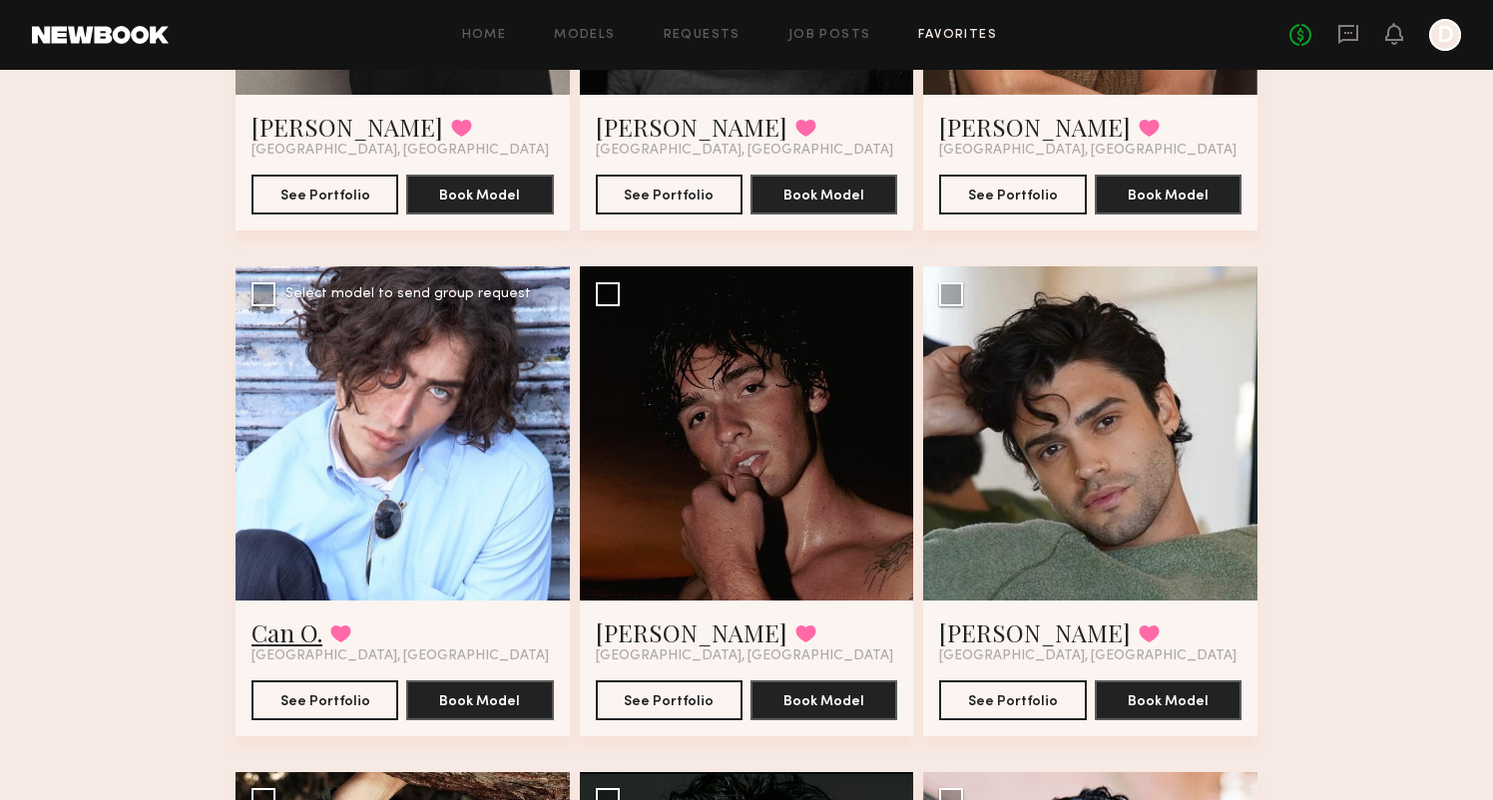
click at [285, 643] on link "Can O." at bounding box center [286, 633] width 71 height 32
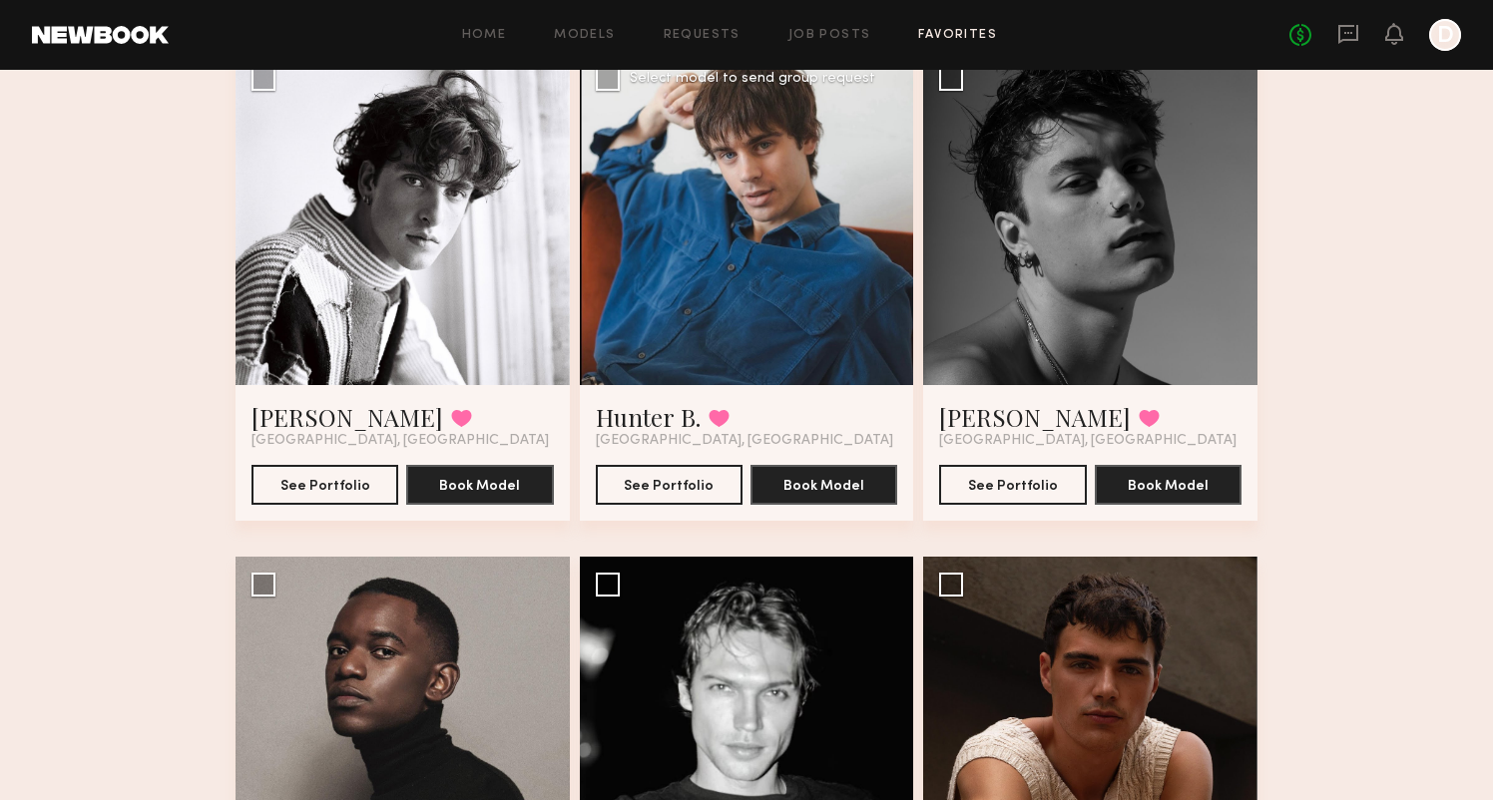
scroll to position [402, 0]
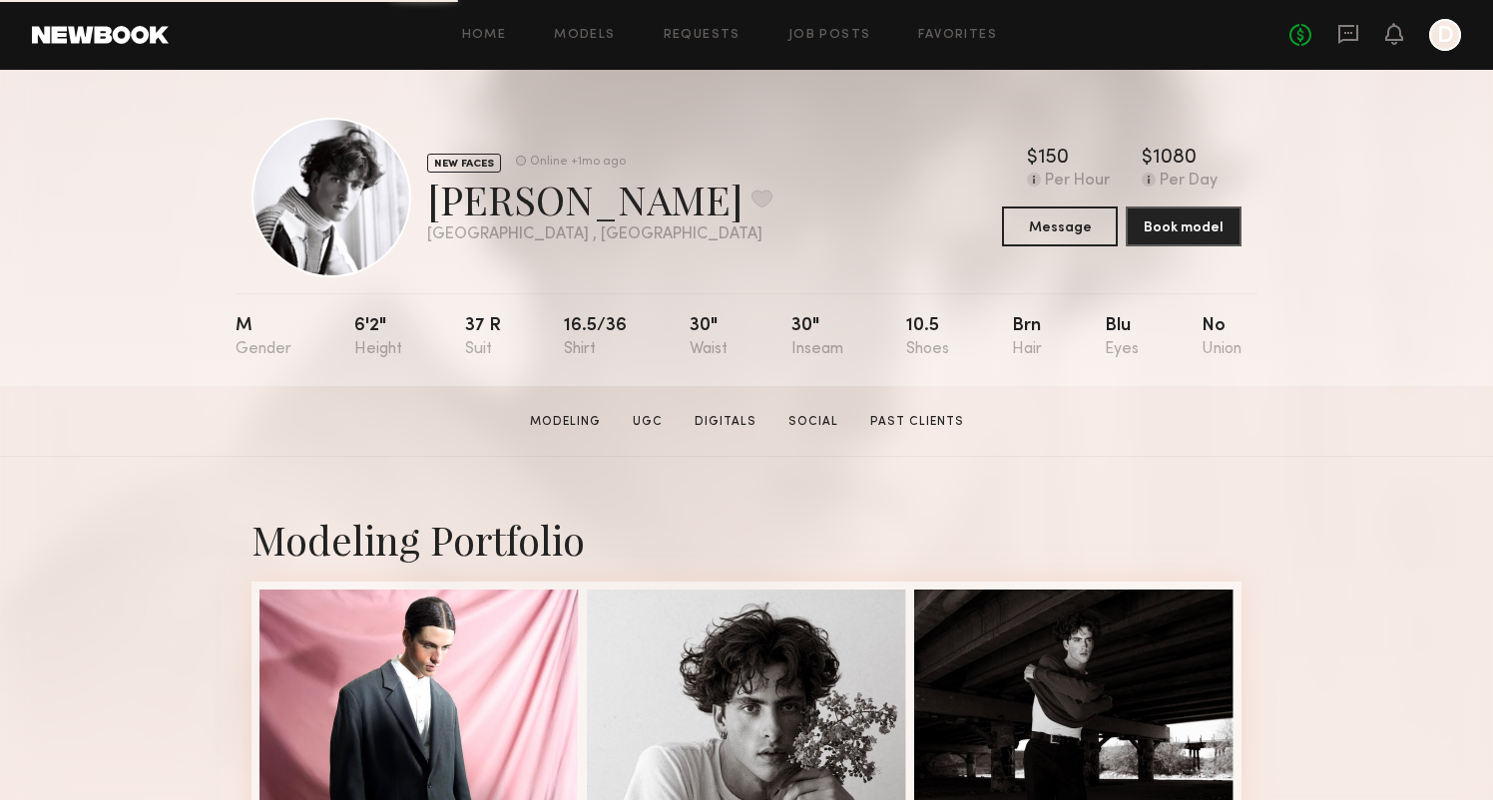
click at [751, 201] on button at bounding box center [761, 199] width 21 height 18
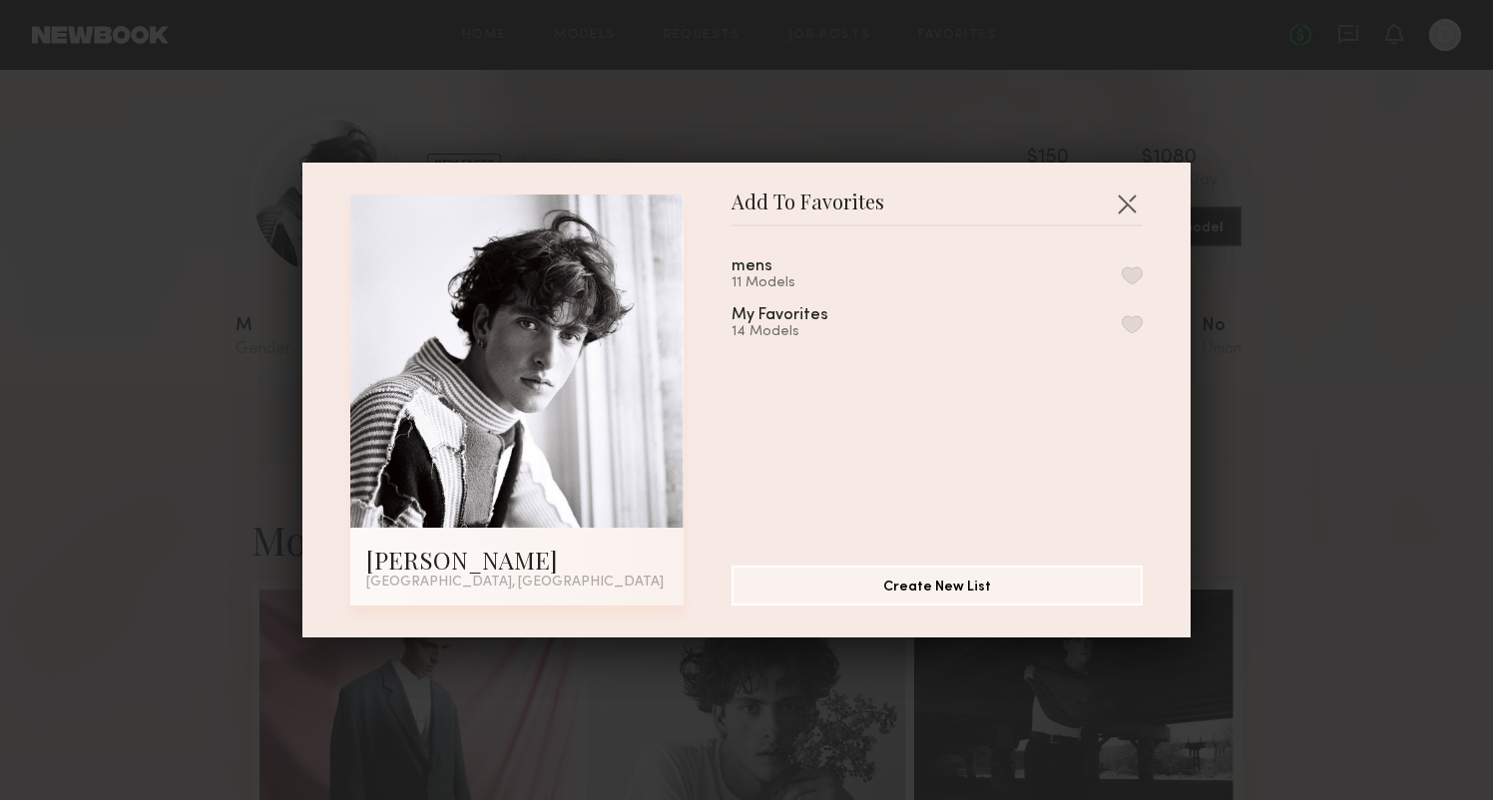
click at [1134, 277] on button "button" at bounding box center [1131, 275] width 21 height 18
click at [1125, 210] on button "button" at bounding box center [1126, 204] width 32 height 32
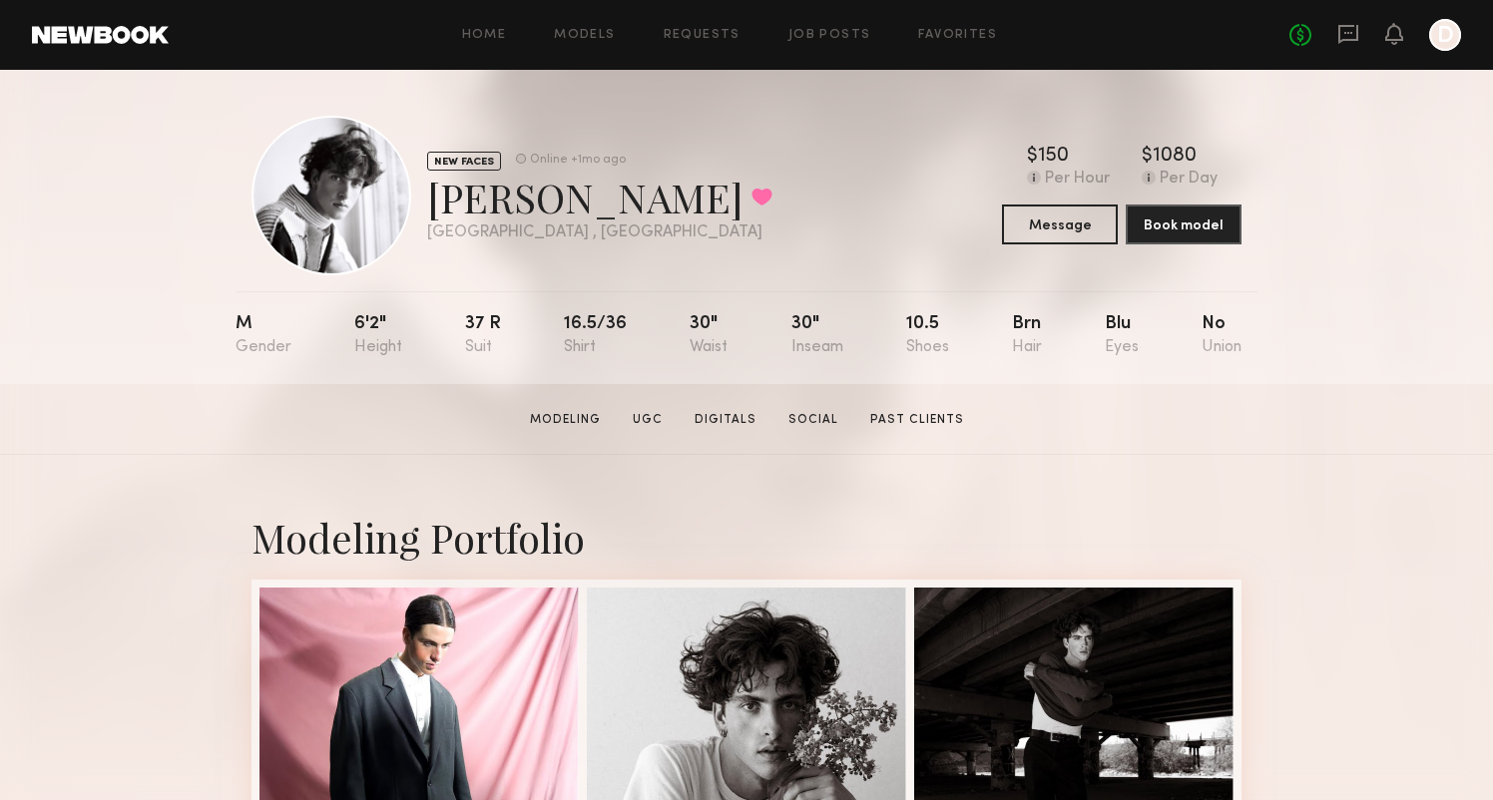
scroll to position [2, 0]
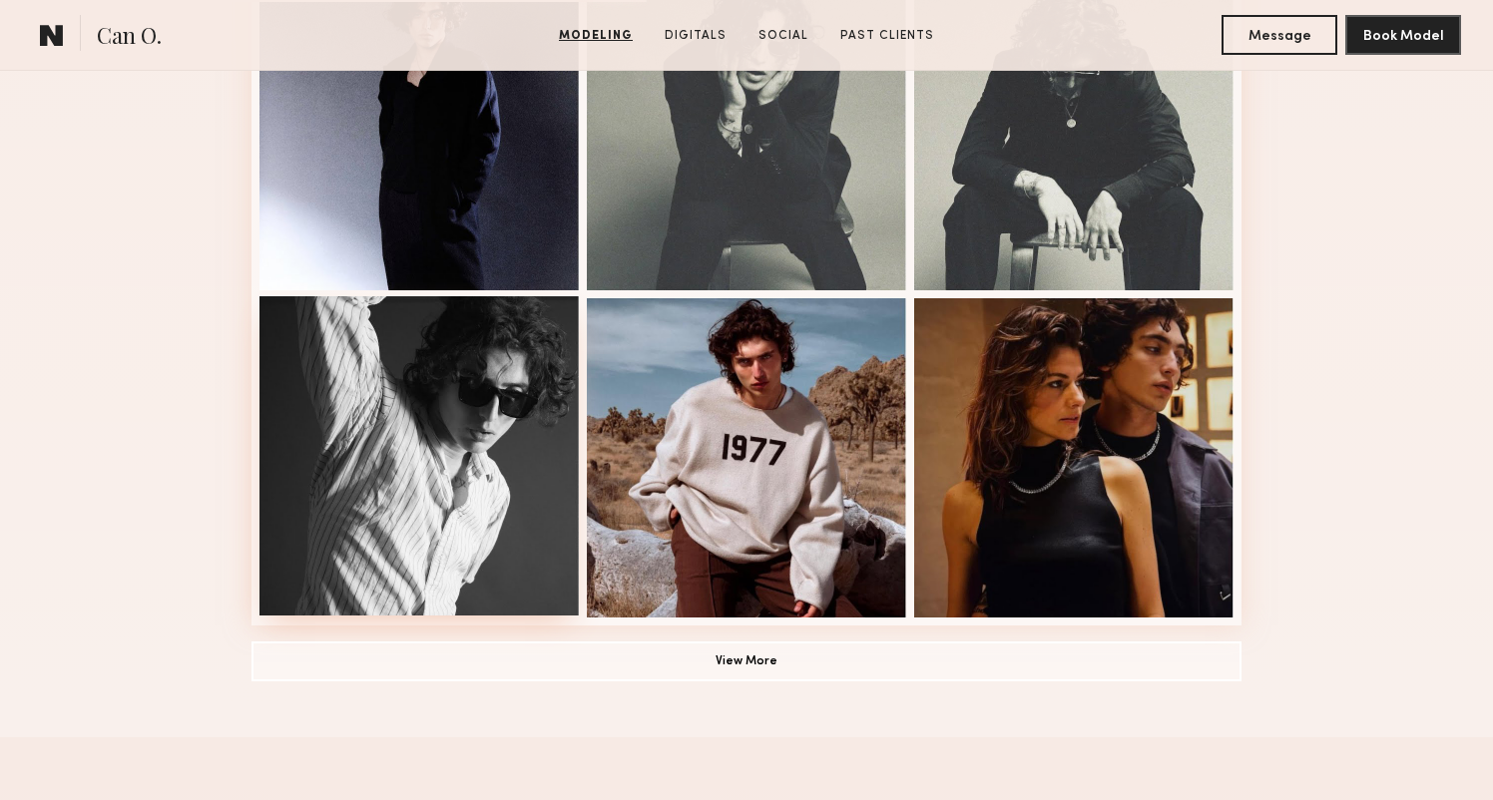
scroll to position [1304, 0]
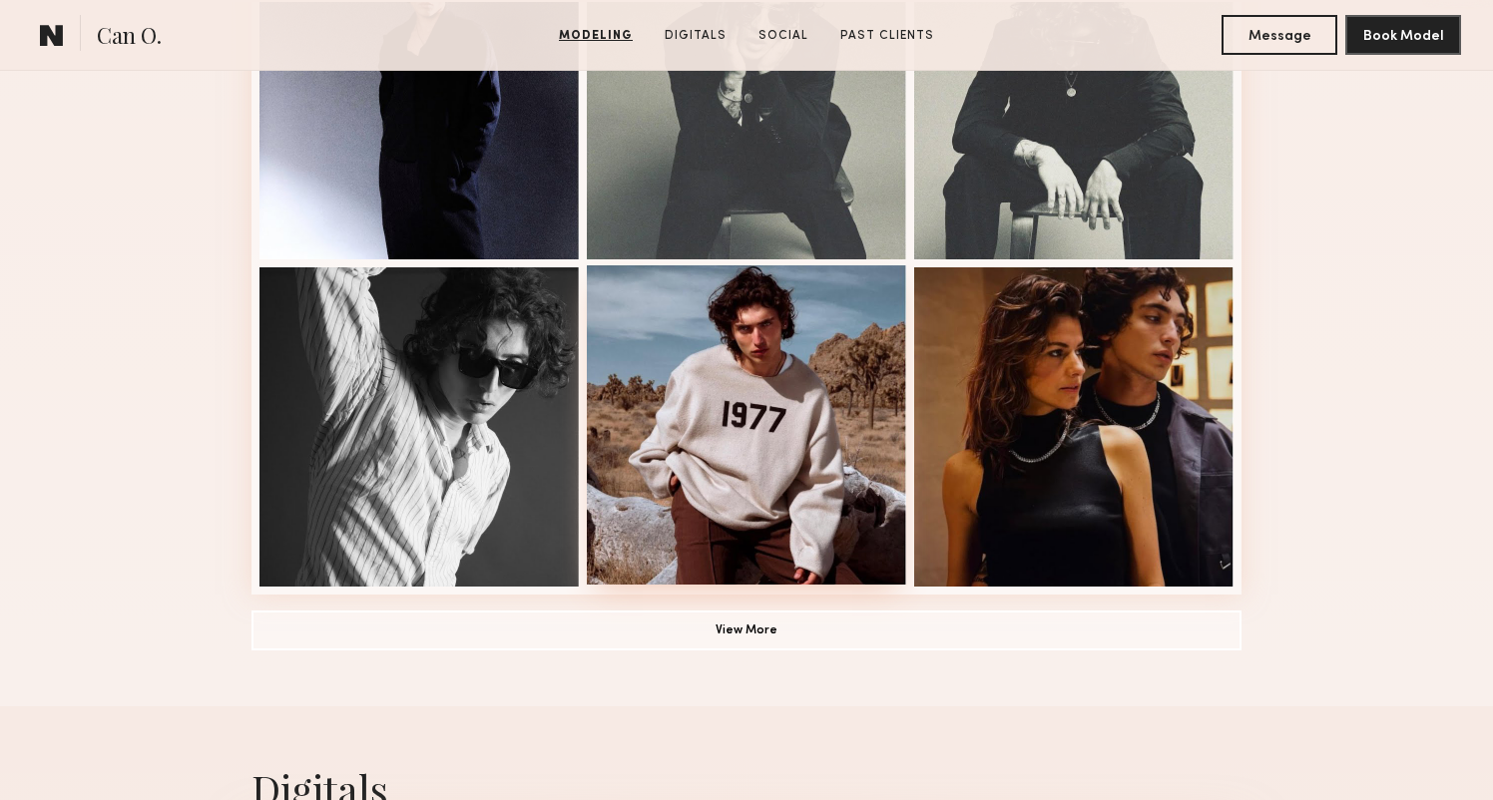
click at [714, 471] on div at bounding box center [746, 424] width 319 height 319
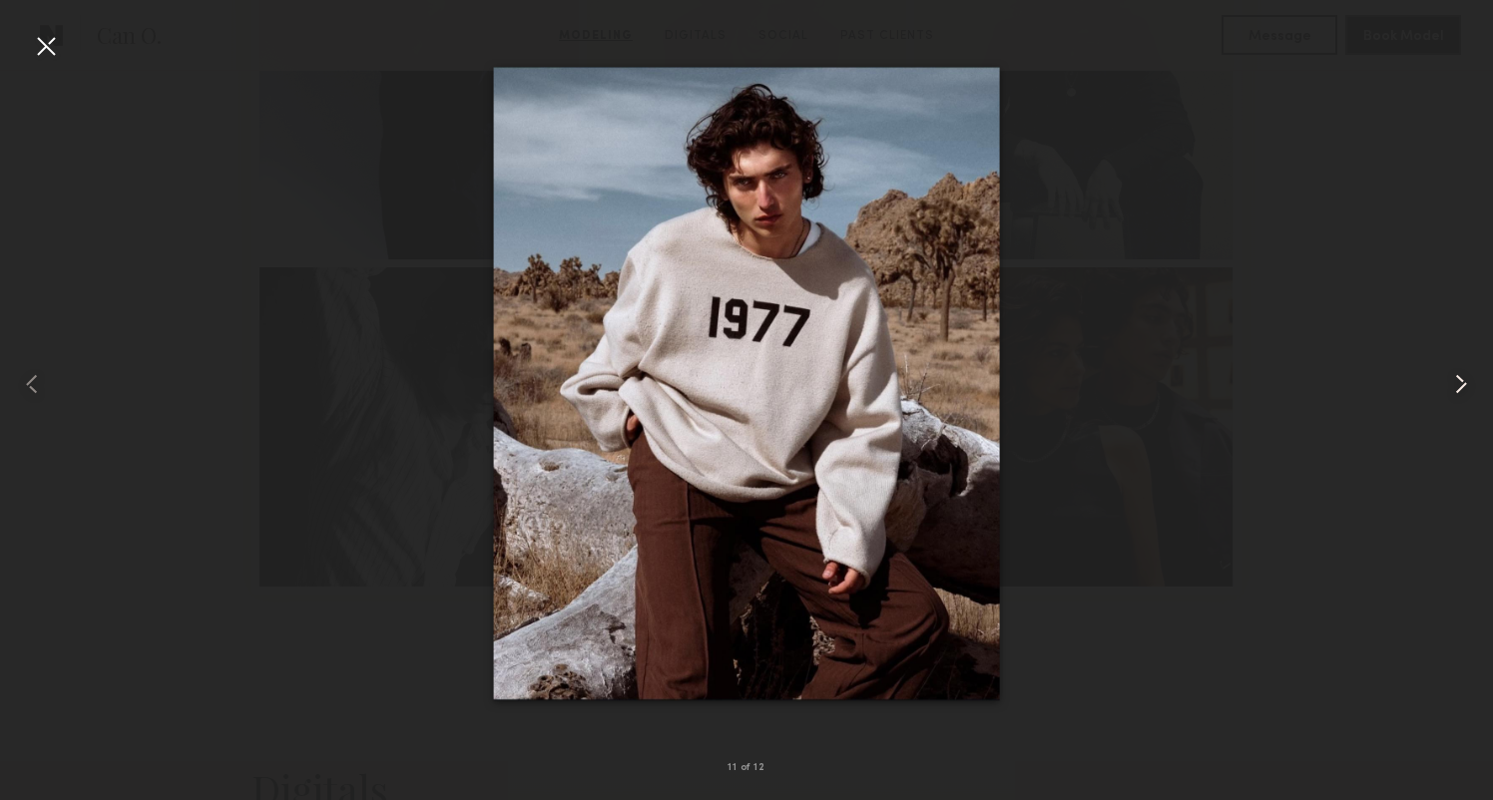
click at [1473, 393] on common-icon at bounding box center [1461, 384] width 32 height 32
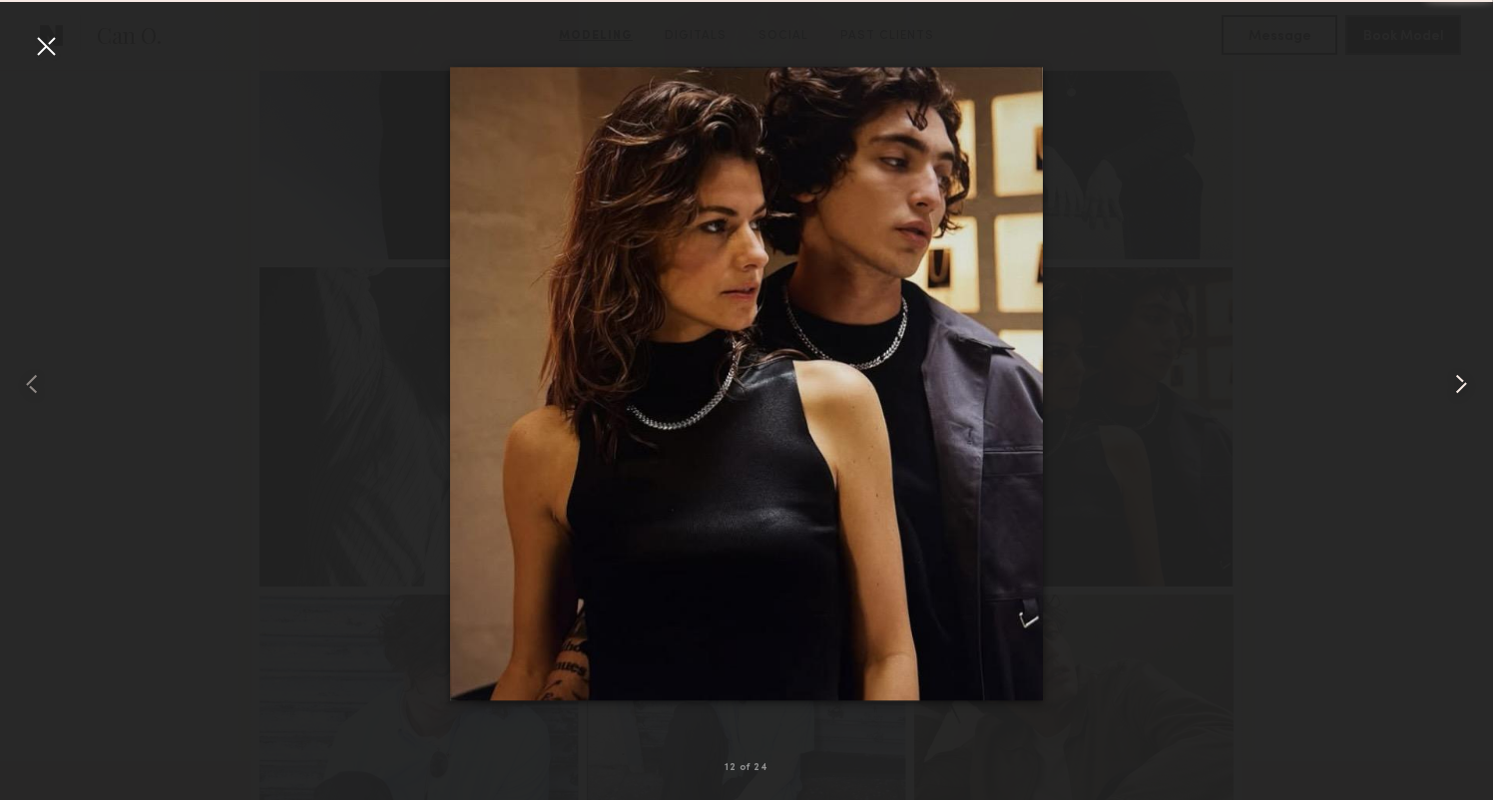
click at [1468, 393] on common-icon at bounding box center [1461, 384] width 32 height 32
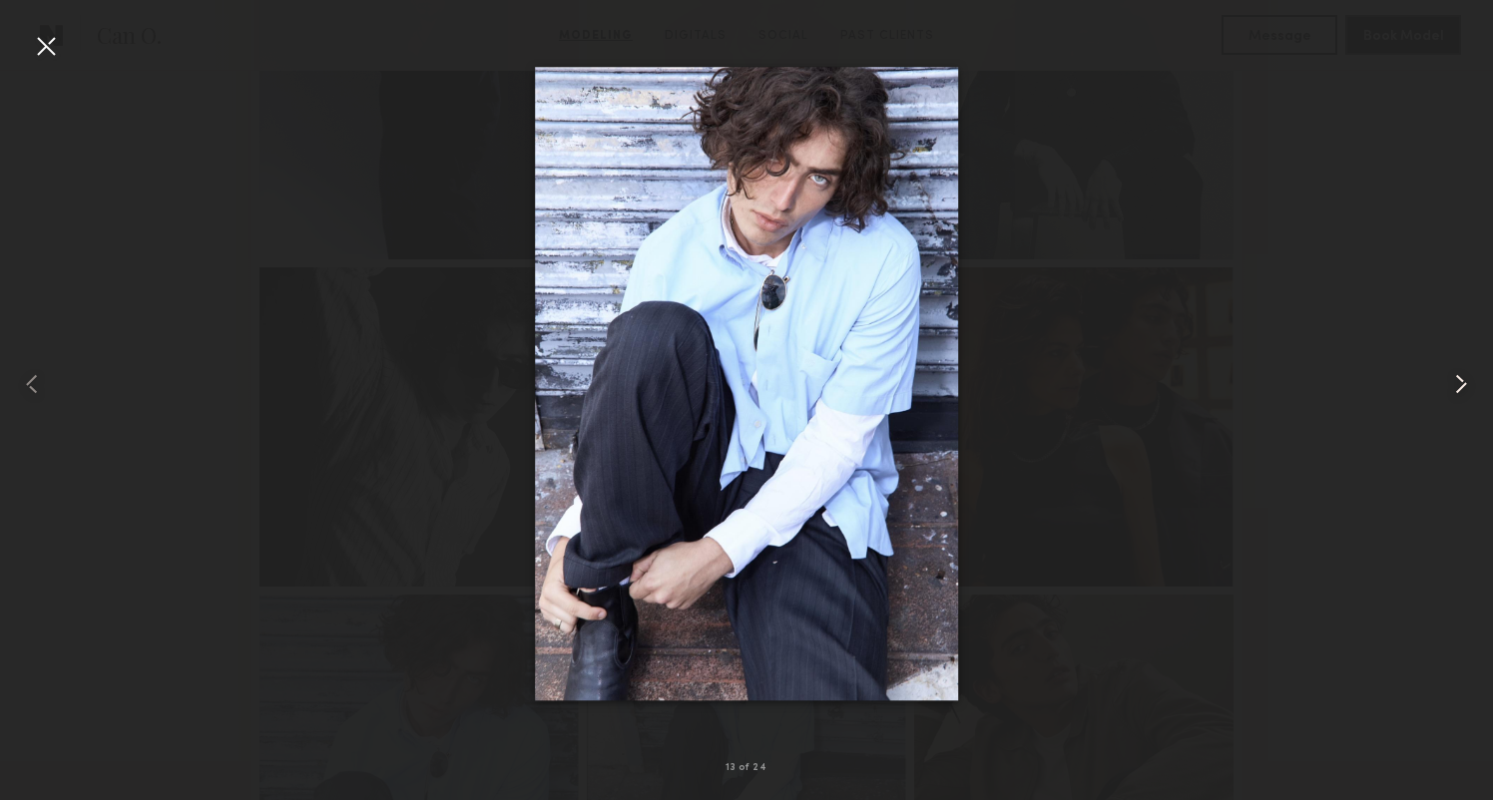
click at [1468, 393] on common-icon at bounding box center [1461, 384] width 32 height 32
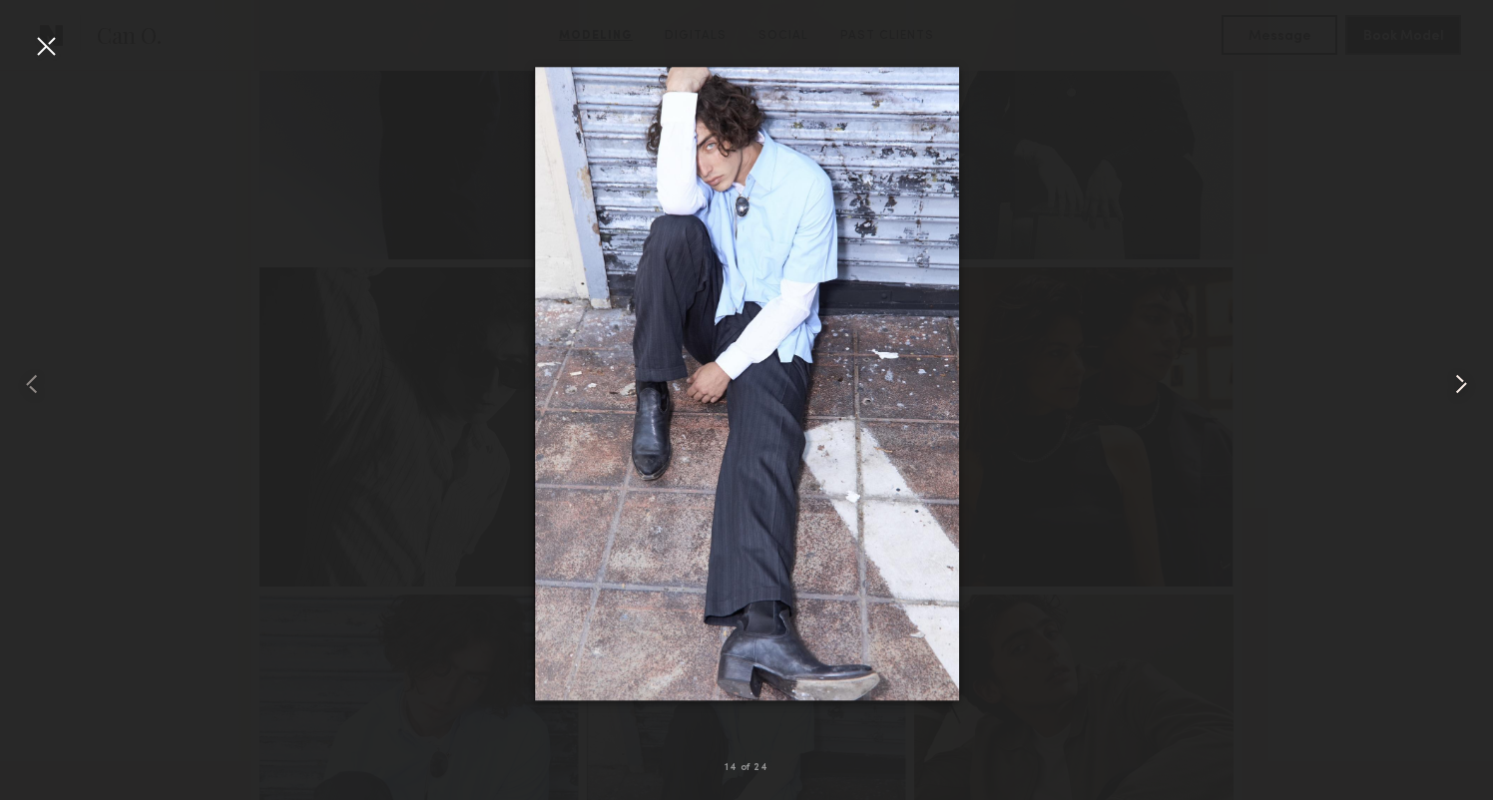
click at [1468, 393] on common-icon at bounding box center [1461, 384] width 32 height 32
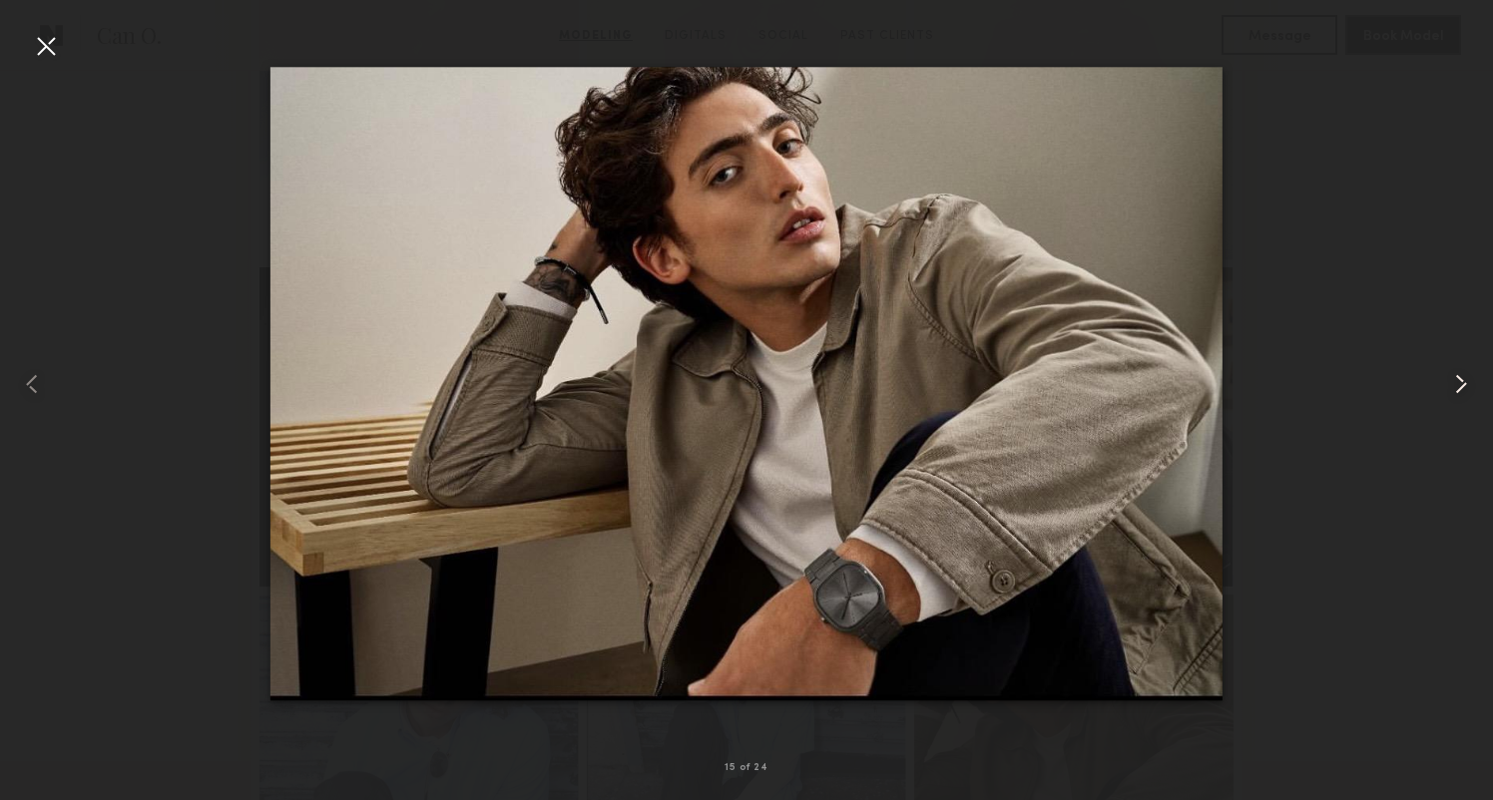
click at [1468, 393] on common-icon at bounding box center [1461, 384] width 32 height 32
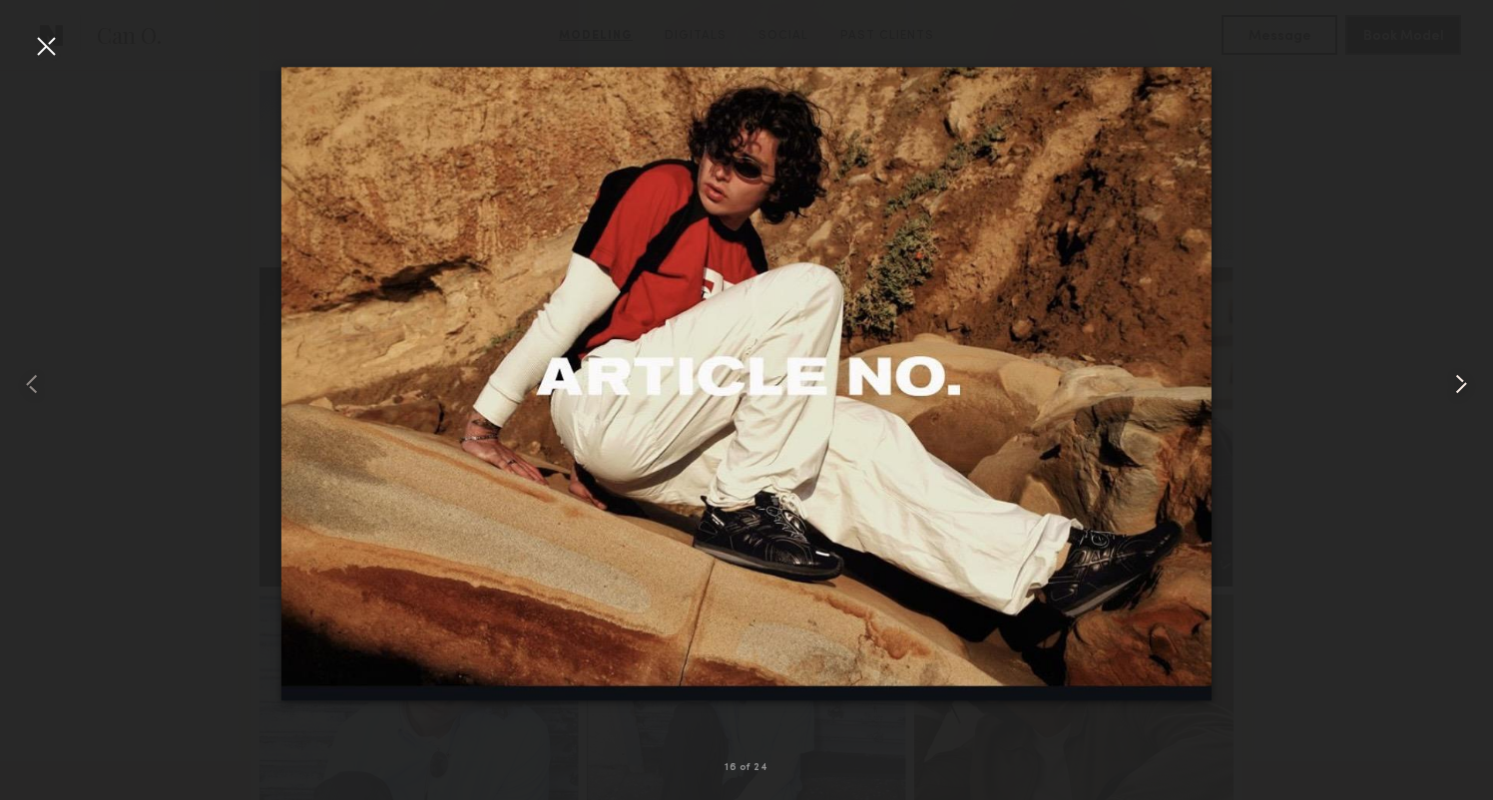
click at [1468, 393] on common-icon at bounding box center [1461, 384] width 32 height 32
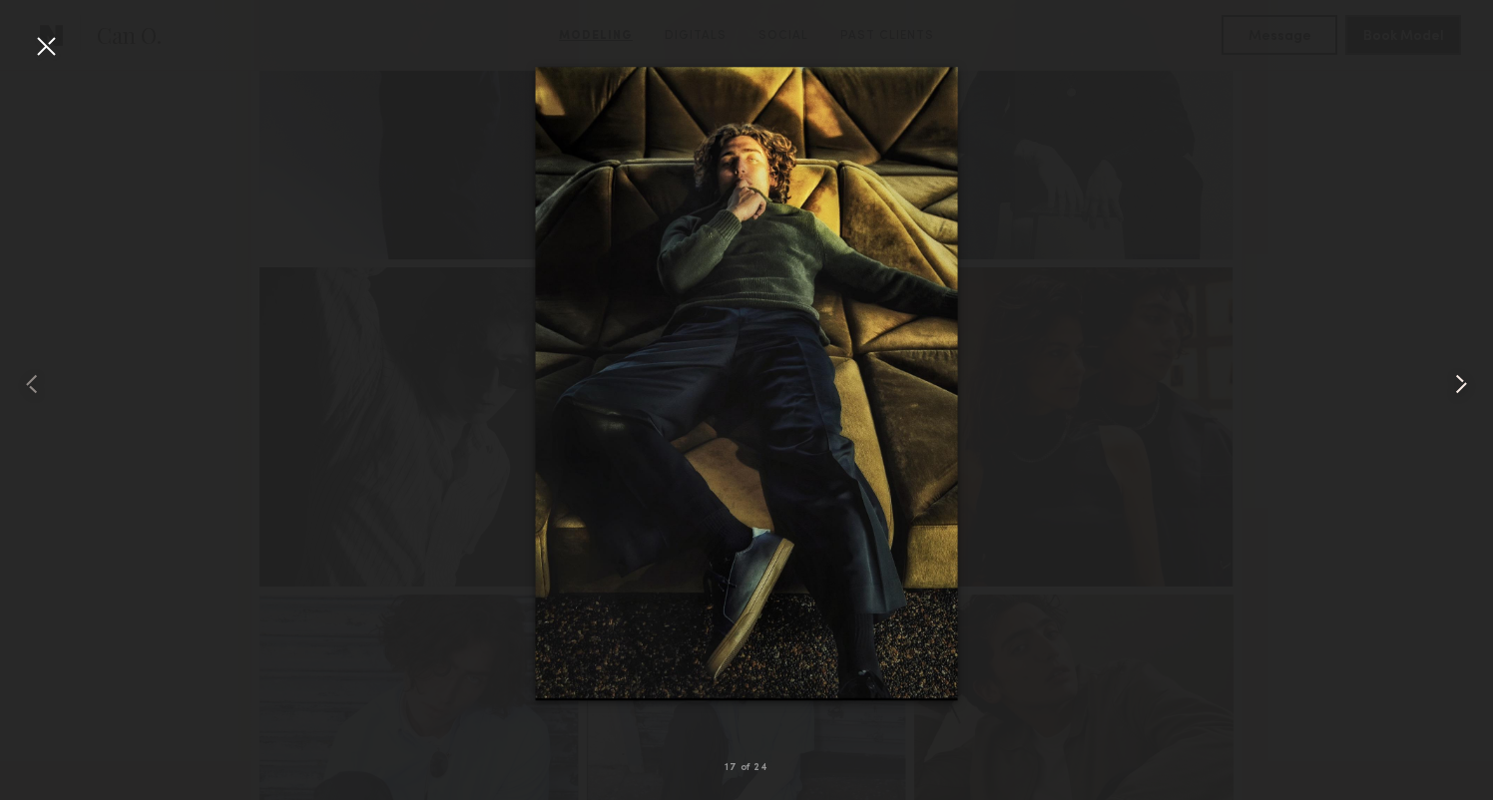
click at [1468, 393] on common-icon at bounding box center [1461, 384] width 32 height 32
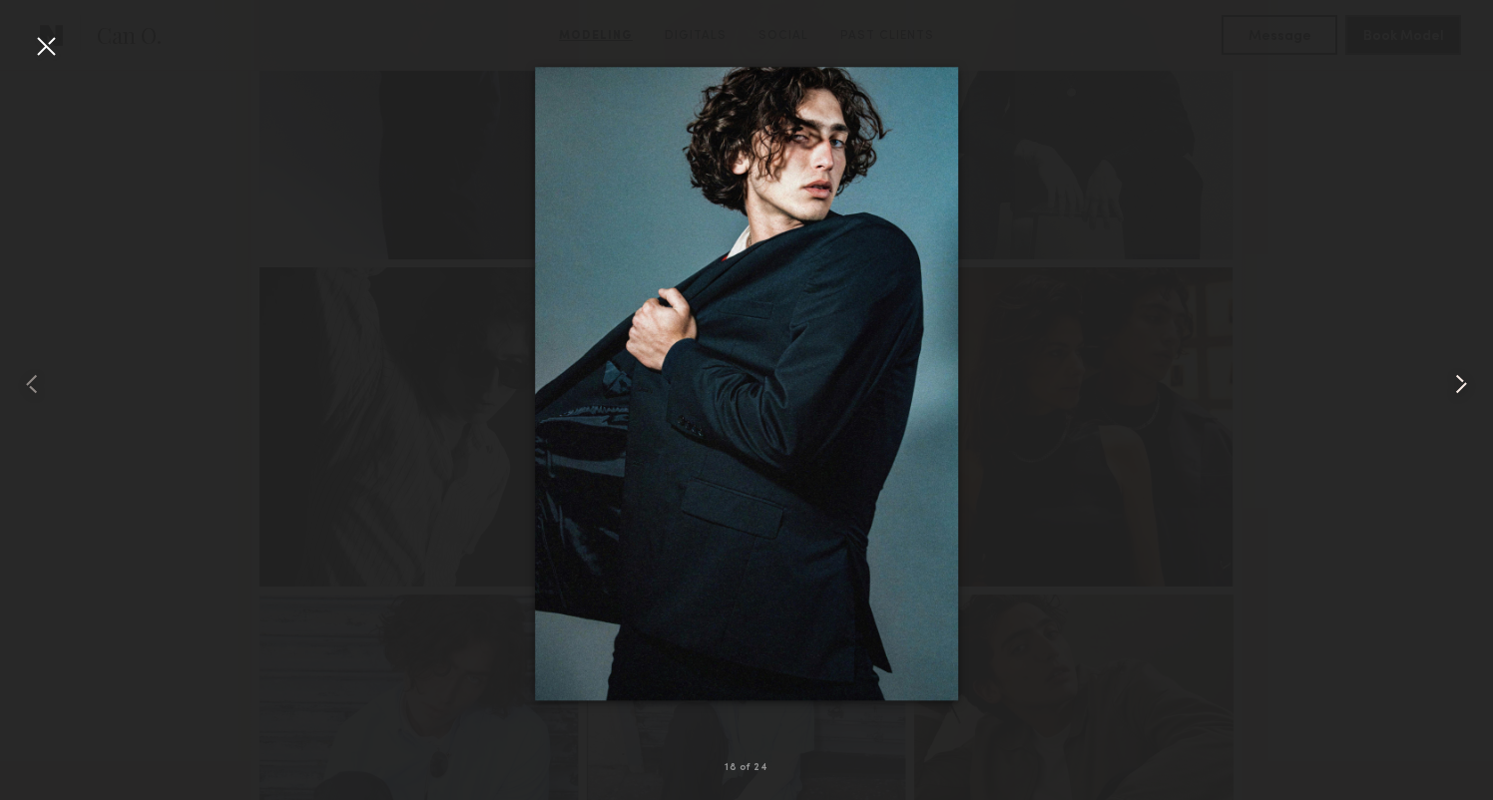
click at [1468, 393] on common-icon at bounding box center [1461, 384] width 32 height 32
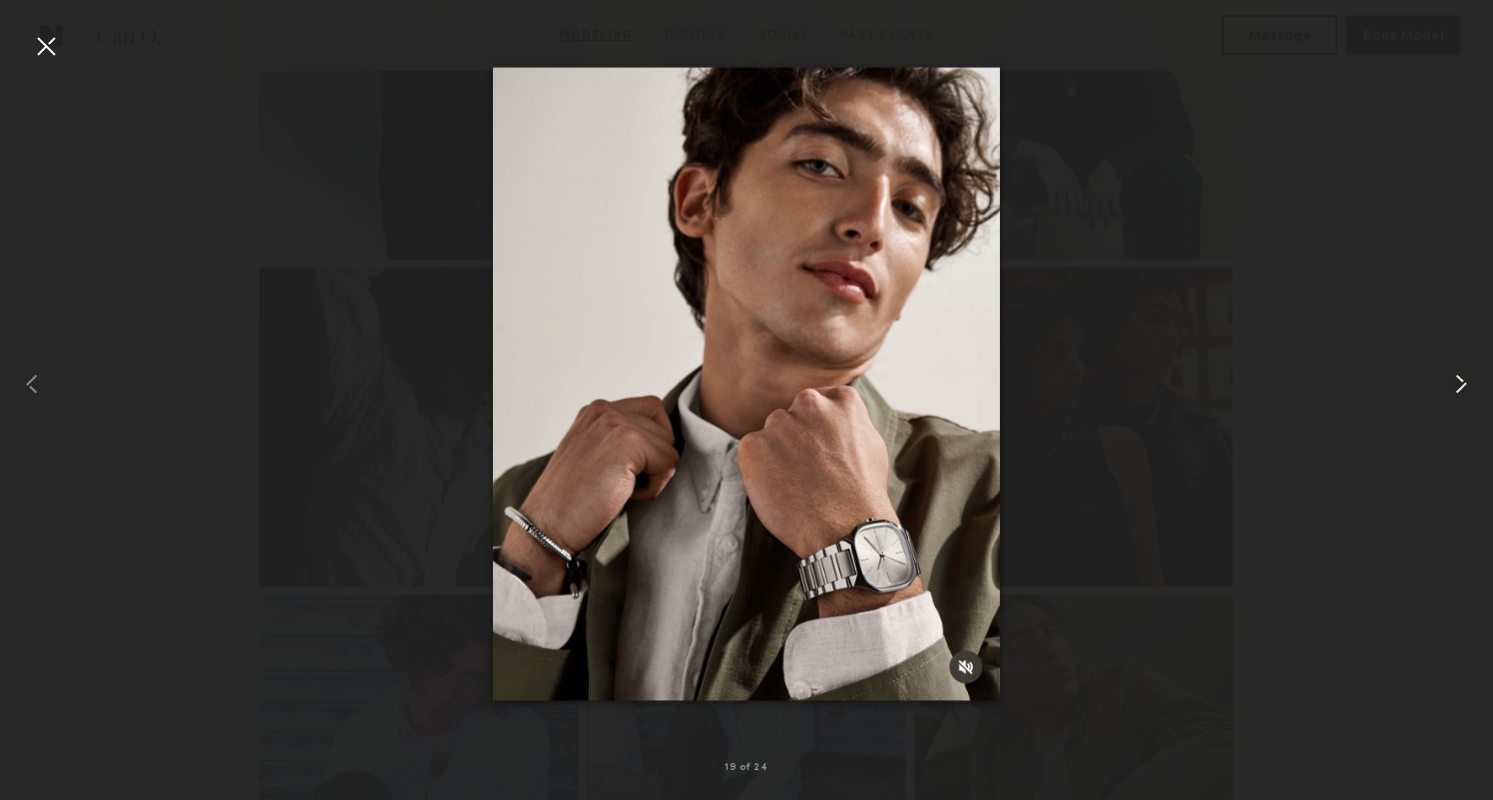
click at [1468, 393] on common-icon at bounding box center [1461, 384] width 32 height 32
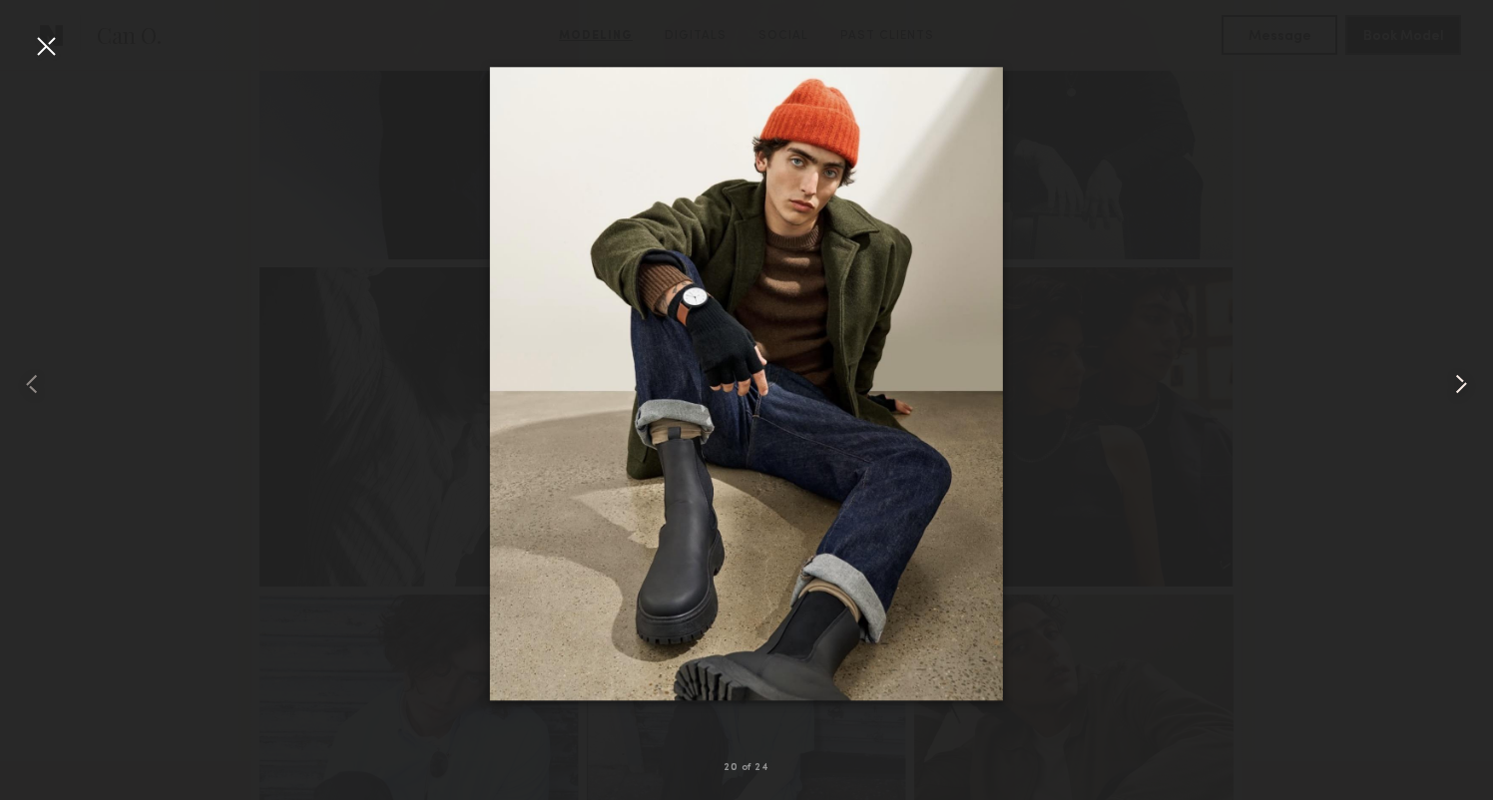
click at [1468, 393] on common-icon at bounding box center [1461, 384] width 32 height 32
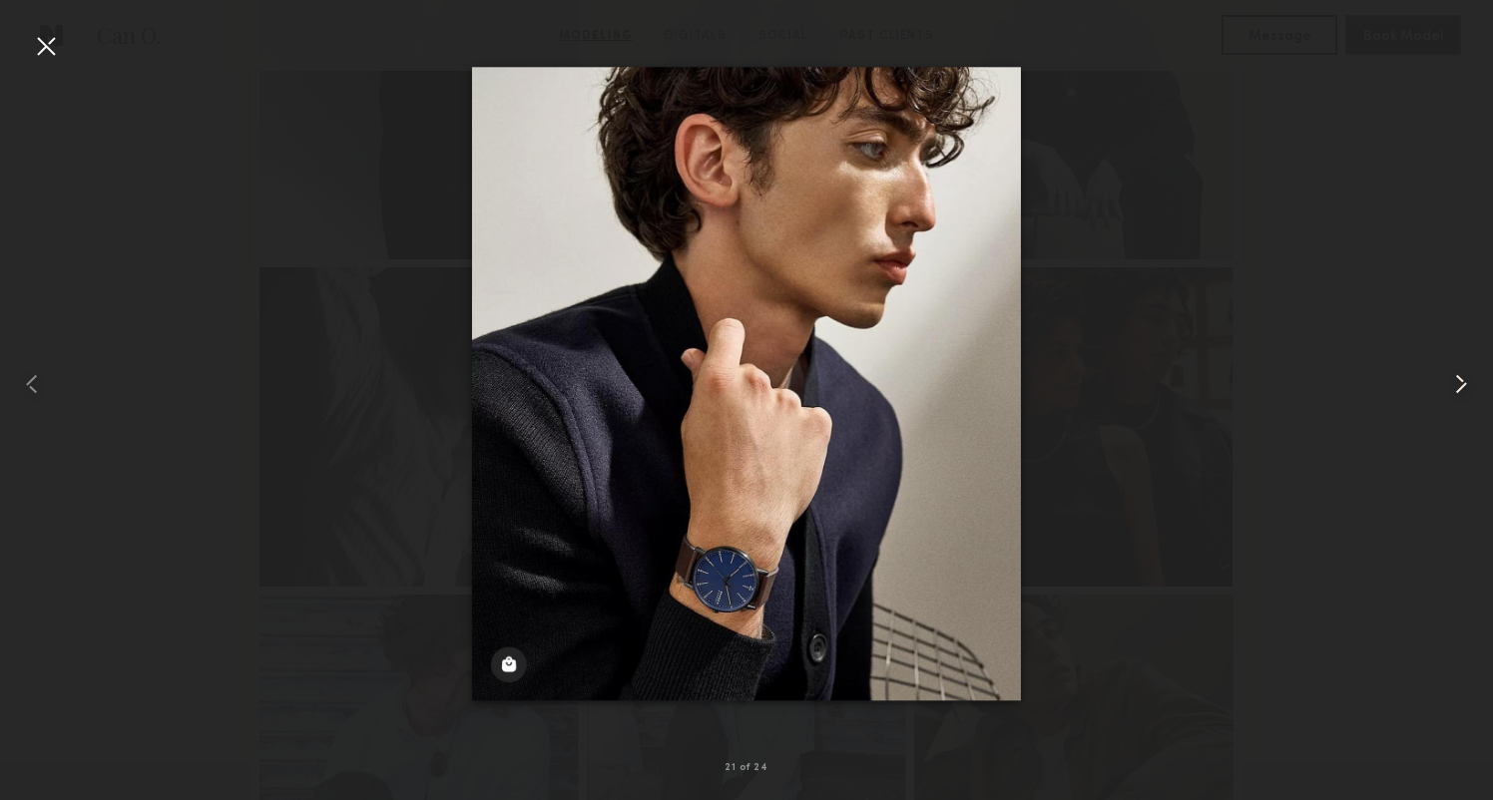
click at [1468, 393] on common-icon at bounding box center [1461, 384] width 32 height 32
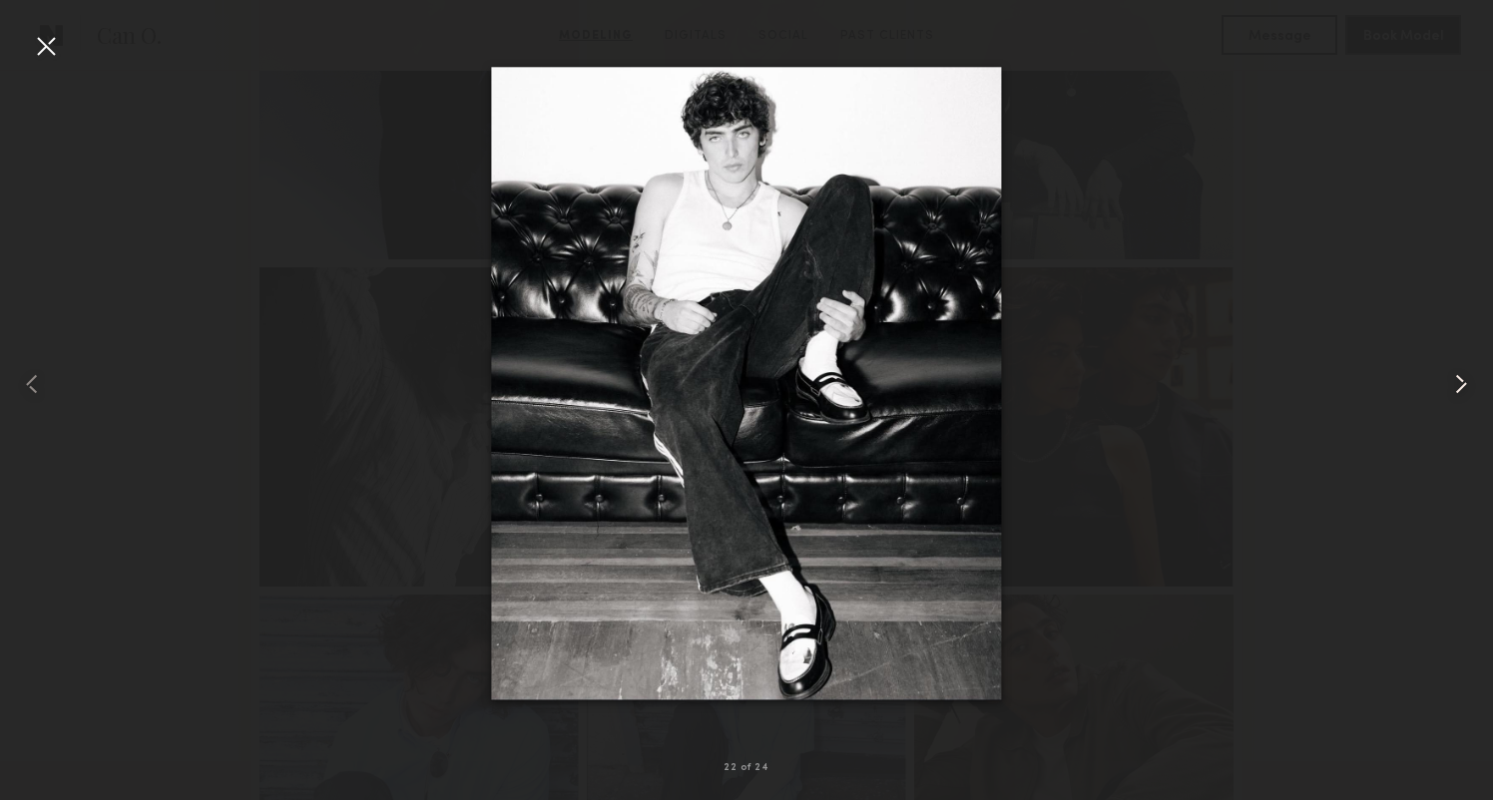
click at [1468, 393] on common-icon at bounding box center [1461, 384] width 32 height 32
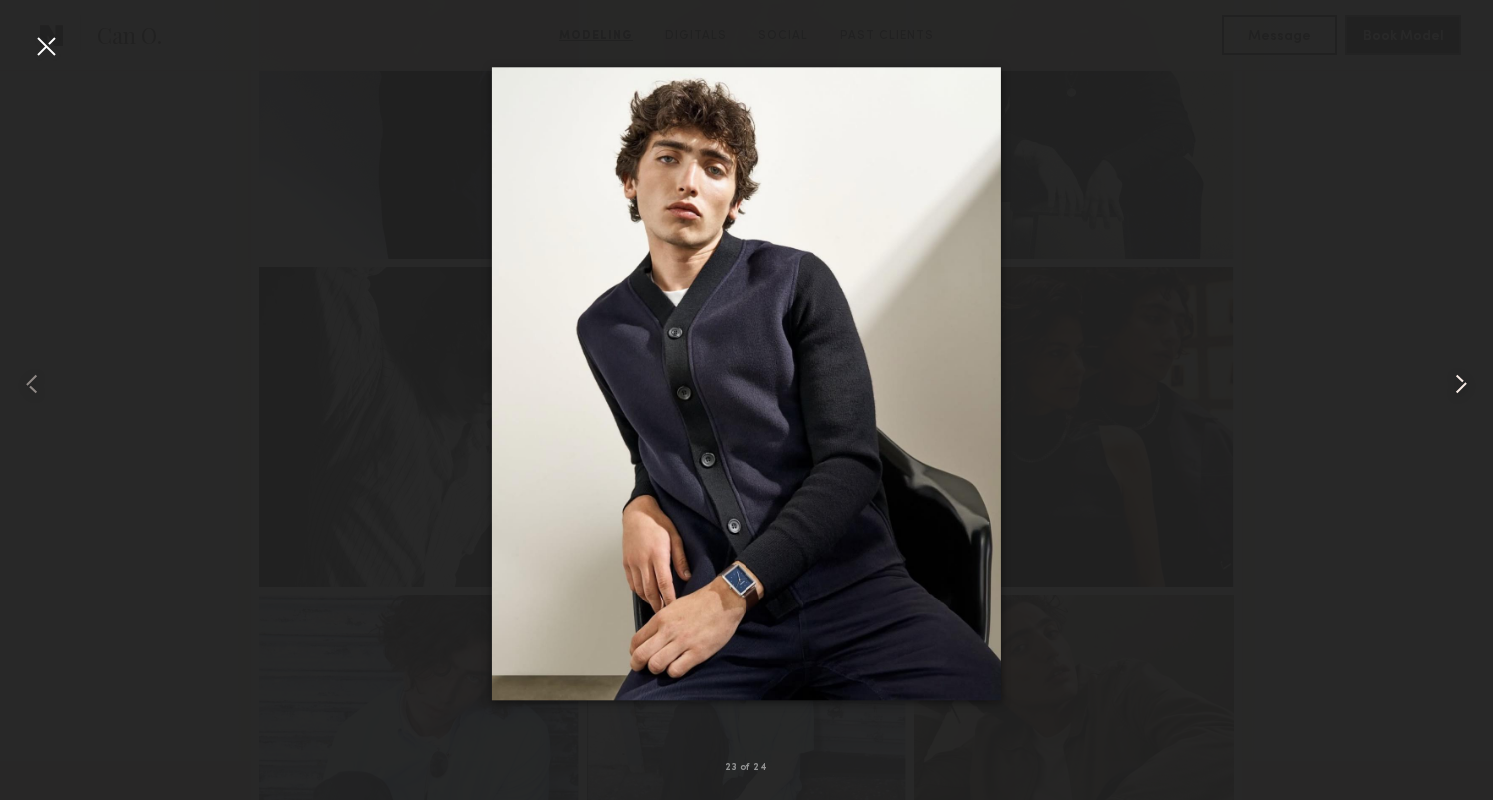
click at [1468, 393] on common-icon at bounding box center [1461, 384] width 32 height 32
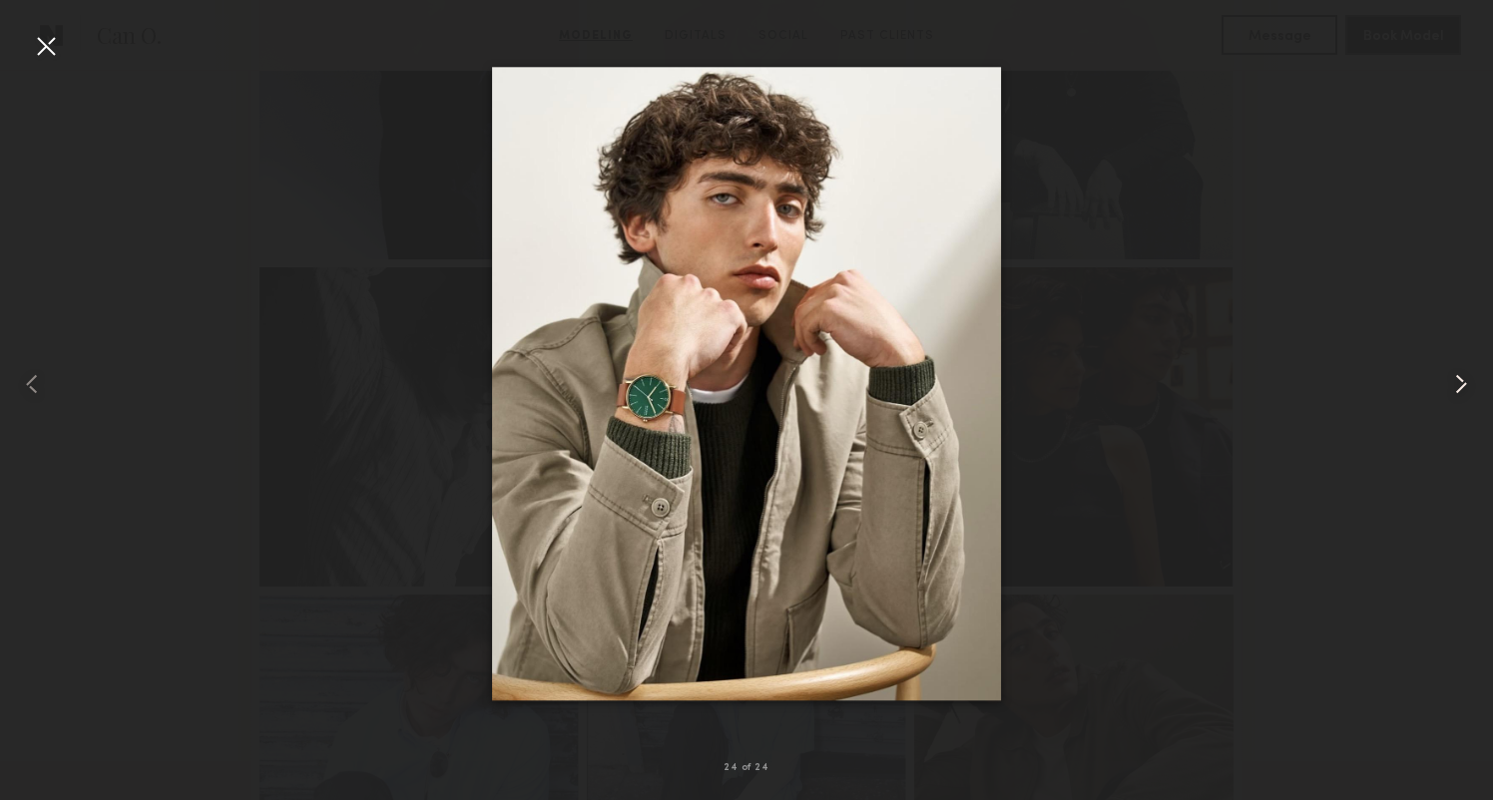
click at [1468, 393] on common-icon at bounding box center [1461, 384] width 32 height 32
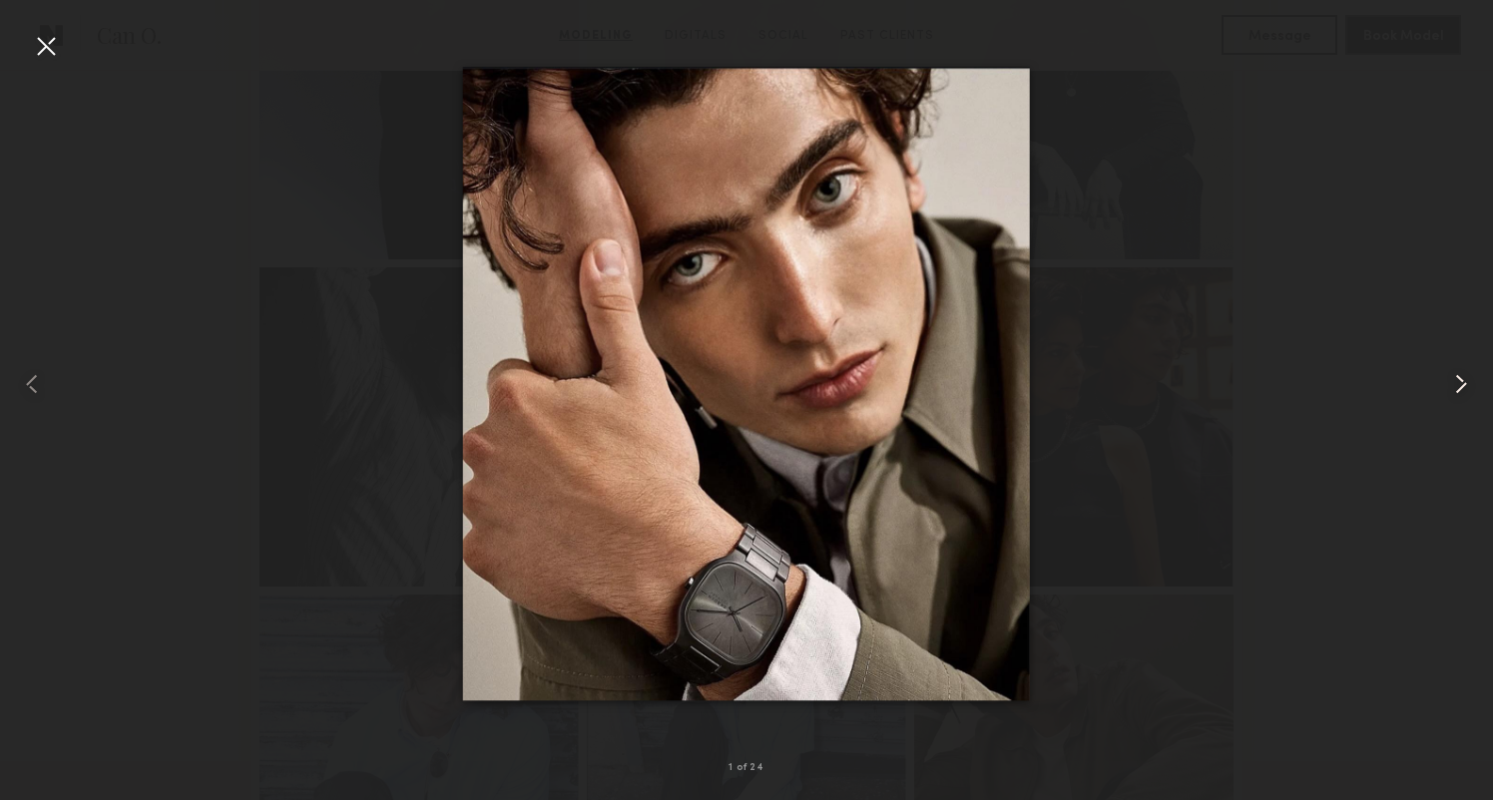
click at [1468, 393] on common-icon at bounding box center [1461, 384] width 32 height 32
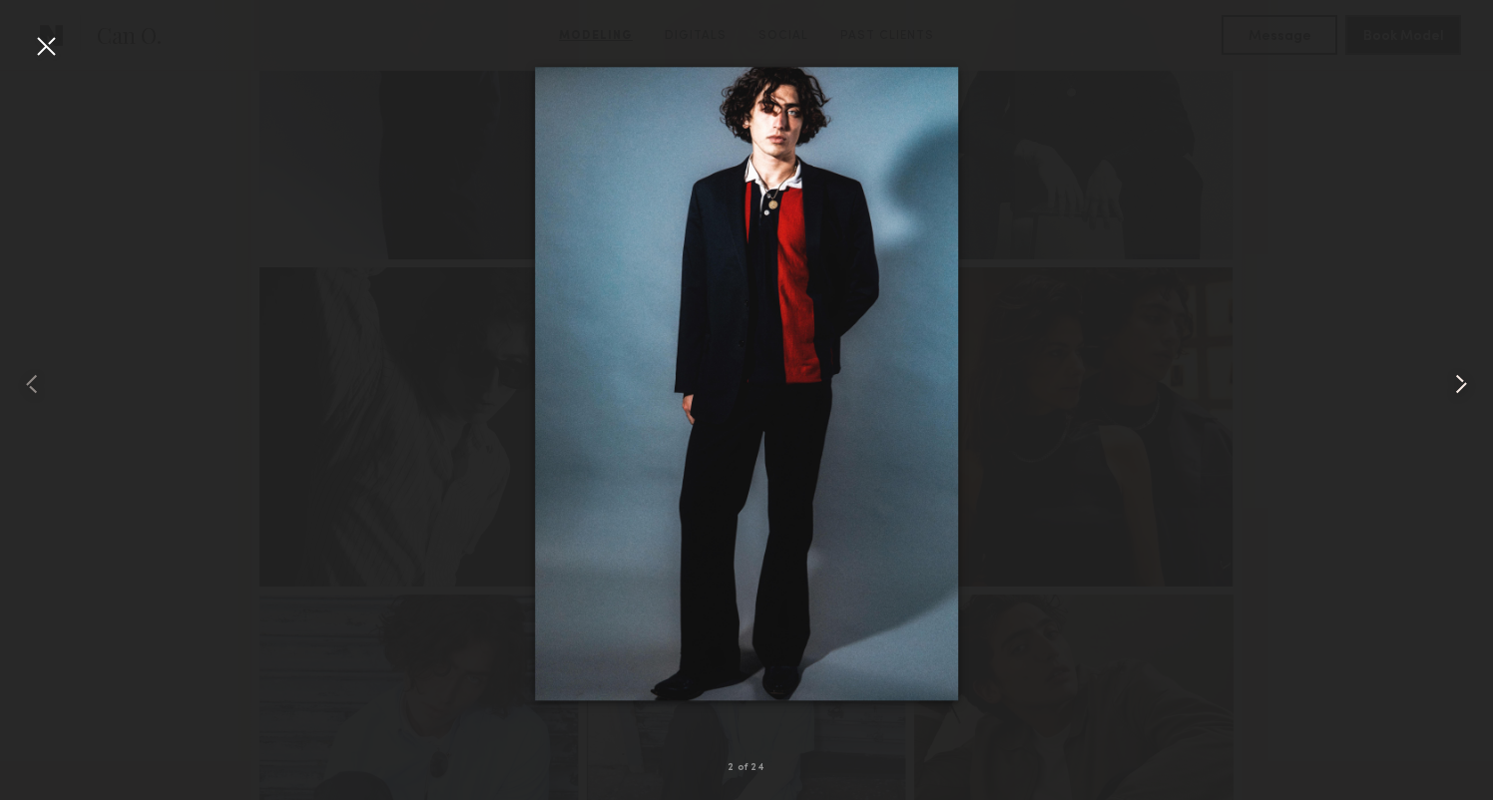
click at [1468, 393] on common-icon at bounding box center [1461, 384] width 32 height 32
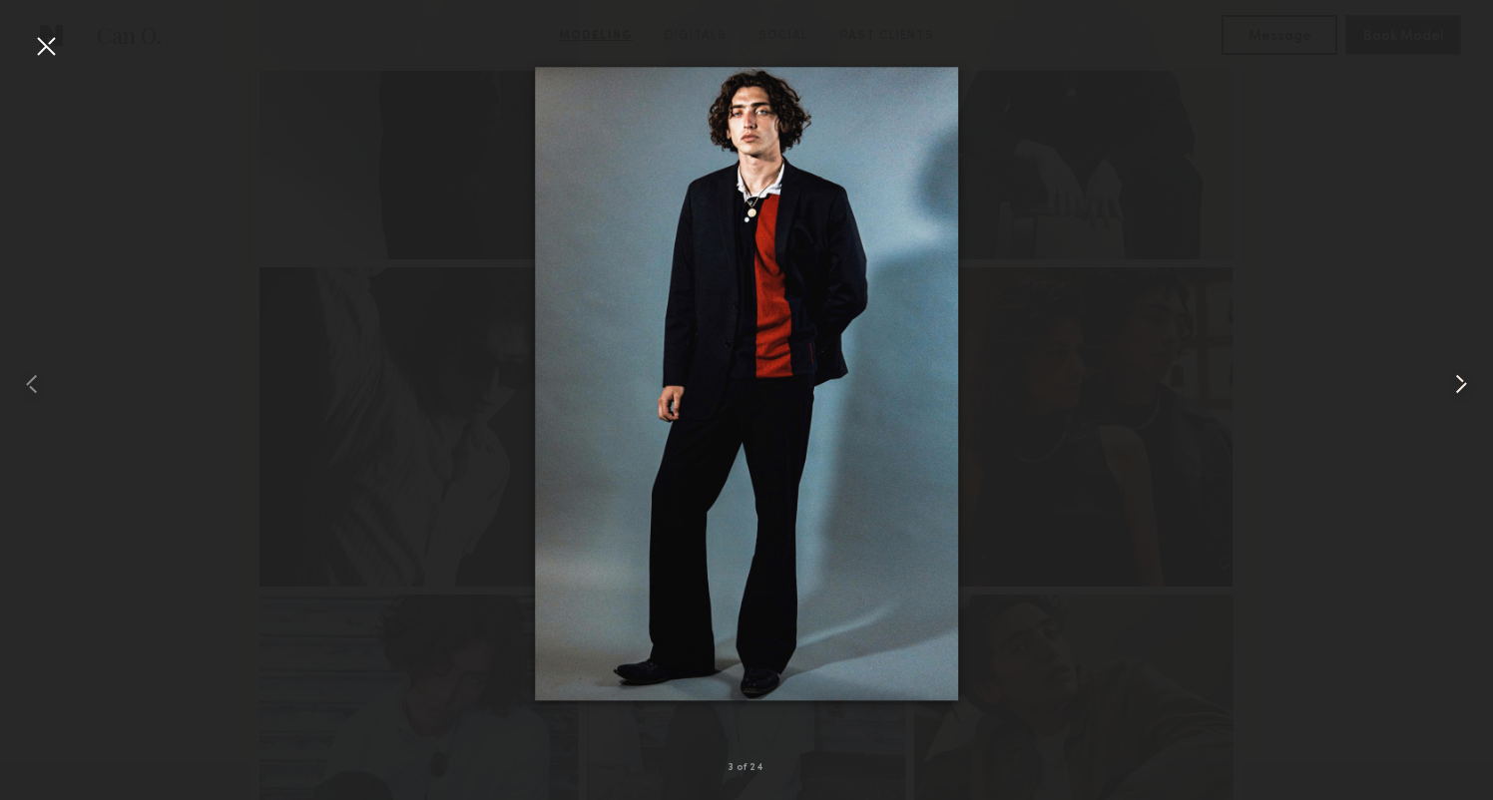
click at [1468, 393] on common-icon at bounding box center [1461, 384] width 32 height 32
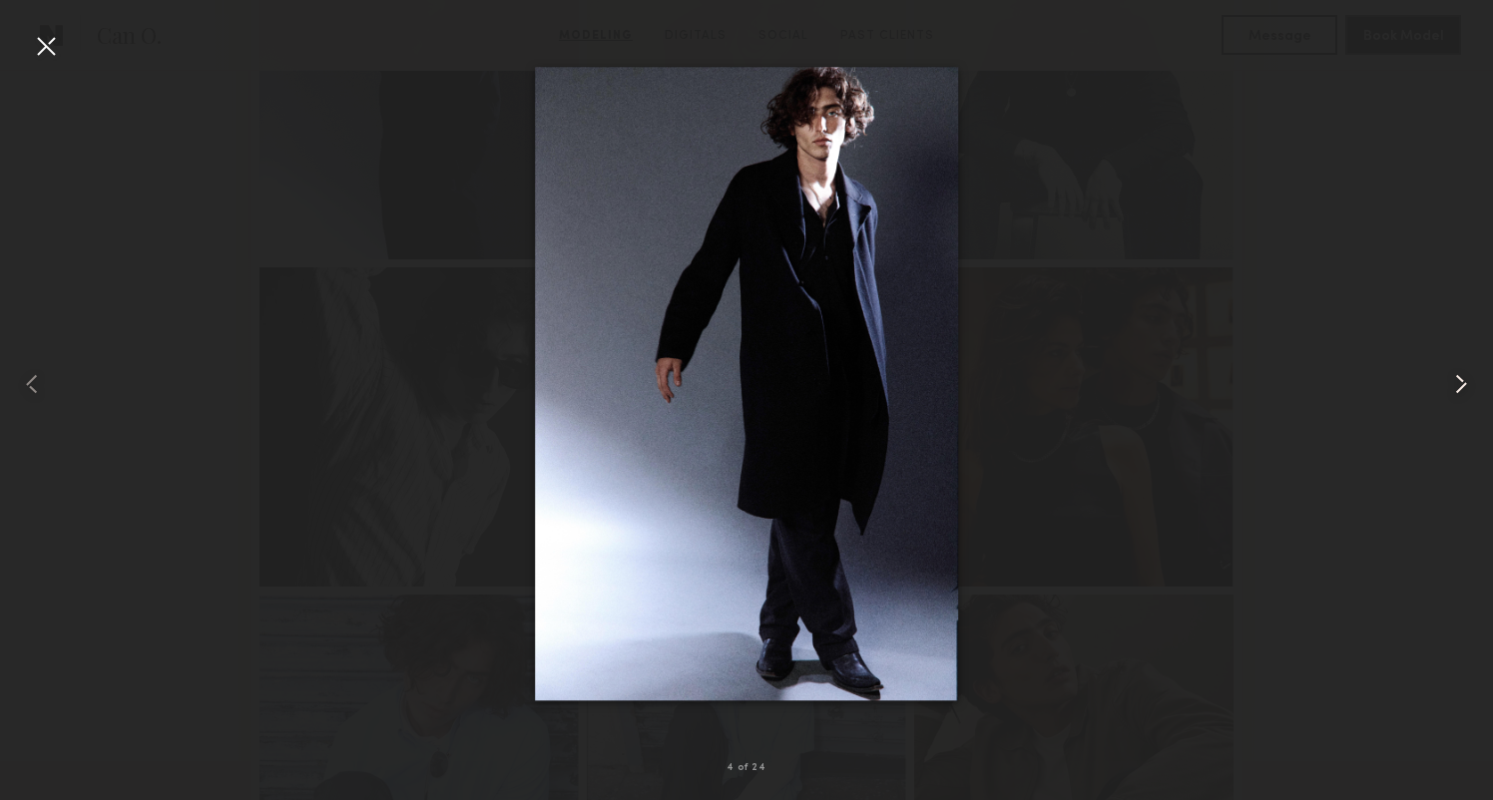
click at [1468, 393] on common-icon at bounding box center [1461, 384] width 32 height 32
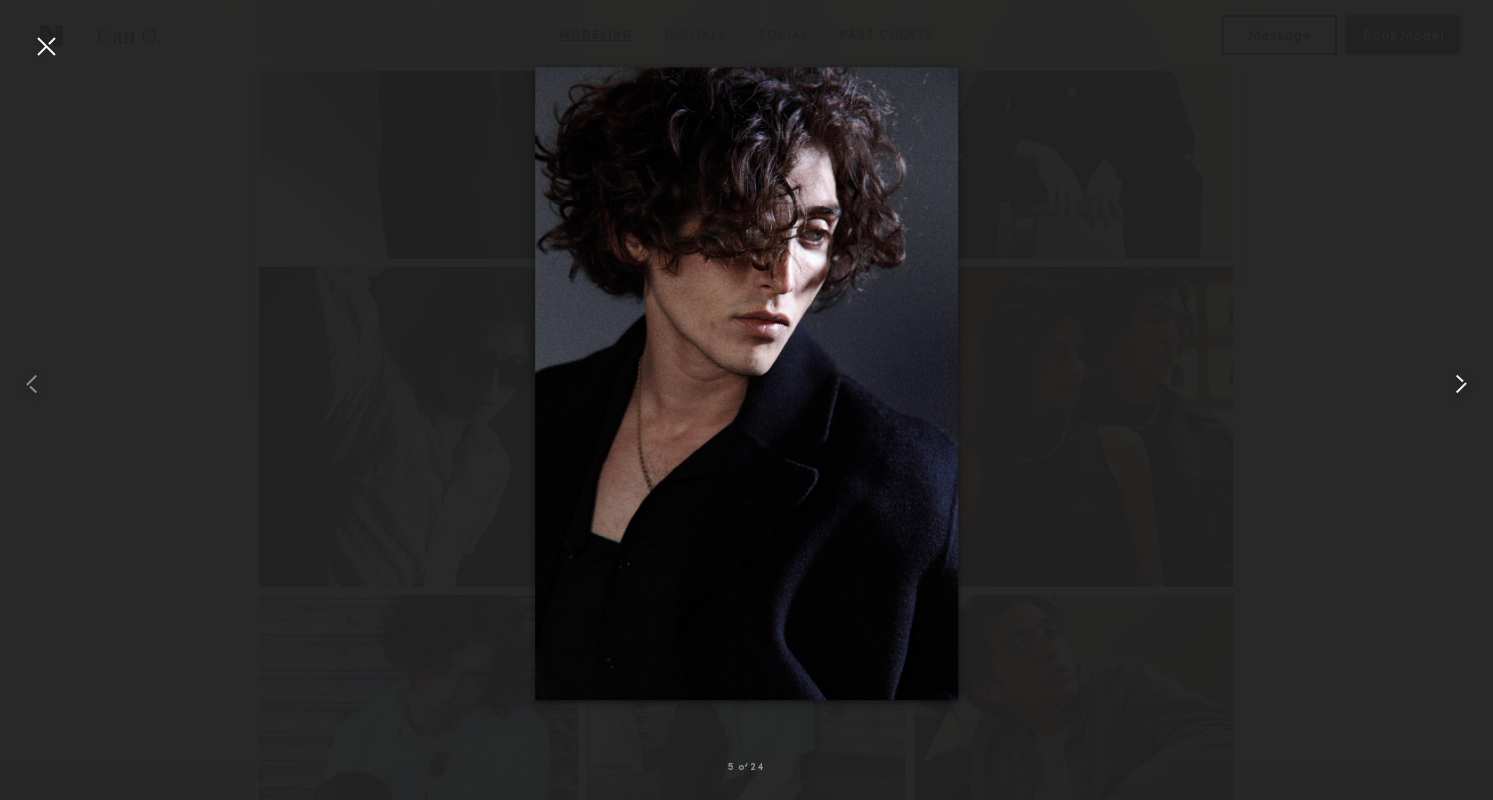
click at [1468, 393] on common-icon at bounding box center [1461, 384] width 32 height 32
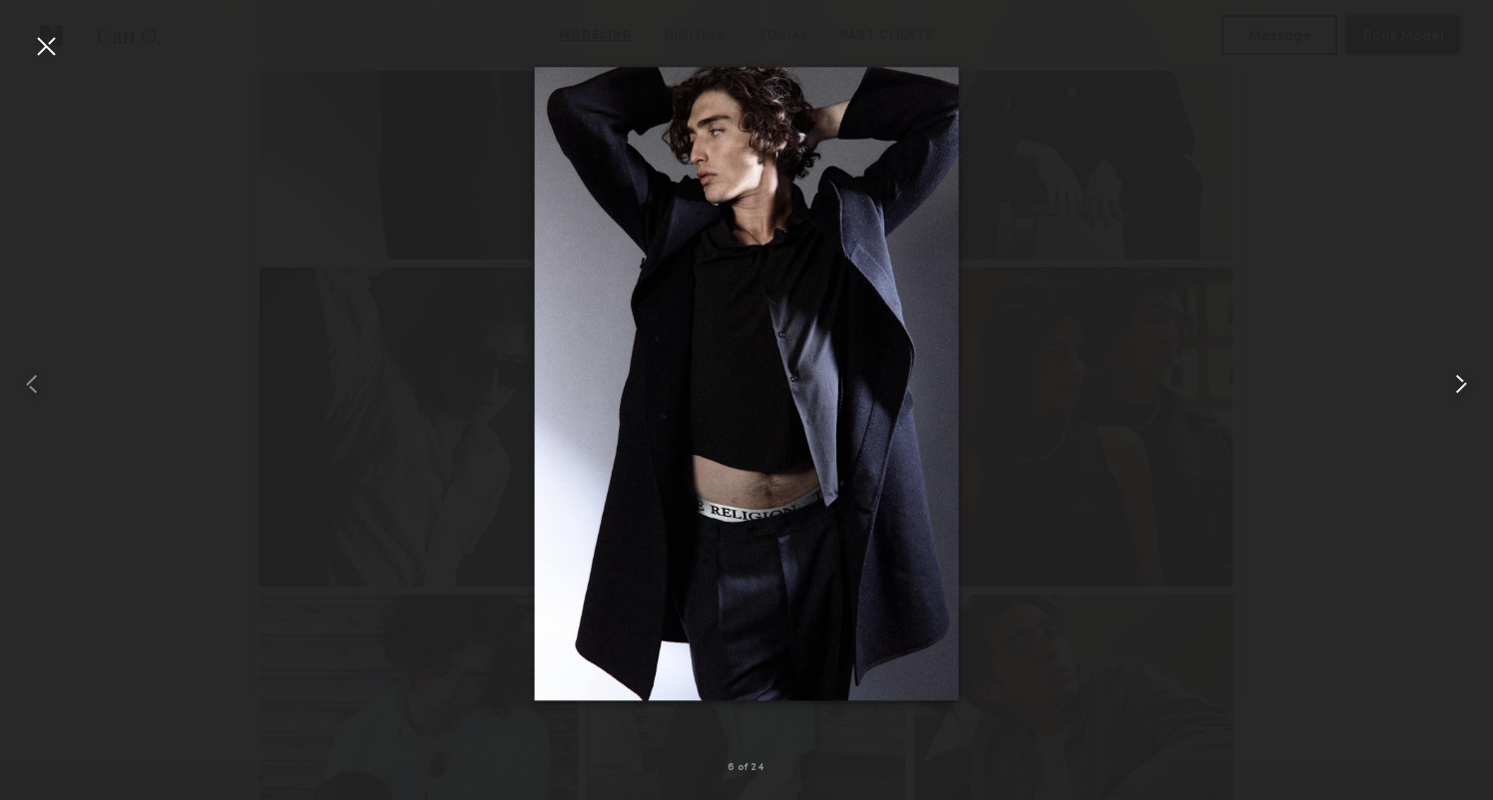
click at [1468, 393] on common-icon at bounding box center [1461, 384] width 32 height 32
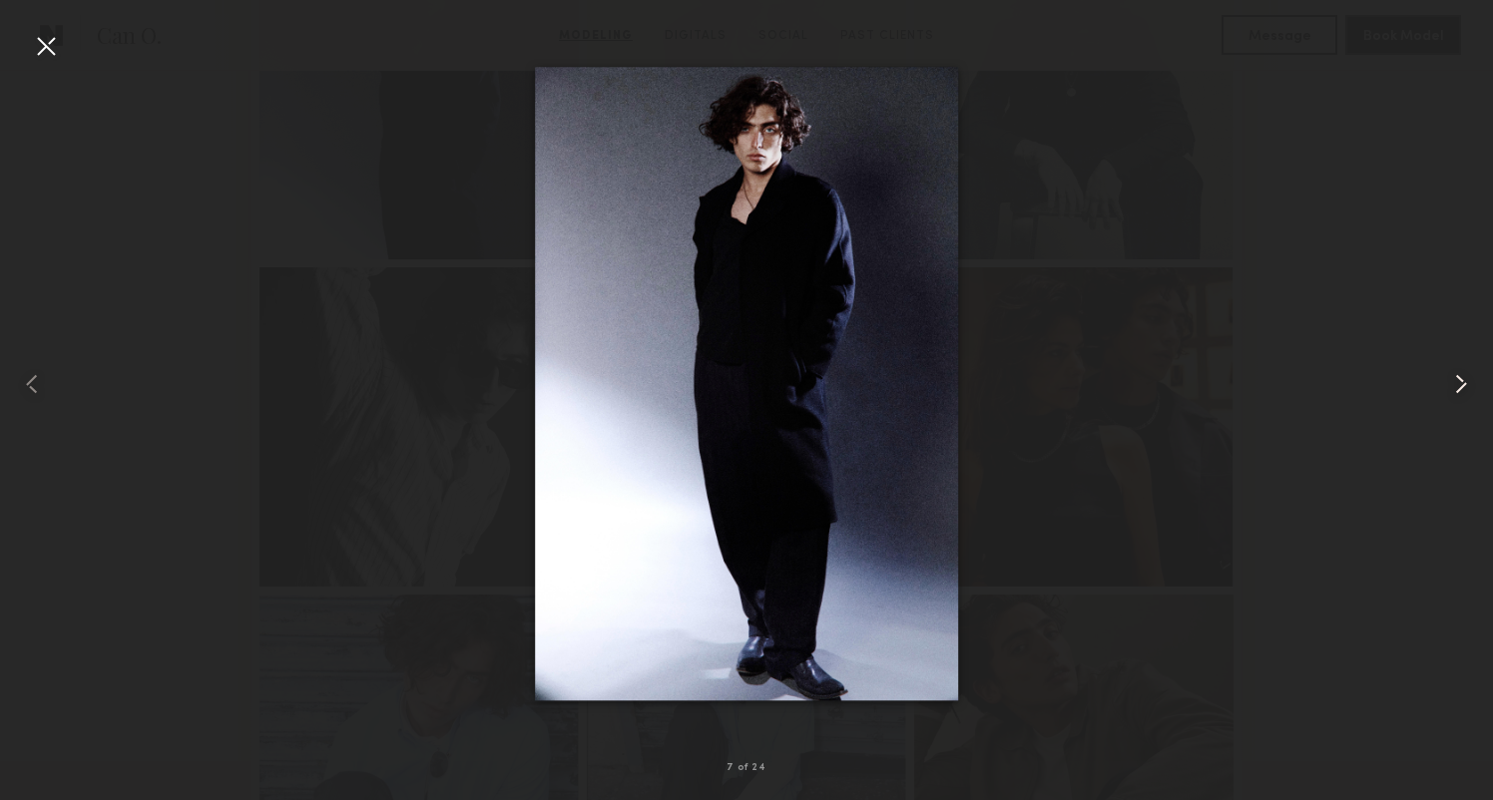
click at [1468, 393] on common-icon at bounding box center [1461, 384] width 32 height 32
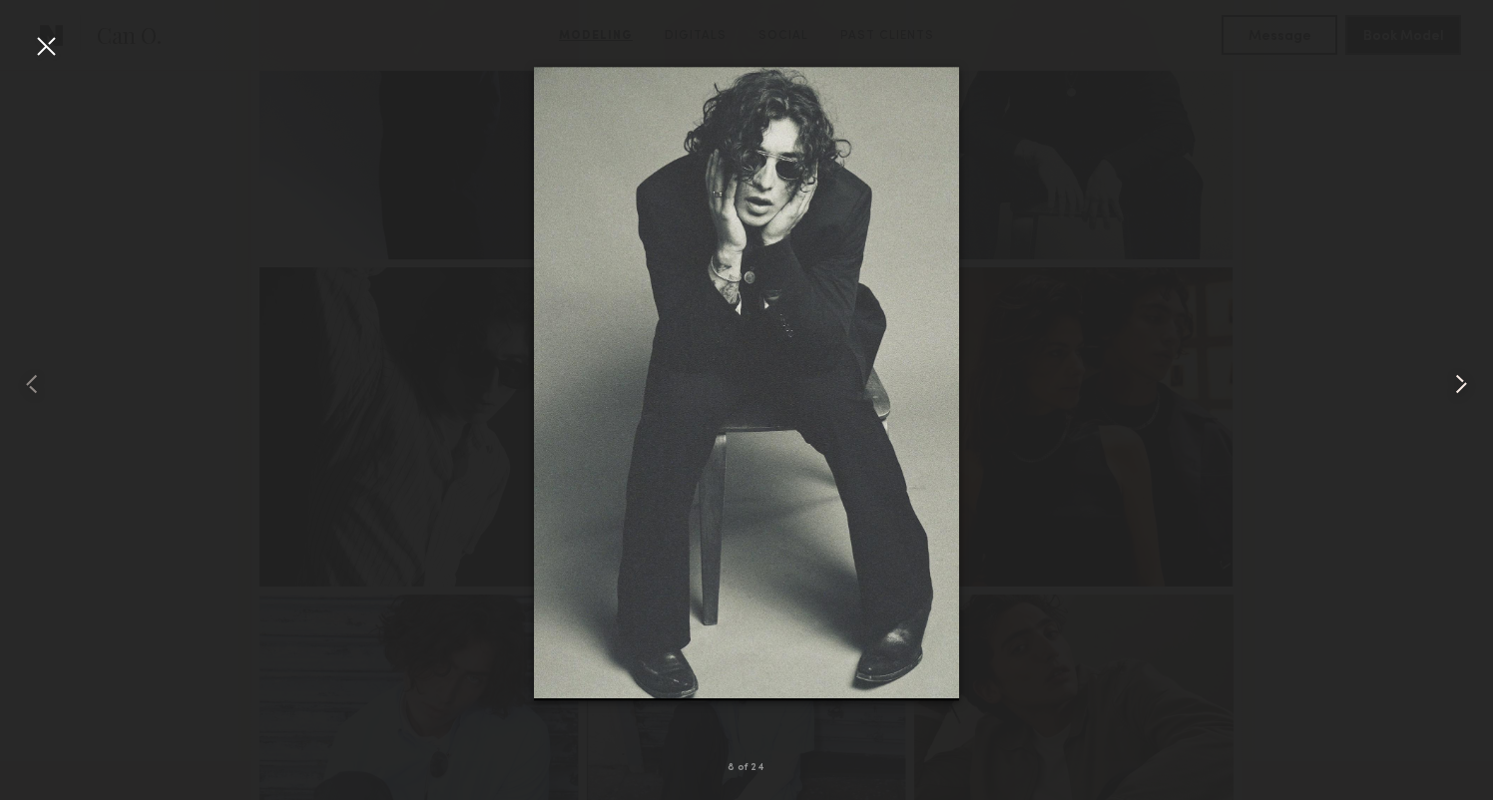
click at [1468, 393] on common-icon at bounding box center [1461, 384] width 32 height 32
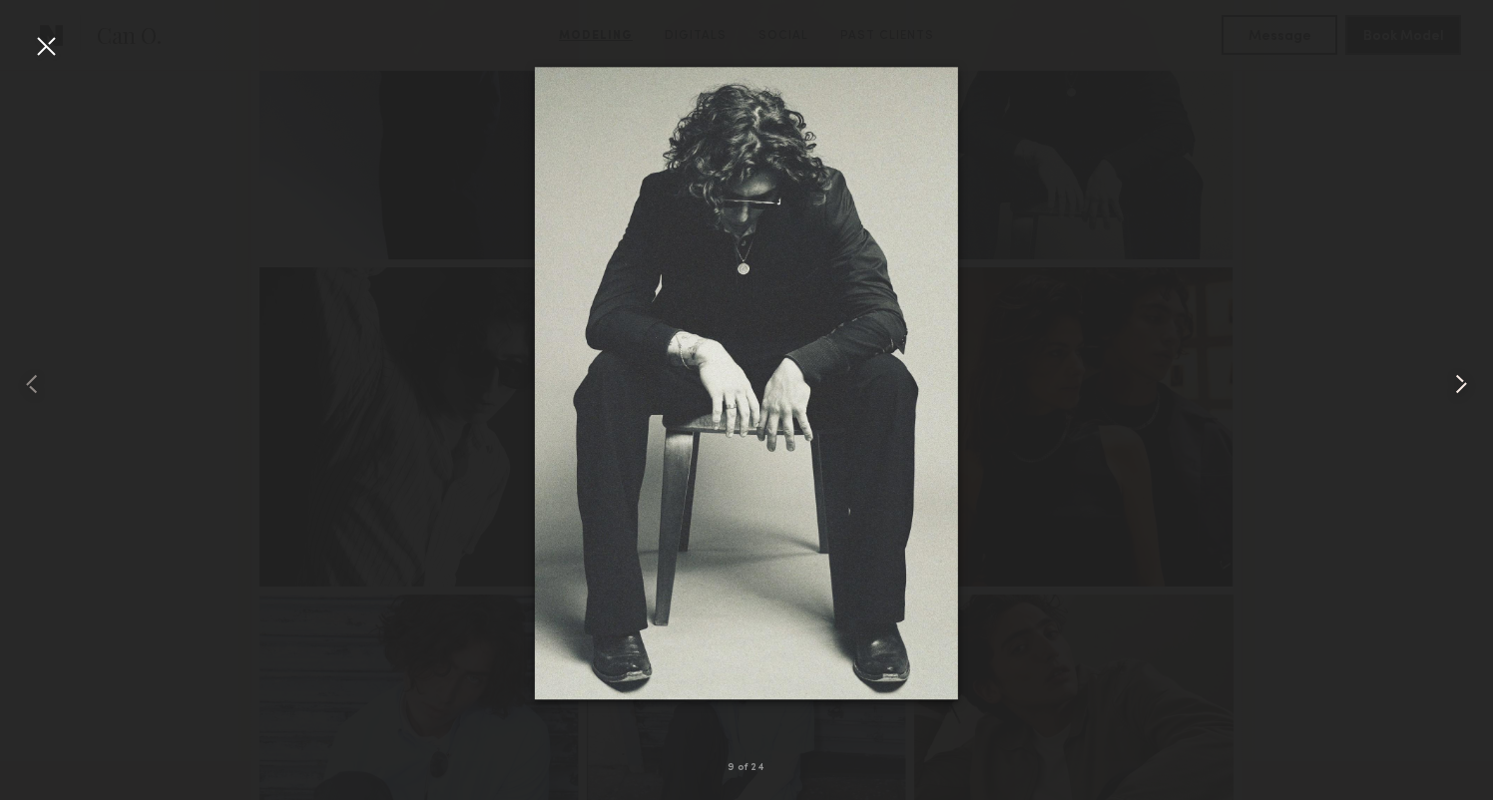
click at [1468, 393] on common-icon at bounding box center [1461, 384] width 32 height 32
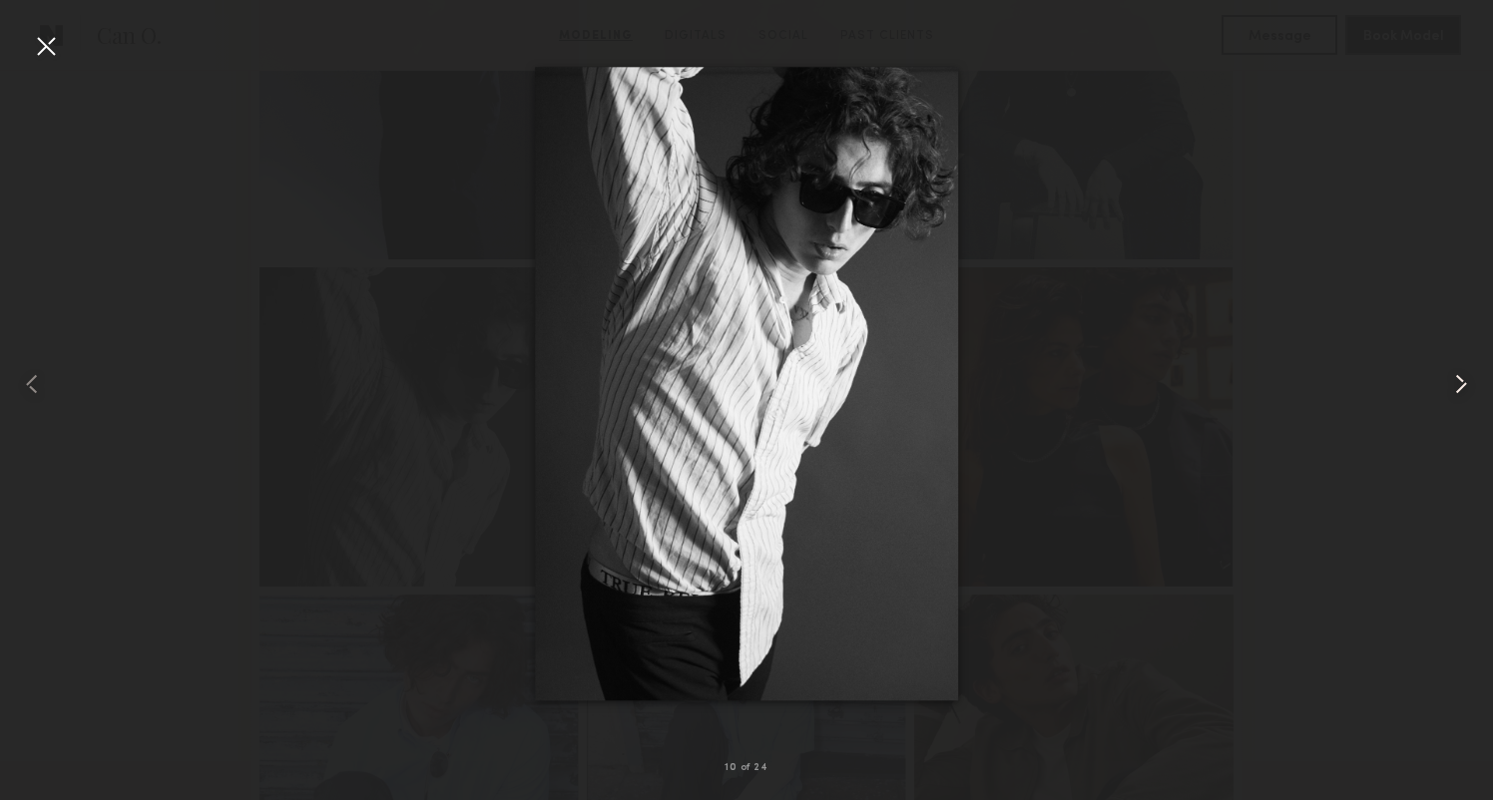
click at [1468, 393] on common-icon at bounding box center [1461, 384] width 32 height 32
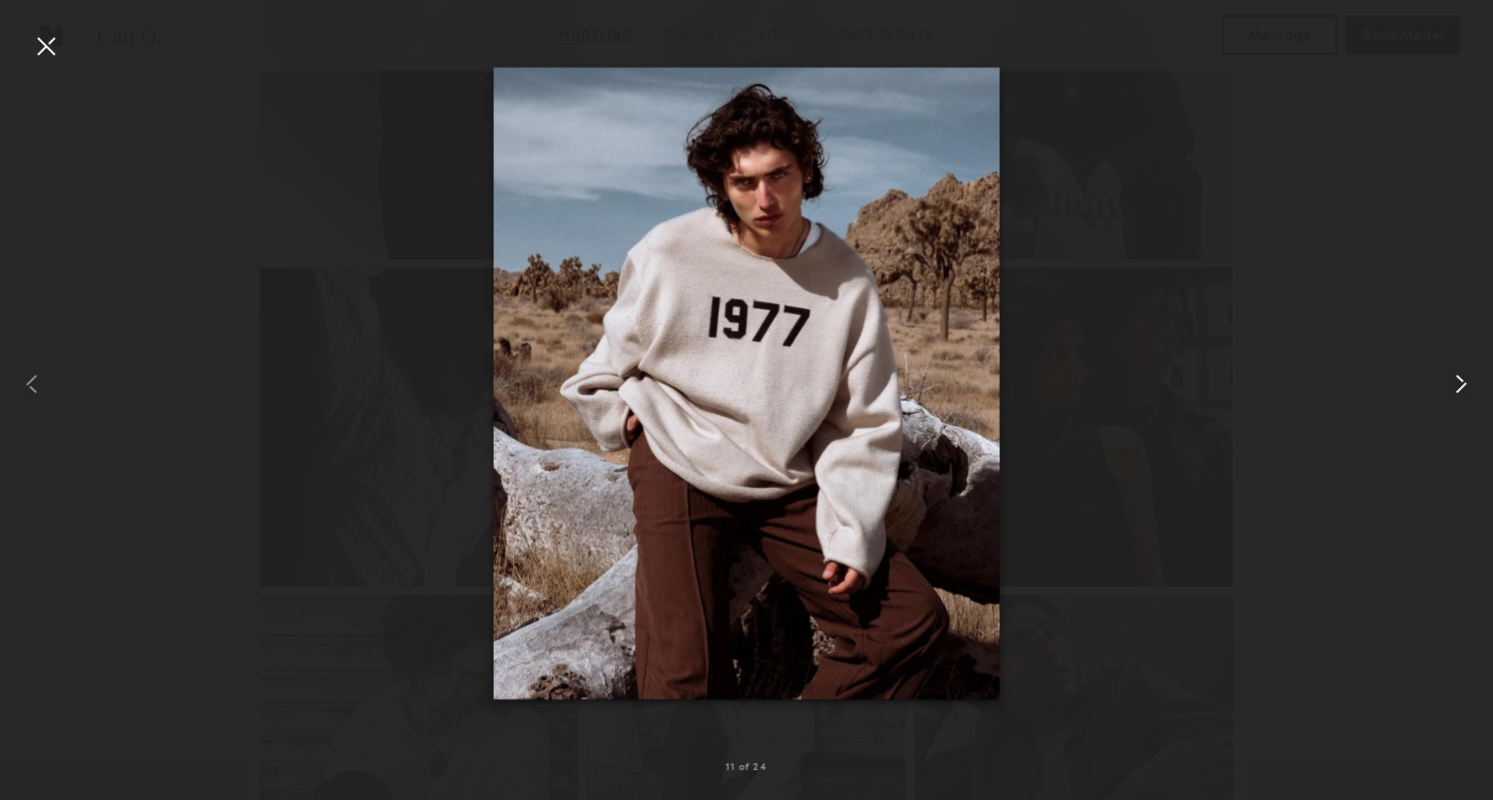
click at [1468, 393] on common-icon at bounding box center [1461, 384] width 32 height 32
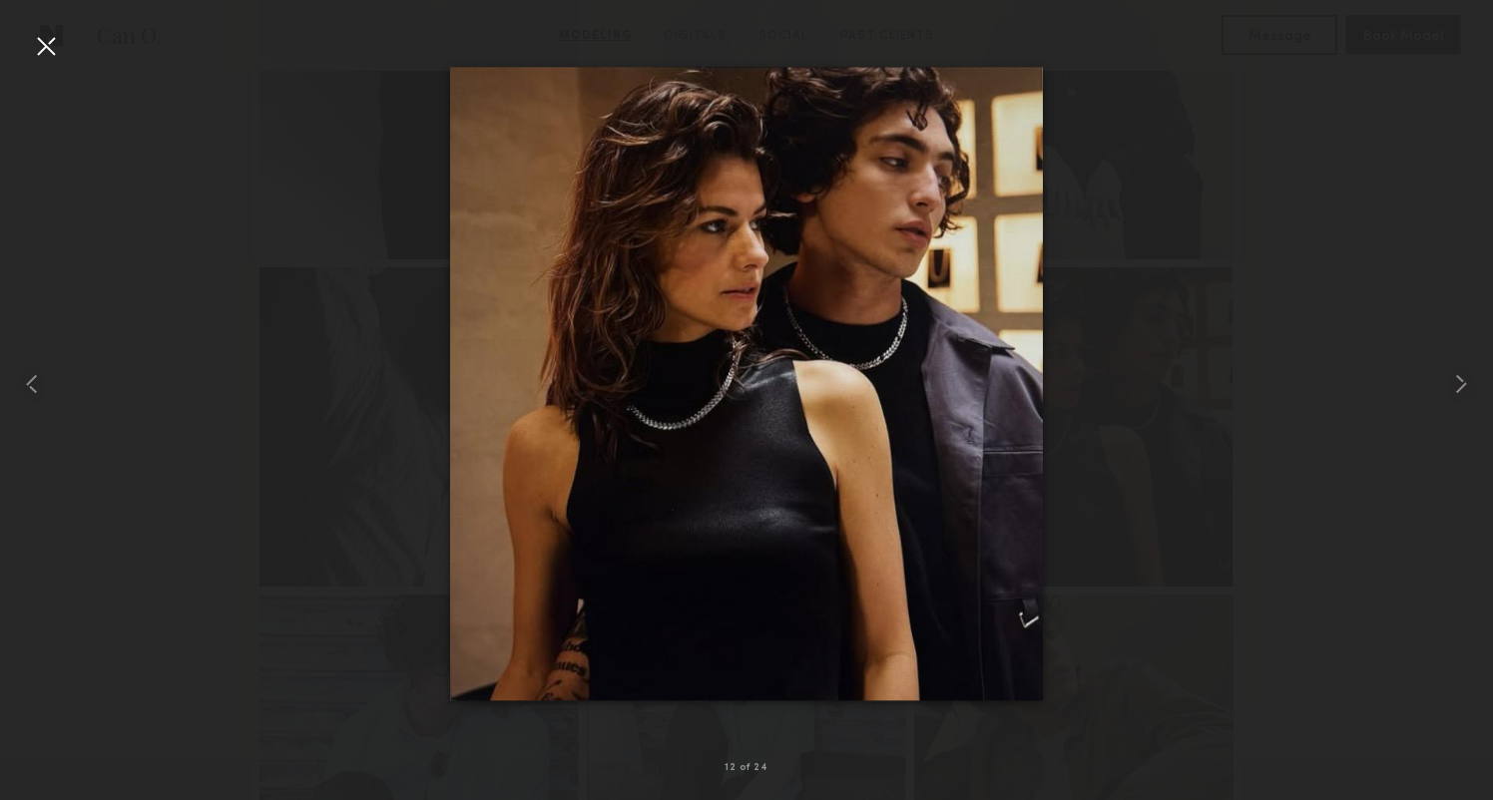
click at [46, 47] on div at bounding box center [46, 46] width 32 height 32
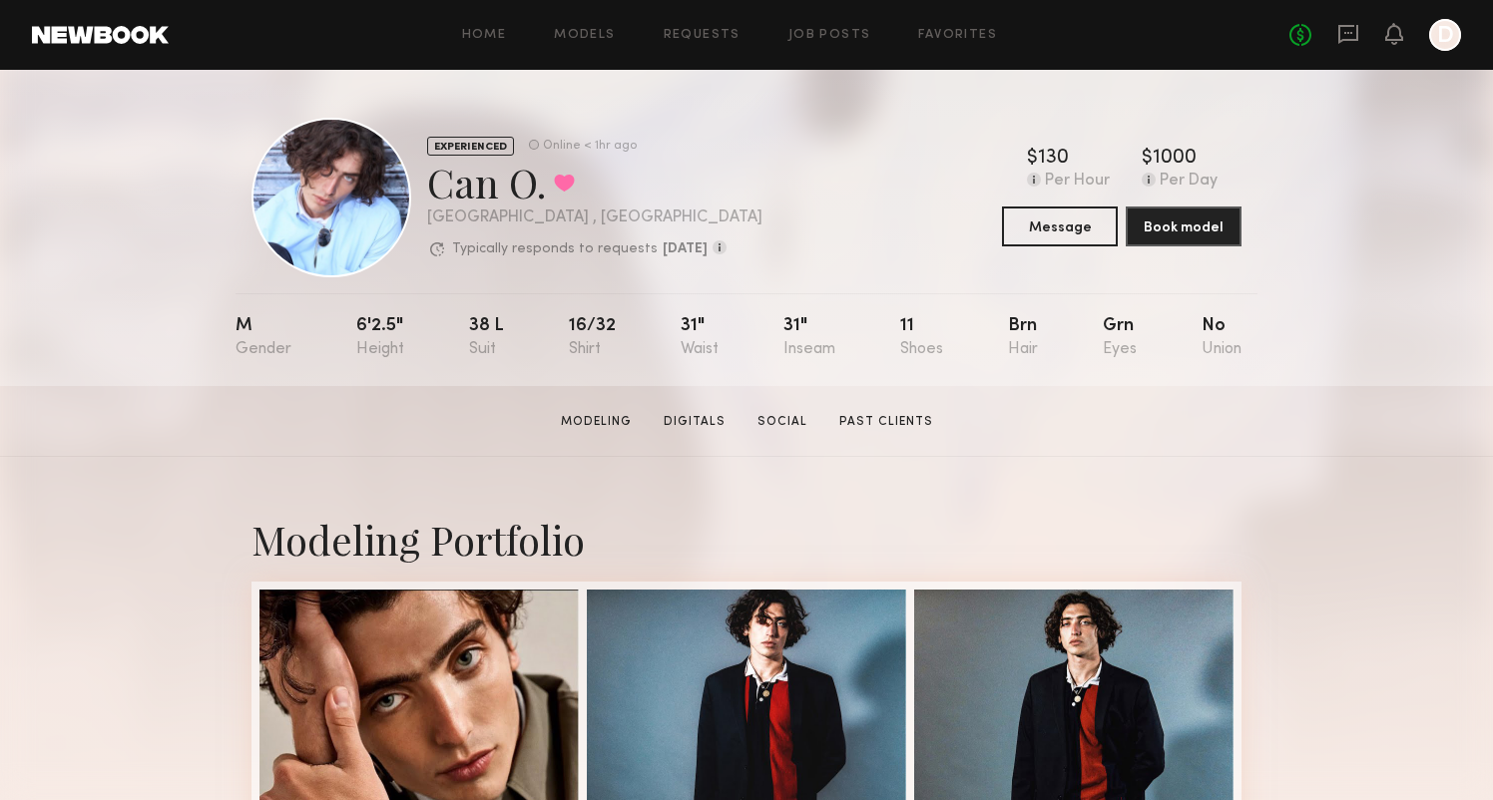
scroll to position [0, 0]
click at [874, 423] on link "Past Clients" at bounding box center [886, 422] width 110 height 18
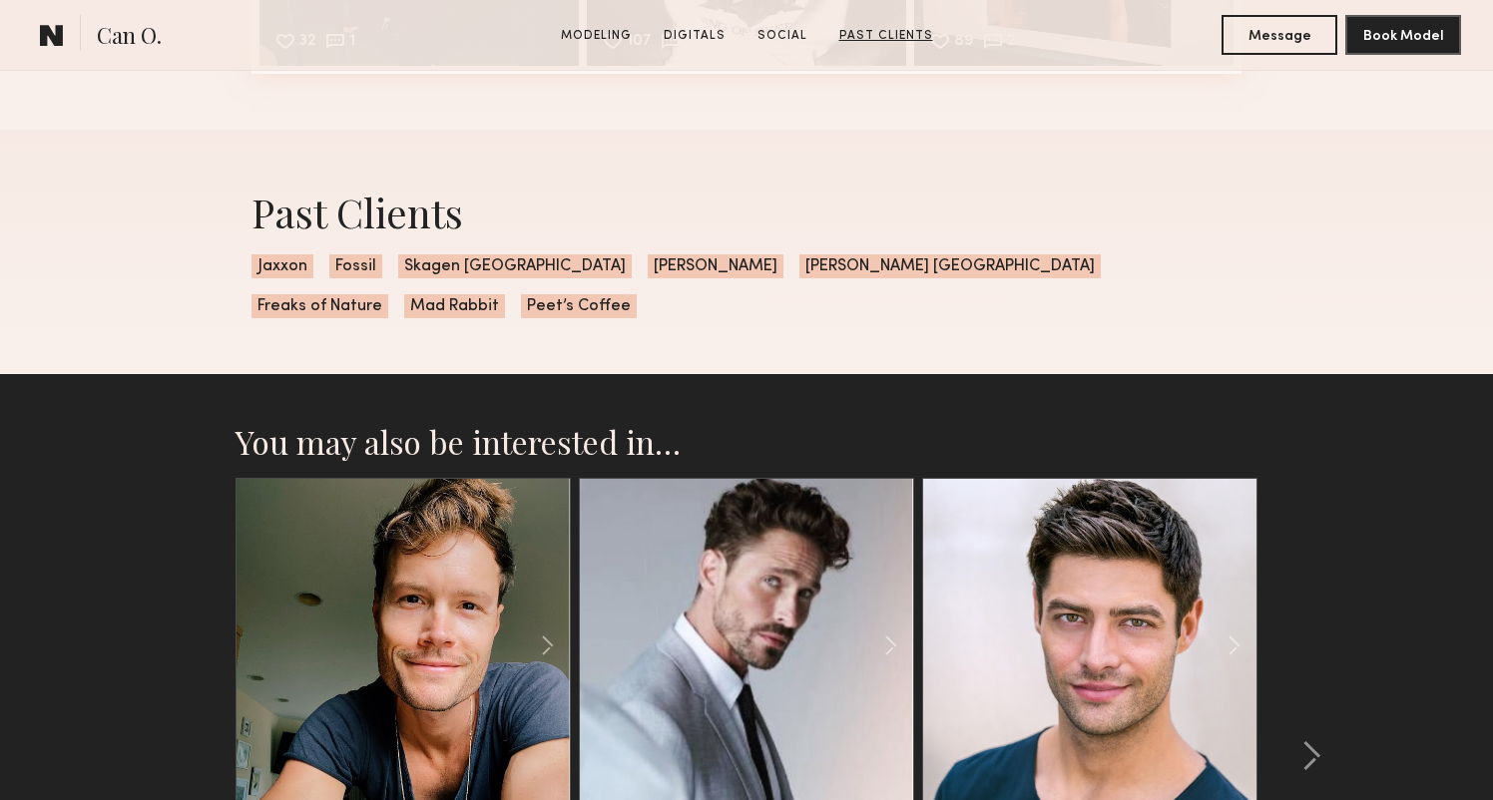
scroll to position [4847, 0]
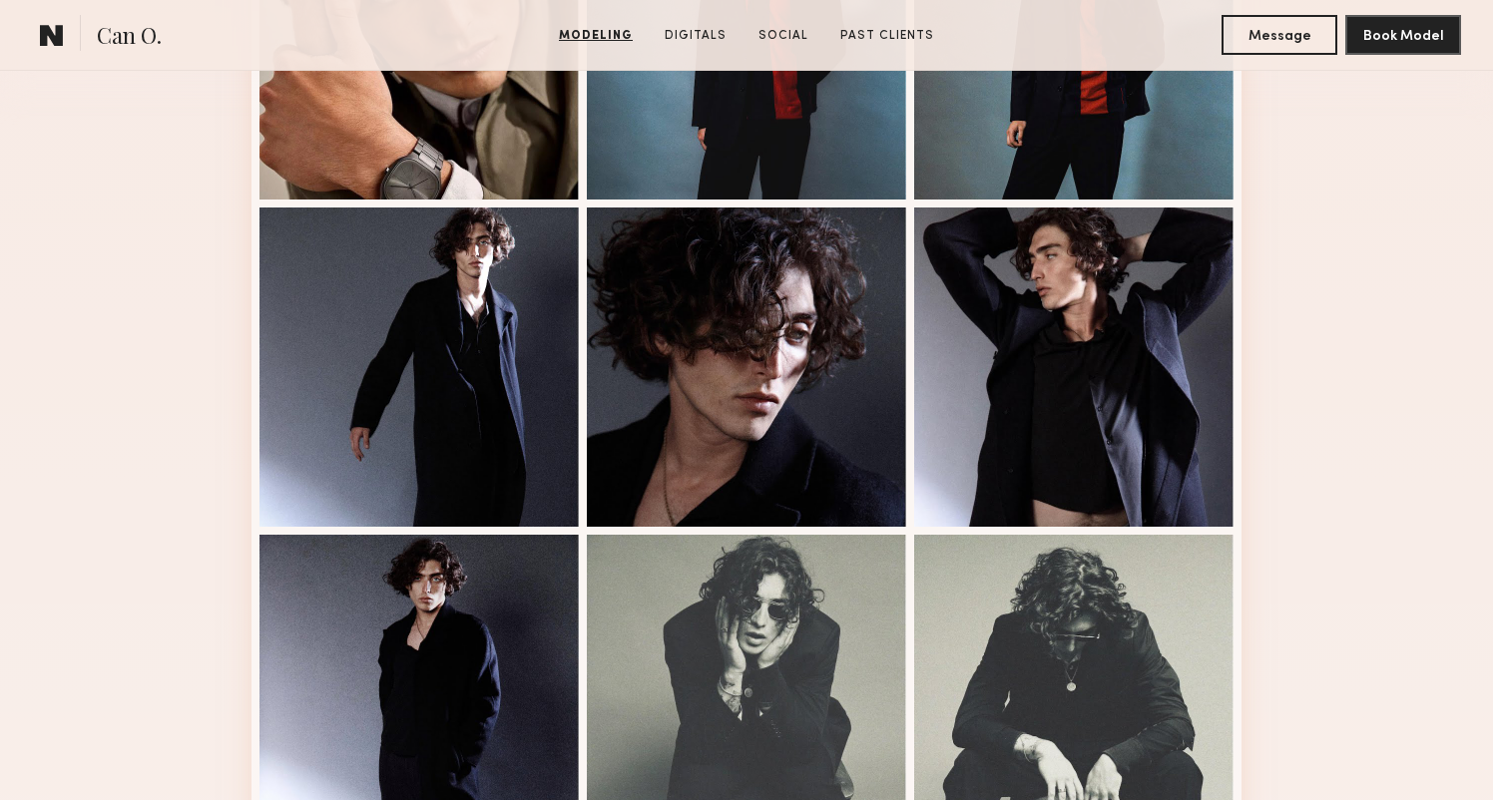
scroll to position [1235, 0]
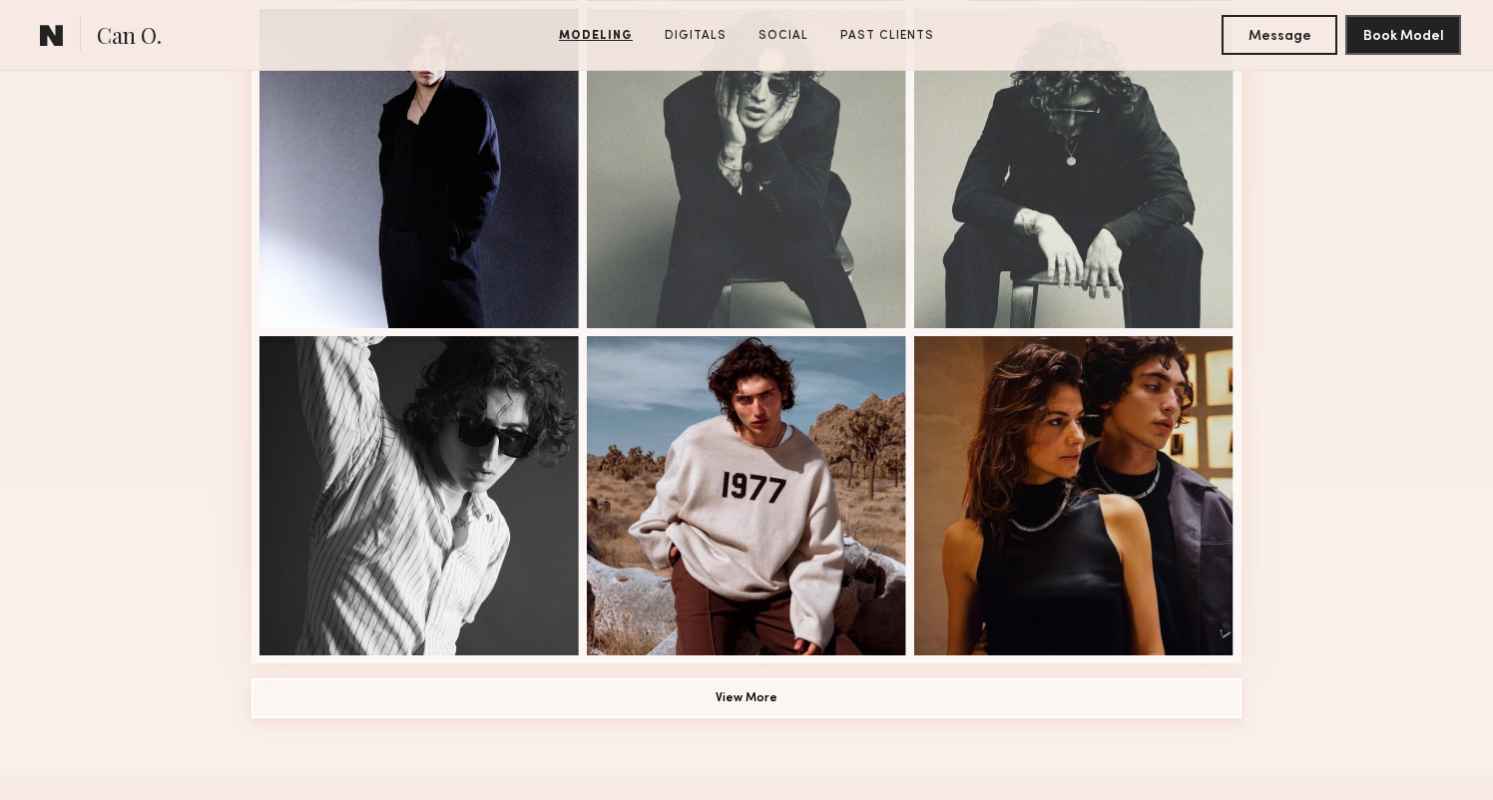
click at [761, 698] on button "View More" at bounding box center [746, 698] width 990 height 40
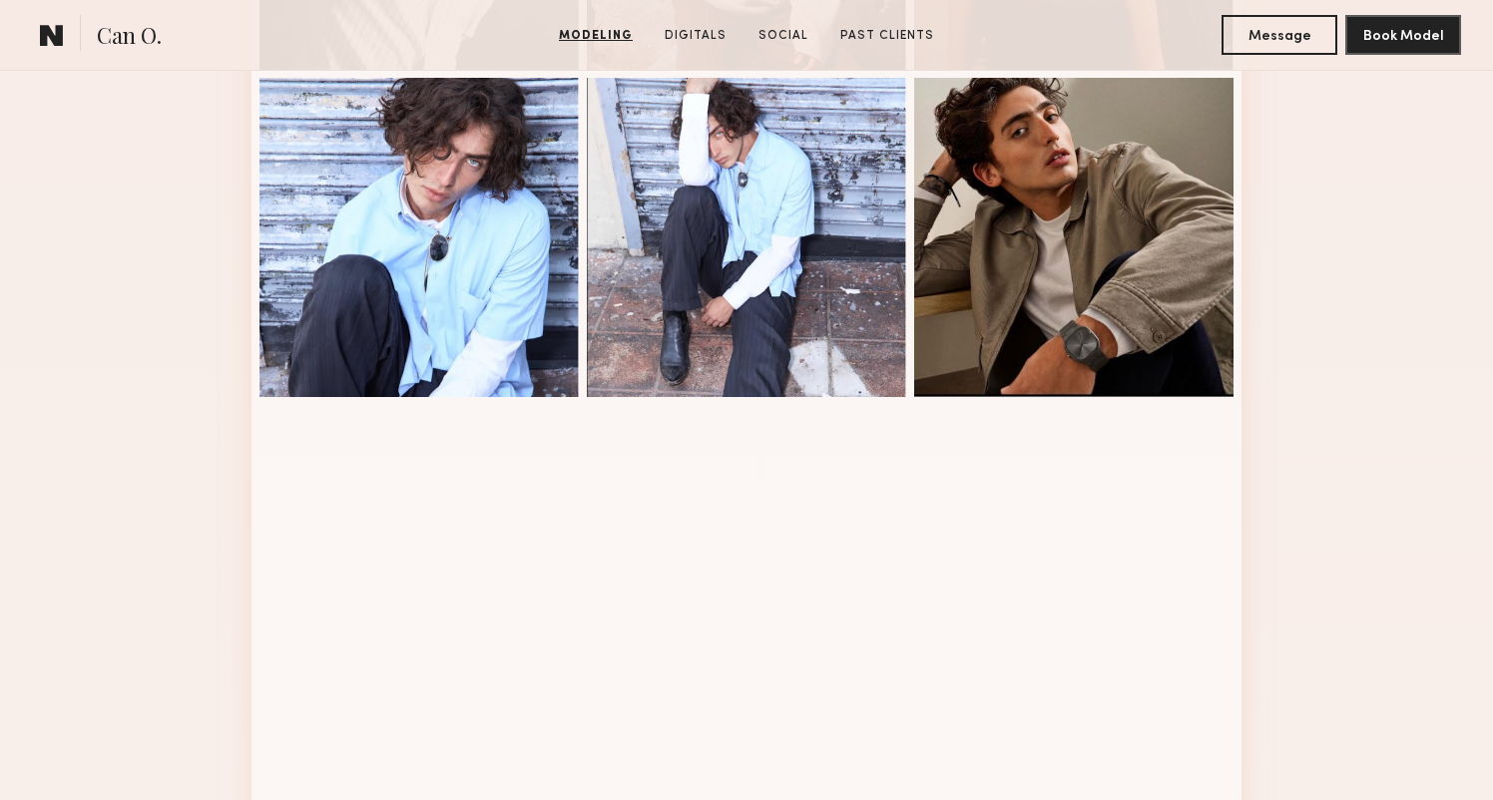
scroll to position [2286, 0]
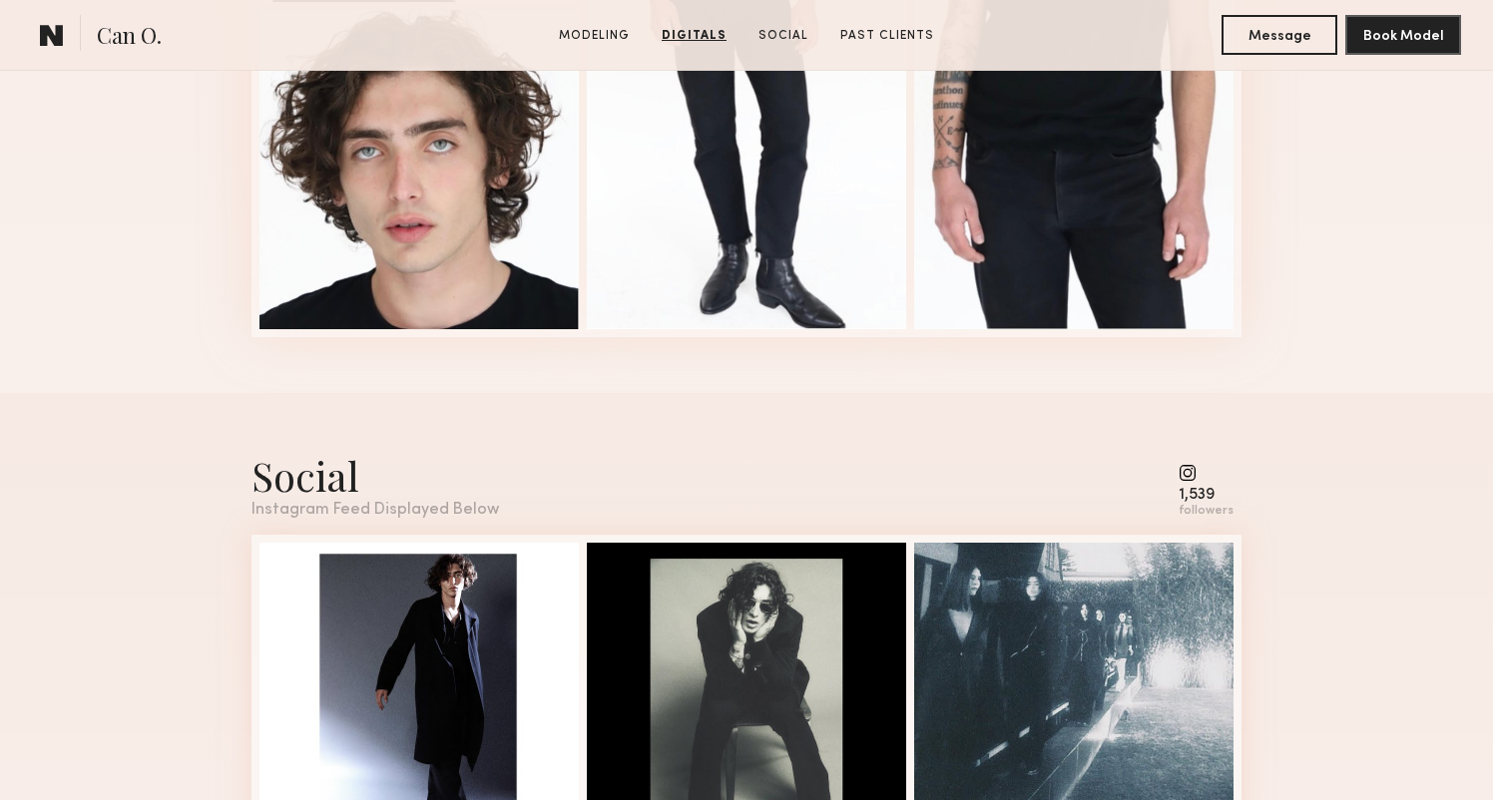
scroll to position [4208, 0]
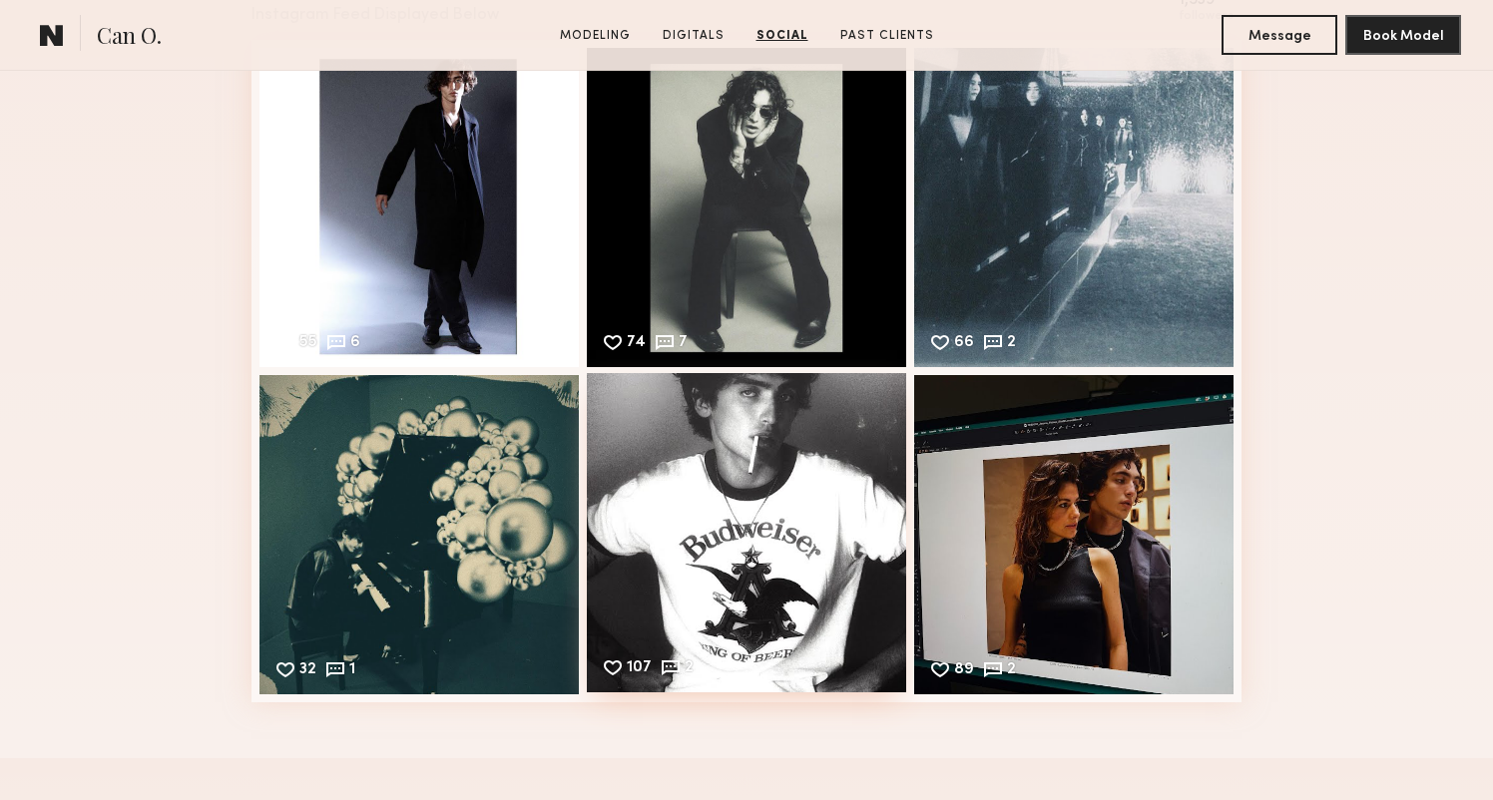
click at [712, 534] on div "107 2 Likes & comments displayed to show model’s engagement" at bounding box center [746, 532] width 319 height 319
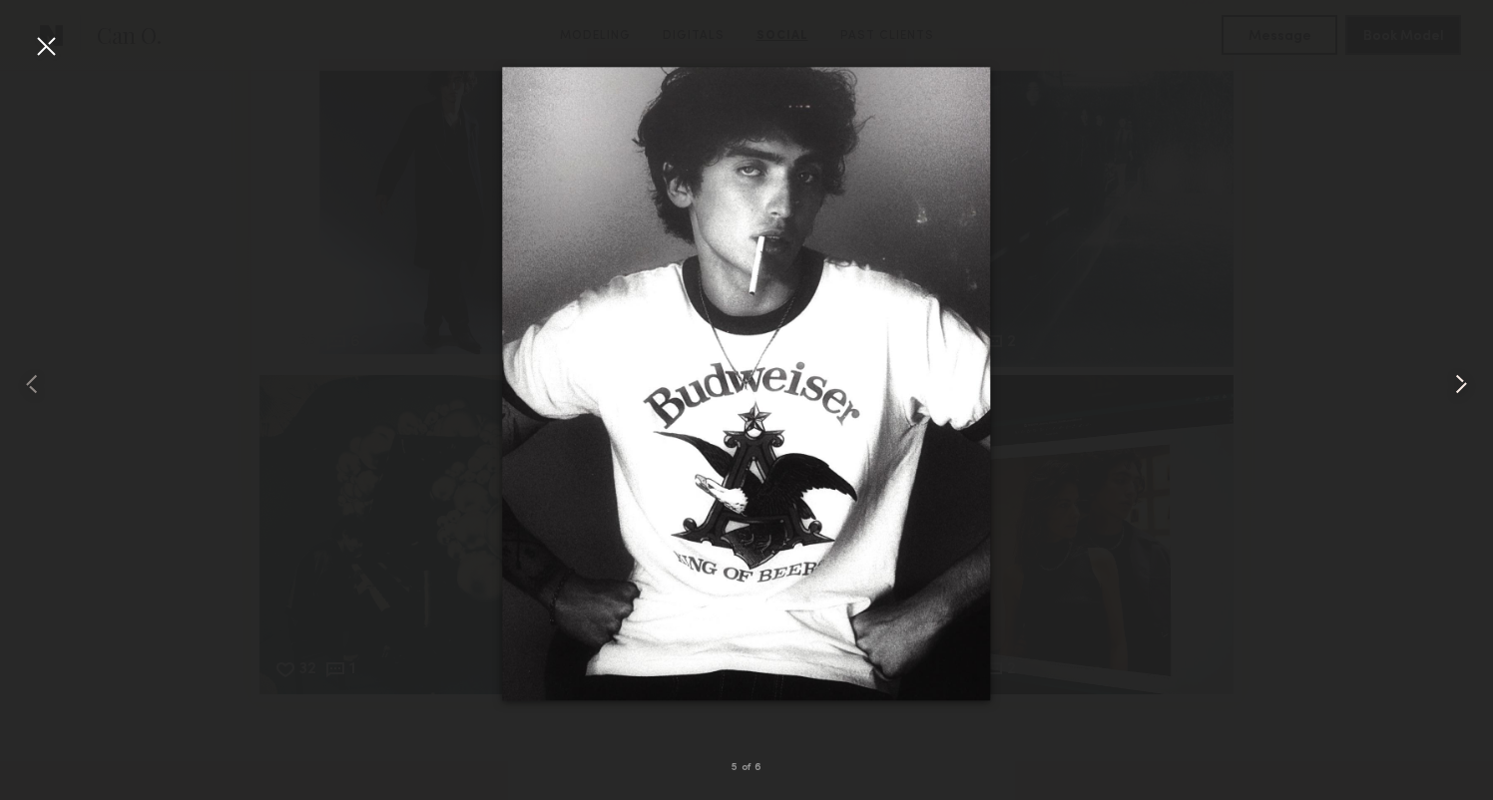
click at [1461, 392] on common-icon at bounding box center [1461, 384] width 32 height 32
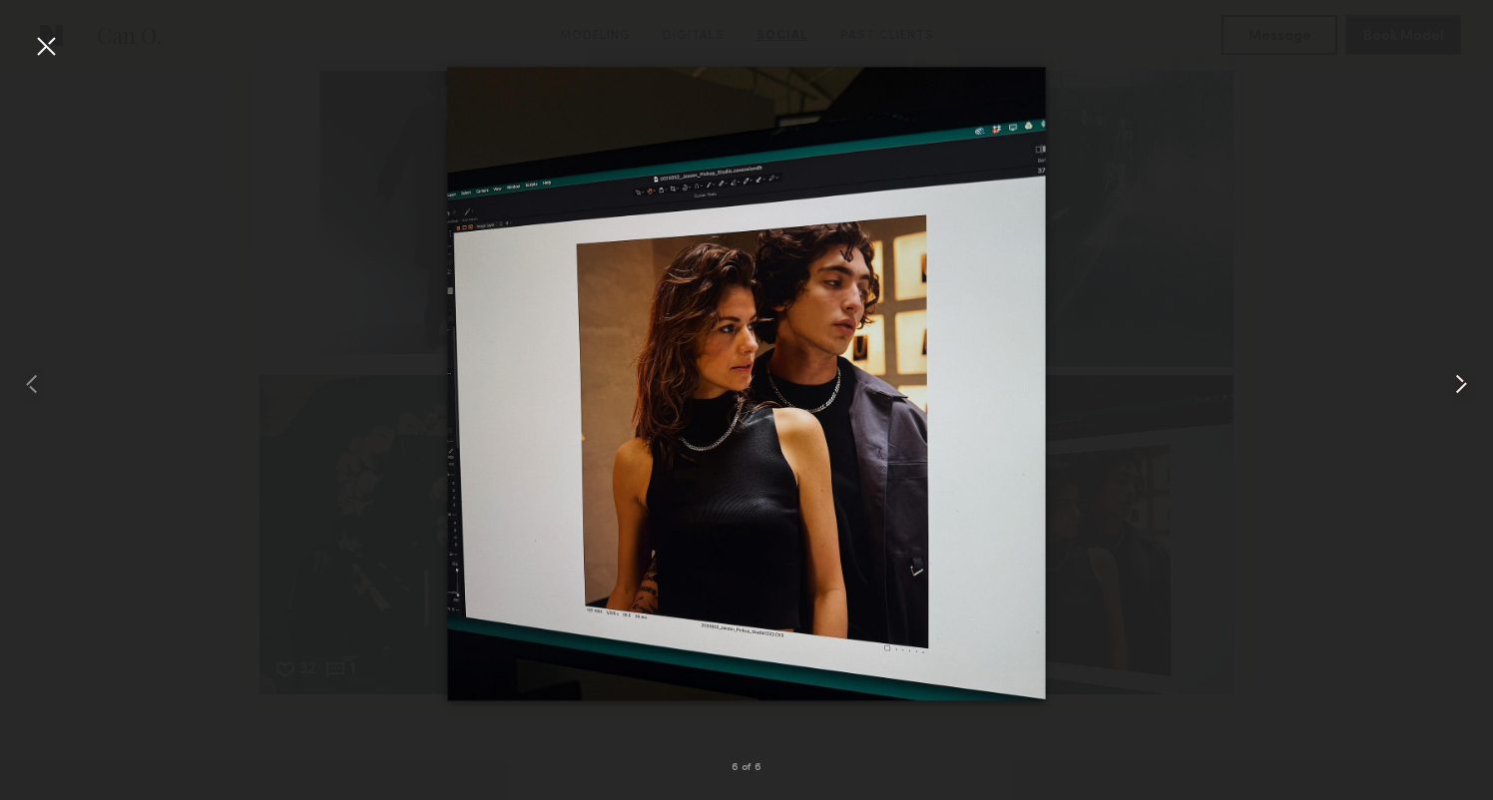
click at [1461, 392] on common-icon at bounding box center [1461, 384] width 32 height 32
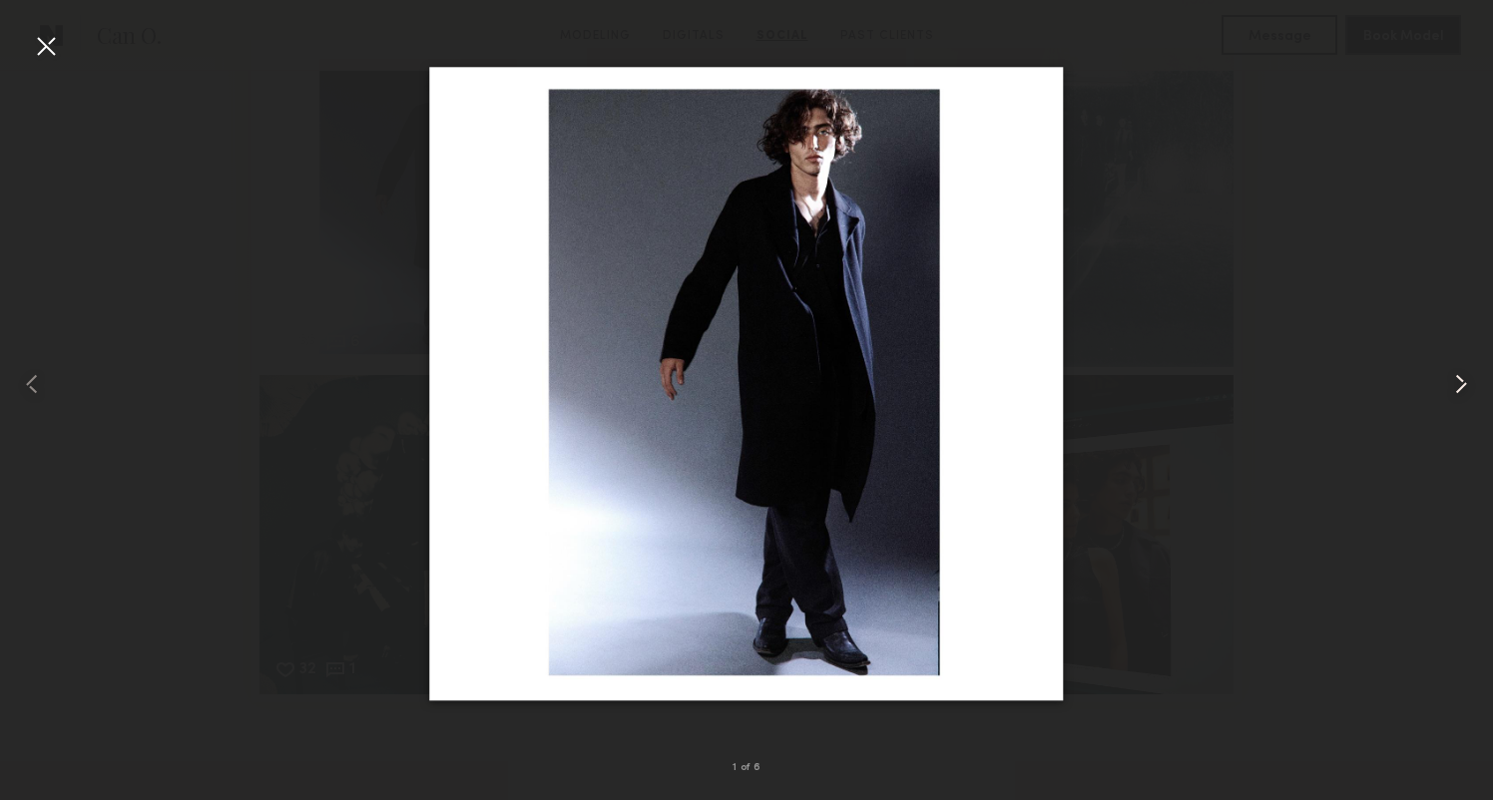
click at [1461, 392] on common-icon at bounding box center [1461, 384] width 32 height 32
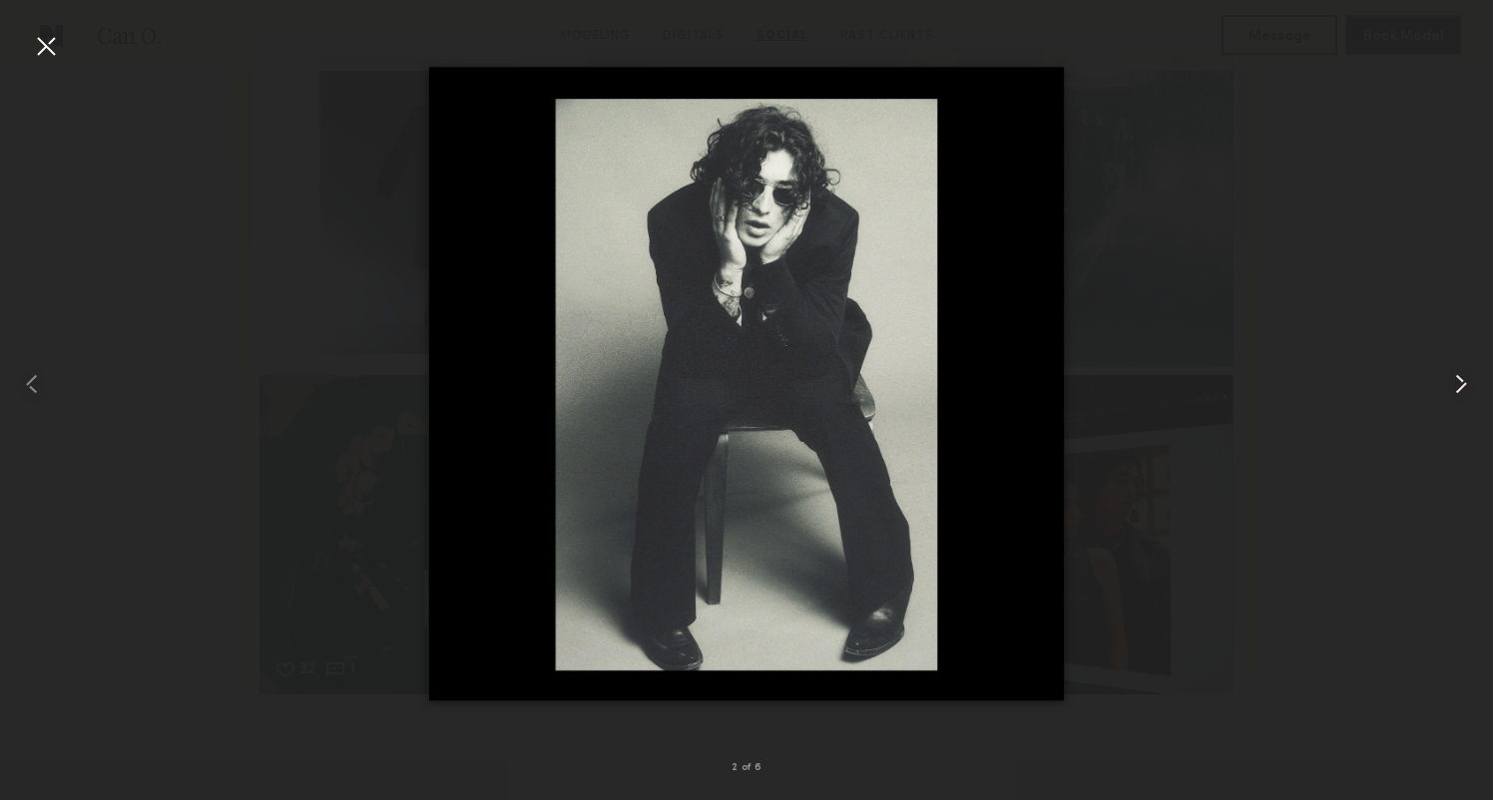
click at [1461, 392] on common-icon at bounding box center [1461, 384] width 32 height 32
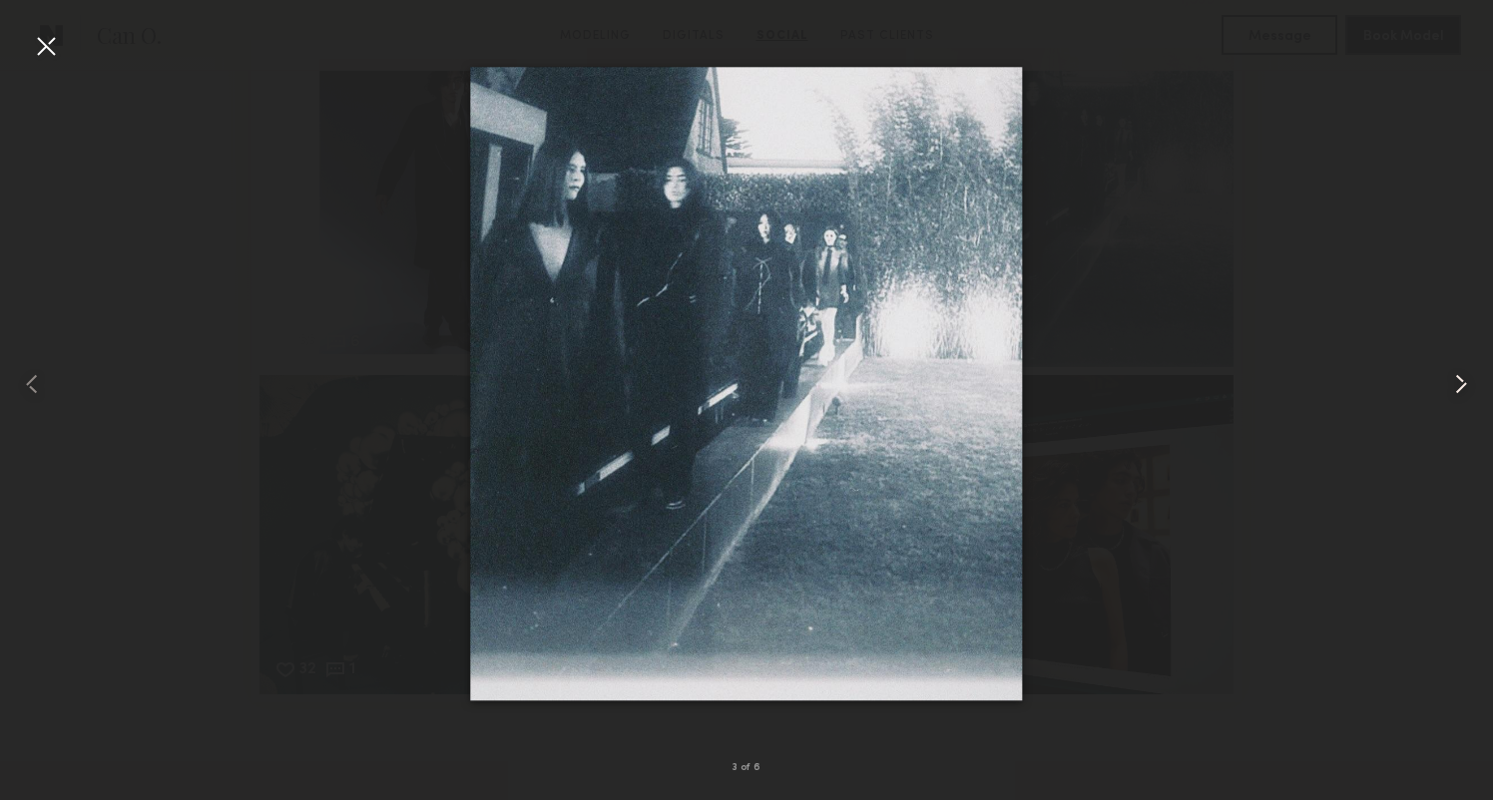
click at [1461, 392] on common-icon at bounding box center [1461, 384] width 32 height 32
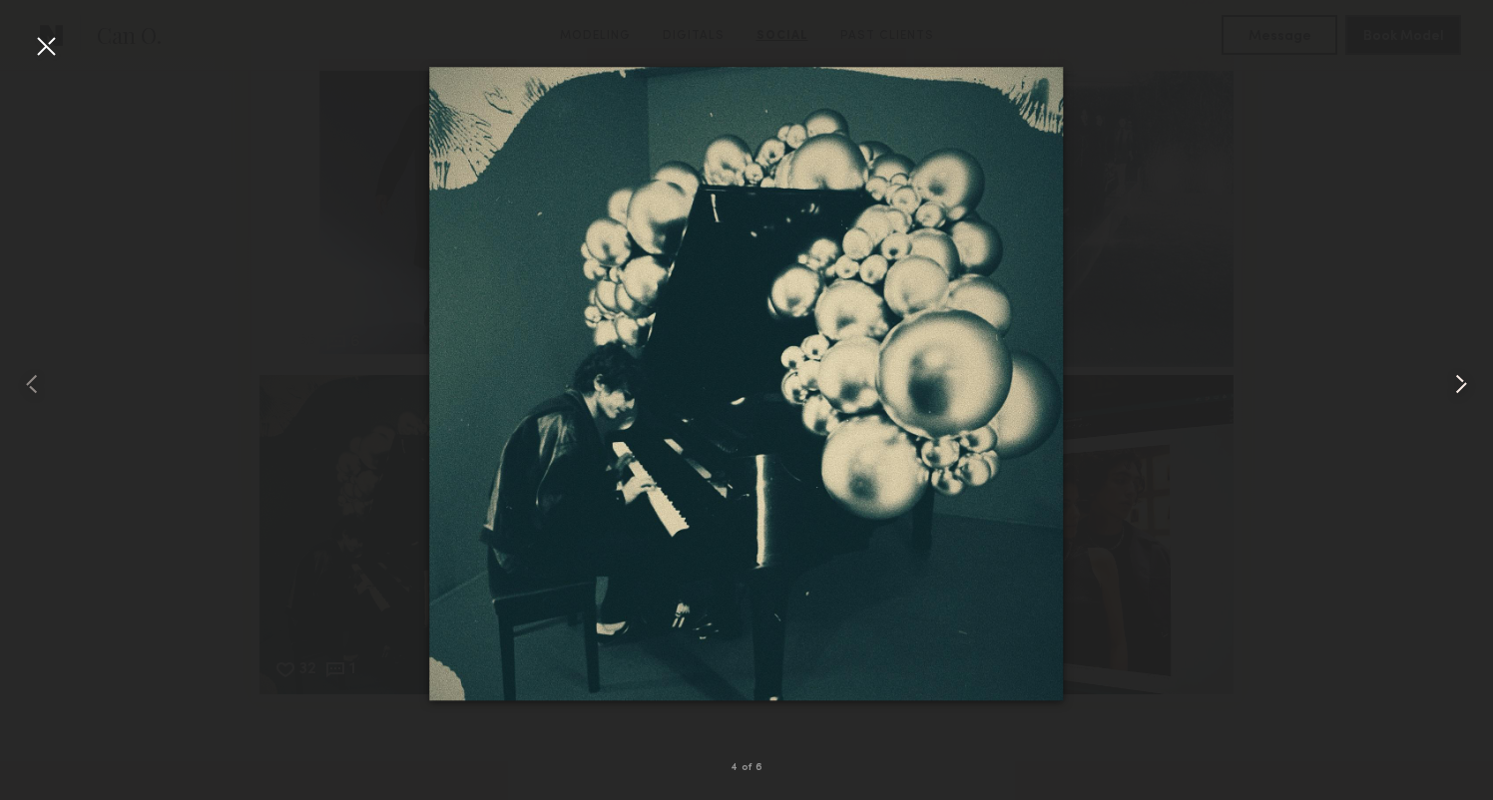
click at [1461, 392] on common-icon at bounding box center [1461, 384] width 32 height 32
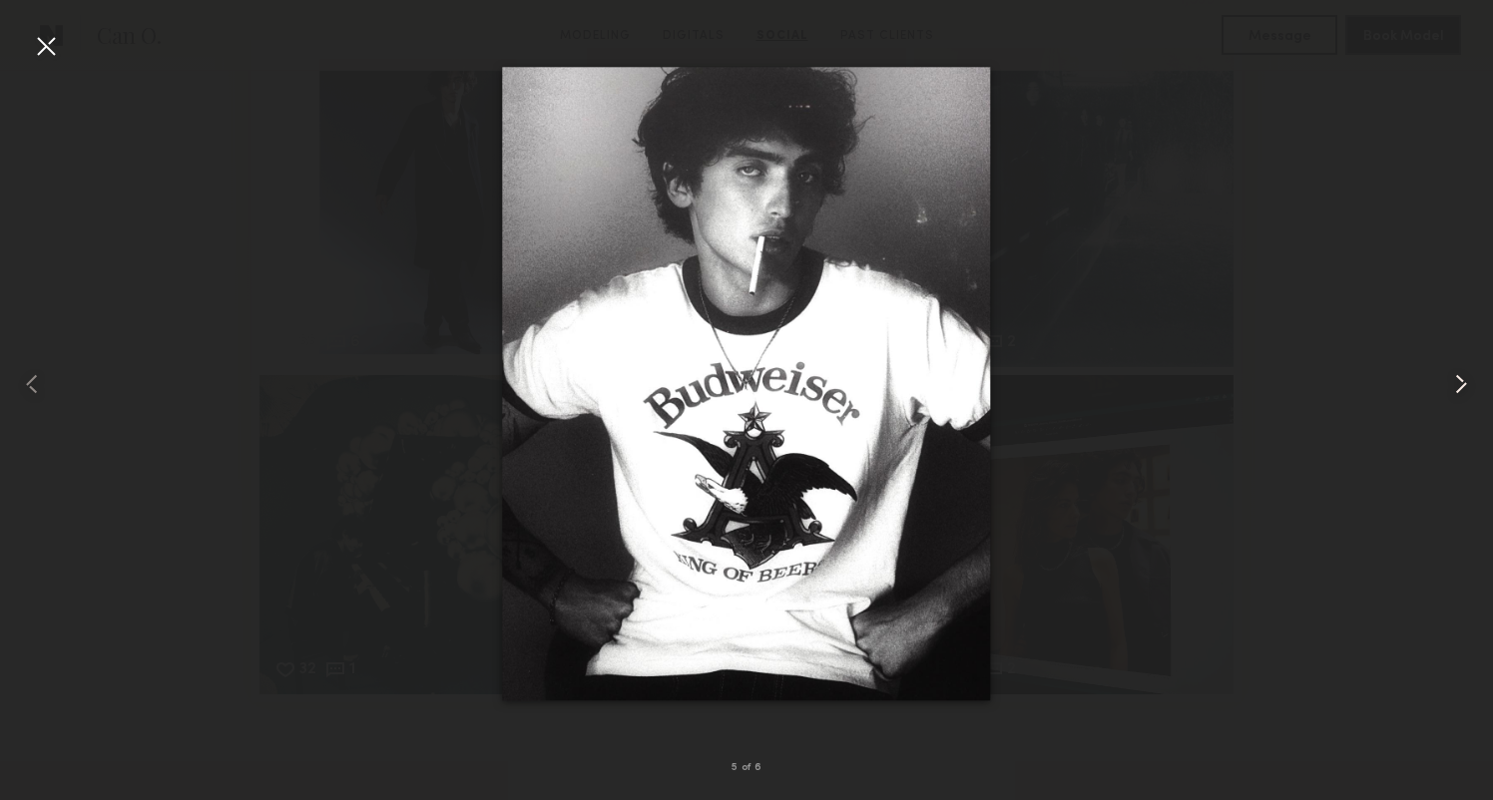
click at [1461, 392] on common-icon at bounding box center [1461, 384] width 32 height 32
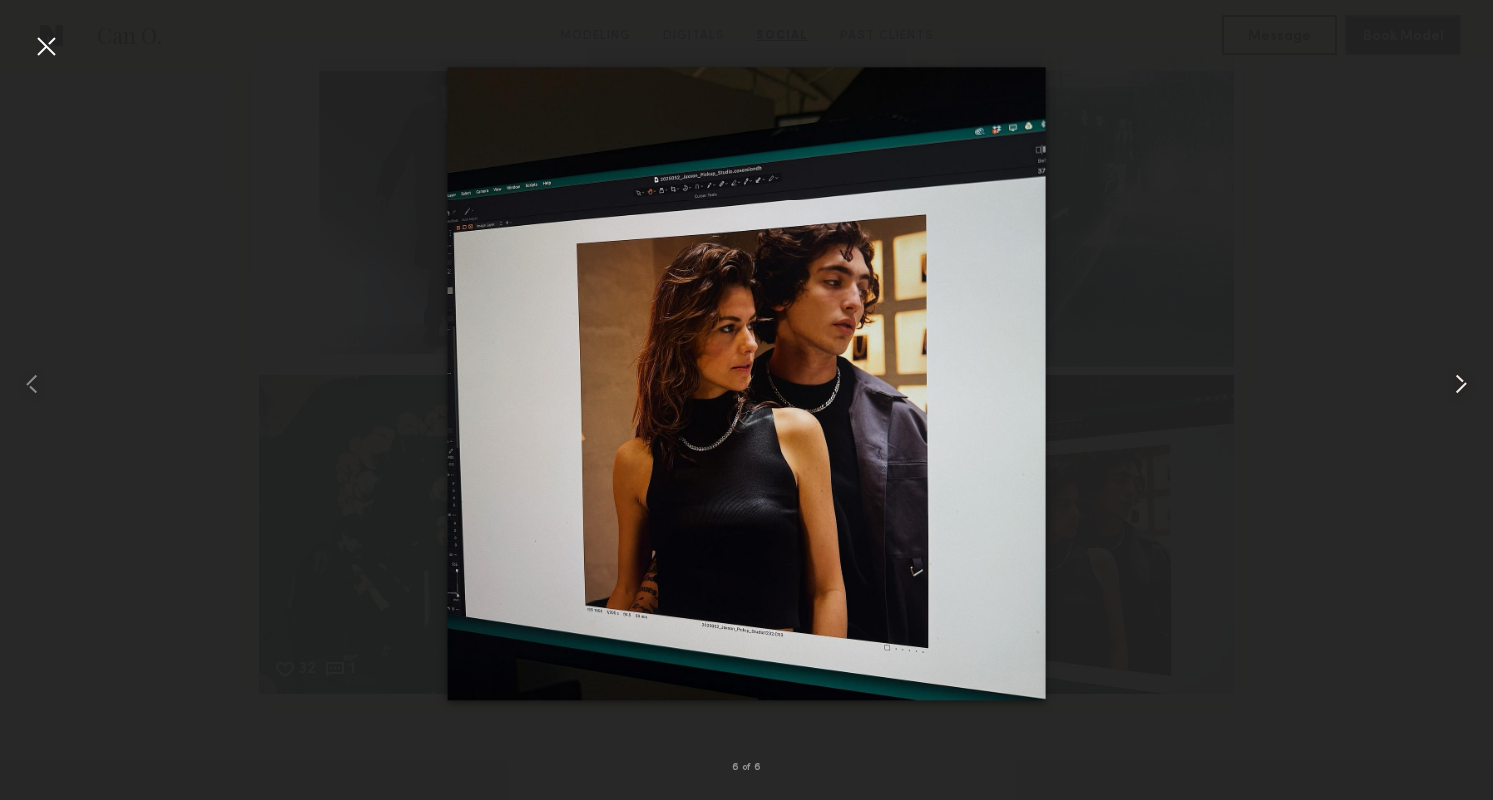
click at [1461, 392] on common-icon at bounding box center [1461, 384] width 32 height 32
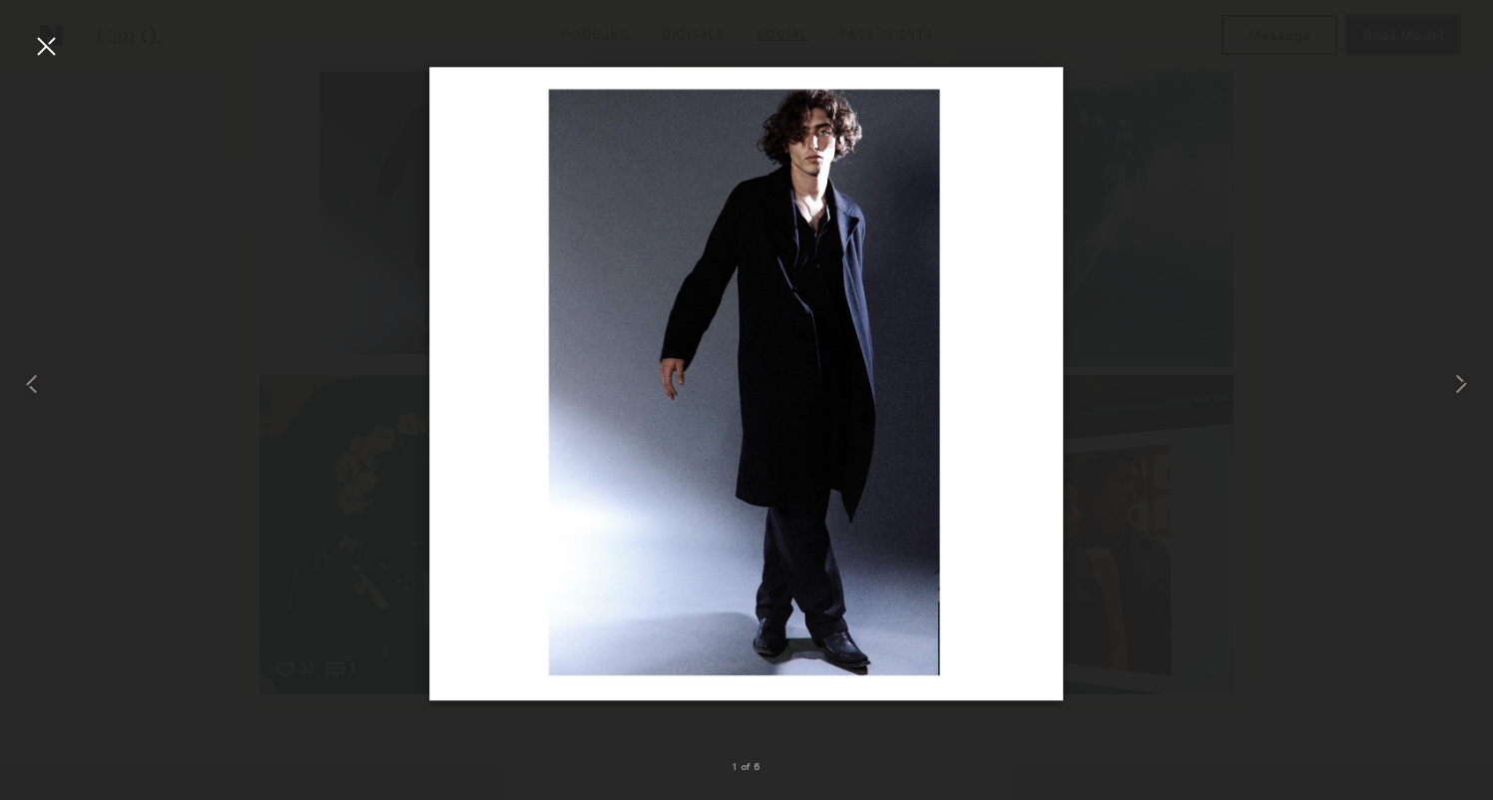
click at [46, 38] on div at bounding box center [46, 46] width 32 height 32
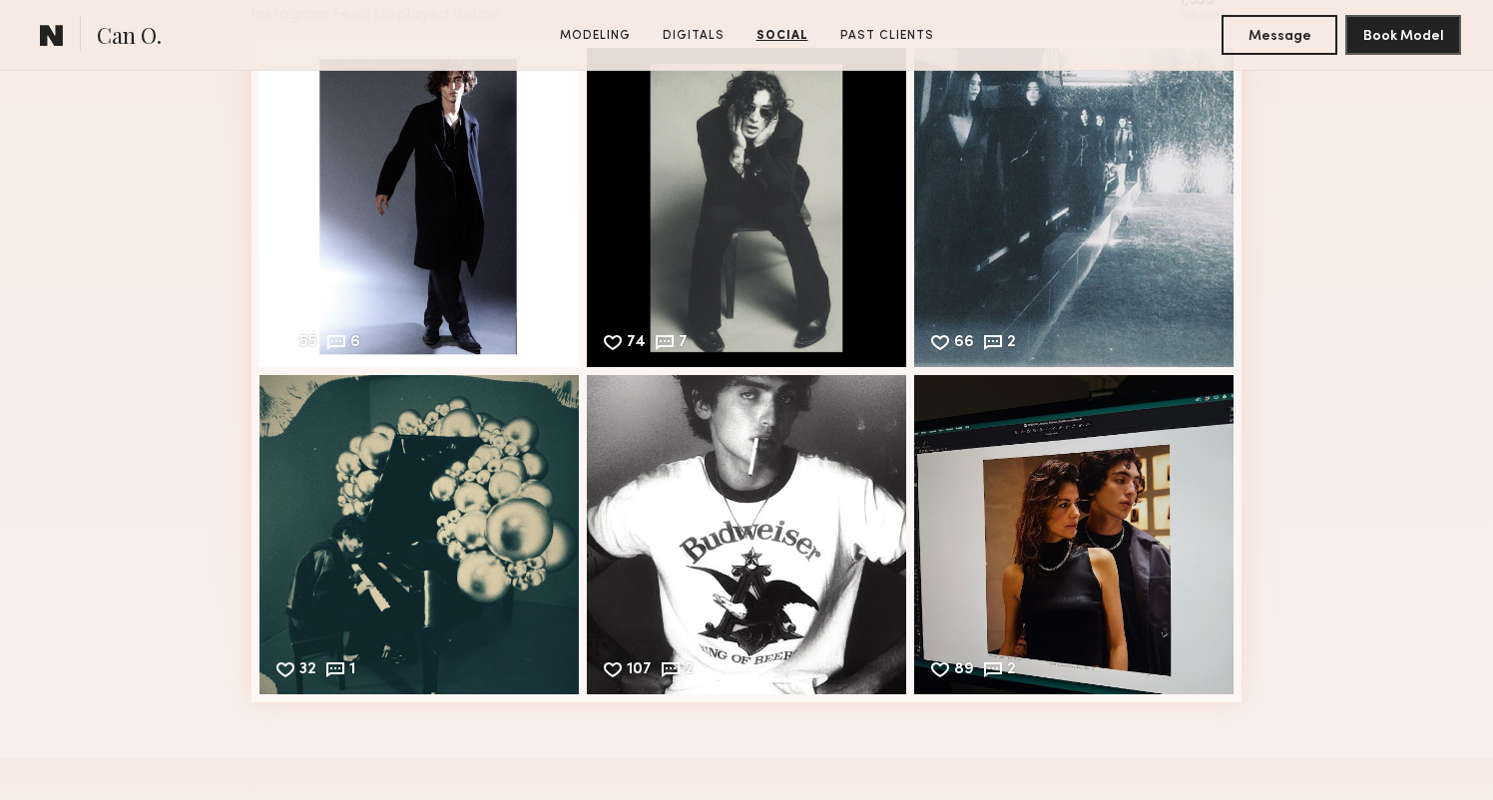
click at [133, 544] on div "Social Instagram Feed Displayed Below 1,539 followers 55 6 Likes & comments dis…" at bounding box center [746, 328] width 1493 height 860
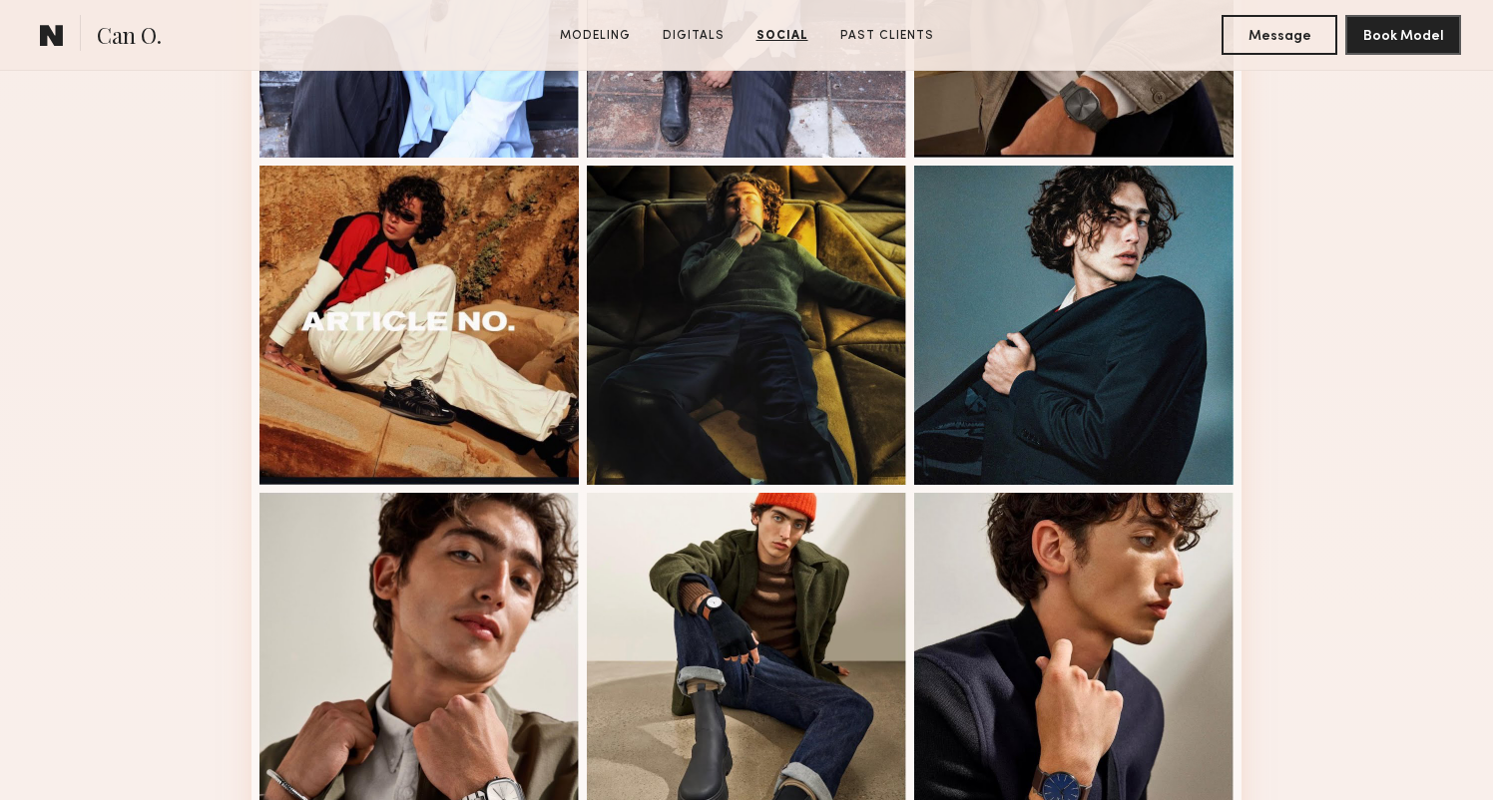
scroll to position [2036, 0]
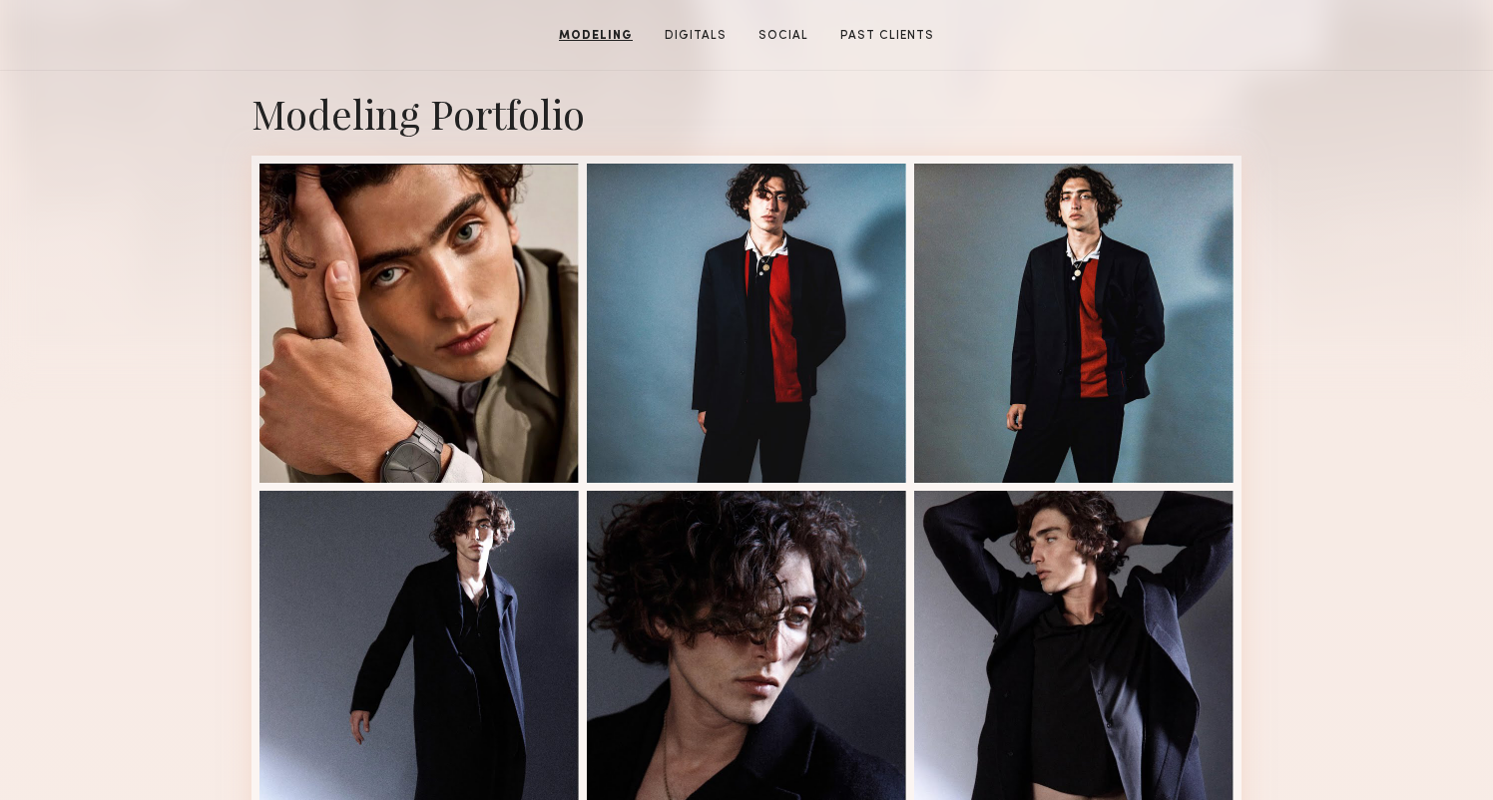
scroll to position [189, 0]
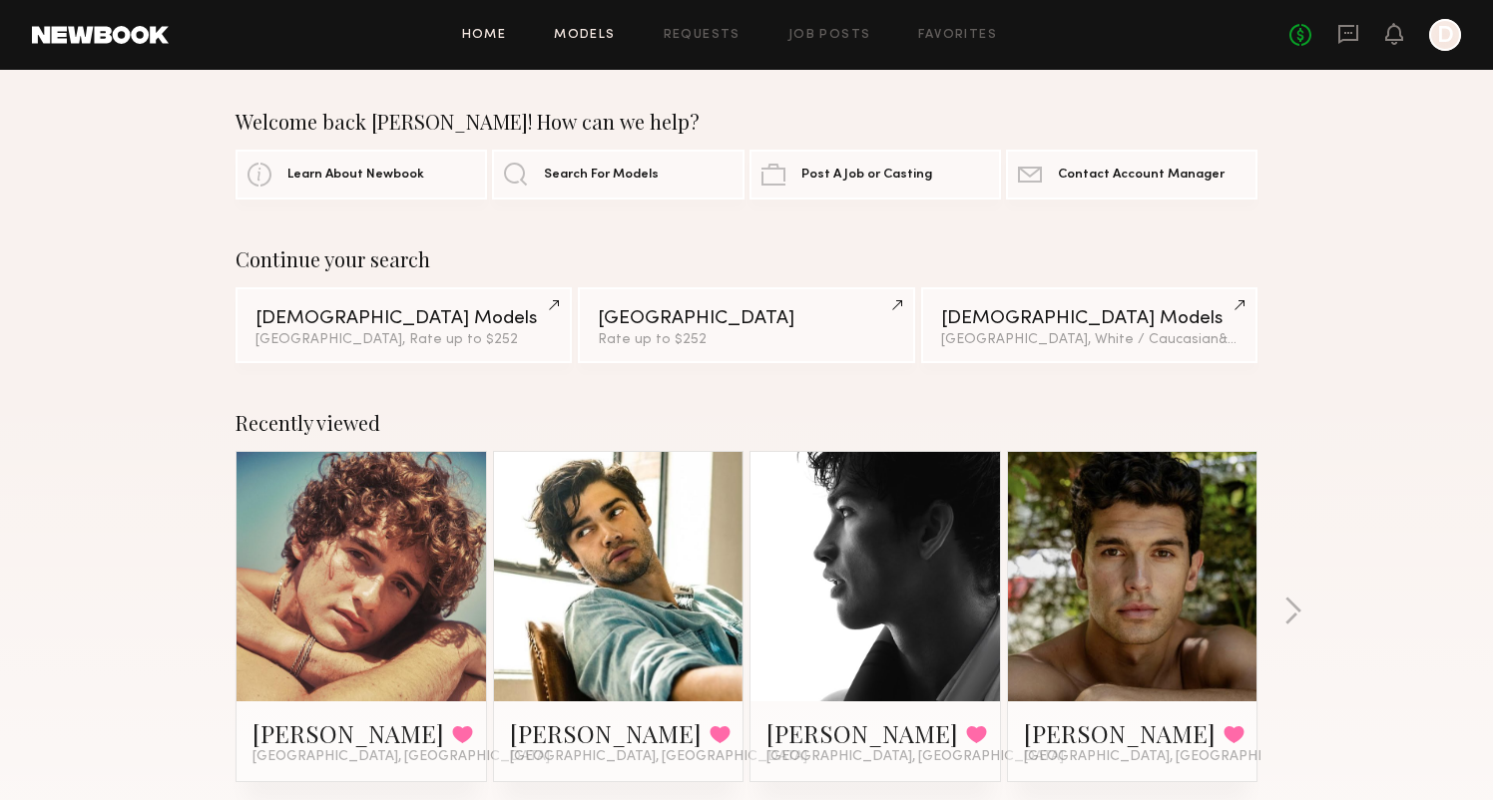
click at [593, 38] on link "Models" at bounding box center [584, 35] width 61 height 13
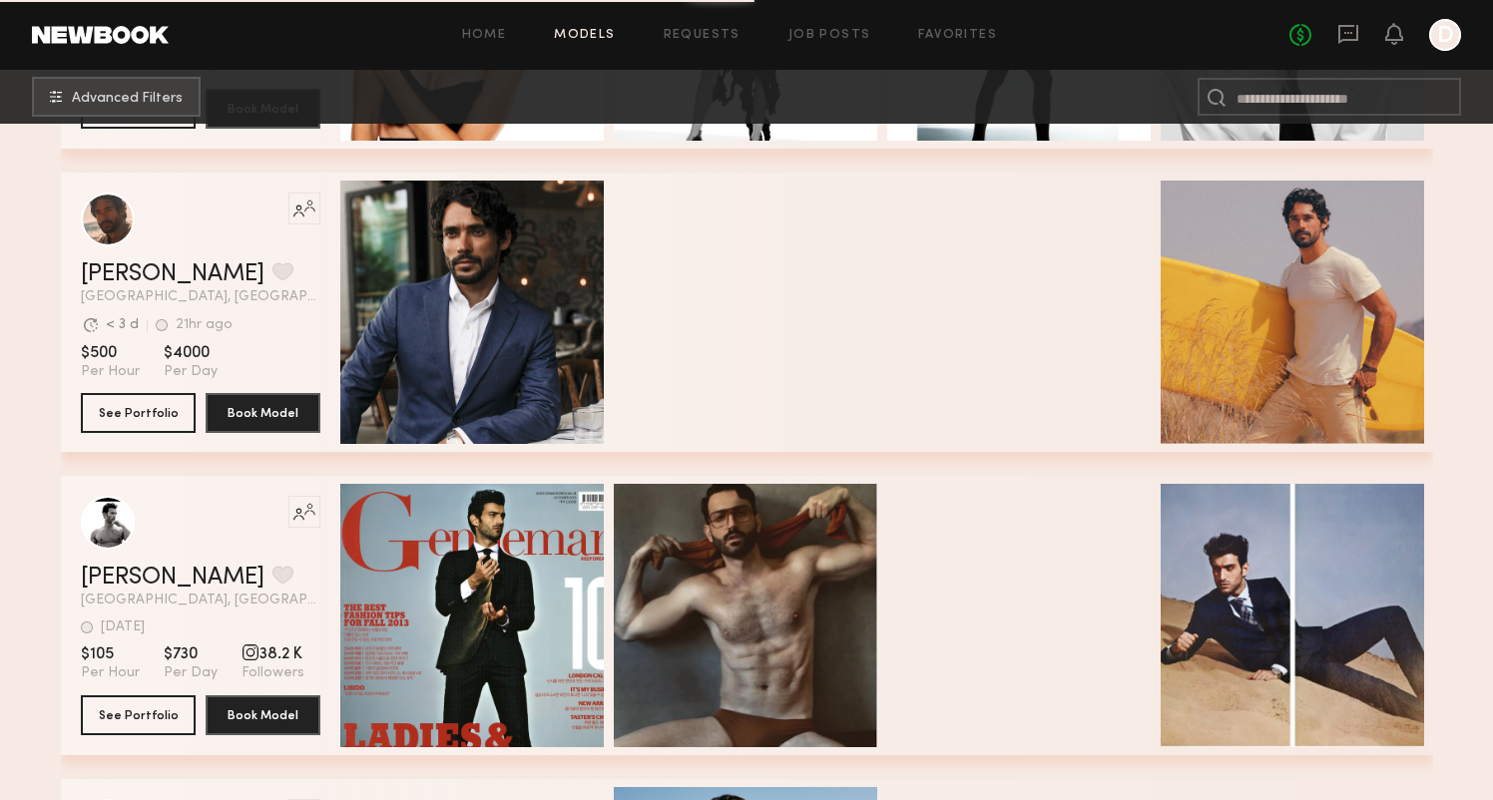
scroll to position [3007, 0]
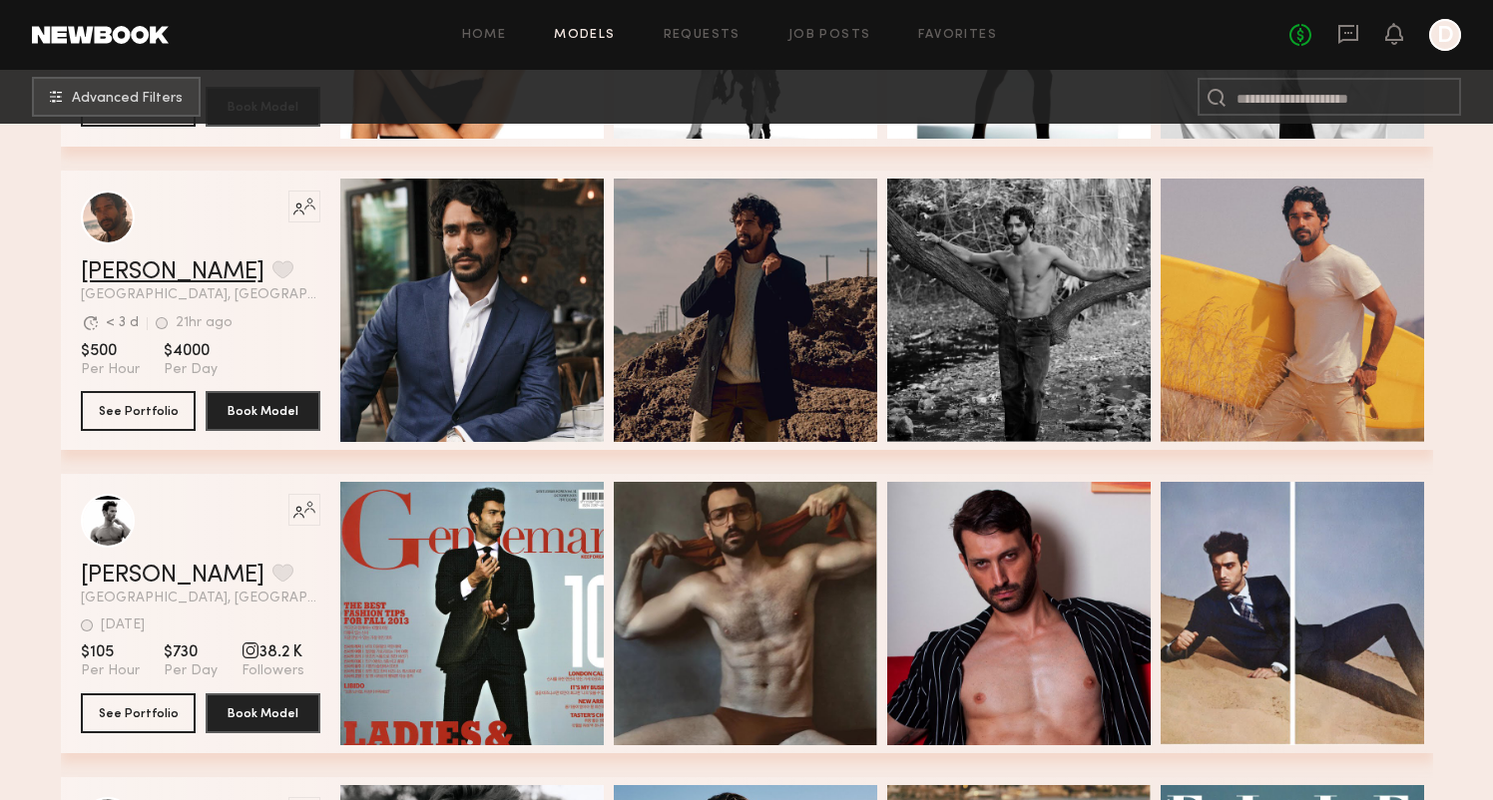
click at [121, 272] on link "[PERSON_NAME]" at bounding box center [173, 272] width 184 height 24
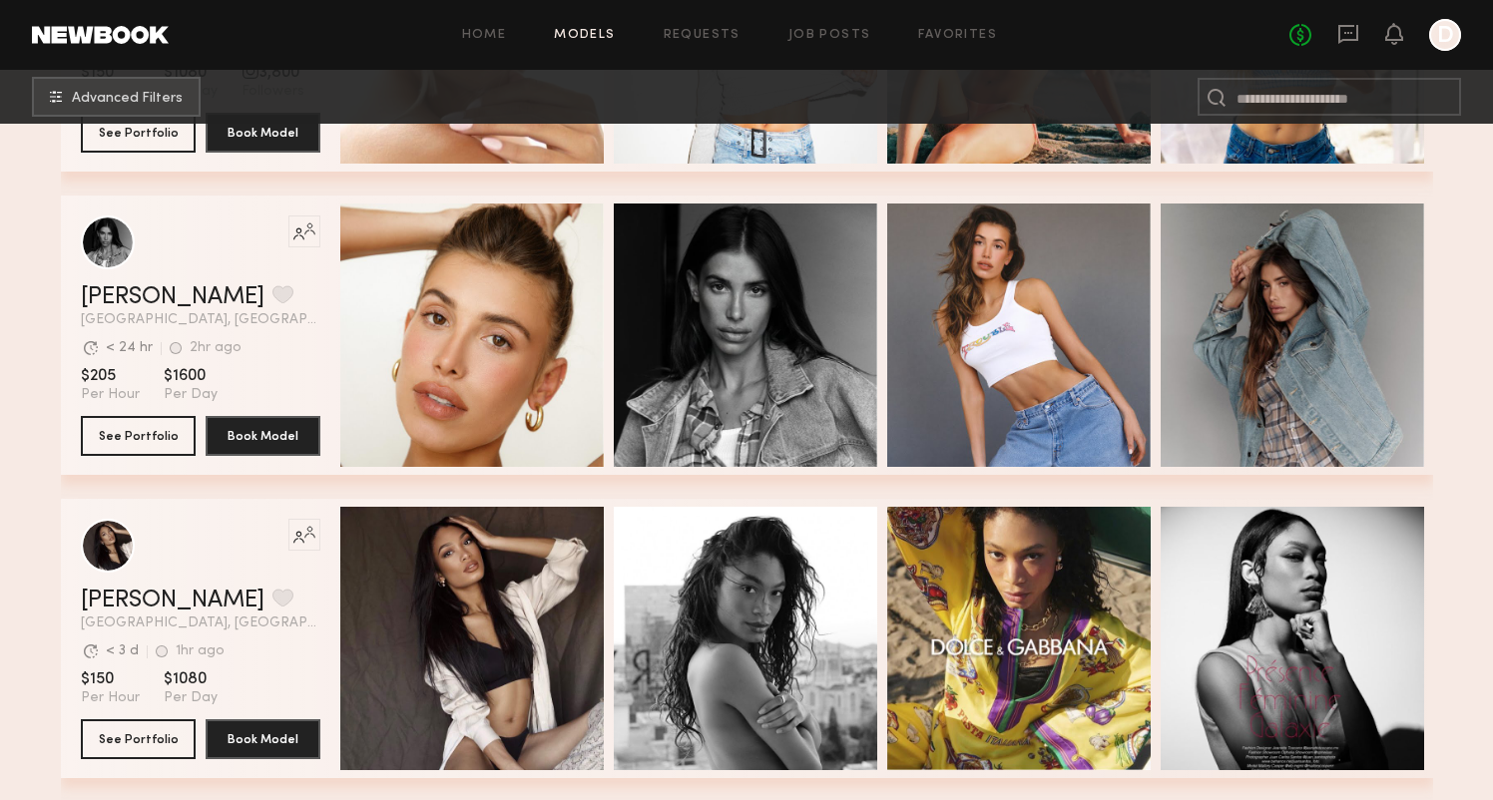
scroll to position [5092, 0]
